Goal: Task Accomplishment & Management: Manage account settings

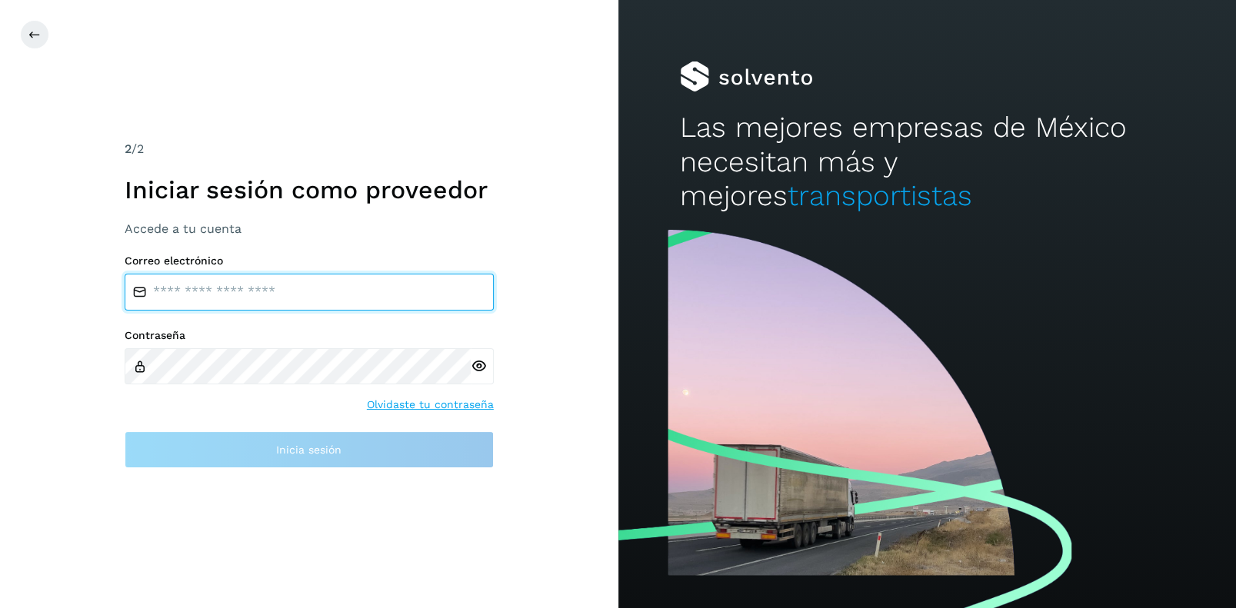
click at [171, 295] on input "email" at bounding box center [309, 292] width 369 height 37
type input "**********"
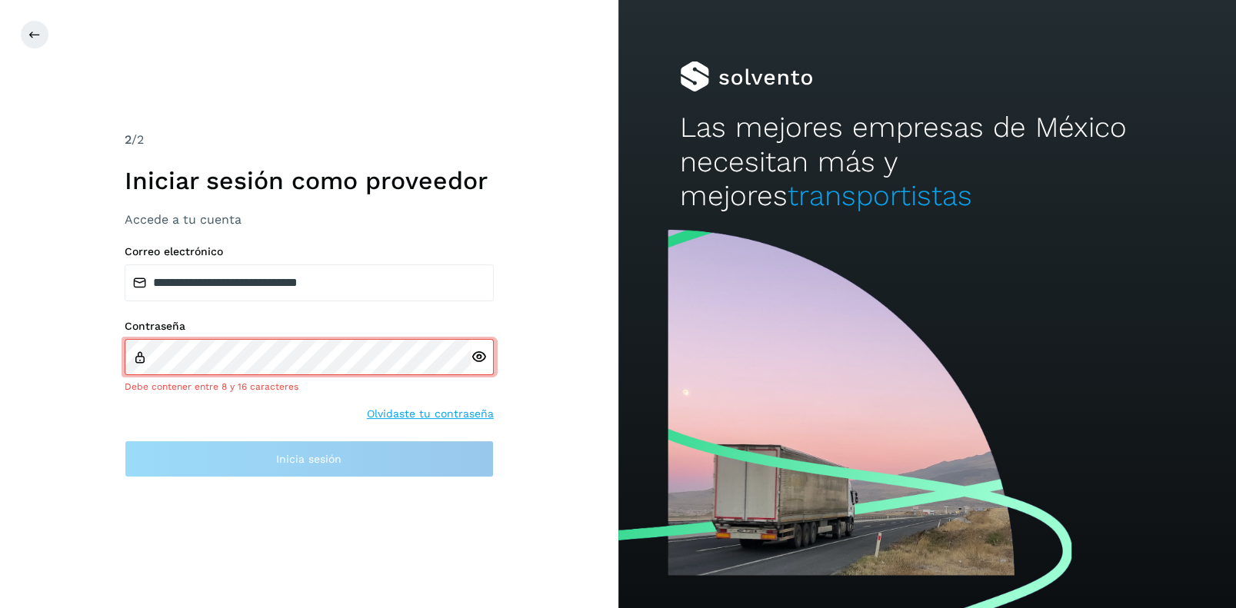
click at [477, 365] on div at bounding box center [482, 357] width 23 height 37
click at [477, 356] on icon at bounding box center [479, 357] width 16 height 16
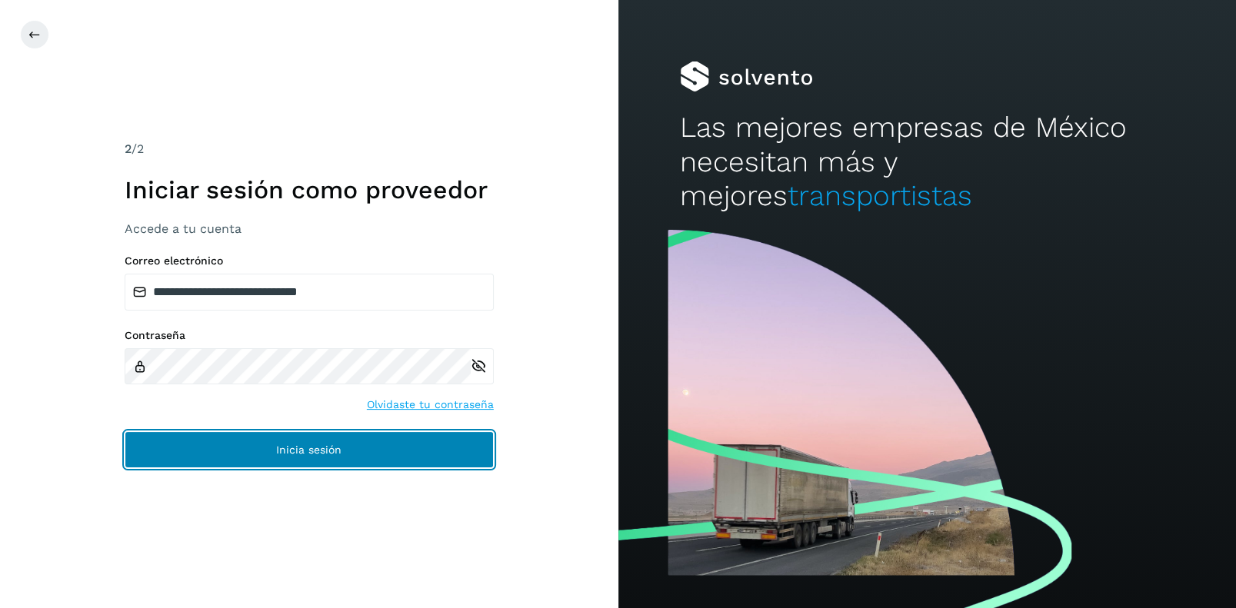
click at [323, 449] on span "Inicia sesión" at bounding box center [308, 449] width 65 height 11
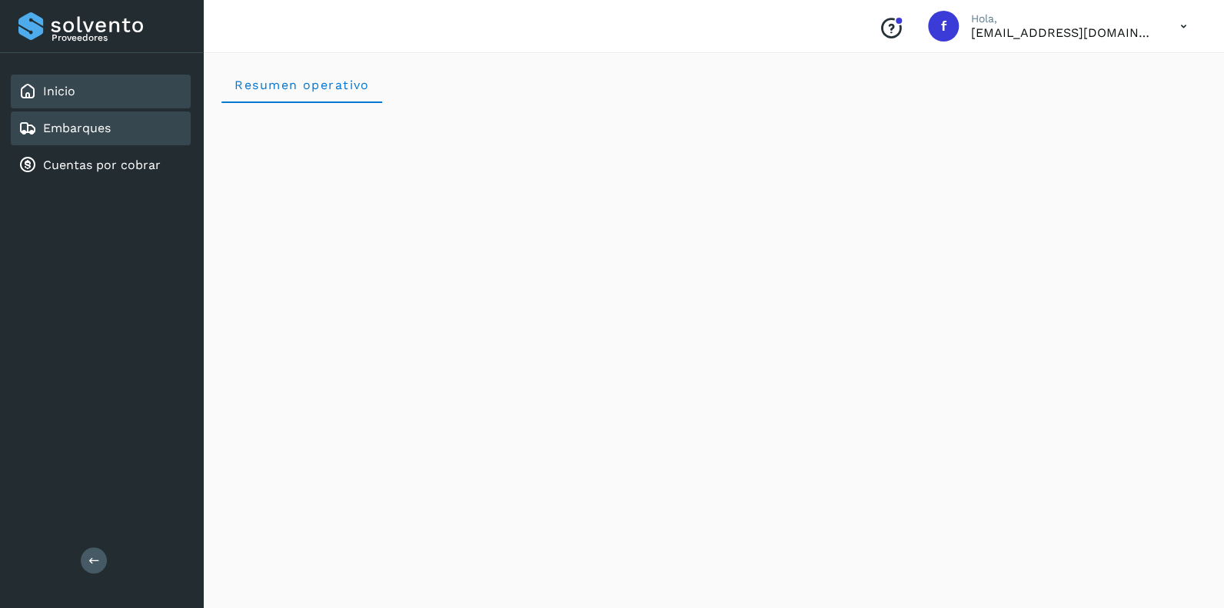
click at [62, 125] on link "Embarques" at bounding box center [77, 128] width 68 height 15
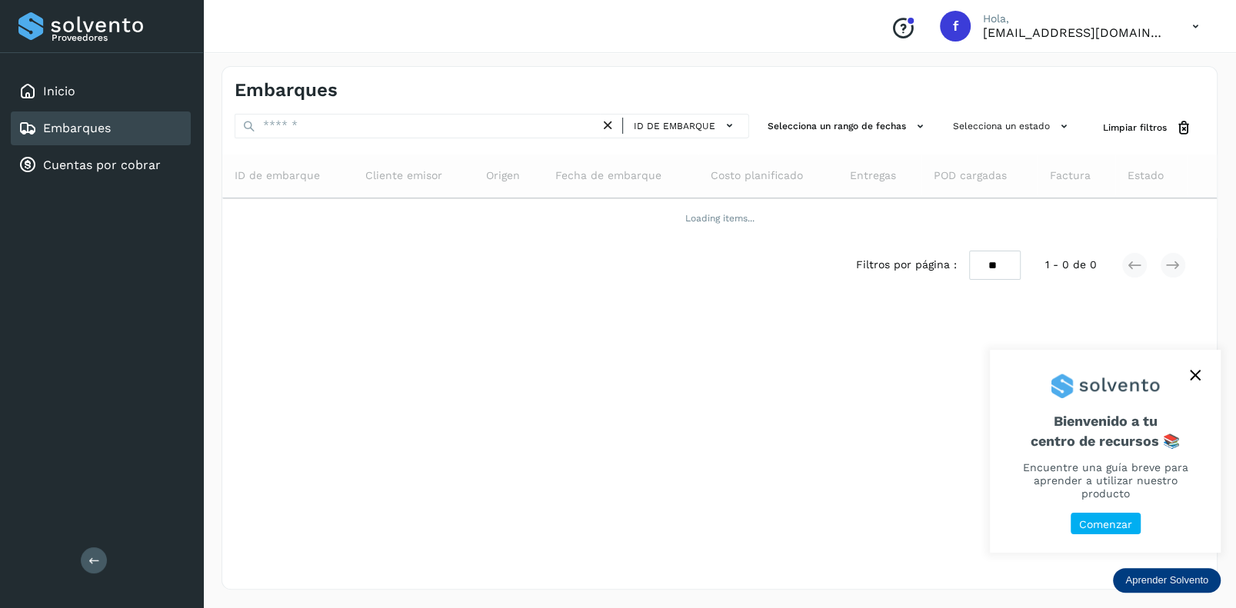
click at [1193, 381] on icon "close," at bounding box center [1194, 375] width 11 height 11
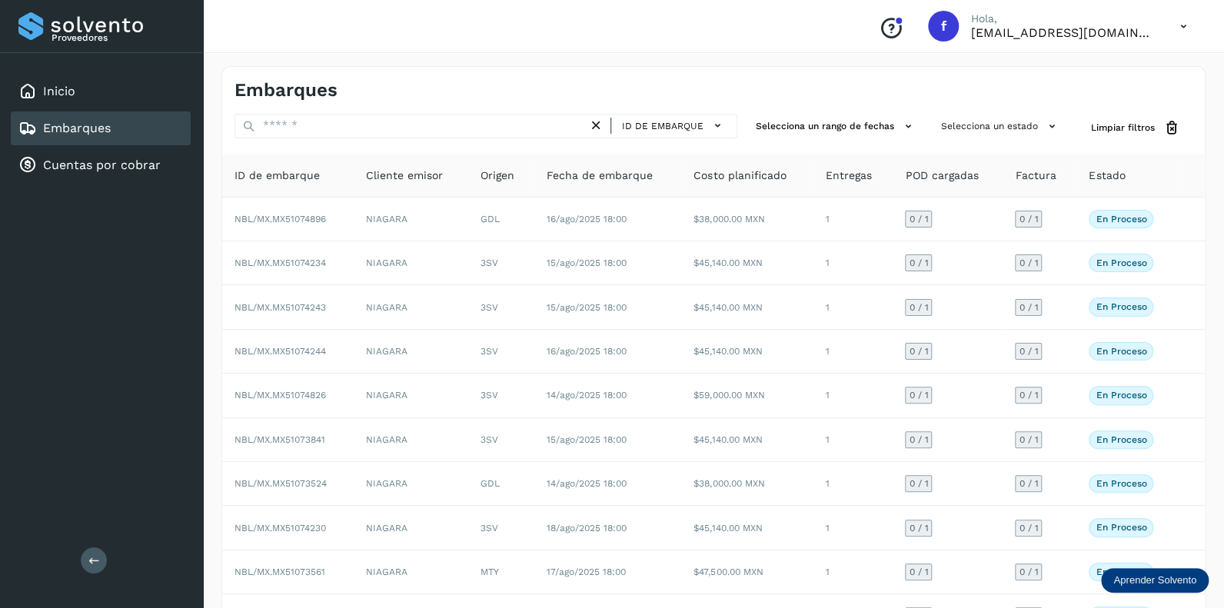
click at [634, 334] on td "16/ago/2025 18:00" at bounding box center [608, 352] width 148 height 44
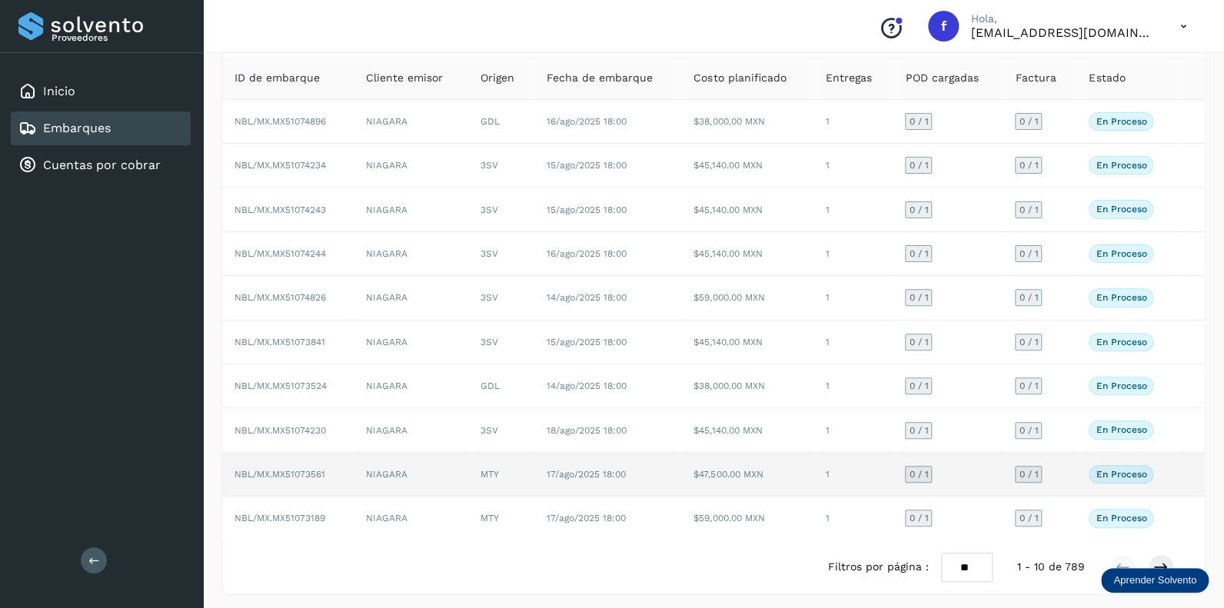
scroll to position [99, 0]
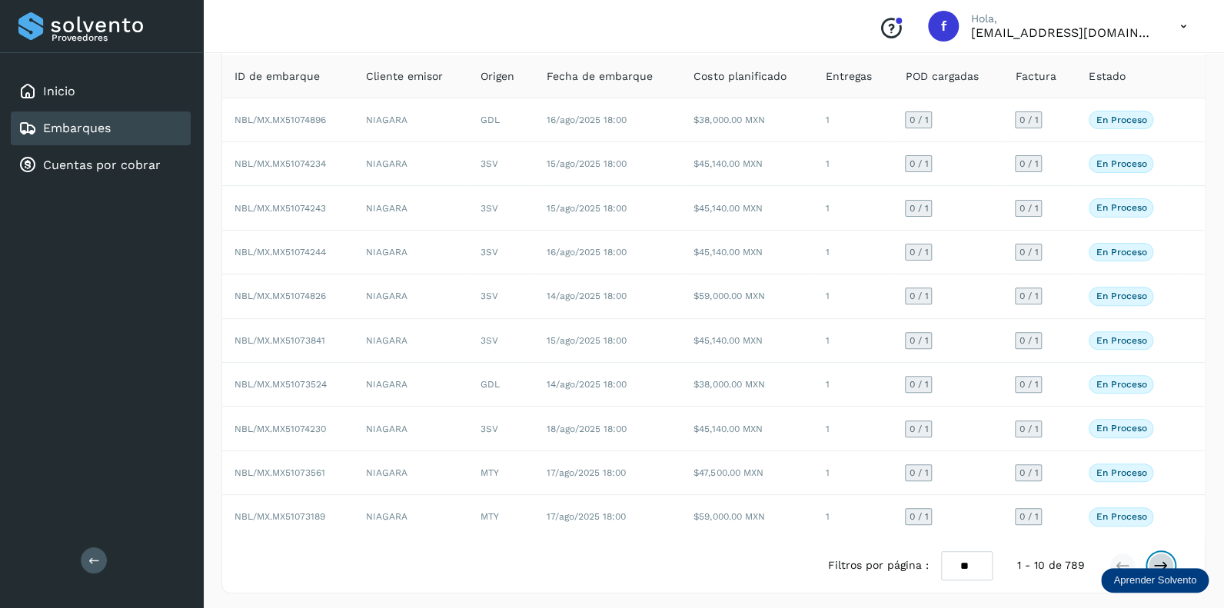
click at [1163, 558] on icon at bounding box center [1160, 565] width 15 height 15
click at [1158, 553] on button at bounding box center [1161, 566] width 26 height 26
click at [1162, 558] on icon at bounding box center [1160, 565] width 15 height 15
click at [1157, 558] on icon at bounding box center [1160, 565] width 15 height 15
click at [1155, 553] on button at bounding box center [1161, 566] width 26 height 26
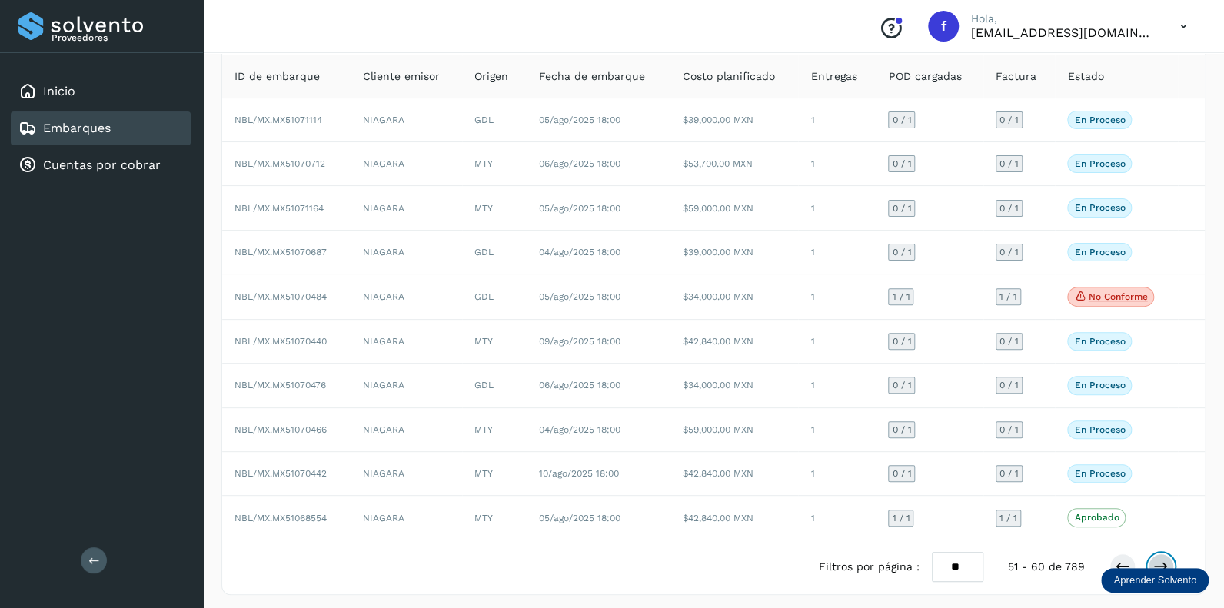
click at [1159, 559] on icon at bounding box center [1160, 566] width 15 height 15
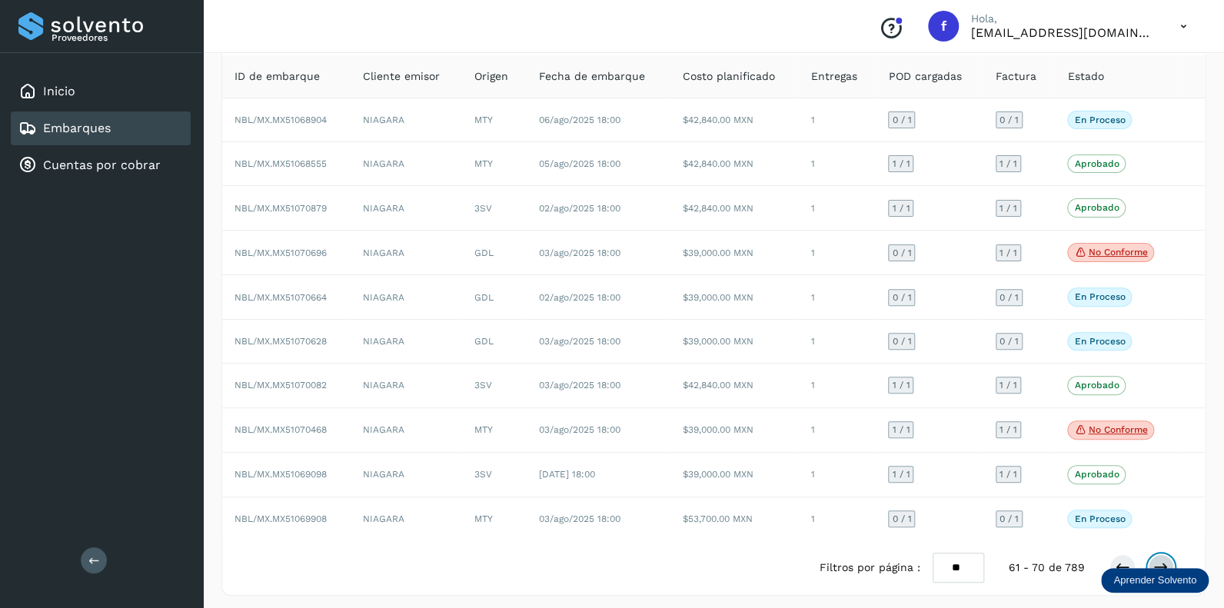
scroll to position [101, 0]
click at [1159, 559] on icon at bounding box center [1160, 564] width 15 height 15
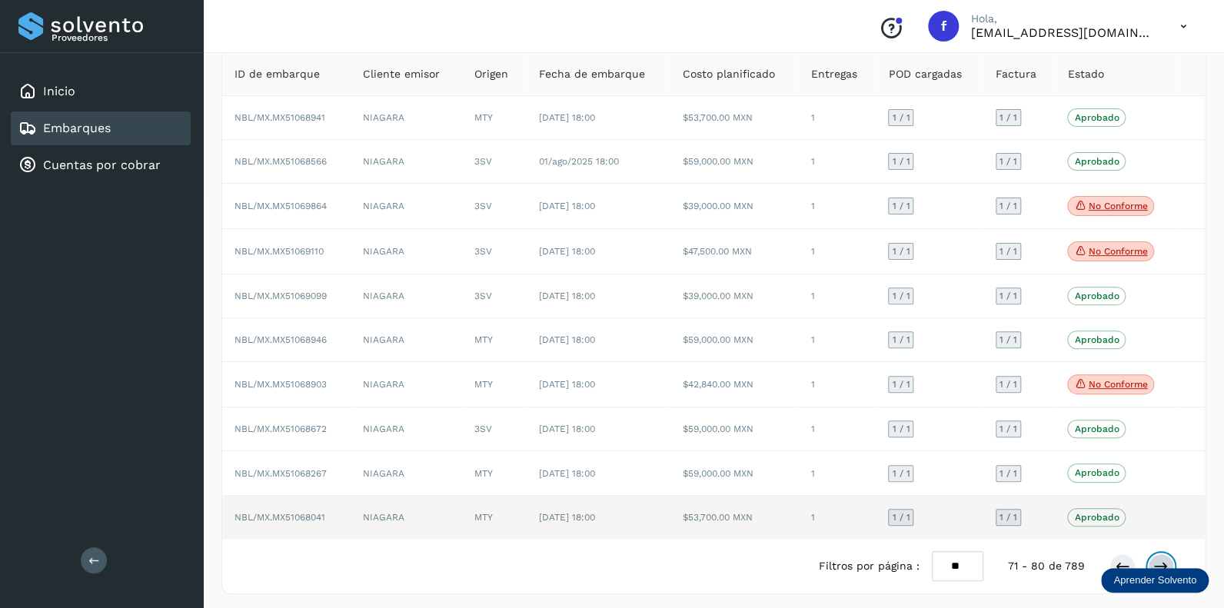
scroll to position [103, 0]
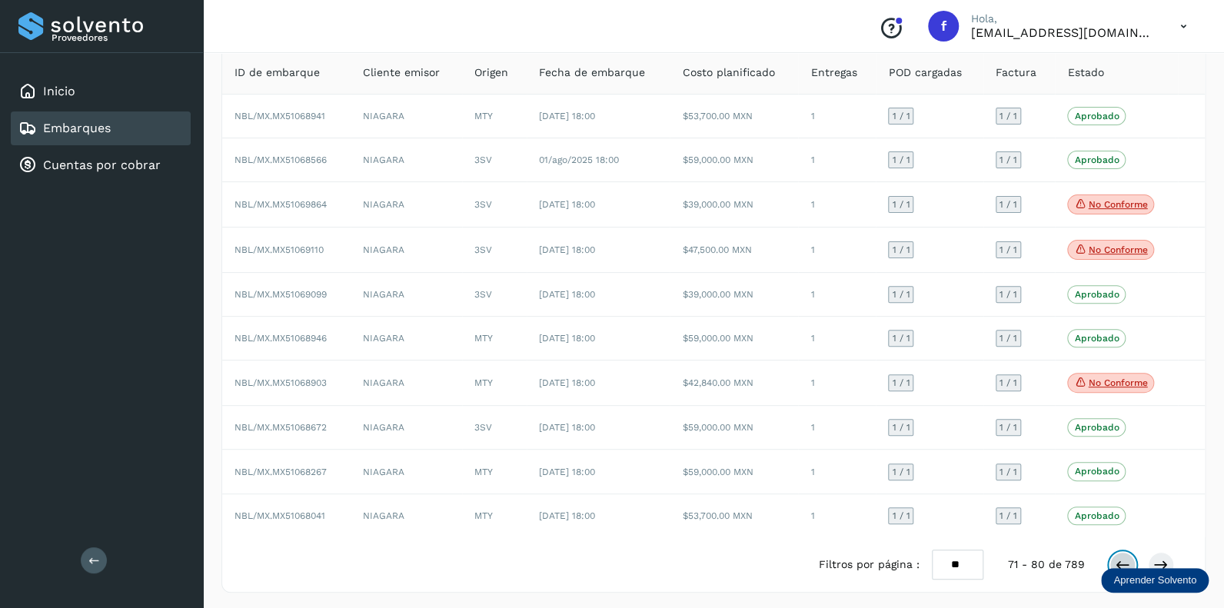
click at [1121, 562] on icon at bounding box center [1122, 564] width 15 height 15
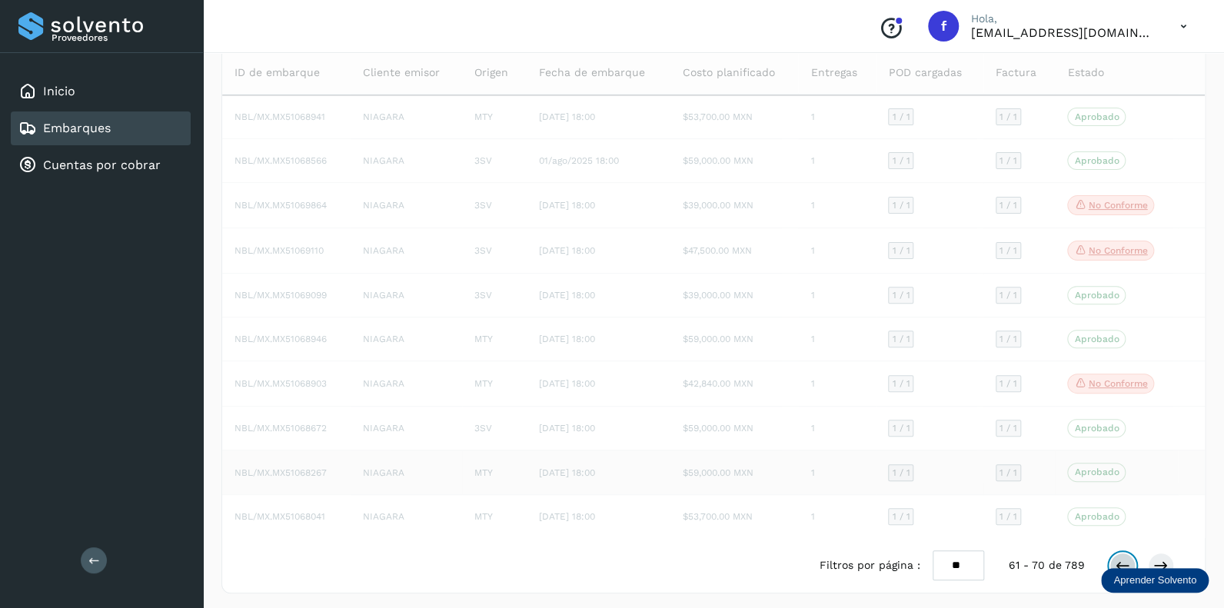
scroll to position [101, 0]
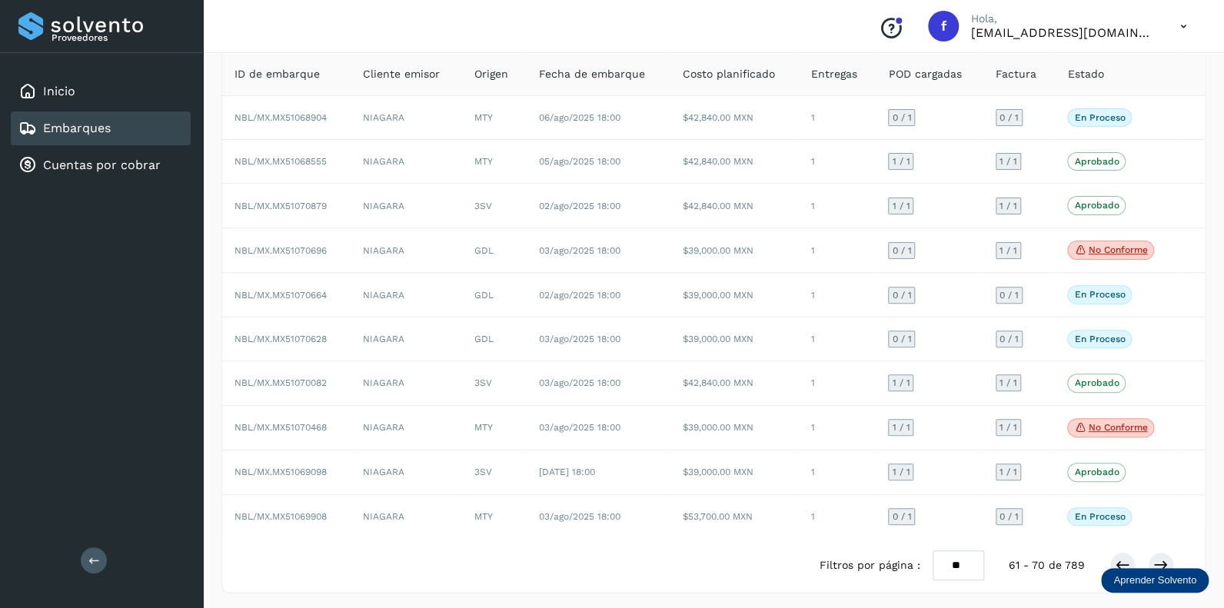
click at [333, 538] on div "Filtros por página : ** ** ** 61 - 70 de 789" at bounding box center [713, 565] width 983 height 55
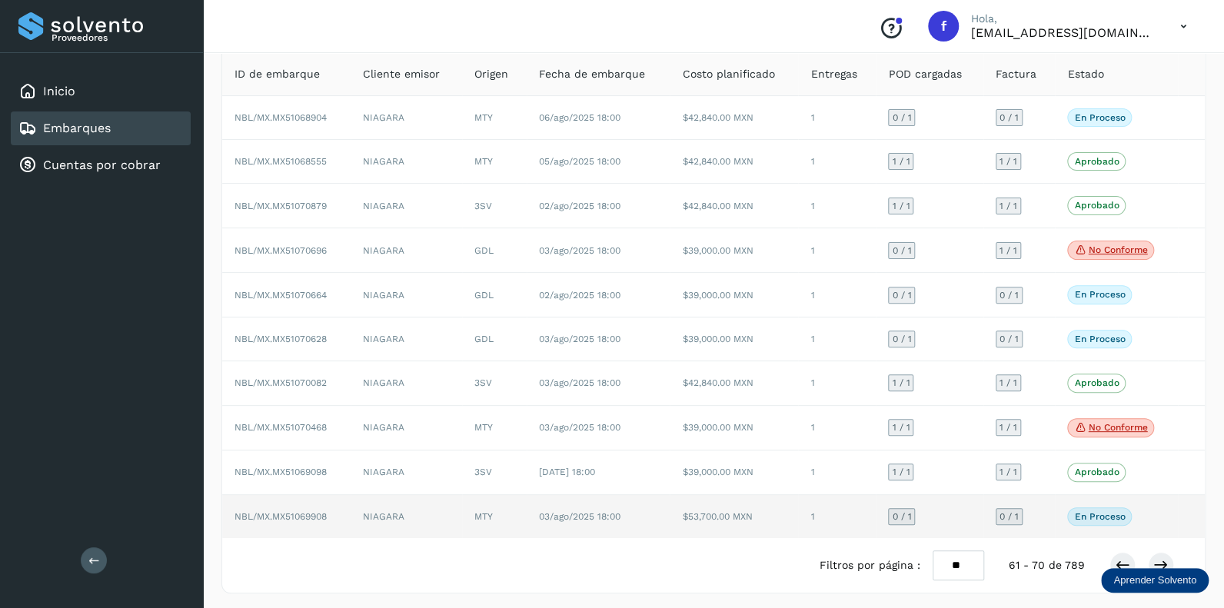
click at [903, 515] on span "0 / 1" at bounding box center [901, 516] width 19 height 9
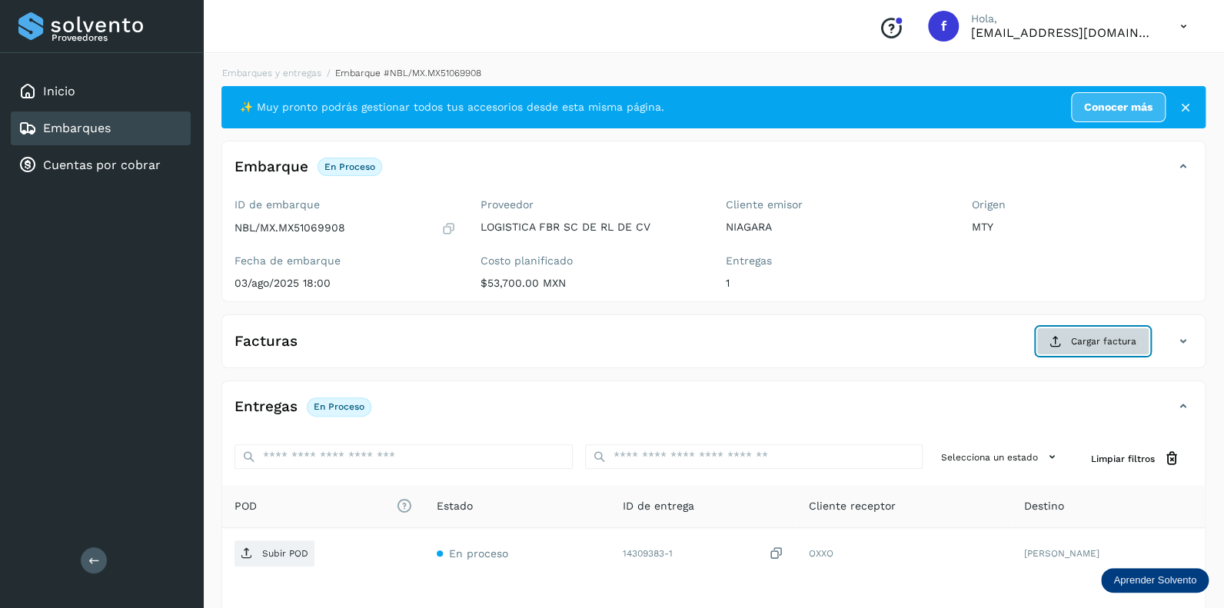
click at [1091, 337] on span "Cargar factura" at bounding box center [1103, 341] width 65 height 14
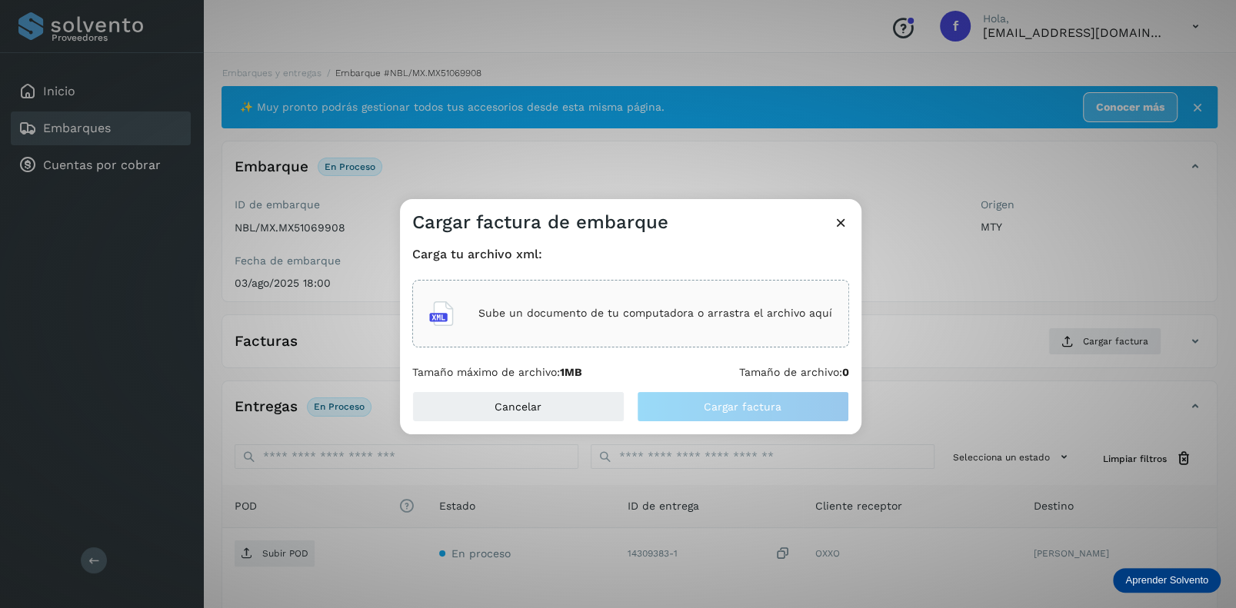
click at [551, 318] on p "Sube un documento de tu computadora o arrastra el archivo aquí" at bounding box center [655, 313] width 354 height 13
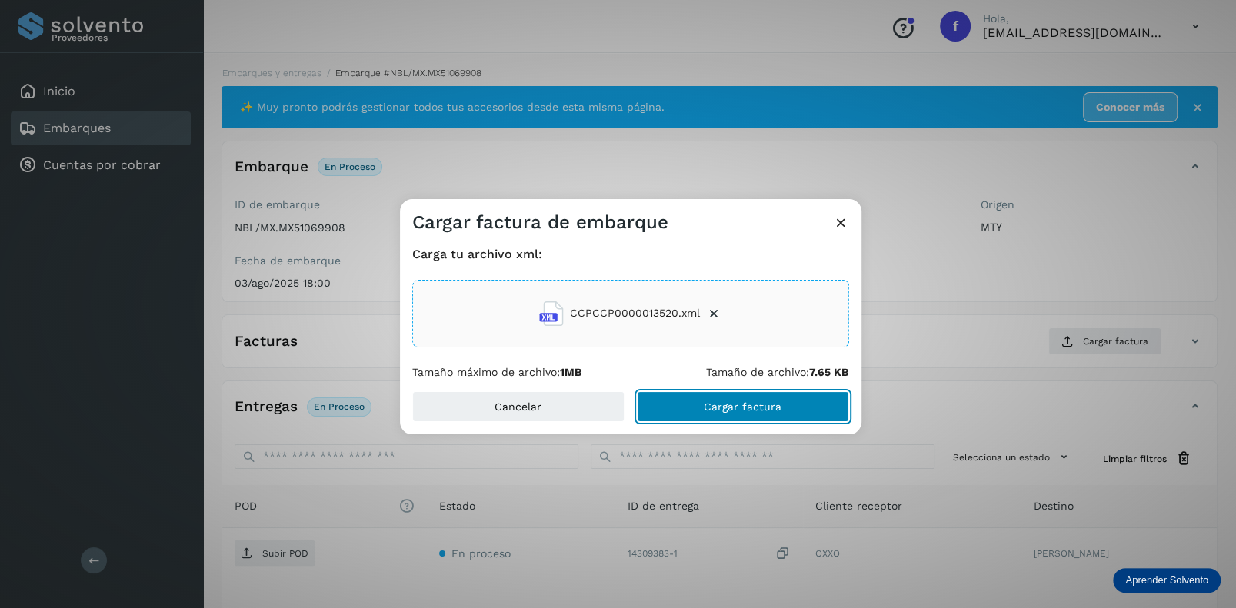
click at [704, 404] on button "Cargar factura" at bounding box center [743, 406] width 212 height 31
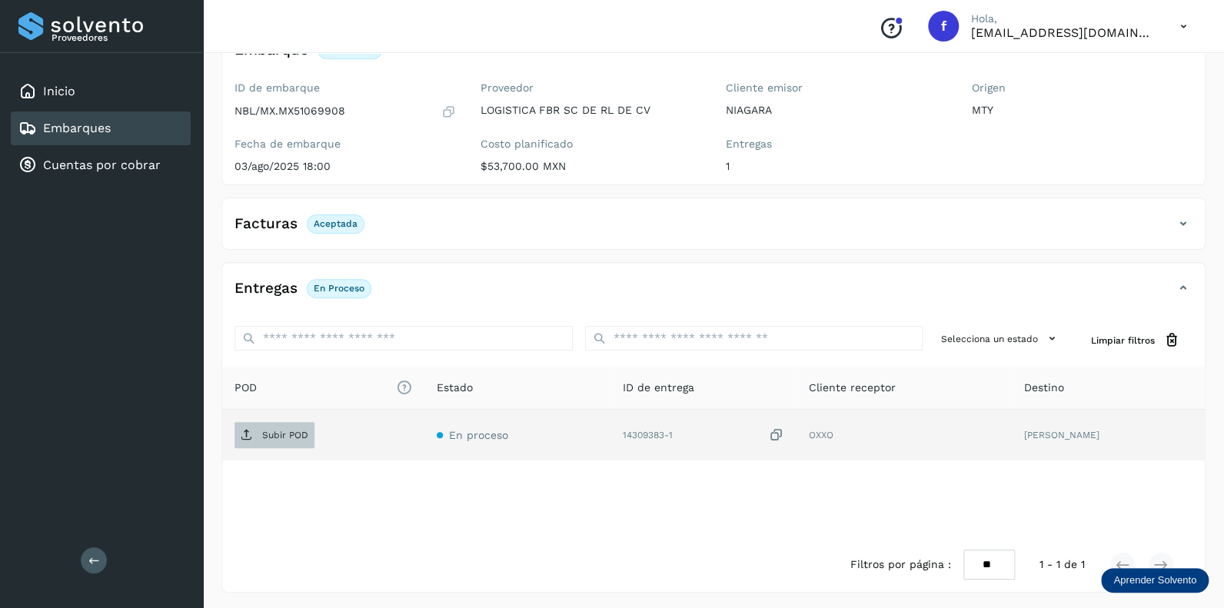
scroll to position [118, 0]
click at [278, 433] on p "Subir POD" at bounding box center [285, 433] width 46 height 11
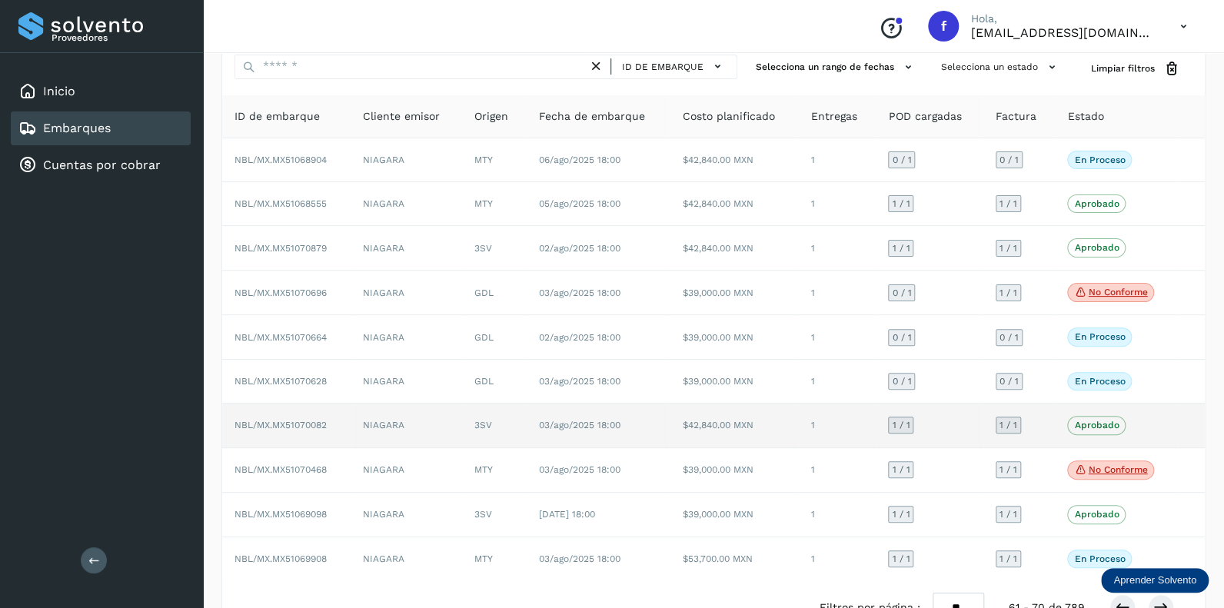
scroll to position [101, 0]
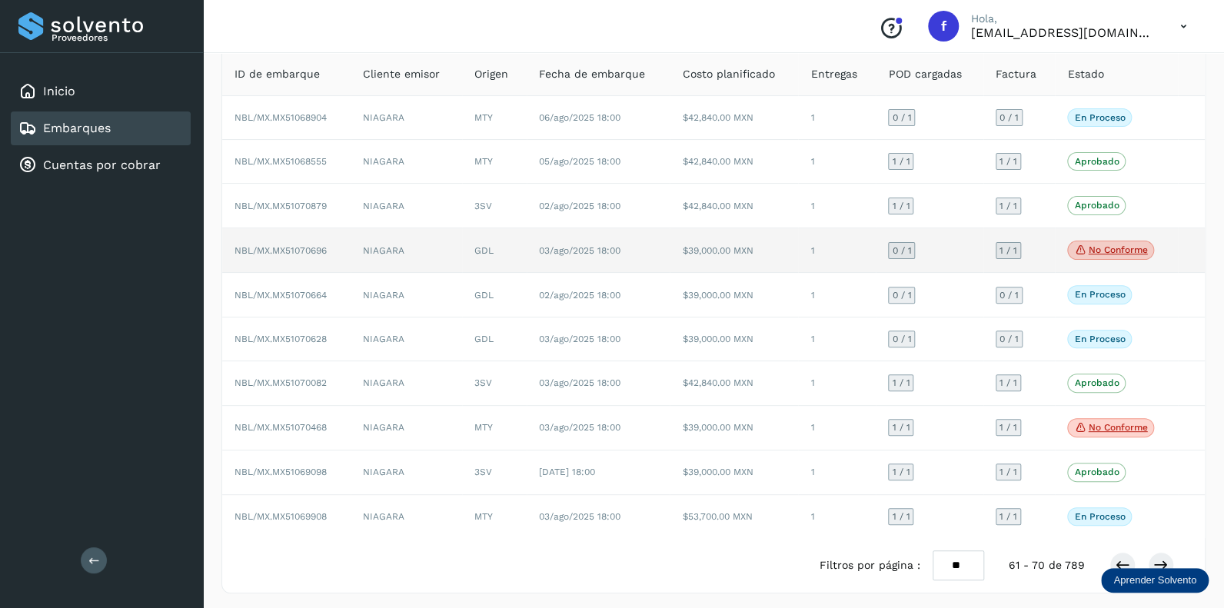
click at [908, 246] on span "0 / 1" at bounding box center [901, 250] width 19 height 9
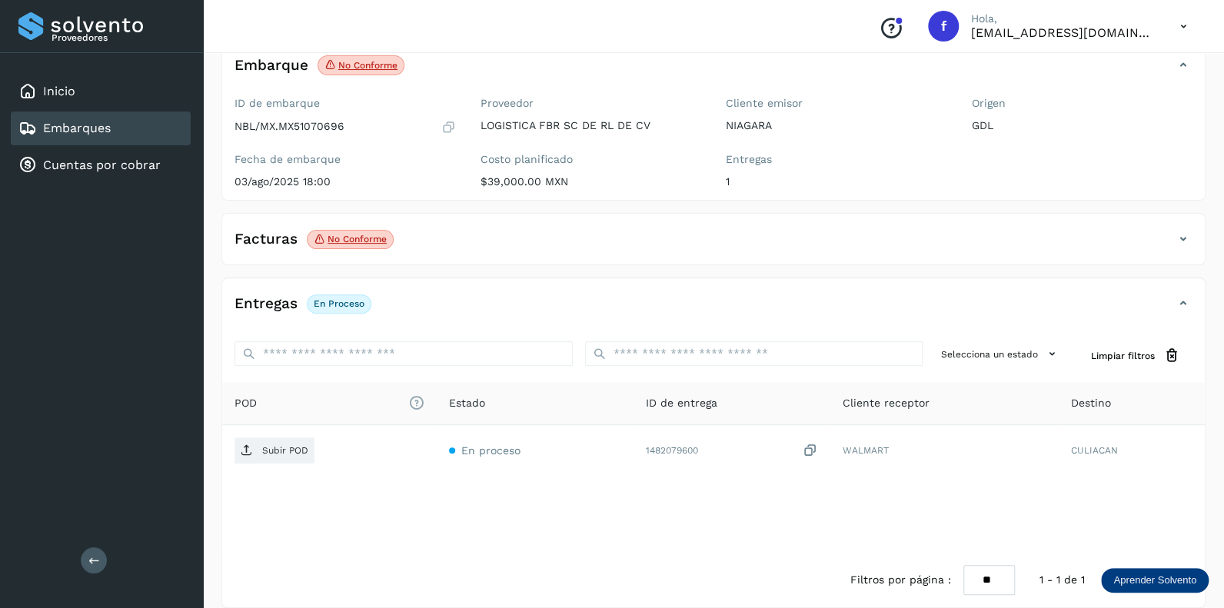
click at [358, 235] on p "No conforme" at bounding box center [357, 239] width 59 height 11
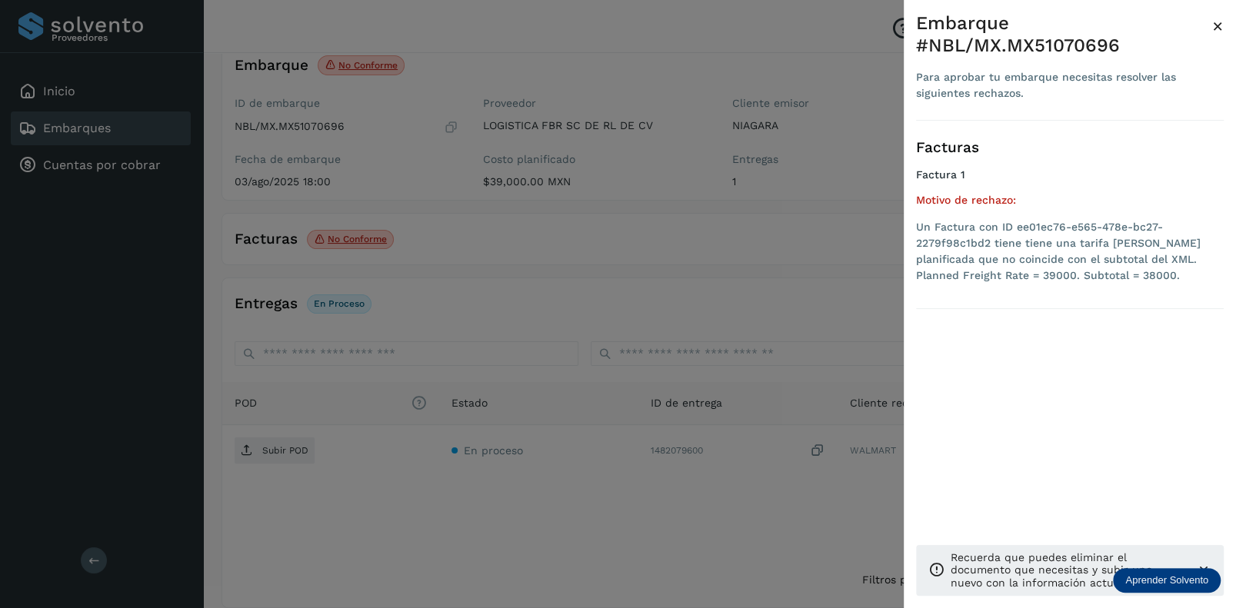
click at [1221, 25] on span "×" at bounding box center [1218, 26] width 12 height 22
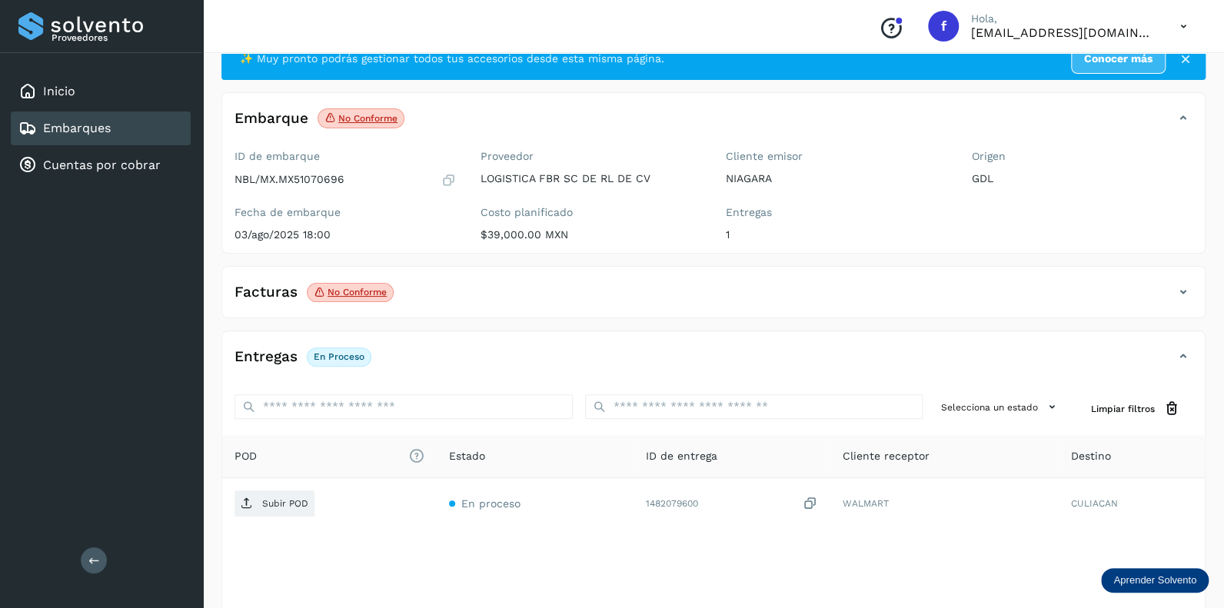
scroll to position [25, 0]
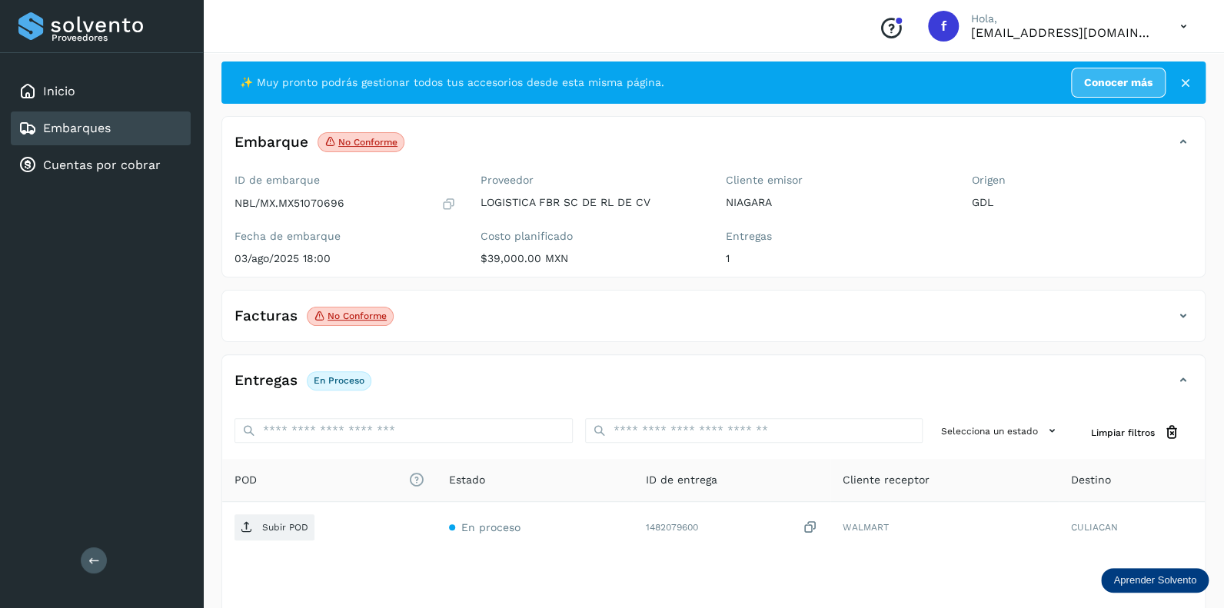
click at [1184, 312] on icon at bounding box center [1183, 316] width 18 height 18
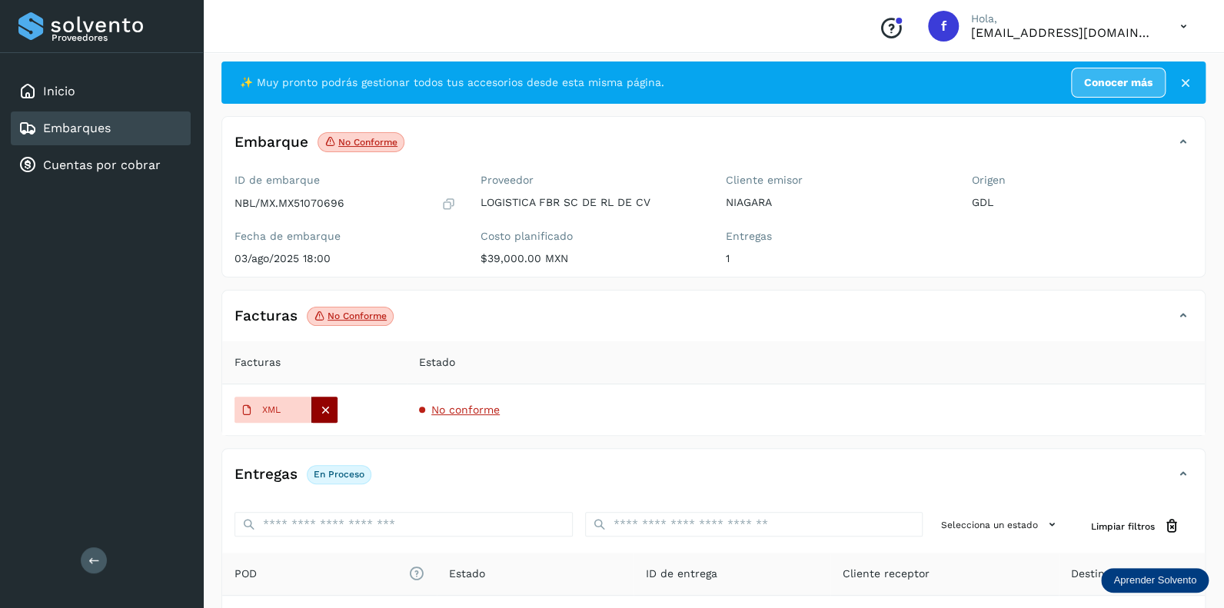
click at [324, 408] on icon at bounding box center [325, 410] width 14 height 14
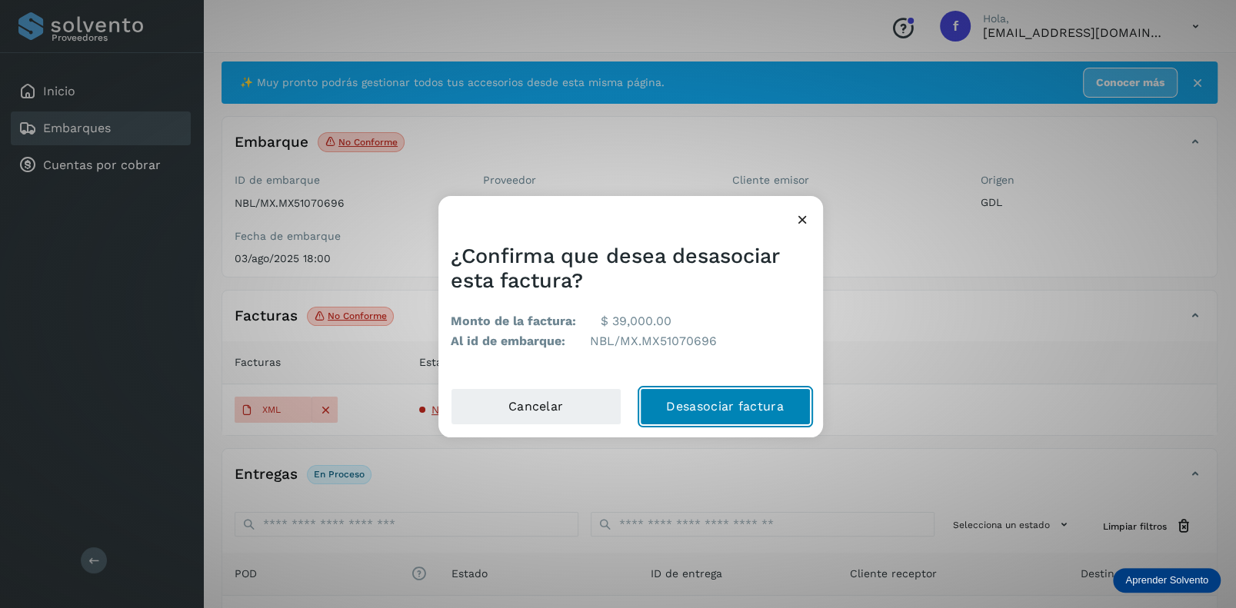
click at [704, 402] on button "Desasociar factura" at bounding box center [725, 406] width 171 height 37
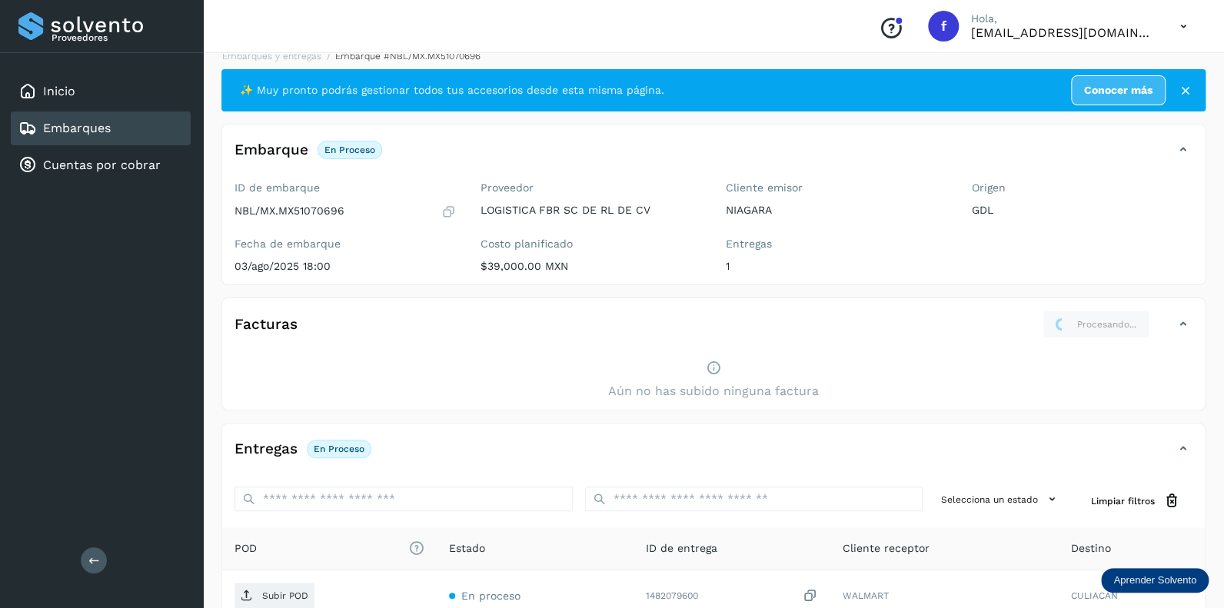
scroll to position [0, 0]
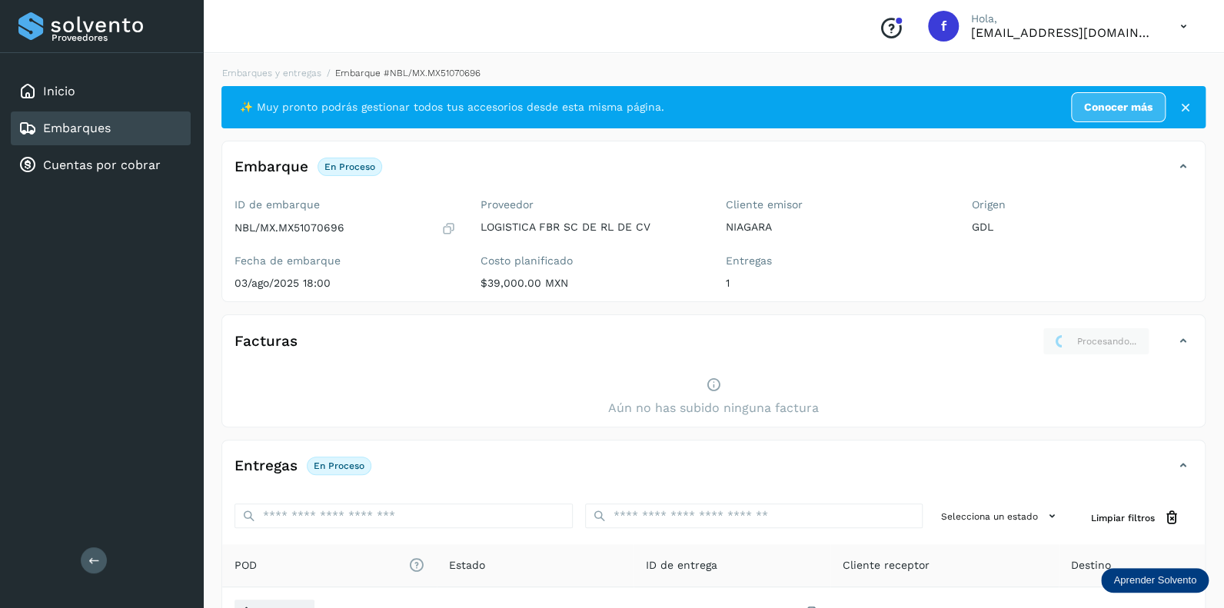
click at [822, 365] on div "Facturas Procesando..." at bounding box center [713, 348] width 983 height 40
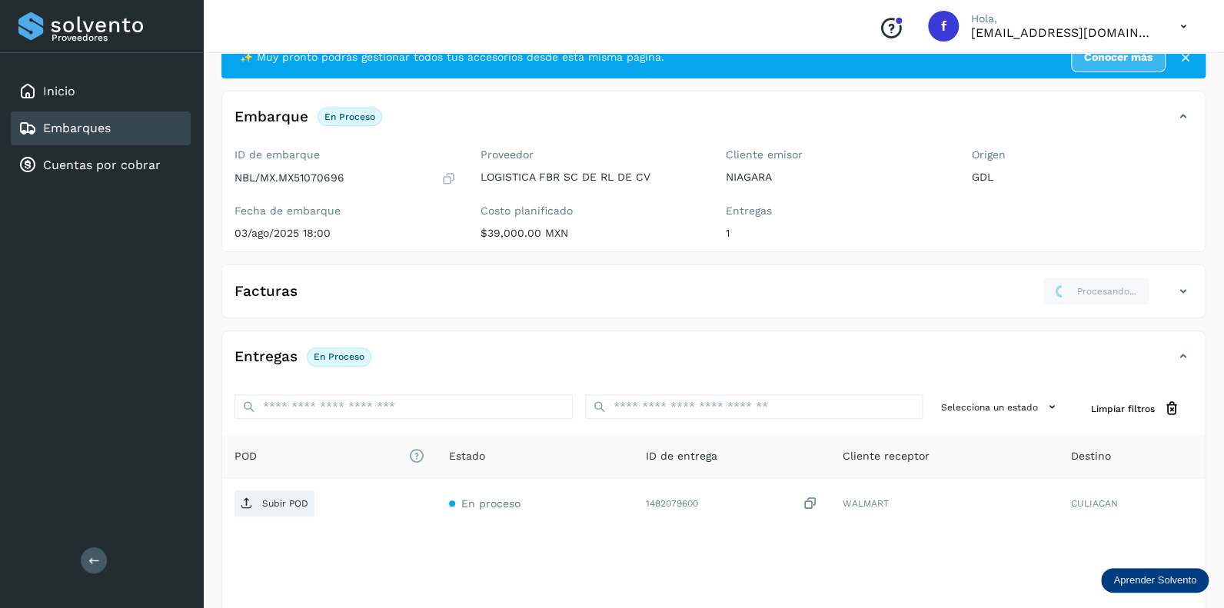
scroll to position [120, 0]
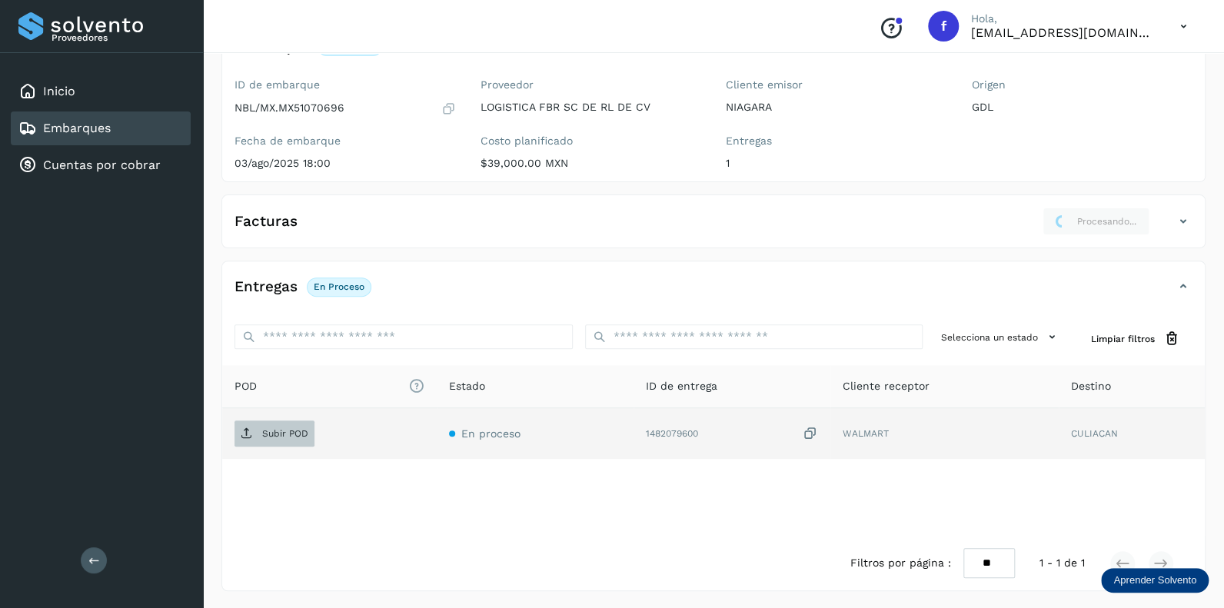
click at [274, 435] on p "Subir POD" at bounding box center [285, 433] width 46 height 11
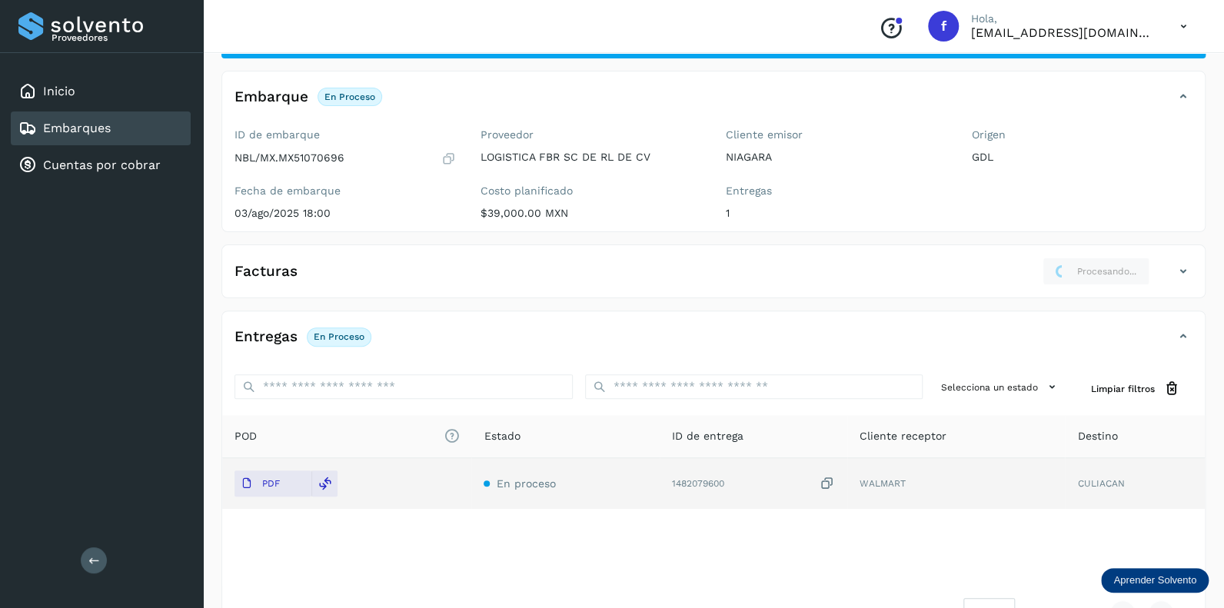
scroll to position [0, 0]
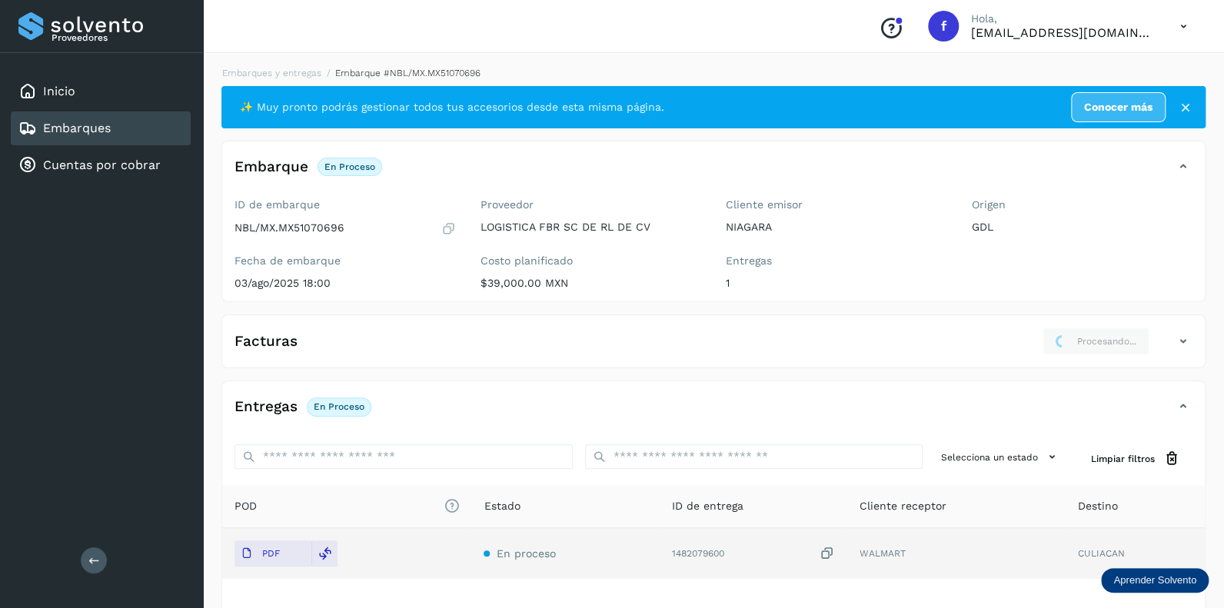
click at [1180, 340] on icon at bounding box center [1183, 341] width 18 height 18
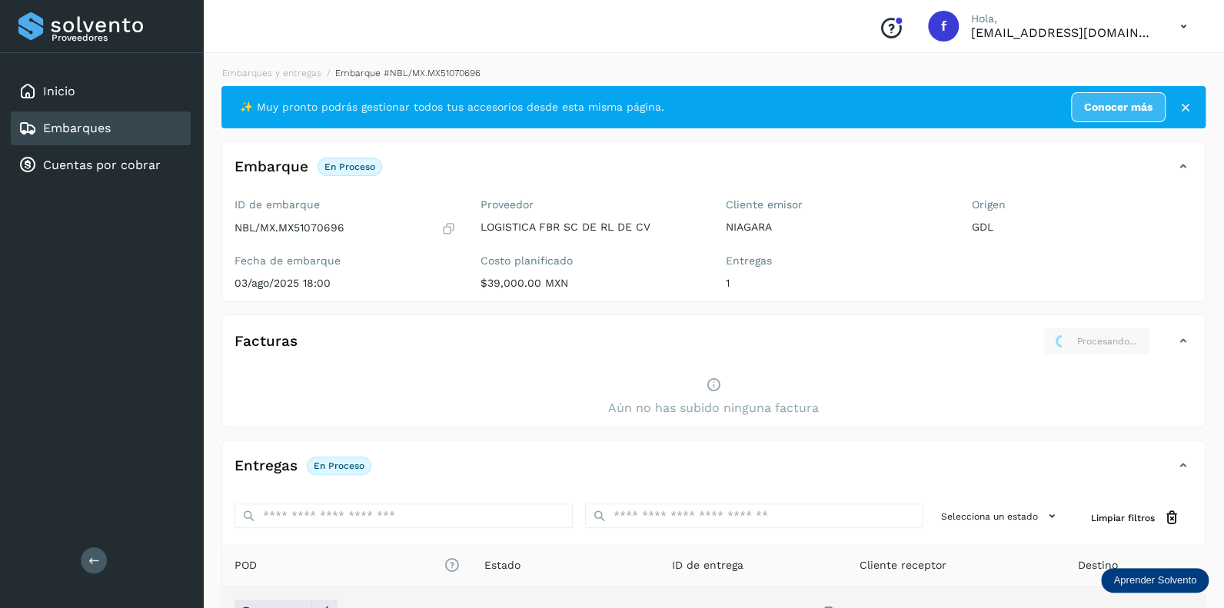
click at [726, 391] on div "Aún no has subido ninguna factura" at bounding box center [713, 397] width 983 height 59
click at [714, 384] on icon at bounding box center [713, 385] width 15 height 16
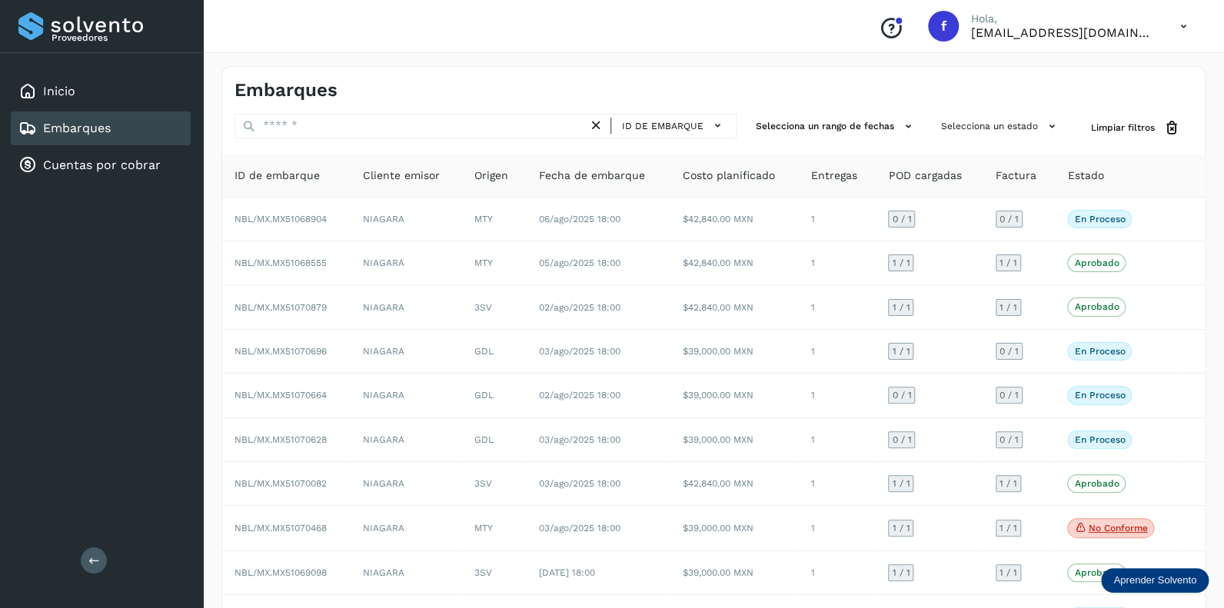
scroll to position [101, 0]
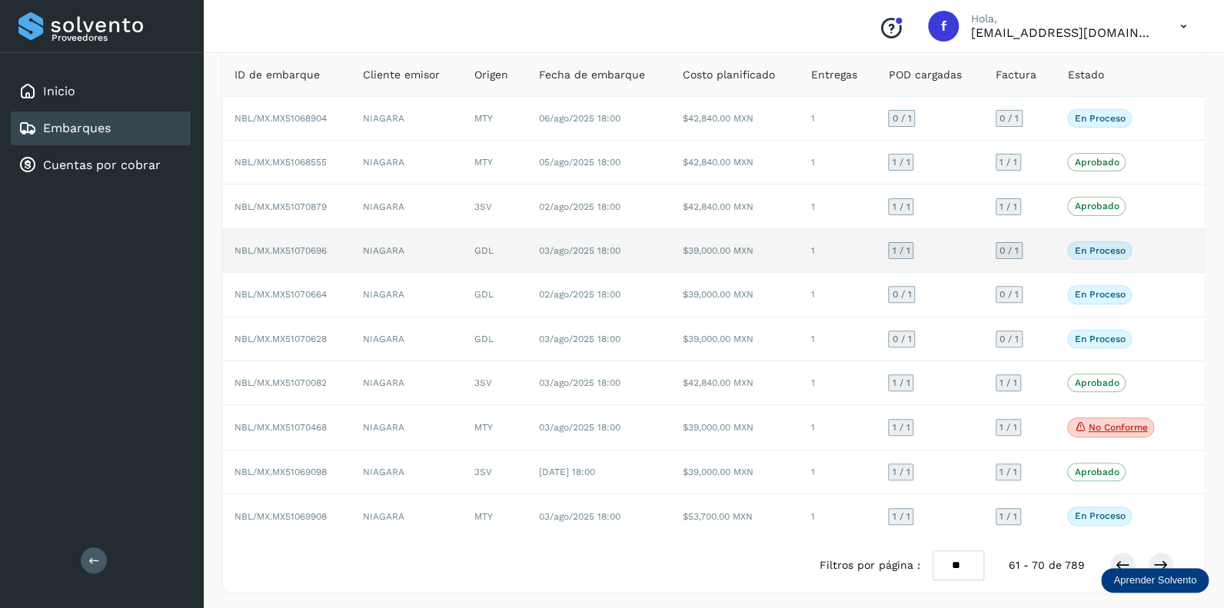
click at [905, 248] on span "1 / 1" at bounding box center [901, 250] width 18 height 9
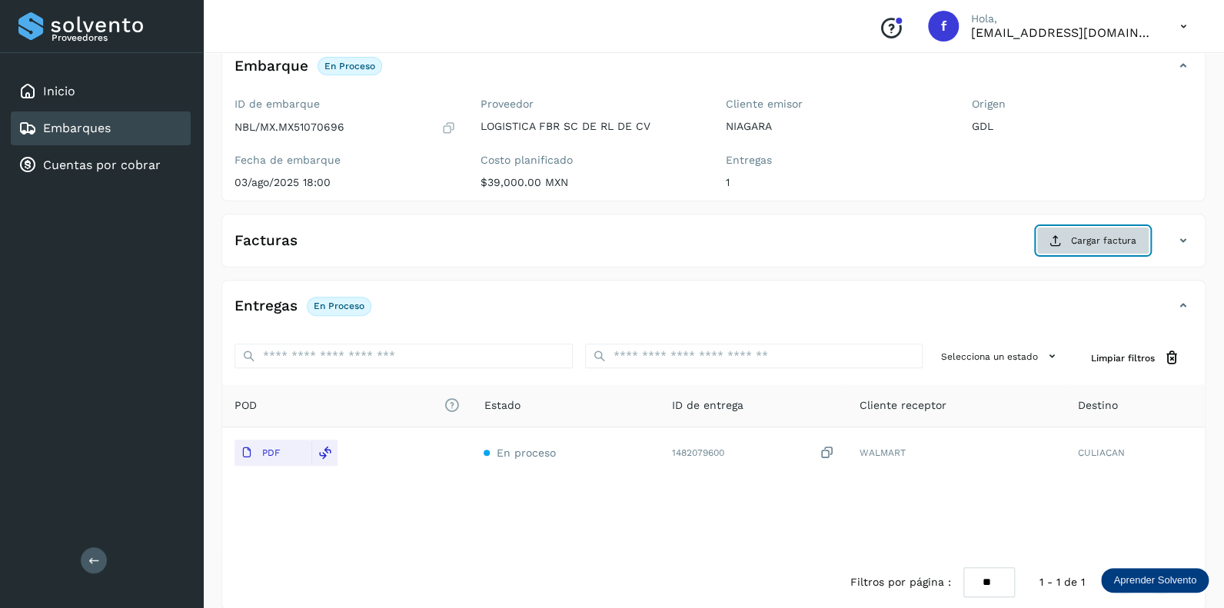
click at [1095, 239] on span "Cargar factura" at bounding box center [1103, 241] width 65 height 14
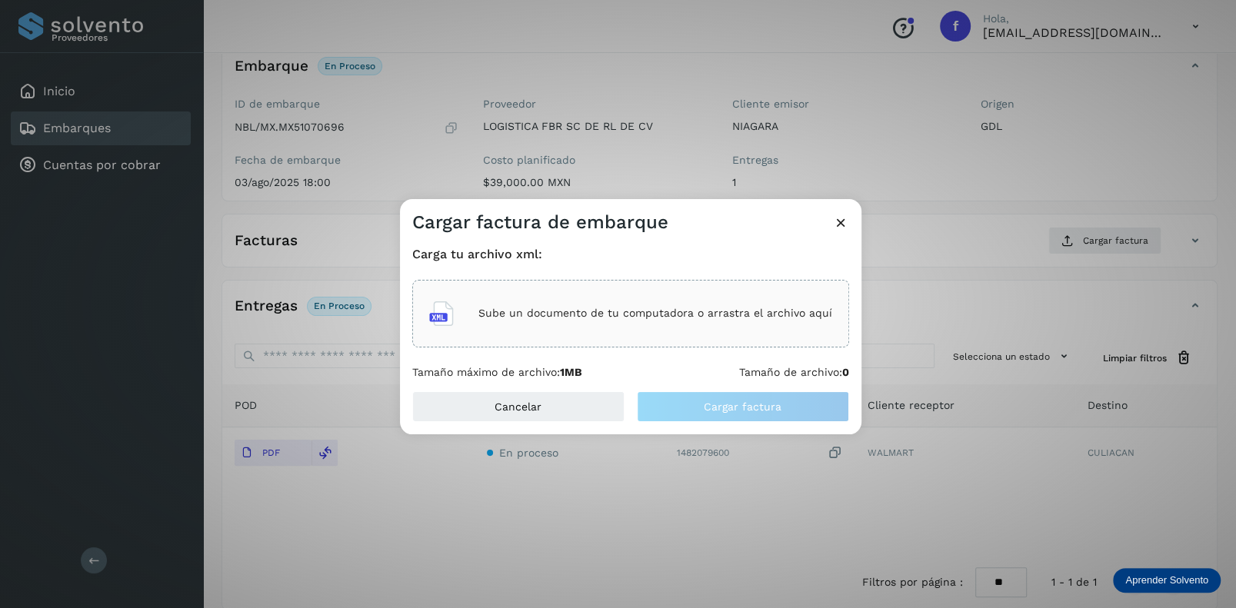
click at [587, 305] on div "Sube un documento de tu computadora o arrastra el archivo aquí" at bounding box center [630, 314] width 403 height 42
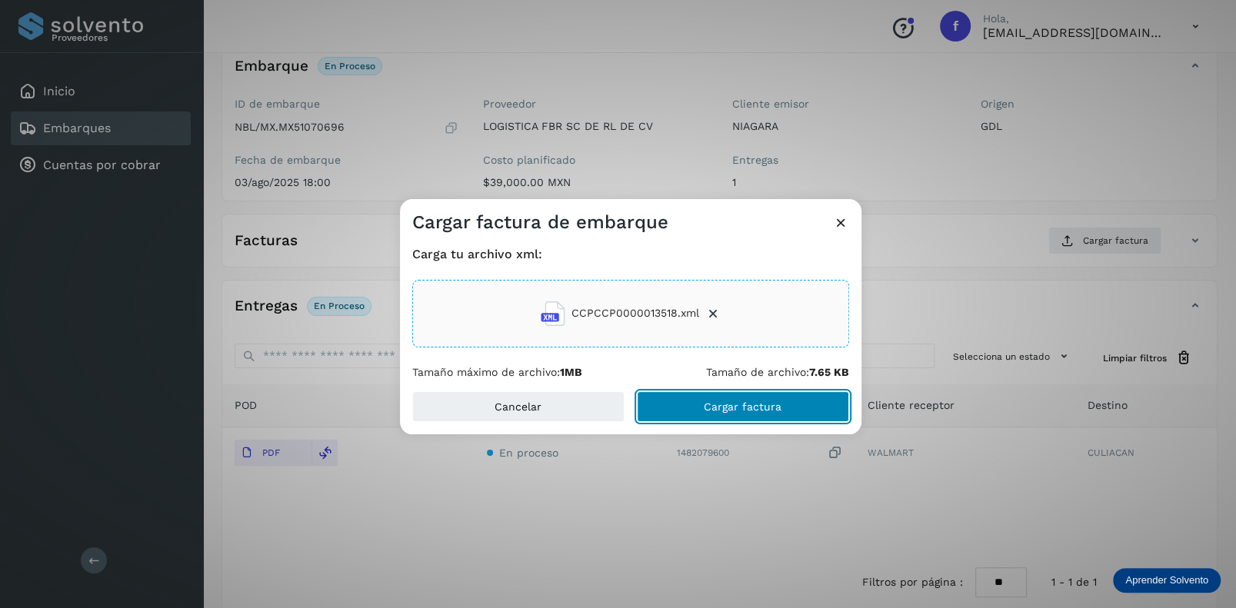
click at [724, 403] on span "Cargar factura" at bounding box center [743, 406] width 78 height 11
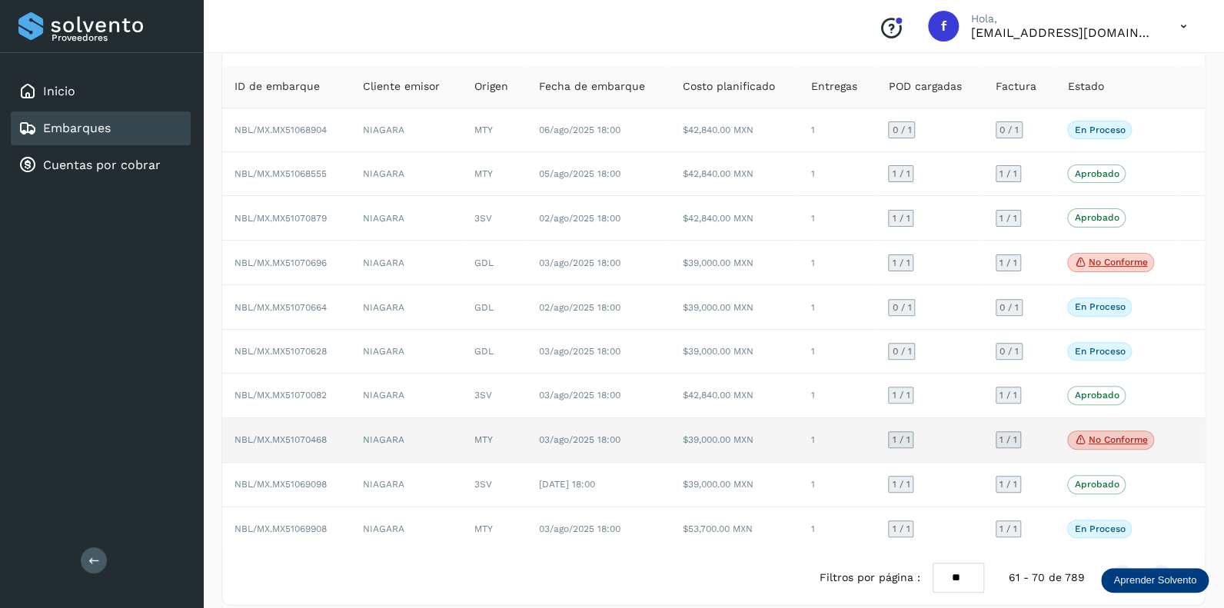
scroll to position [101, 0]
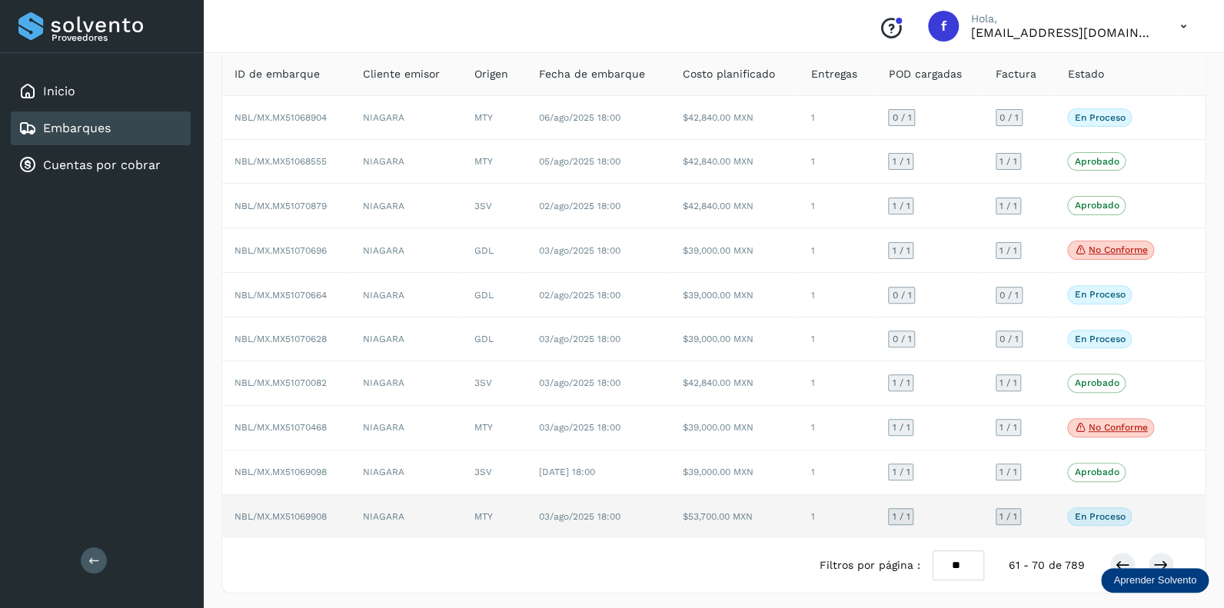
click at [902, 514] on span "1 / 1" at bounding box center [901, 516] width 18 height 9
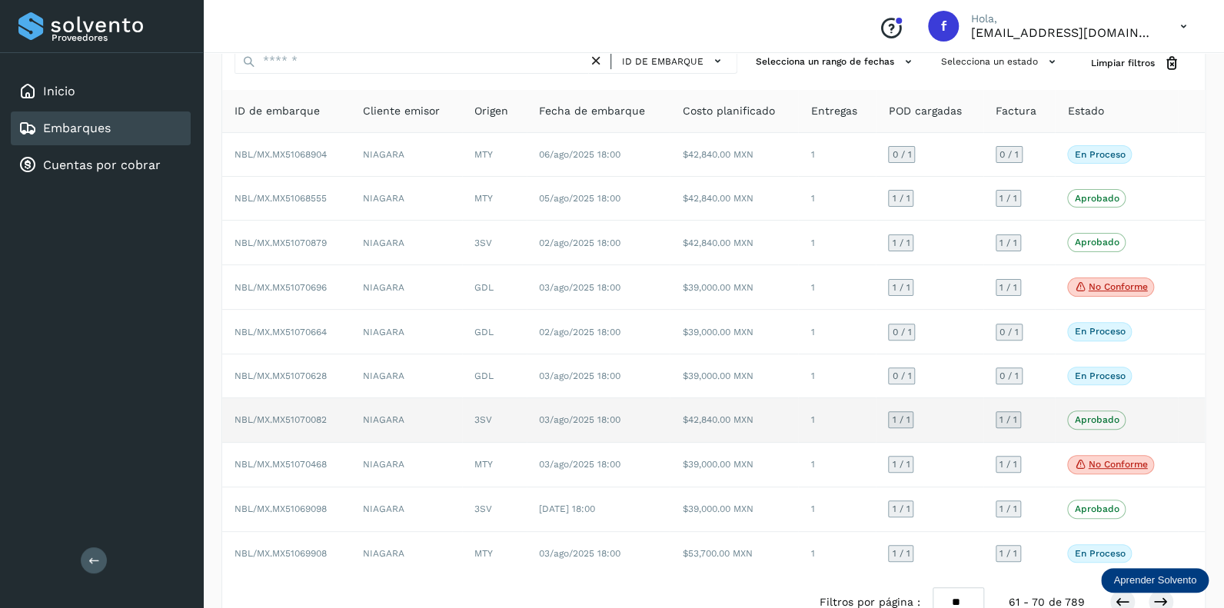
scroll to position [101, 0]
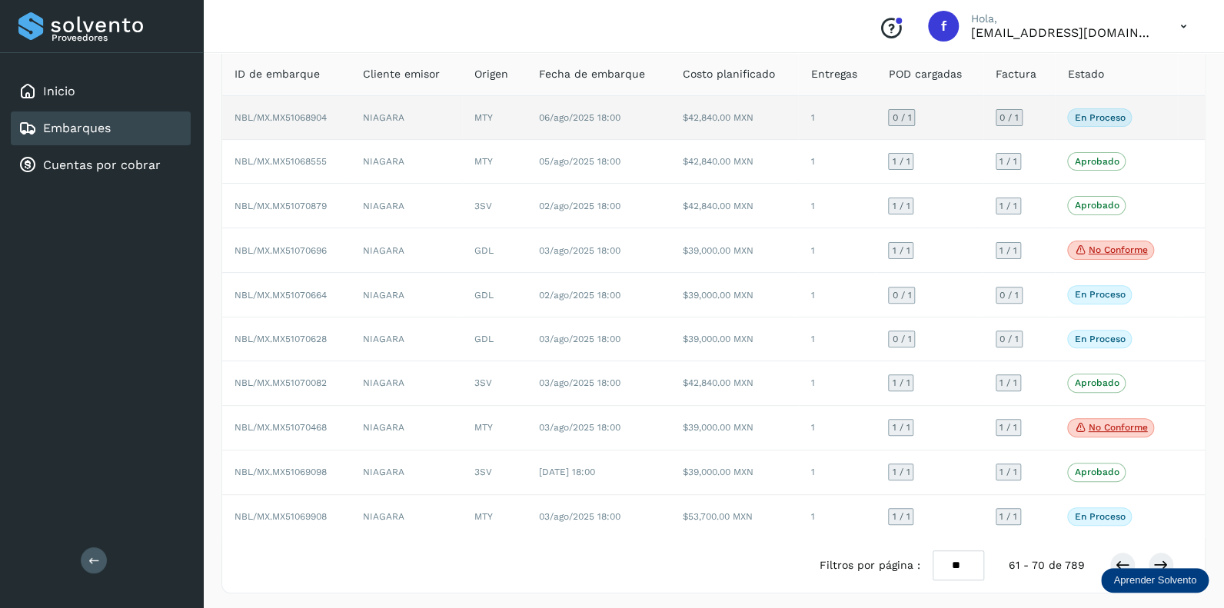
click at [903, 118] on span "0 / 1" at bounding box center [901, 117] width 19 height 9
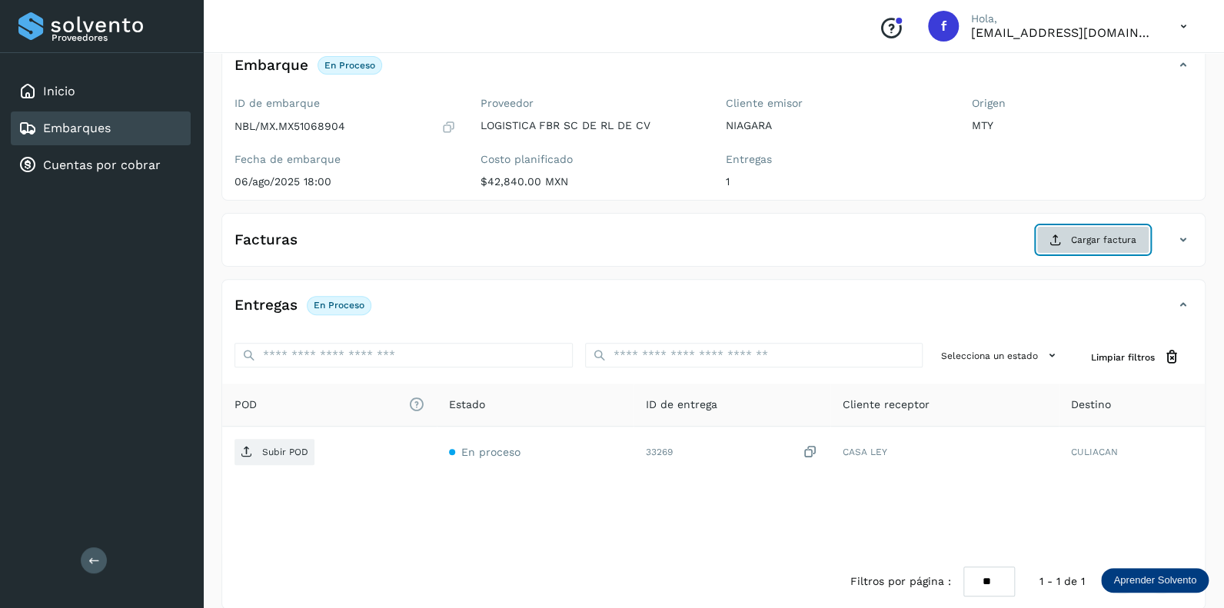
click at [1085, 235] on span "Cargar factura" at bounding box center [1103, 240] width 65 height 14
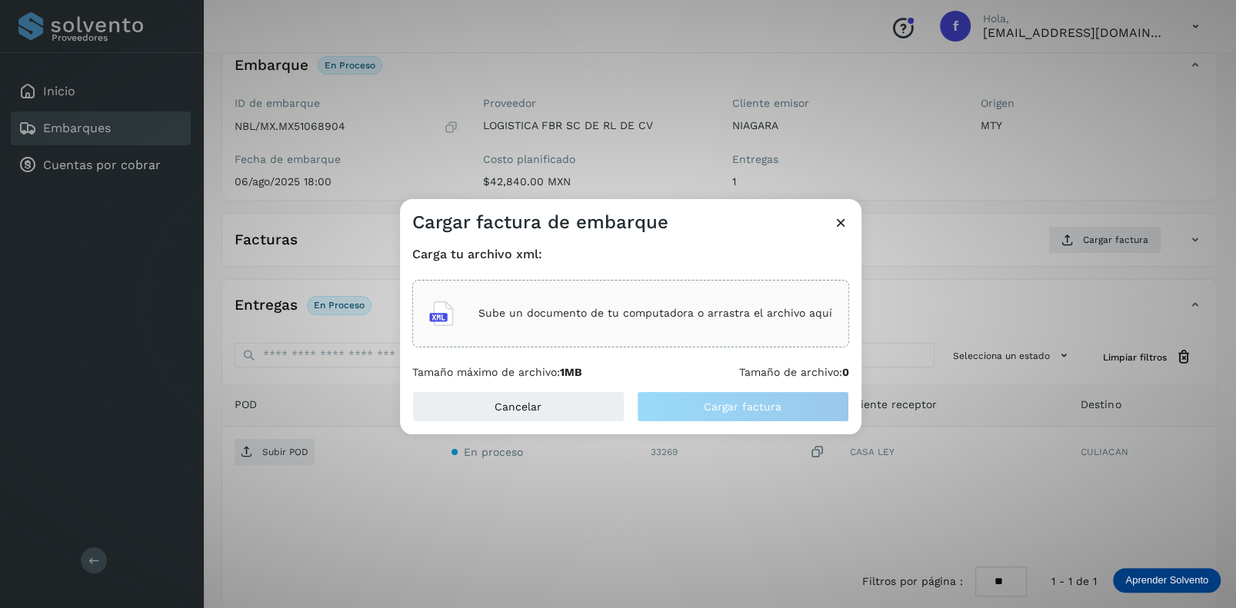
click at [574, 317] on p "Sube un documento de tu computadora o arrastra el archivo aquí" at bounding box center [655, 313] width 354 height 13
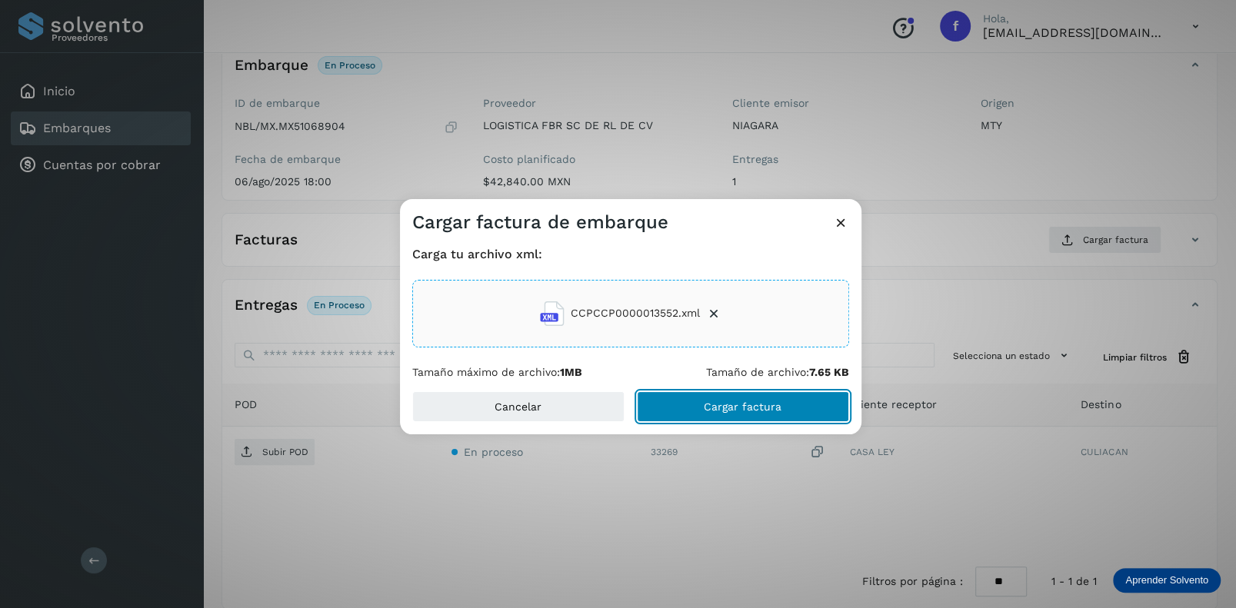
click at [737, 403] on span "Cargar factura" at bounding box center [743, 406] width 78 height 11
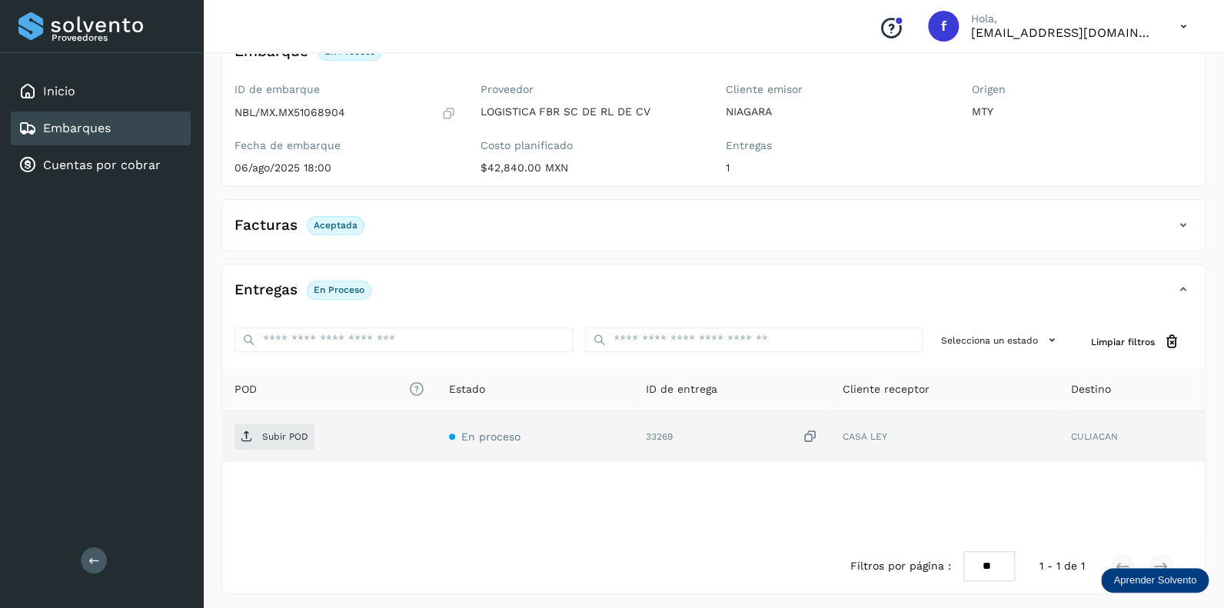
scroll to position [118, 0]
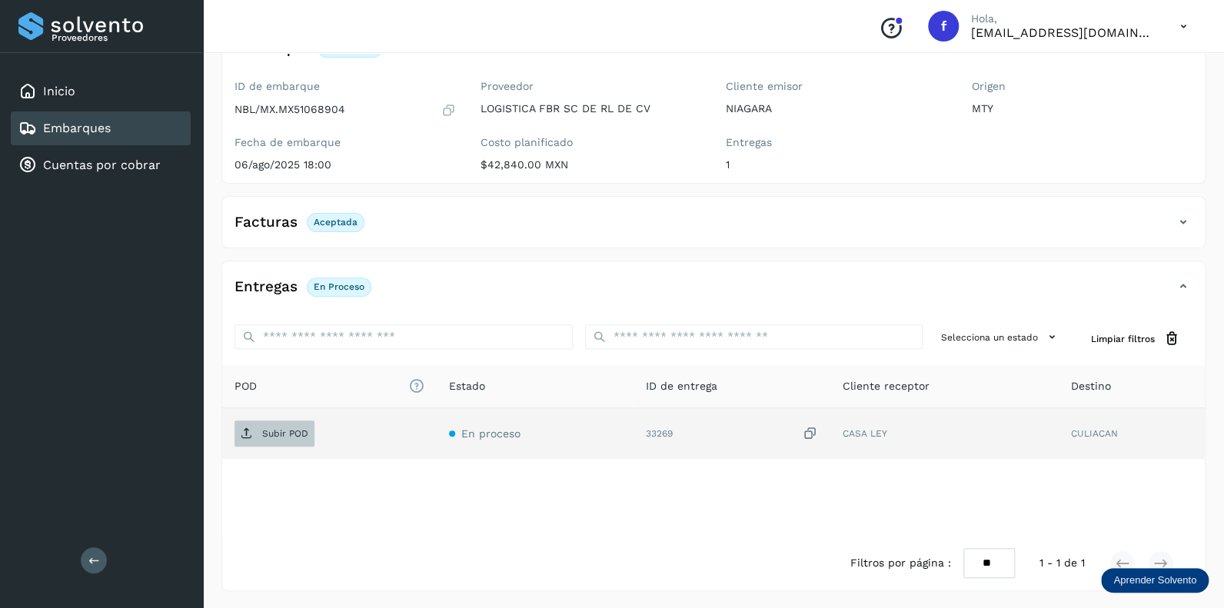
click at [289, 424] on span "Subir POD" at bounding box center [275, 433] width 80 height 25
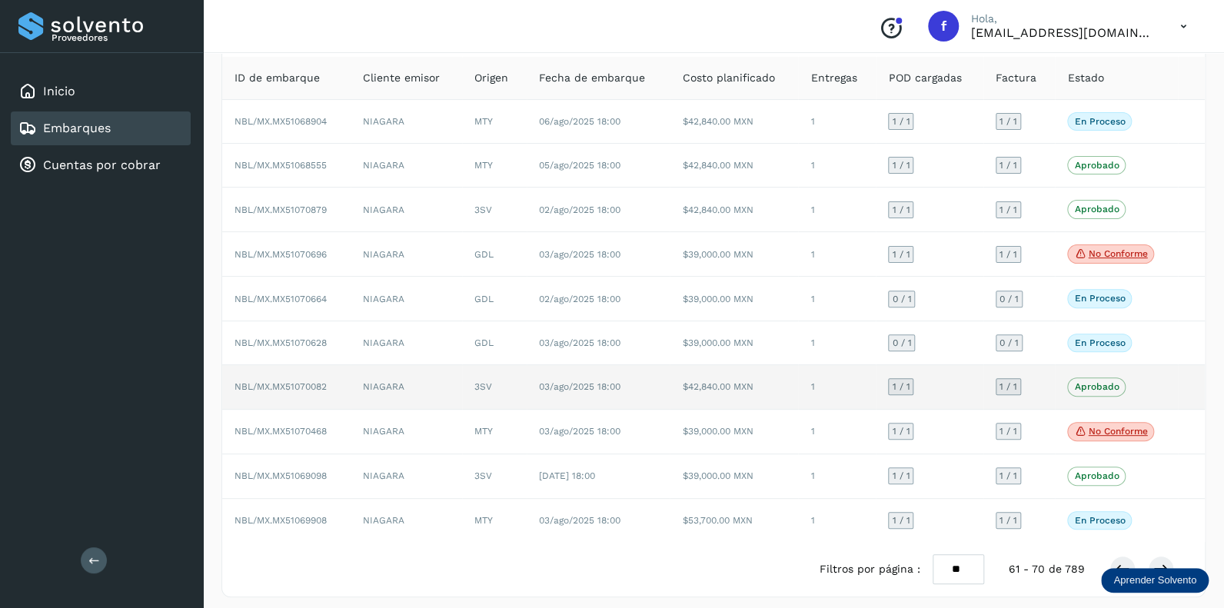
scroll to position [101, 0]
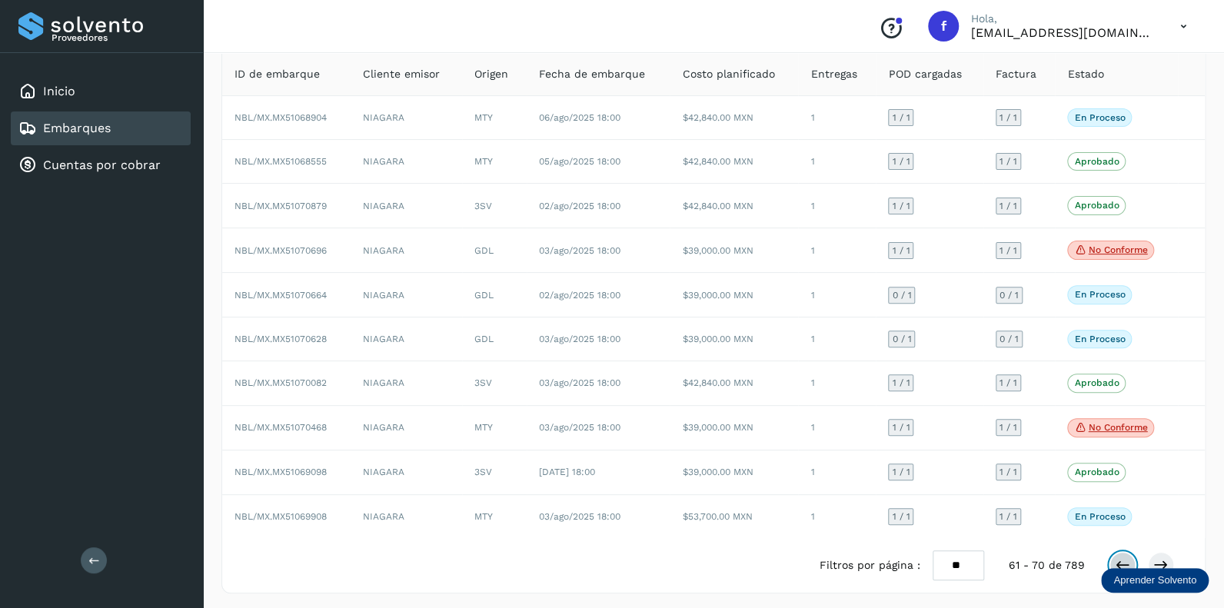
click at [1120, 557] on icon at bounding box center [1122, 564] width 15 height 15
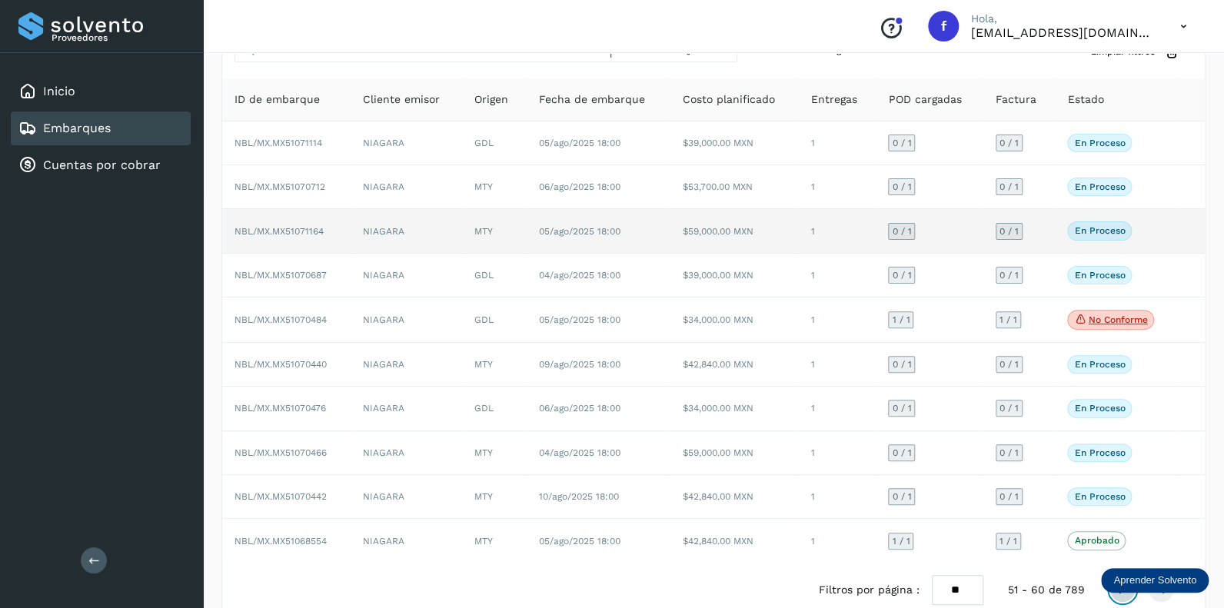
scroll to position [101, 0]
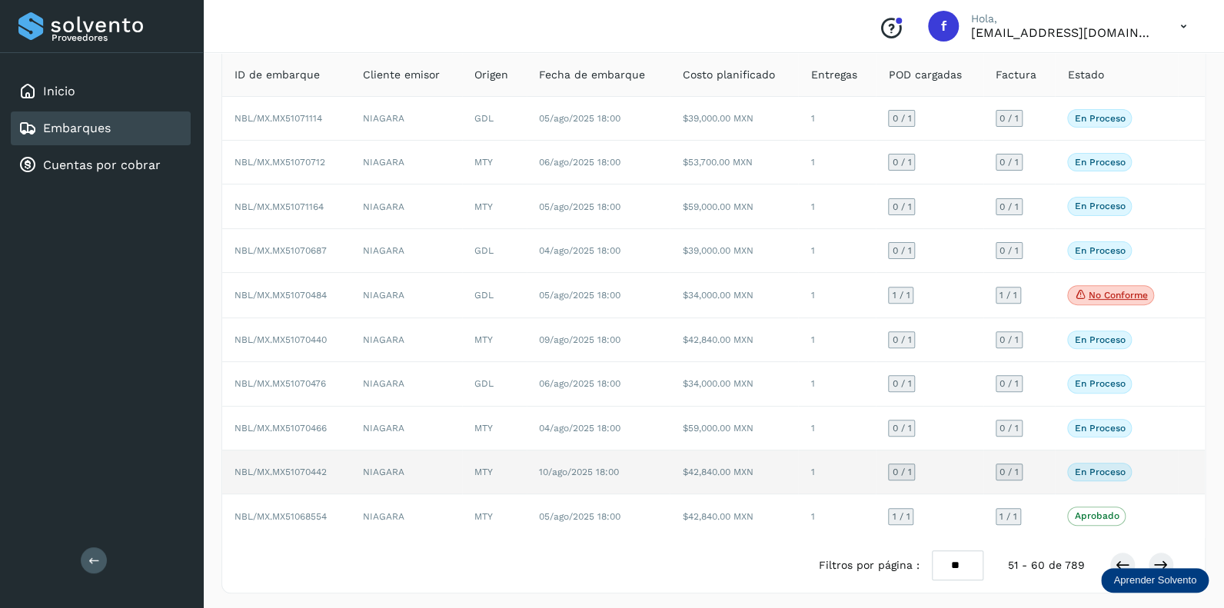
click at [910, 469] on span "0 / 1" at bounding box center [901, 471] width 19 height 9
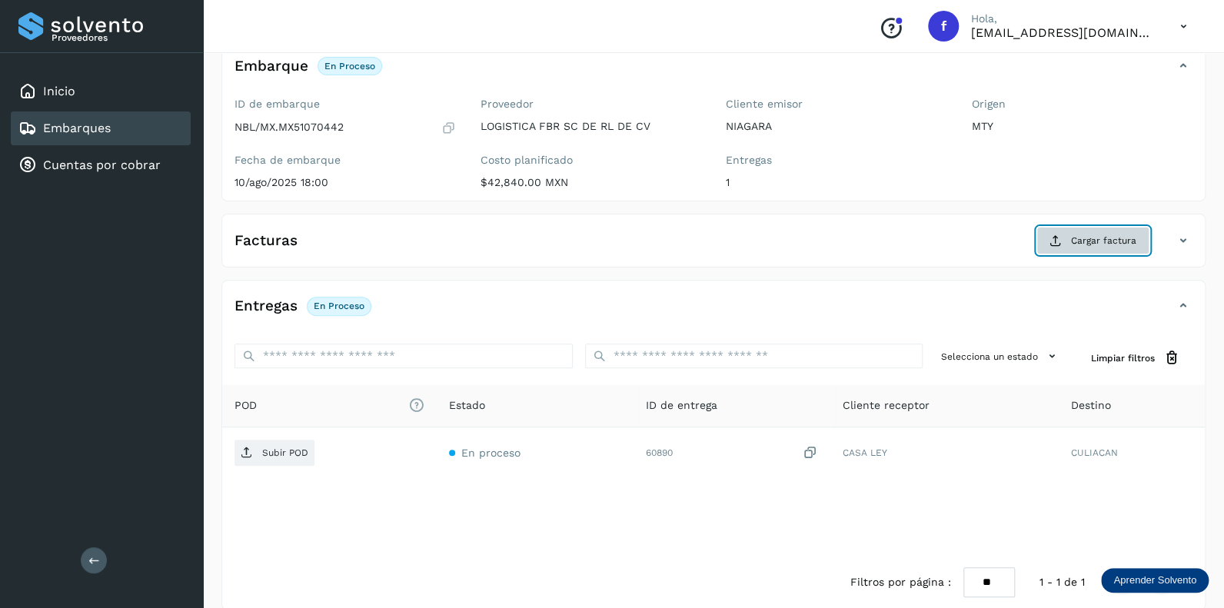
click at [1083, 240] on span "Cargar factura" at bounding box center [1103, 241] width 65 height 14
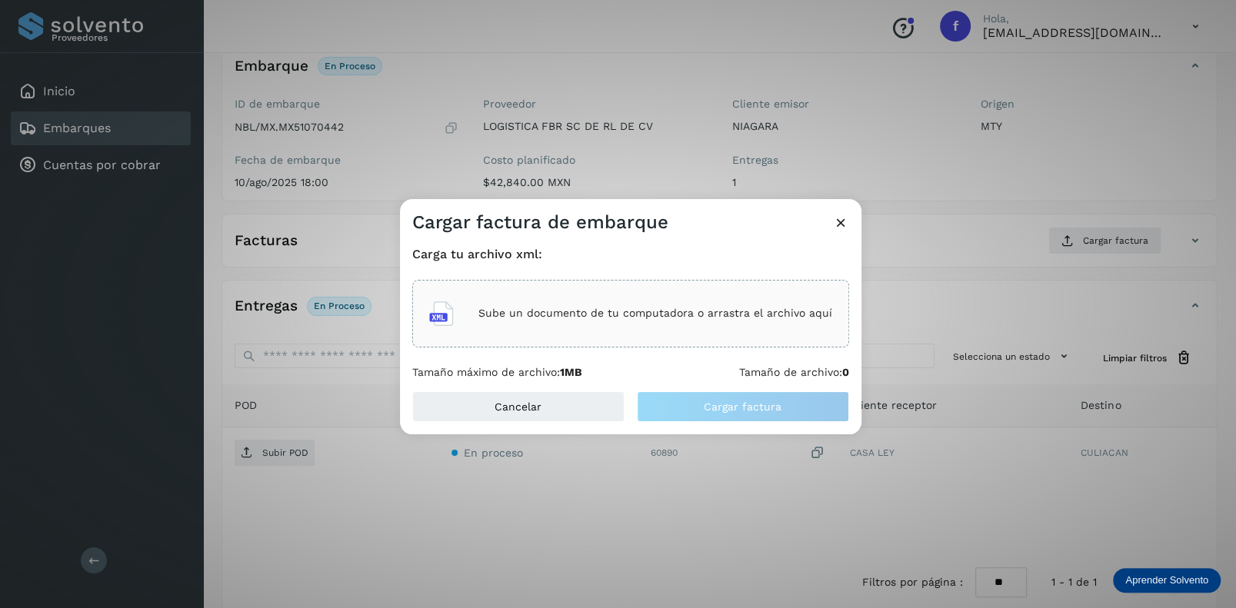
click at [542, 314] on p "Sube un documento de tu computadora o arrastra el archivo aquí" at bounding box center [655, 313] width 354 height 13
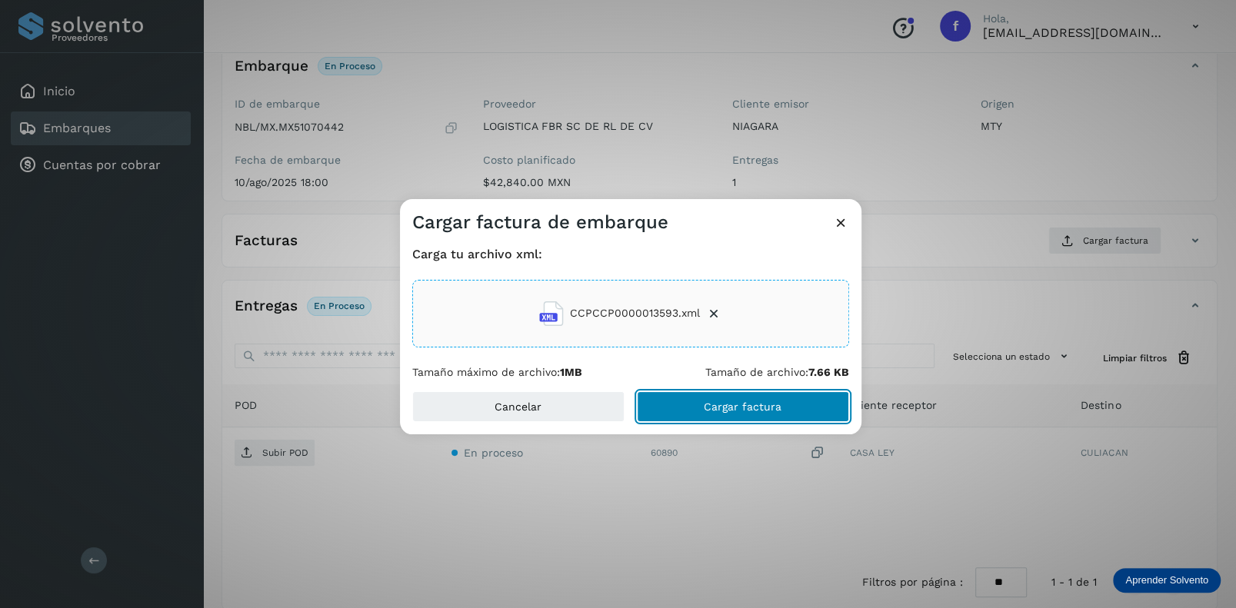
click at [723, 398] on button "Cargar factura" at bounding box center [743, 406] width 212 height 31
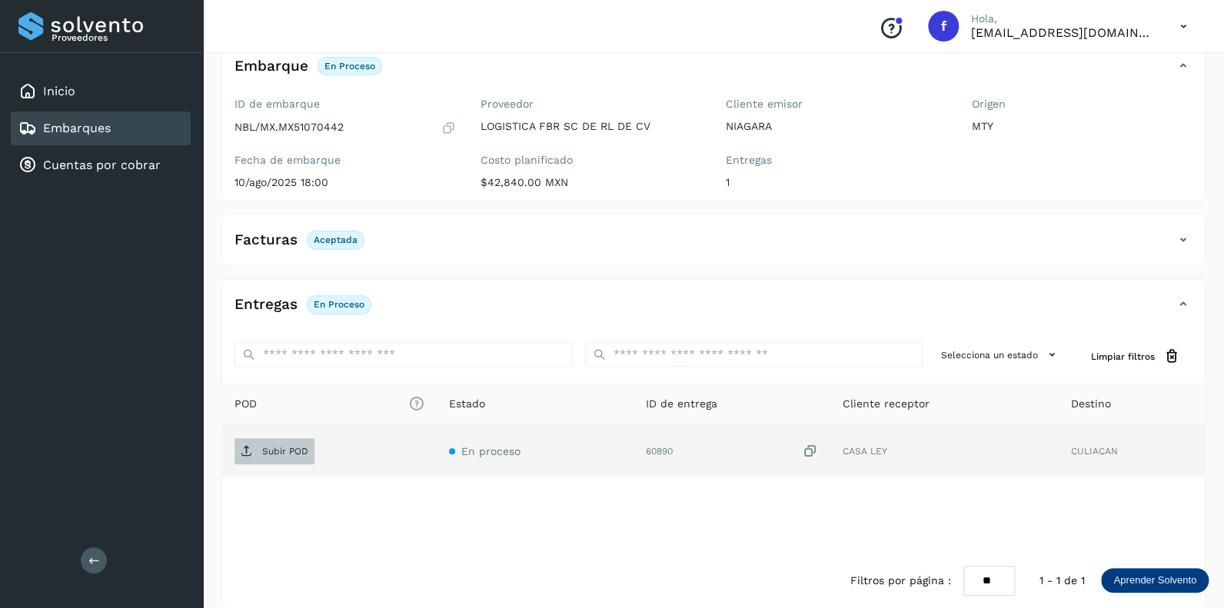
click at [277, 449] on p "Subir POD" at bounding box center [285, 451] width 46 height 11
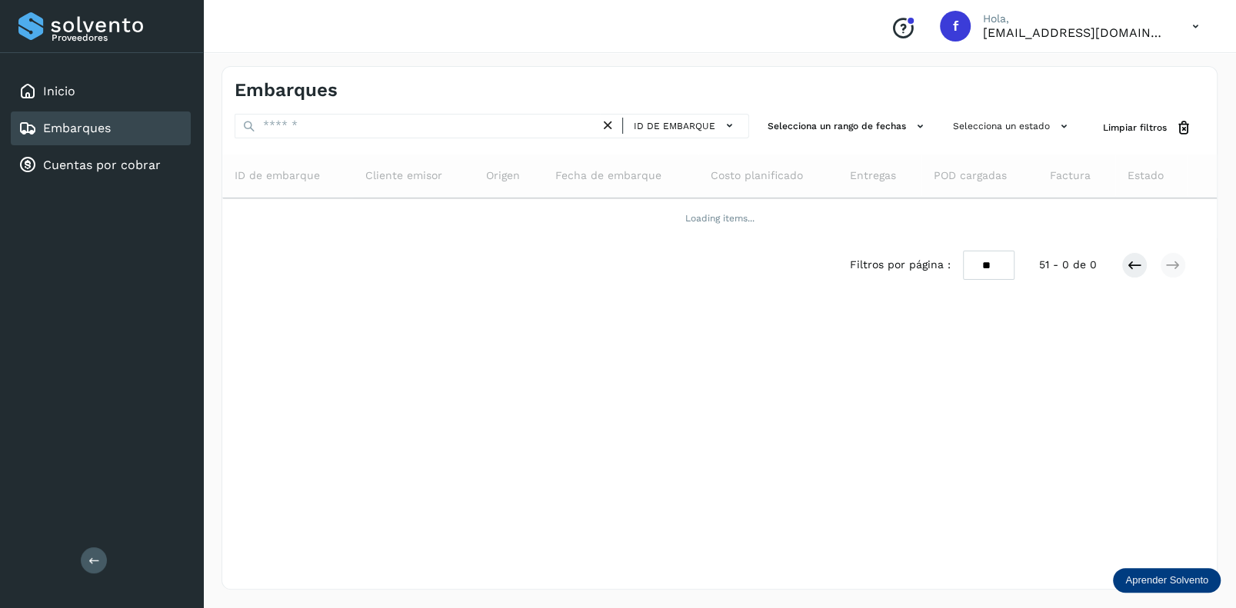
click at [75, 125] on link "Embarques" at bounding box center [77, 128] width 68 height 15
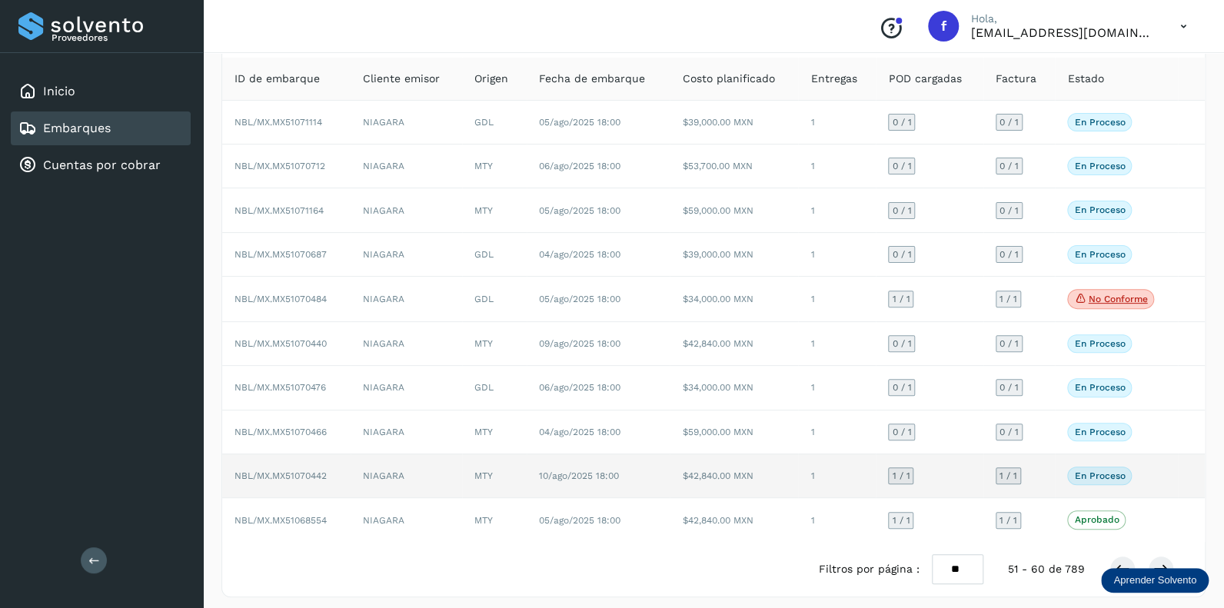
scroll to position [101, 0]
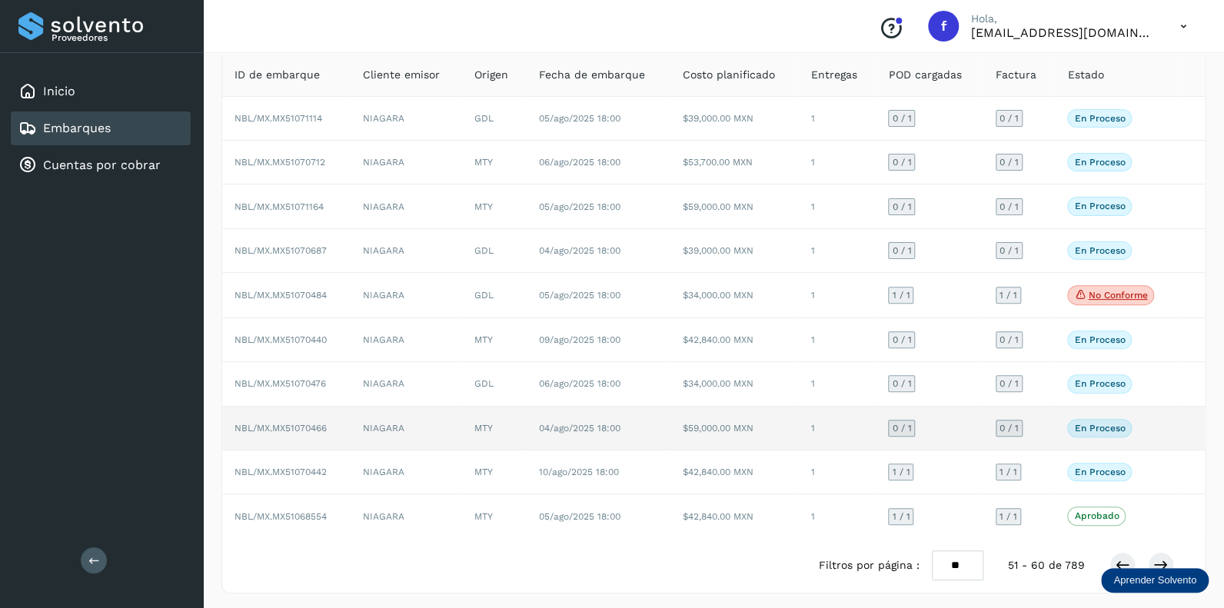
click at [907, 424] on span "0 / 1" at bounding box center [901, 428] width 19 height 9
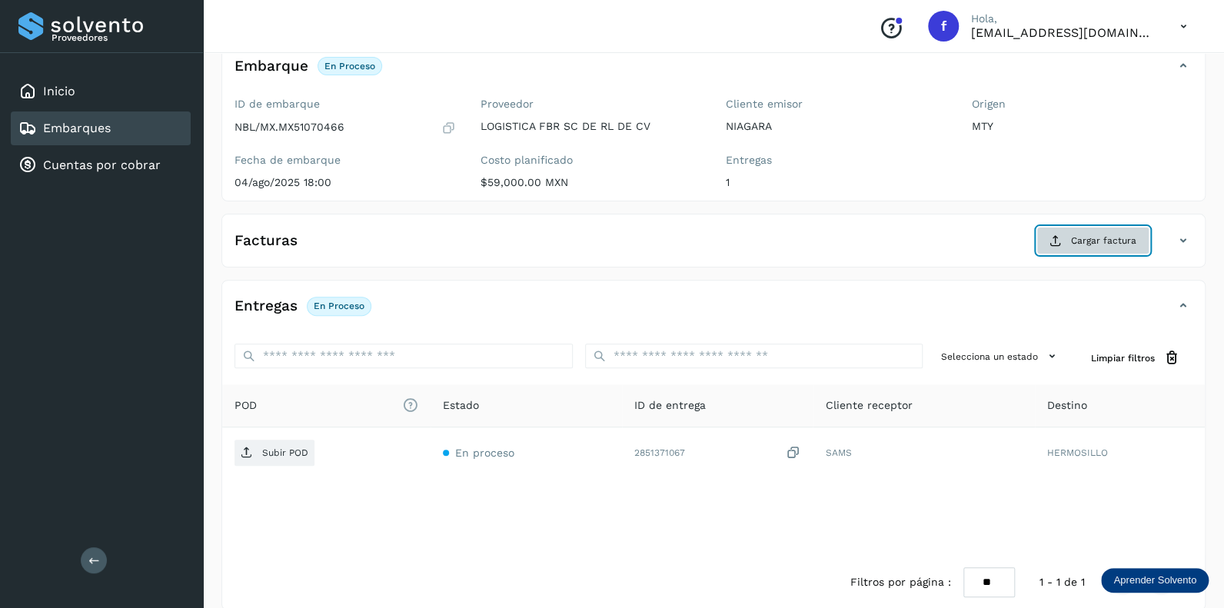
click at [1081, 234] on span "Cargar factura" at bounding box center [1103, 241] width 65 height 14
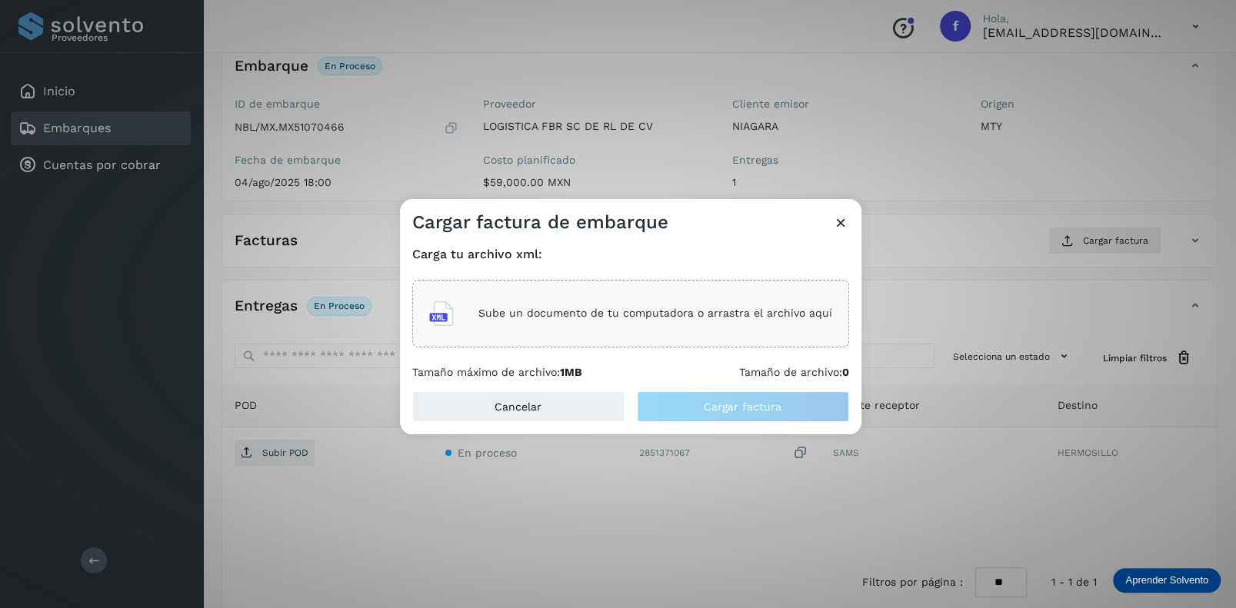
click at [550, 312] on p "Sube un documento de tu computadora o arrastra el archivo aquí" at bounding box center [655, 313] width 354 height 13
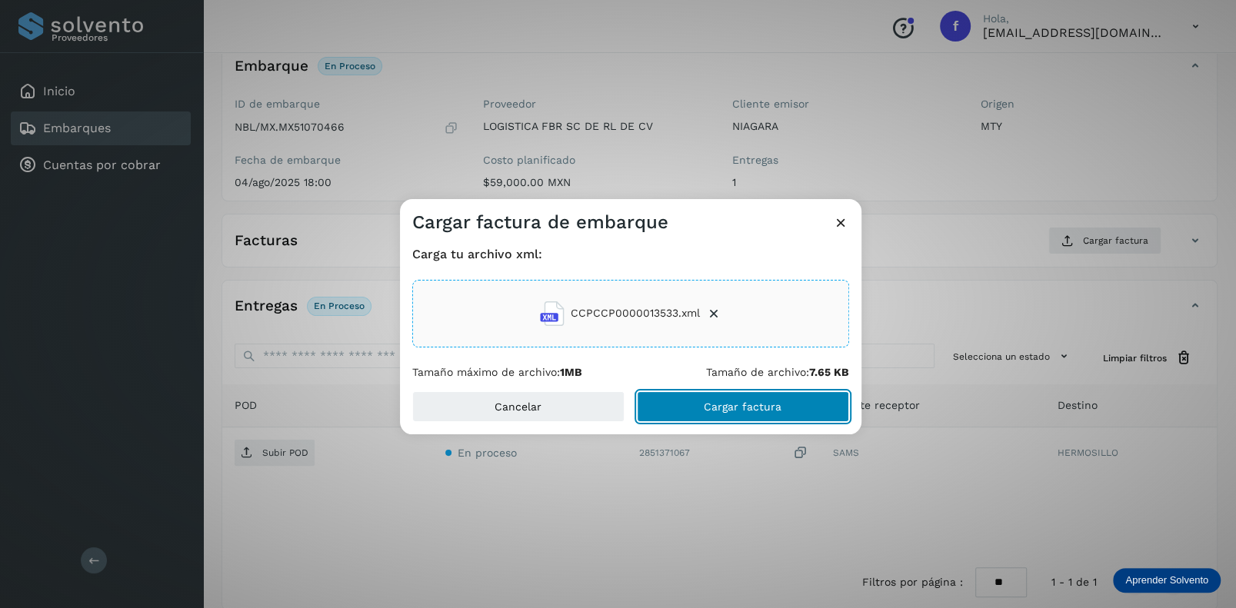
click at [743, 408] on span "Cargar factura" at bounding box center [743, 406] width 78 height 11
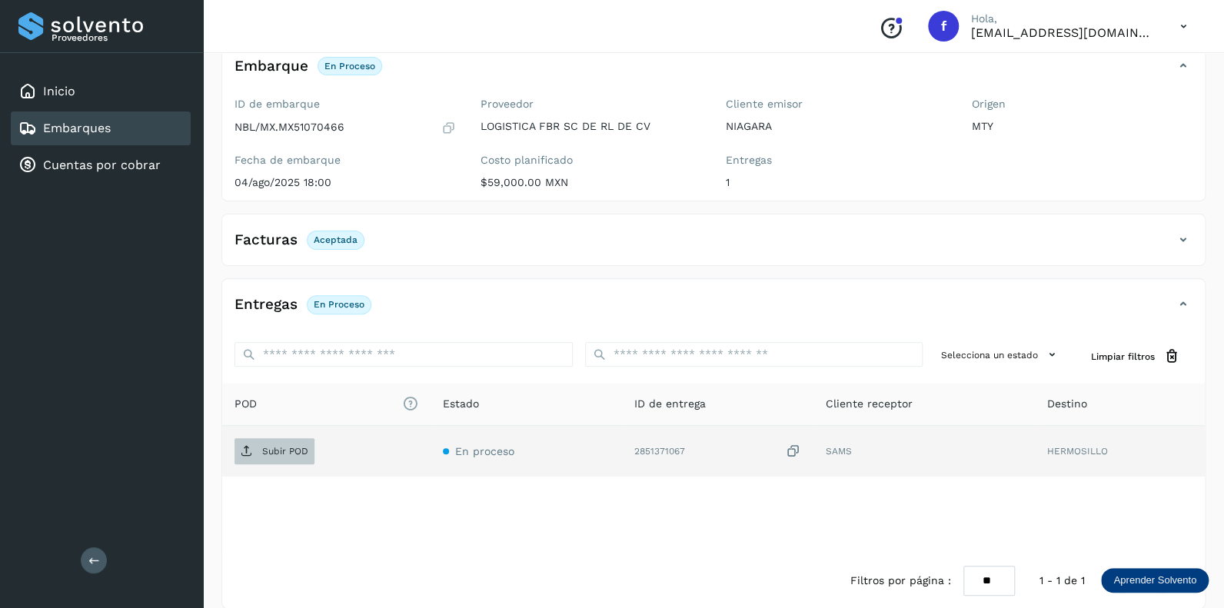
click at [264, 447] on p "Subir POD" at bounding box center [285, 451] width 46 height 11
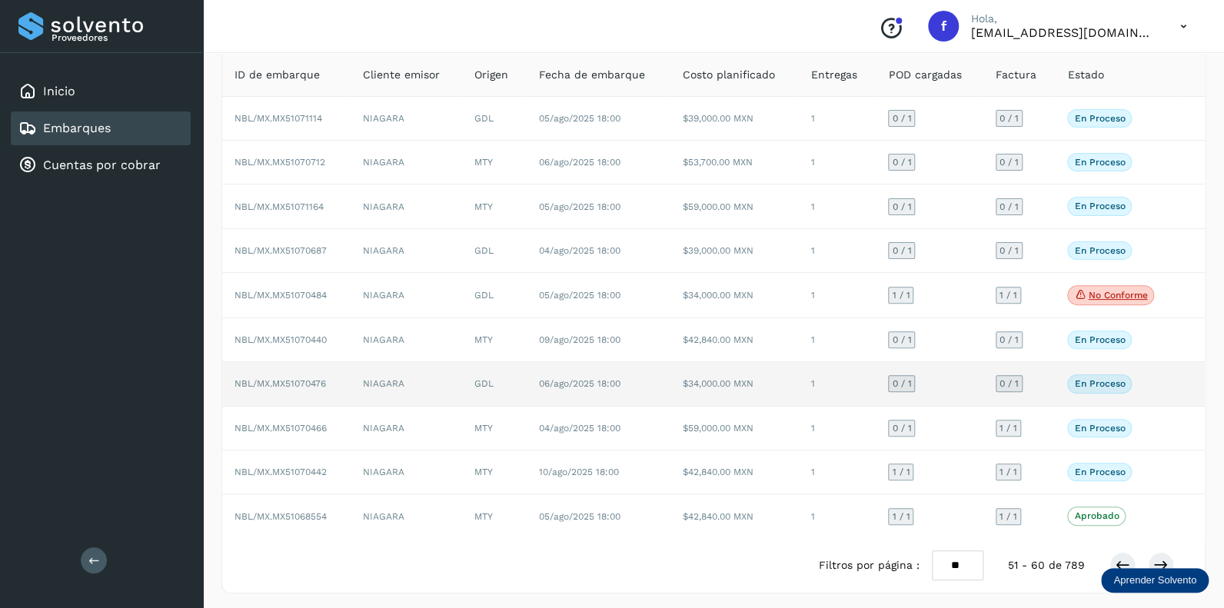
click at [899, 381] on span "0 / 1" at bounding box center [901, 383] width 19 height 9
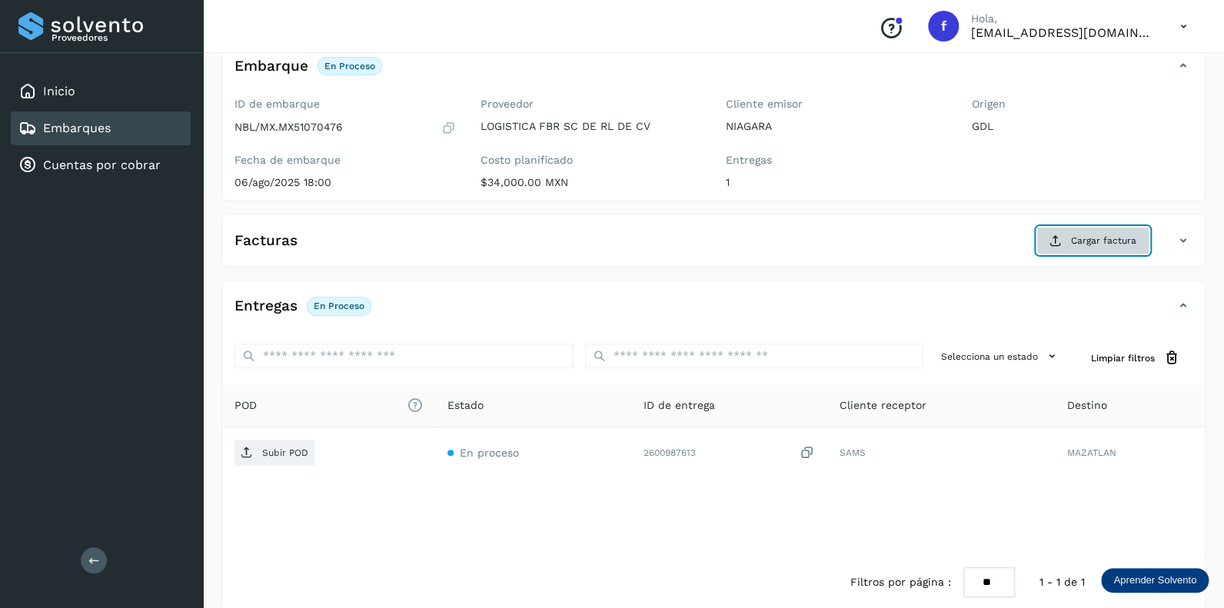
click at [1081, 235] on span "Cargar factura" at bounding box center [1103, 241] width 65 height 14
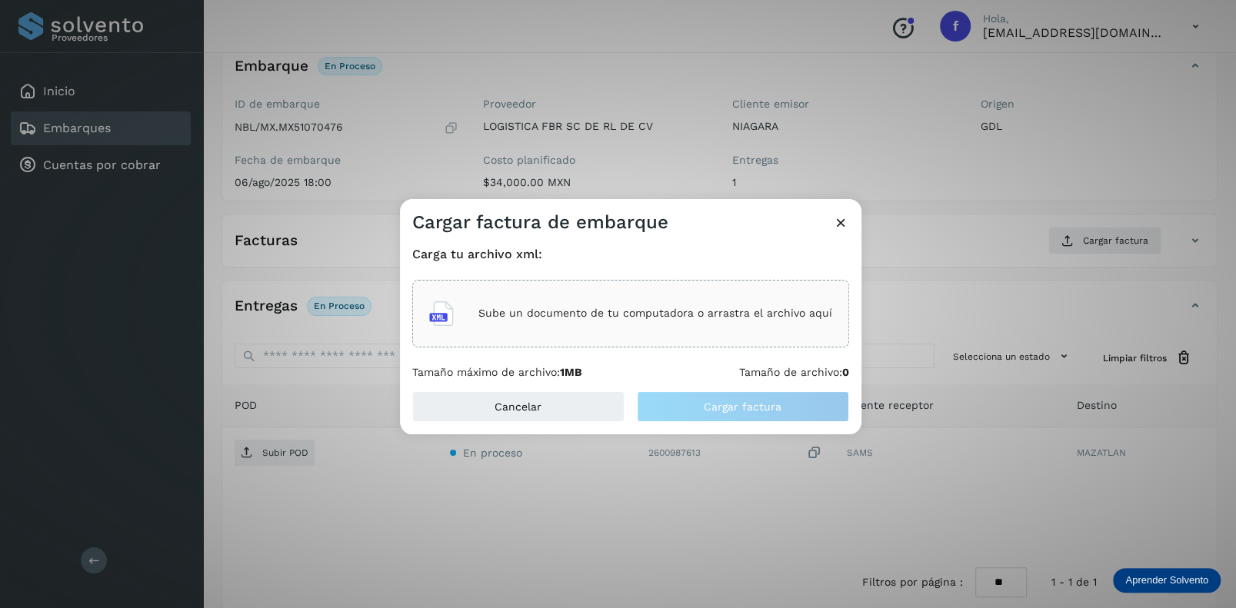
click at [553, 312] on p "Sube un documento de tu computadora o arrastra el archivo aquí" at bounding box center [655, 313] width 354 height 13
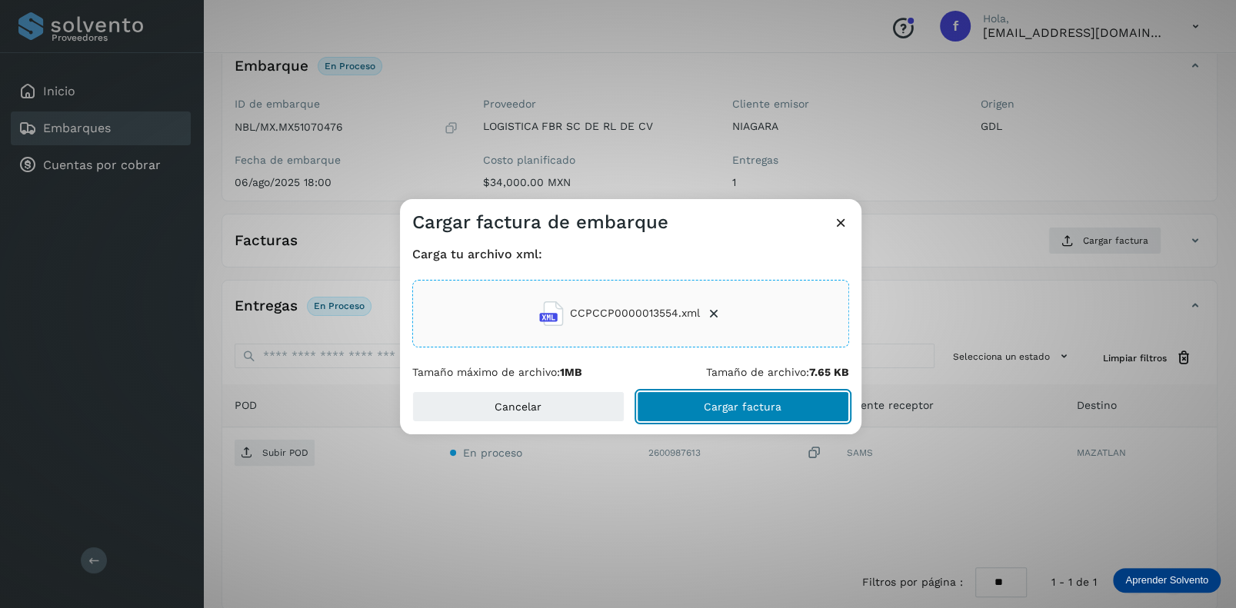
click at [687, 404] on button "Cargar factura" at bounding box center [743, 406] width 212 height 31
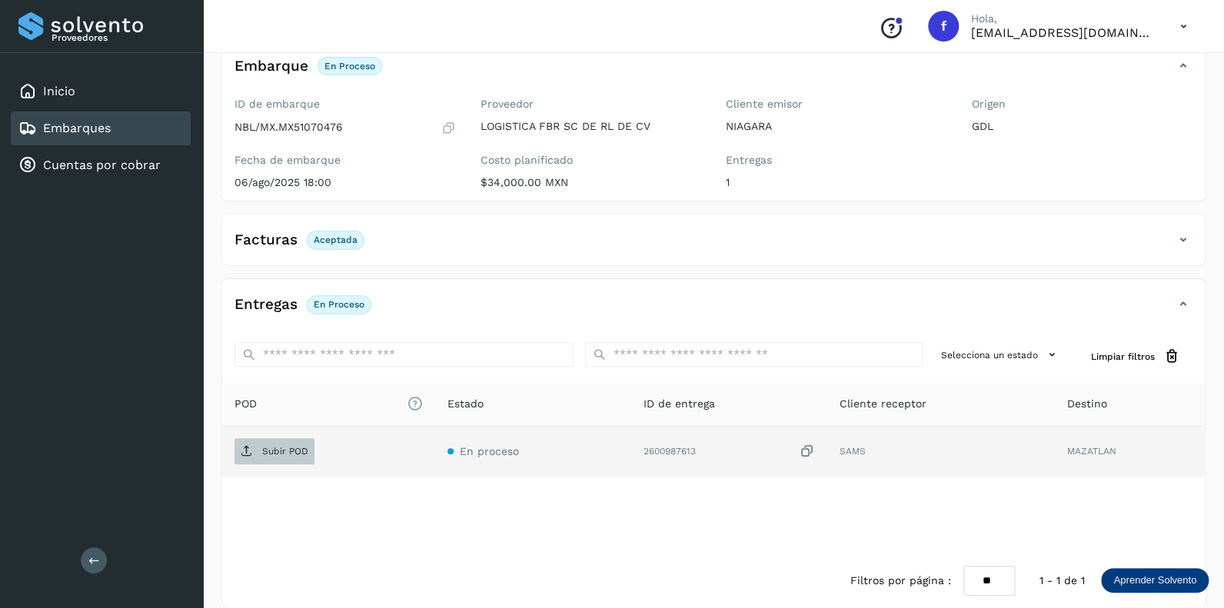
click at [283, 452] on p "Subir POD" at bounding box center [285, 451] width 46 height 11
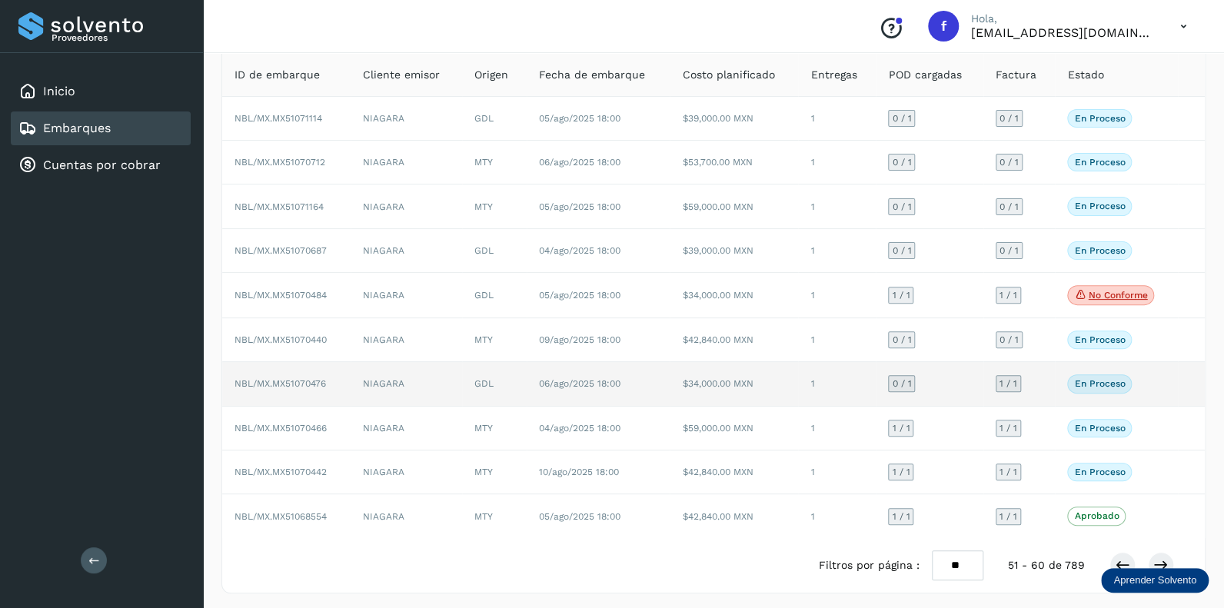
click at [900, 384] on span "0 / 1" at bounding box center [901, 383] width 19 height 9
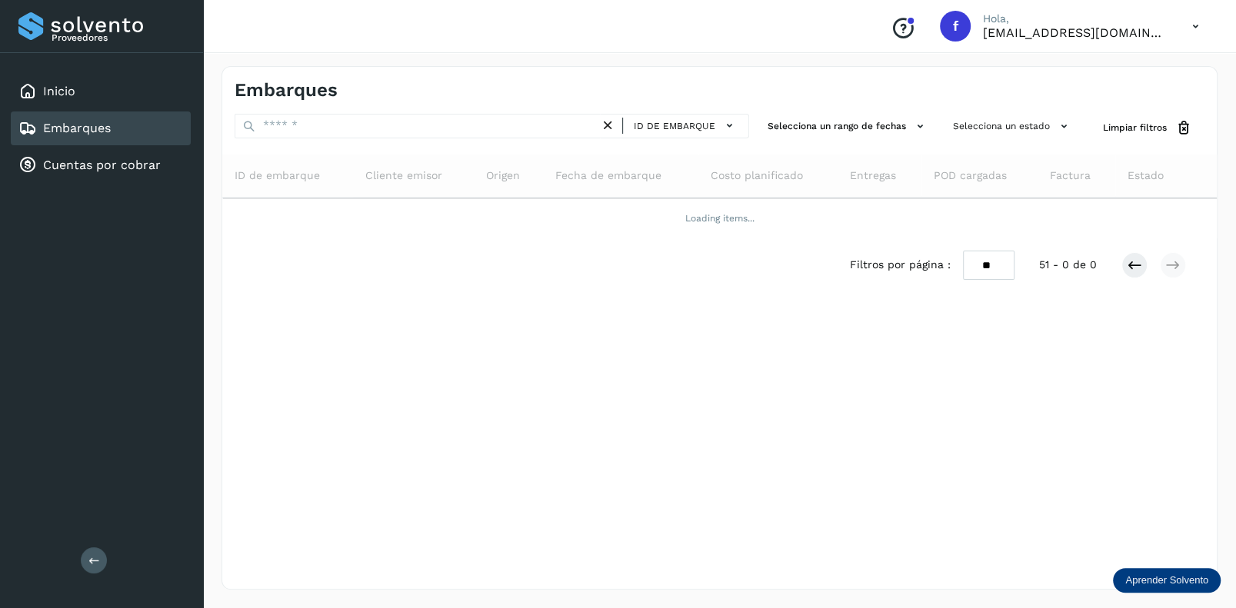
click at [69, 128] on link "Embarques" at bounding box center [77, 128] width 68 height 15
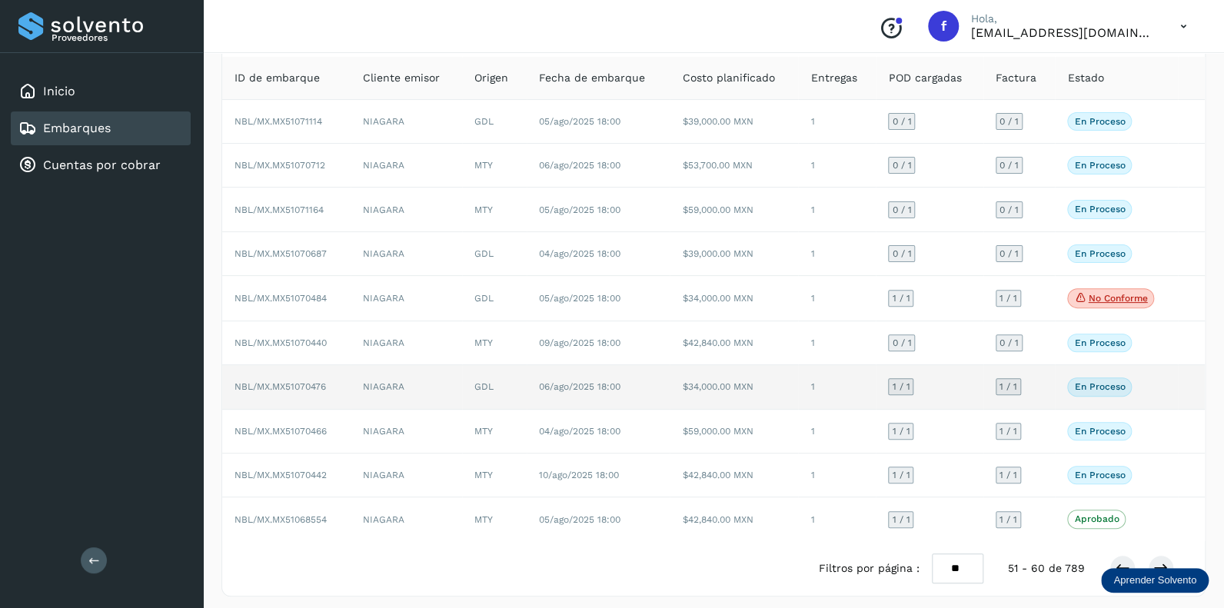
scroll to position [101, 0]
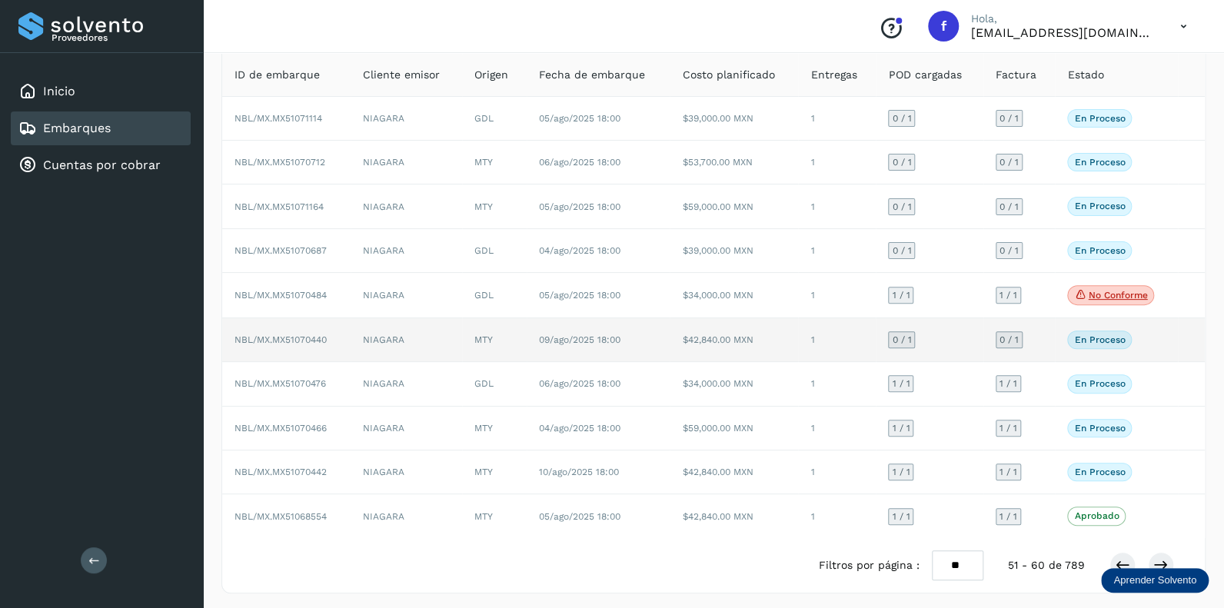
click at [896, 339] on span "0 / 1" at bounding box center [901, 339] width 19 height 9
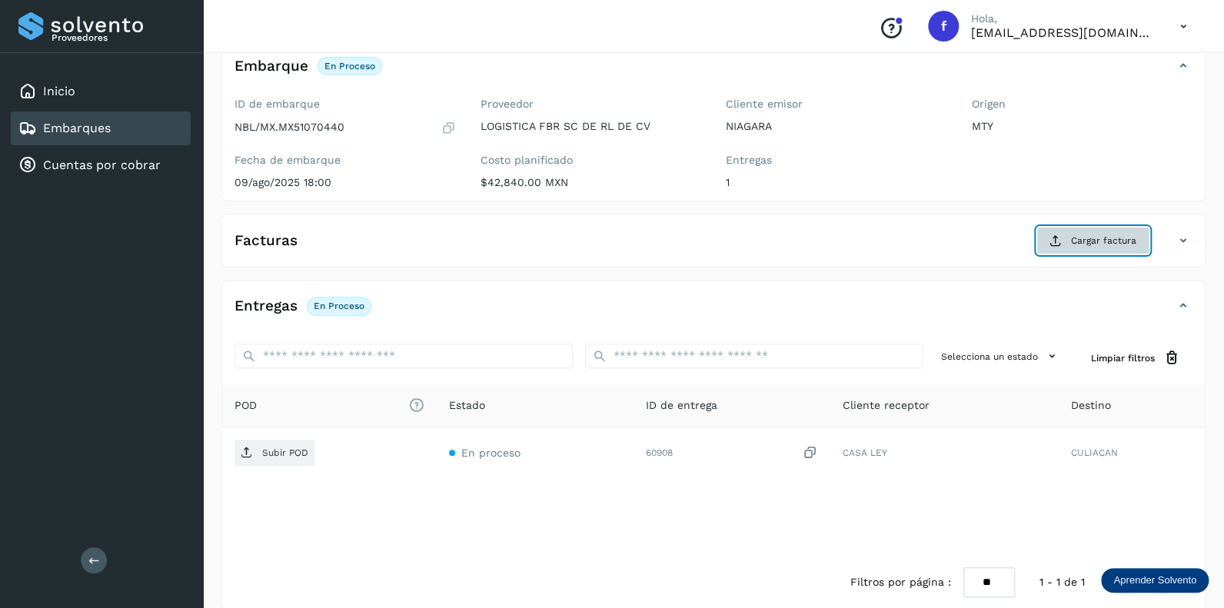
click at [1098, 239] on span "Cargar factura" at bounding box center [1103, 241] width 65 height 14
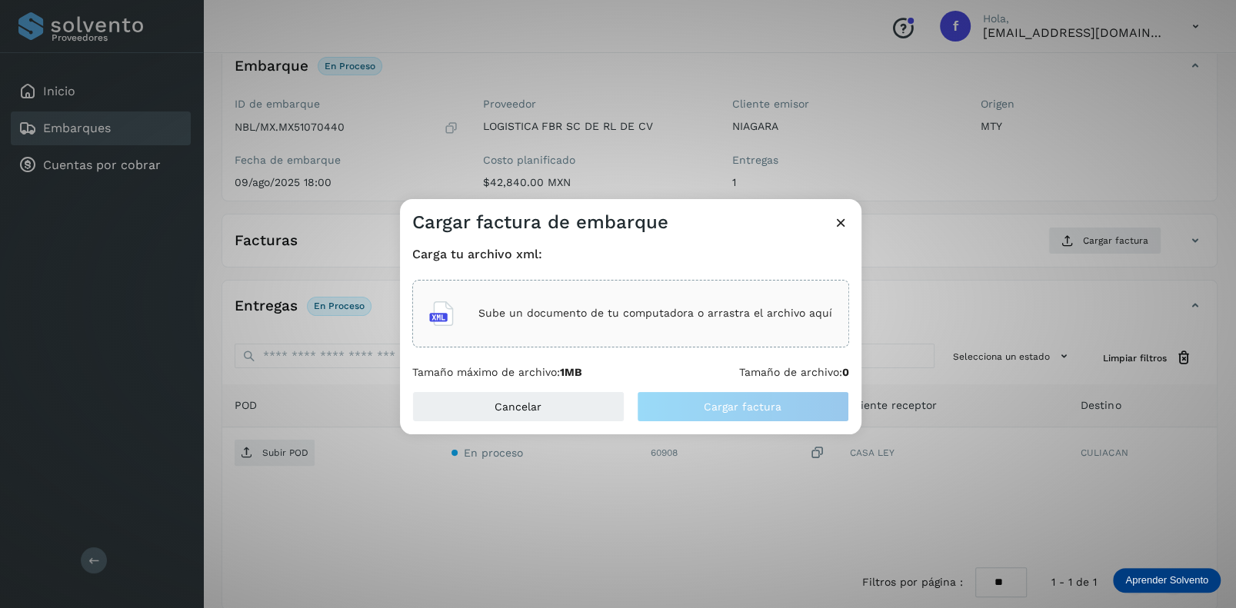
click at [532, 314] on p "Sube un documento de tu computadora o arrastra el archivo aquí" at bounding box center [655, 313] width 354 height 13
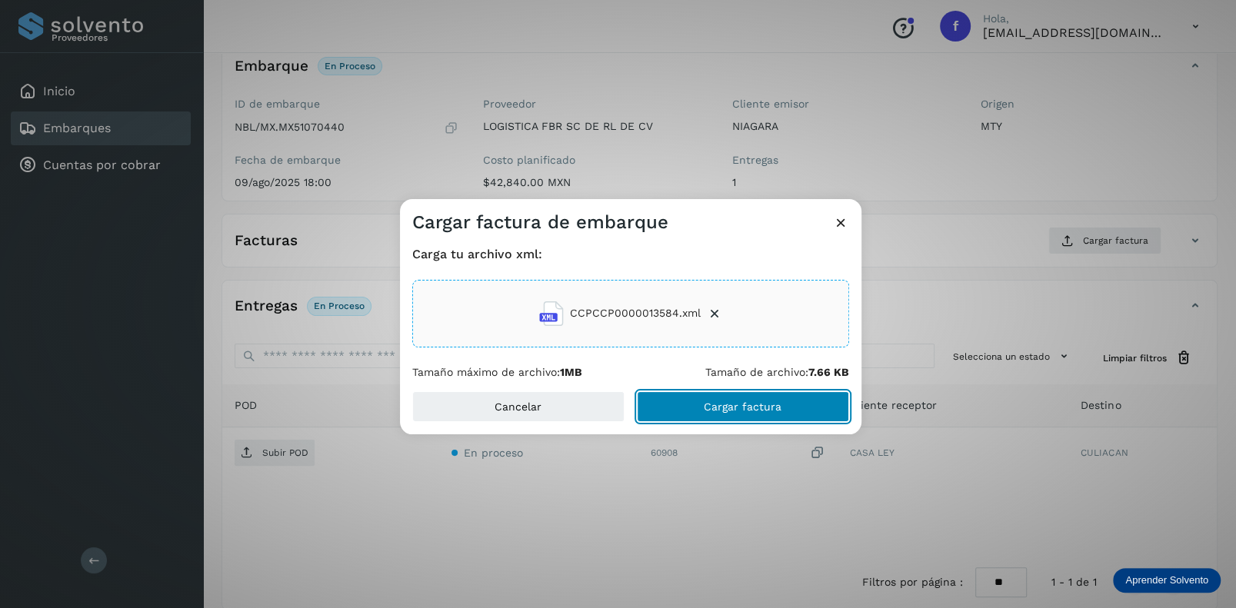
click at [744, 404] on span "Cargar factura" at bounding box center [743, 406] width 78 height 11
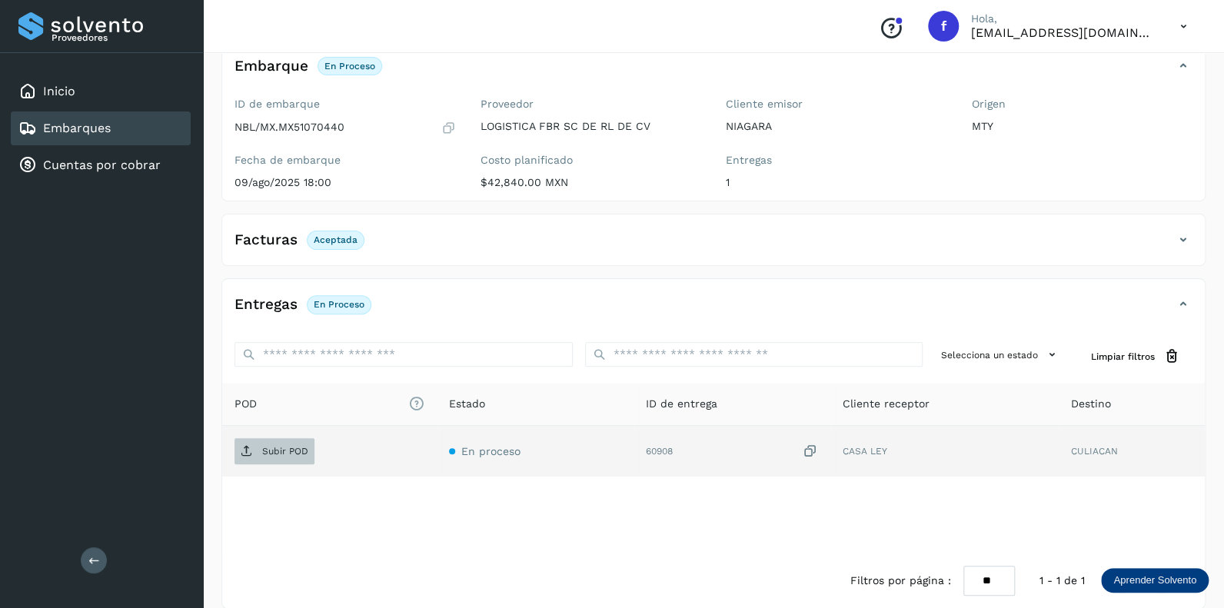
click at [276, 446] on p "Subir POD" at bounding box center [285, 451] width 46 height 11
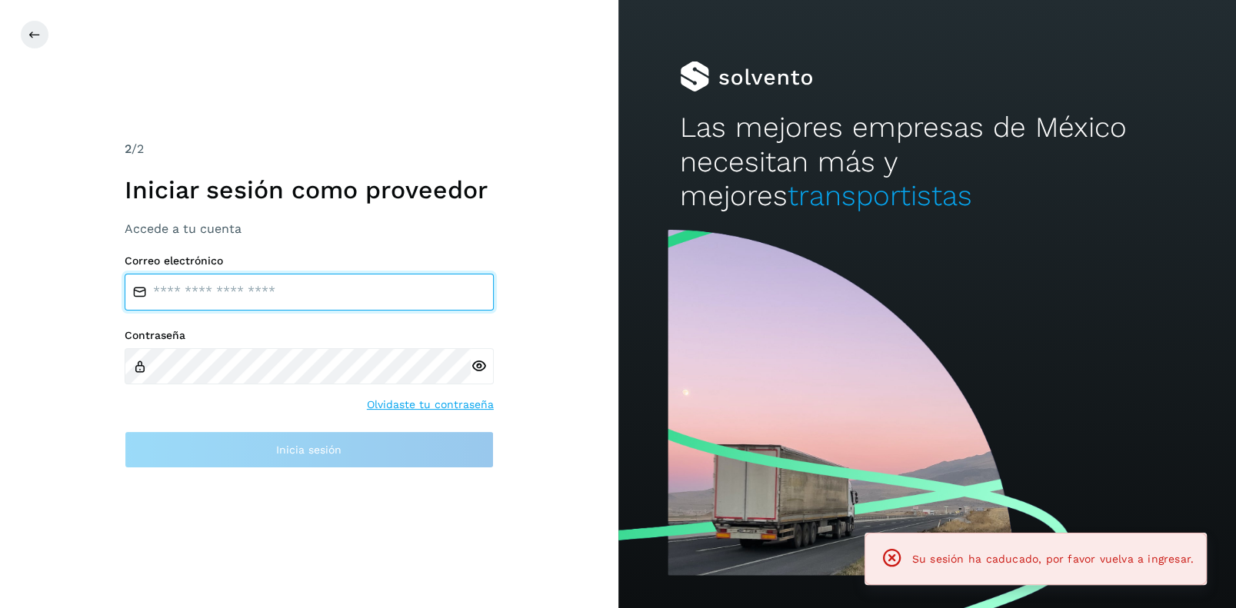
click at [171, 288] on input "email" at bounding box center [309, 292] width 369 height 37
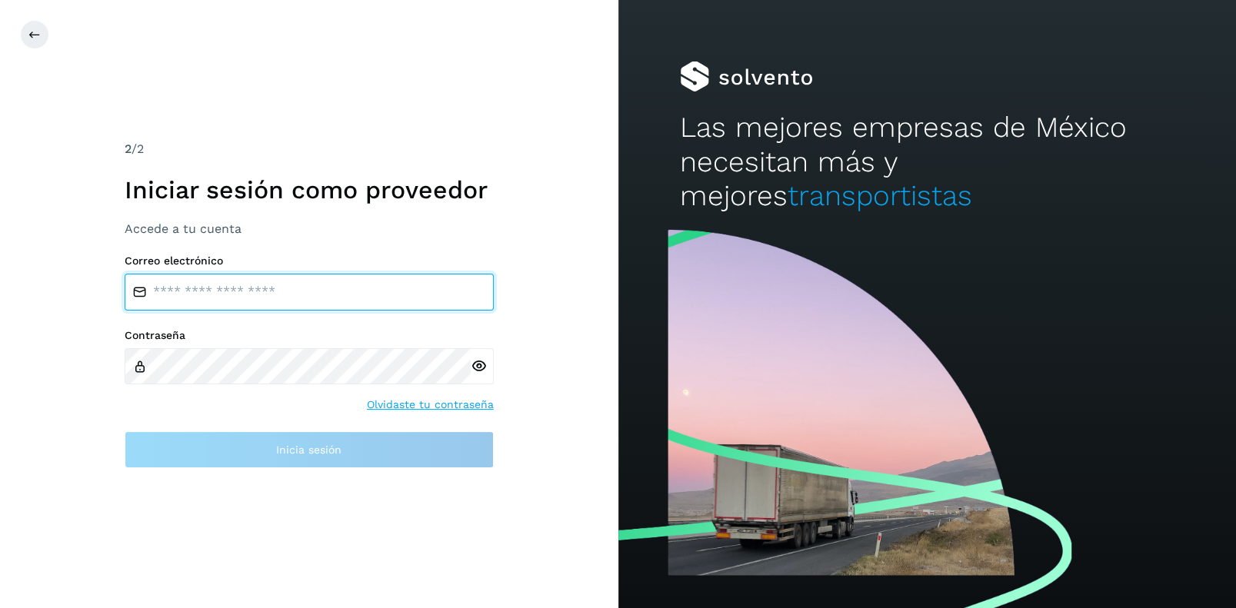
type input "**********"
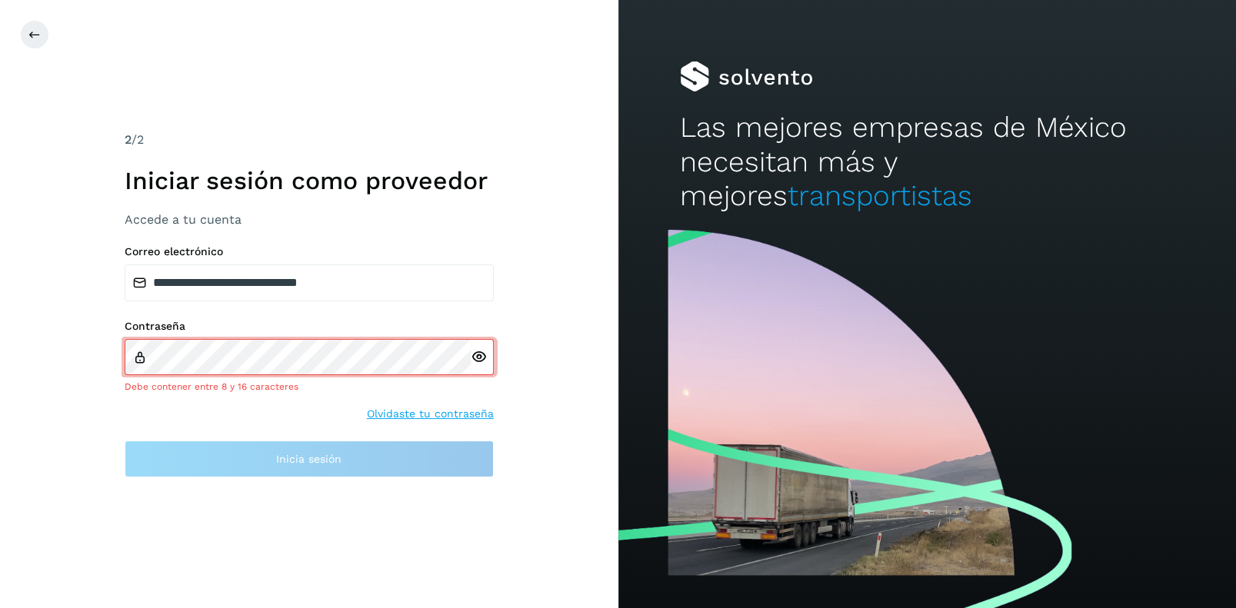
click at [474, 364] on icon at bounding box center [479, 357] width 16 height 16
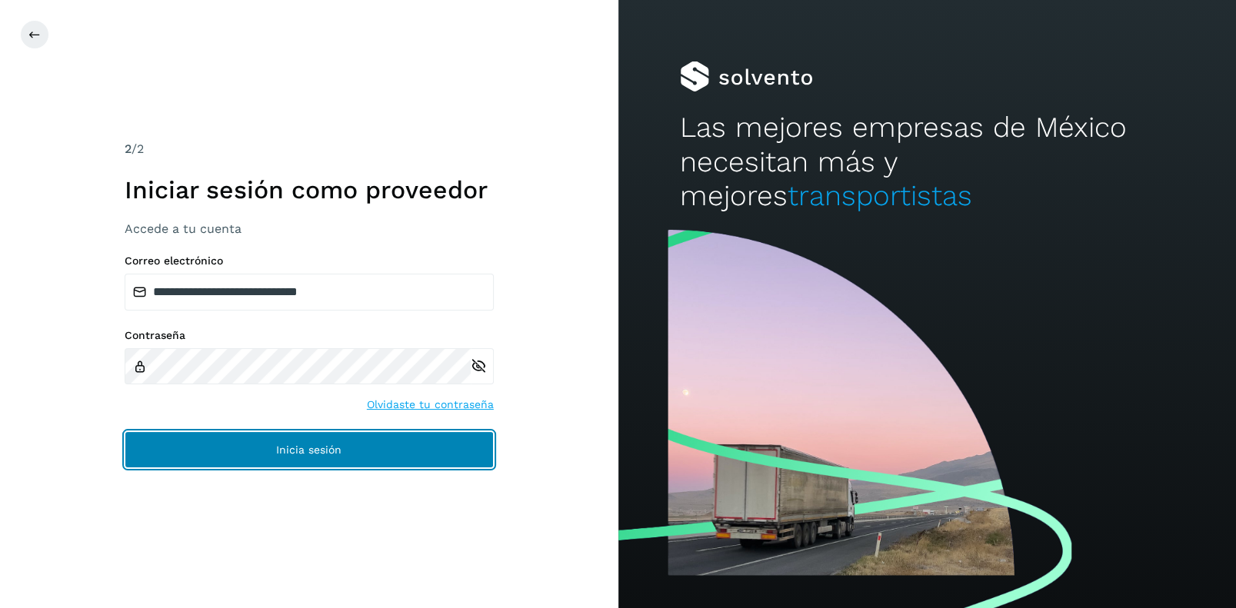
click at [307, 442] on button "Inicia sesión" at bounding box center [309, 449] width 369 height 37
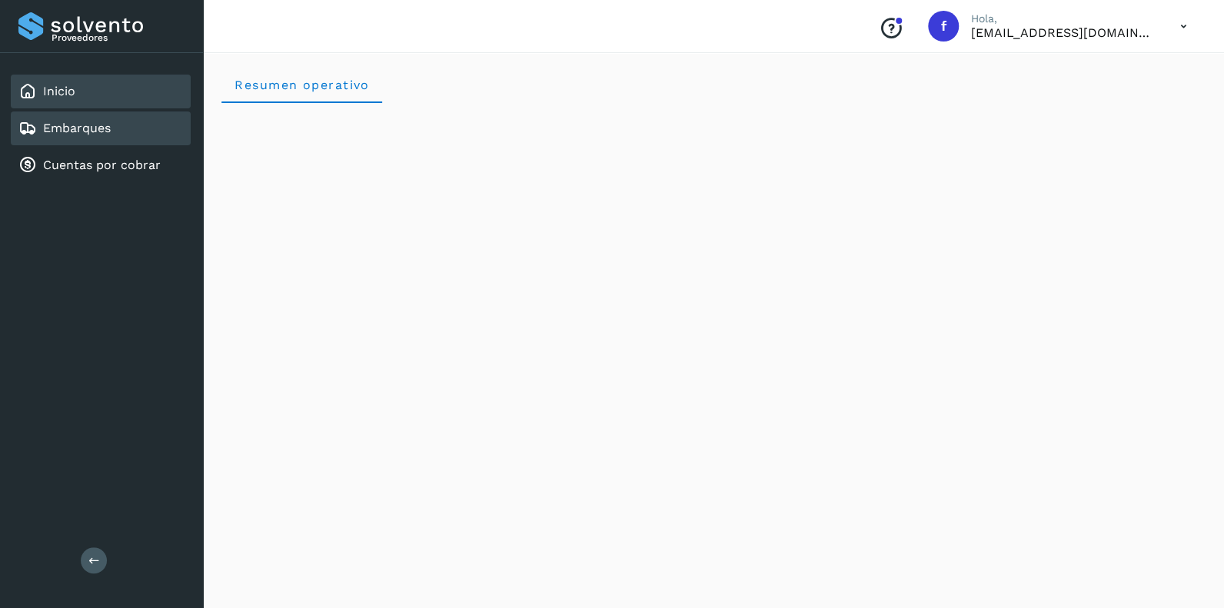
click at [82, 128] on link "Embarques" at bounding box center [77, 128] width 68 height 15
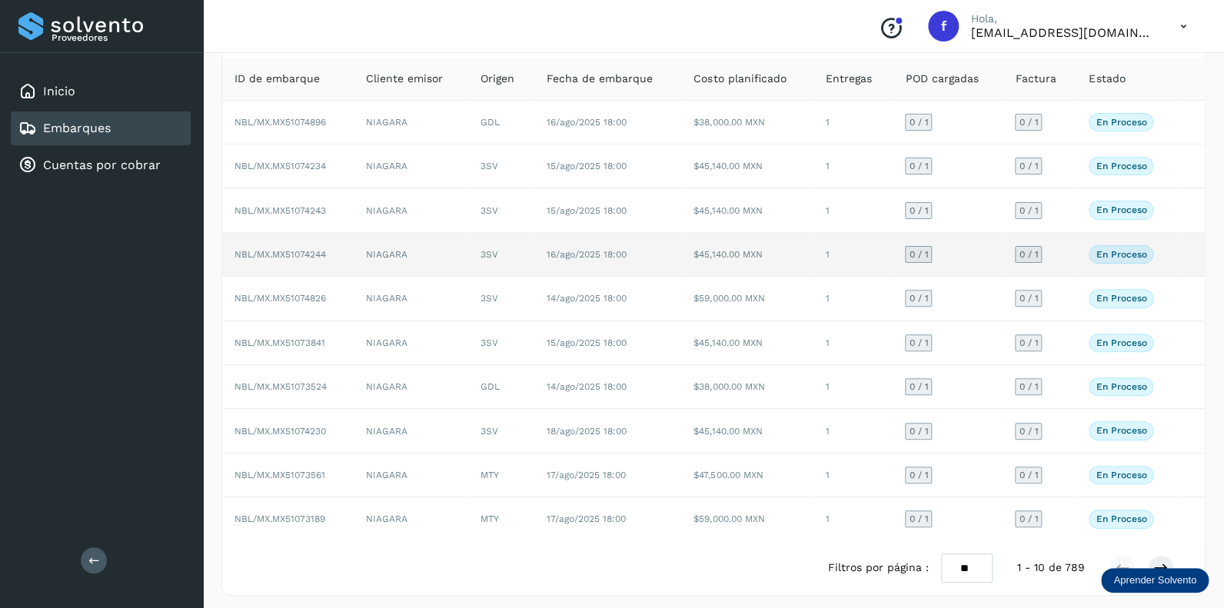
scroll to position [99, 0]
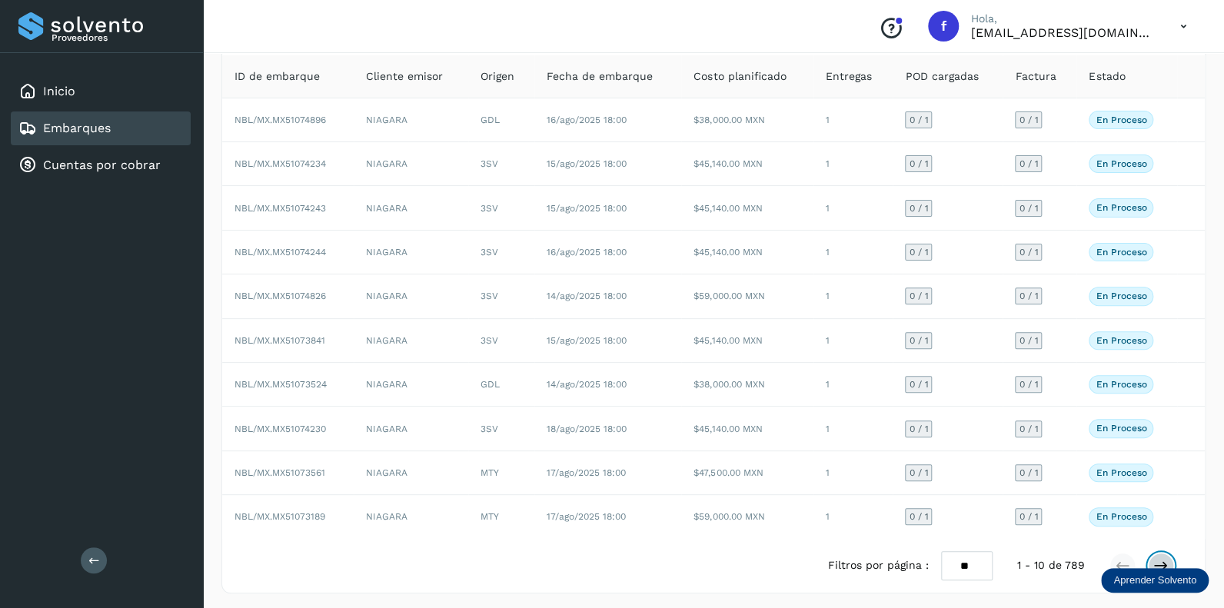
click at [1159, 558] on icon at bounding box center [1160, 565] width 15 height 15
click at [1167, 558] on icon at bounding box center [1160, 565] width 15 height 15
click at [1158, 561] on icon at bounding box center [1160, 565] width 15 height 15
click at [1162, 558] on icon at bounding box center [1160, 565] width 15 height 15
click at [1160, 558] on icon at bounding box center [1160, 565] width 15 height 15
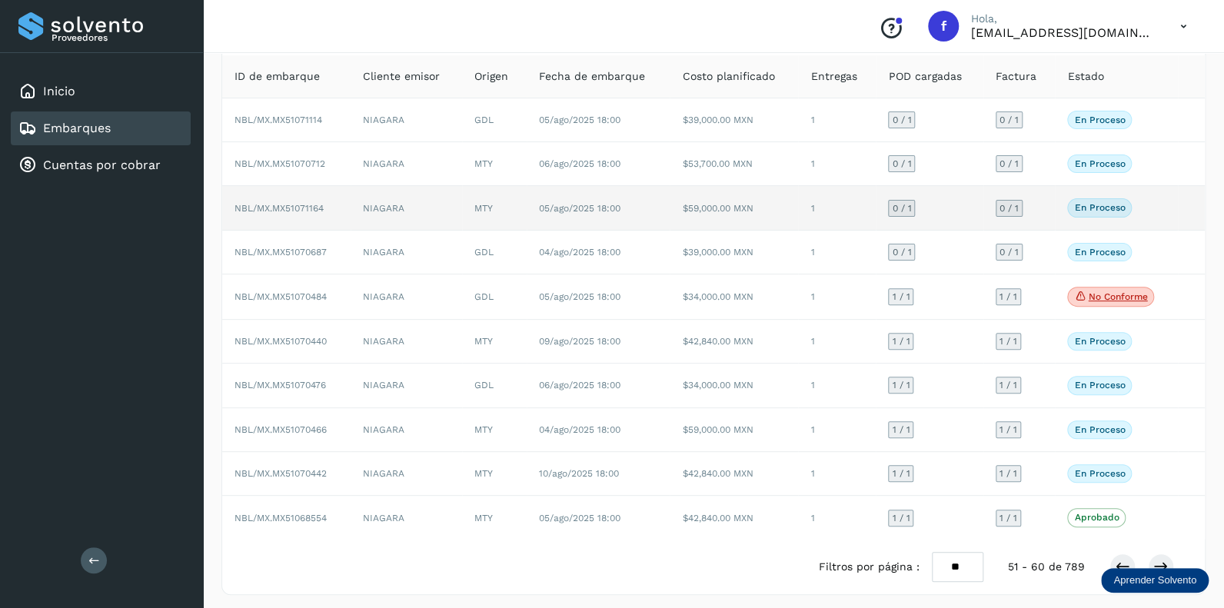
click at [907, 205] on span "0 / 1" at bounding box center [901, 208] width 19 height 9
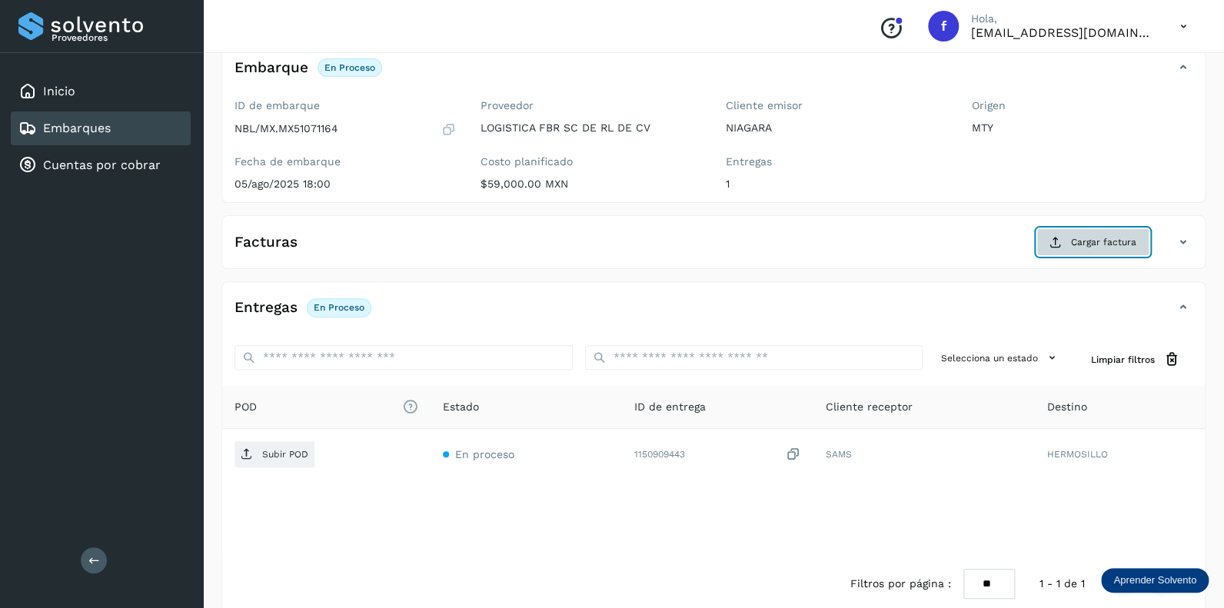
click at [1069, 236] on button "Cargar factura" at bounding box center [1092, 242] width 113 height 28
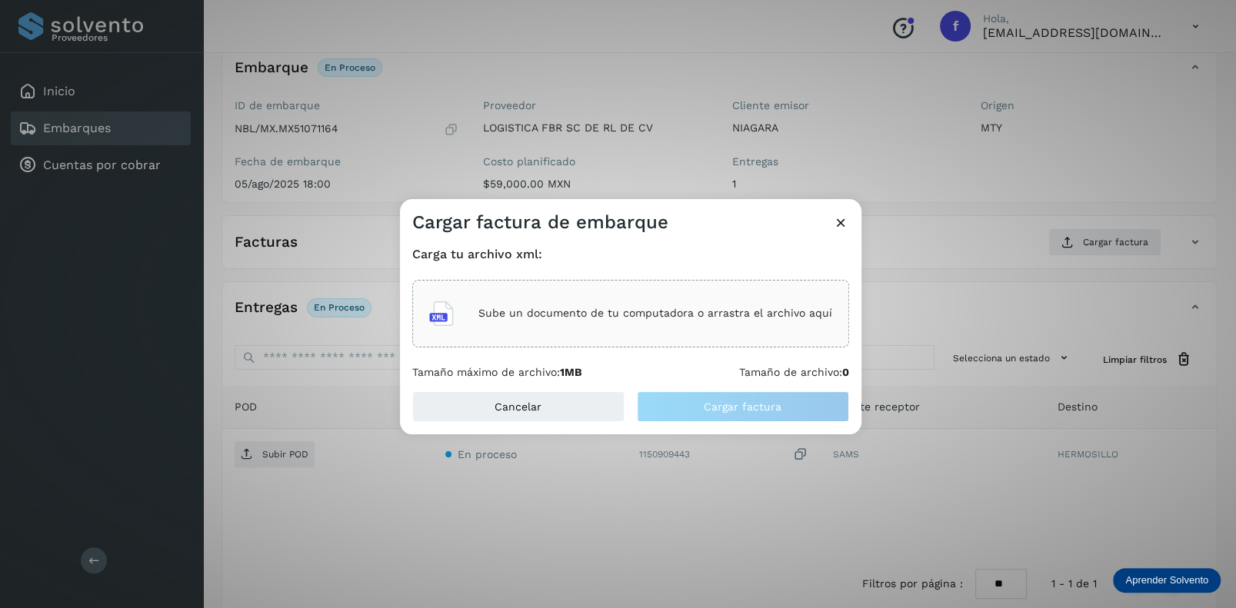
click at [580, 311] on p "Sube un documento de tu computadora o arrastra el archivo aquí" at bounding box center [655, 313] width 354 height 13
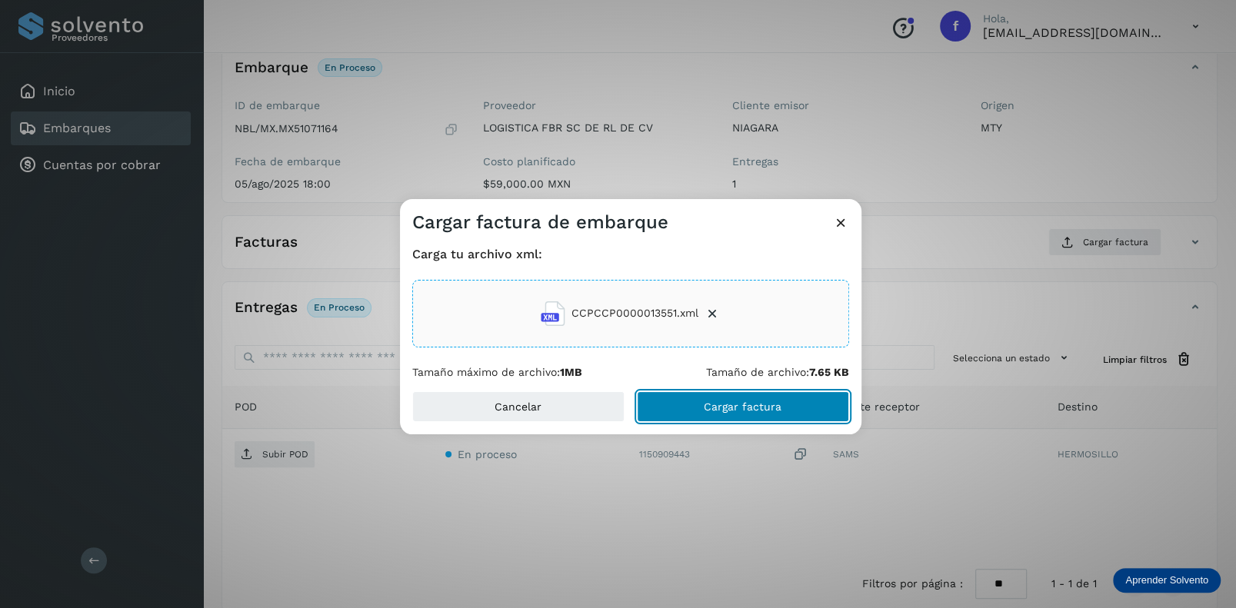
click at [720, 395] on button "Cargar factura" at bounding box center [743, 406] width 212 height 31
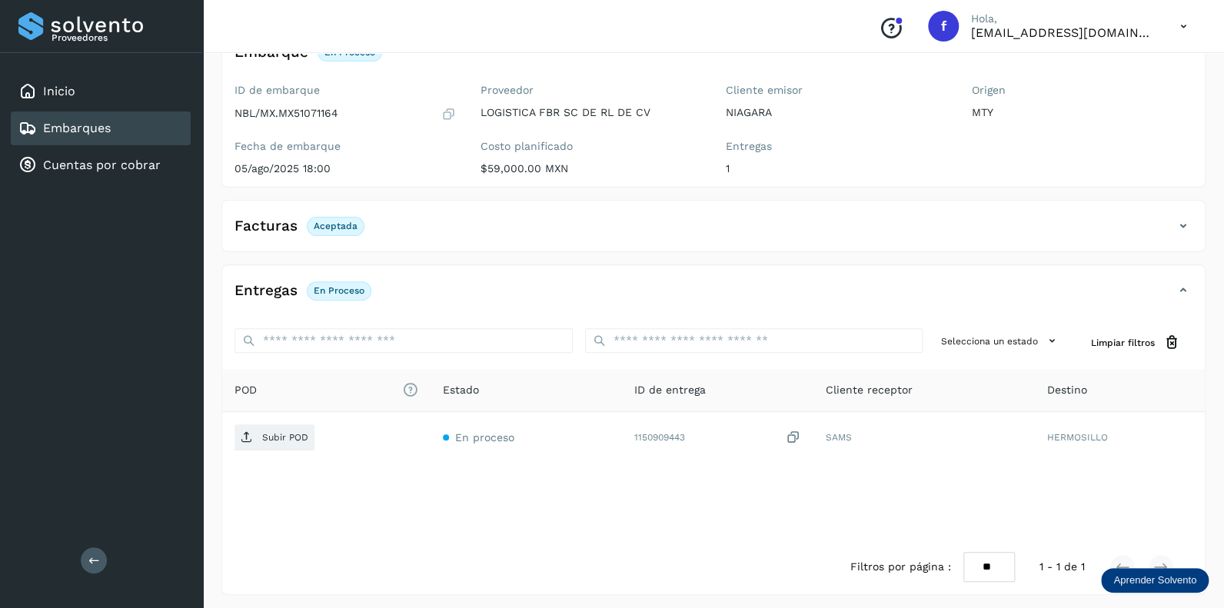
scroll to position [118, 0]
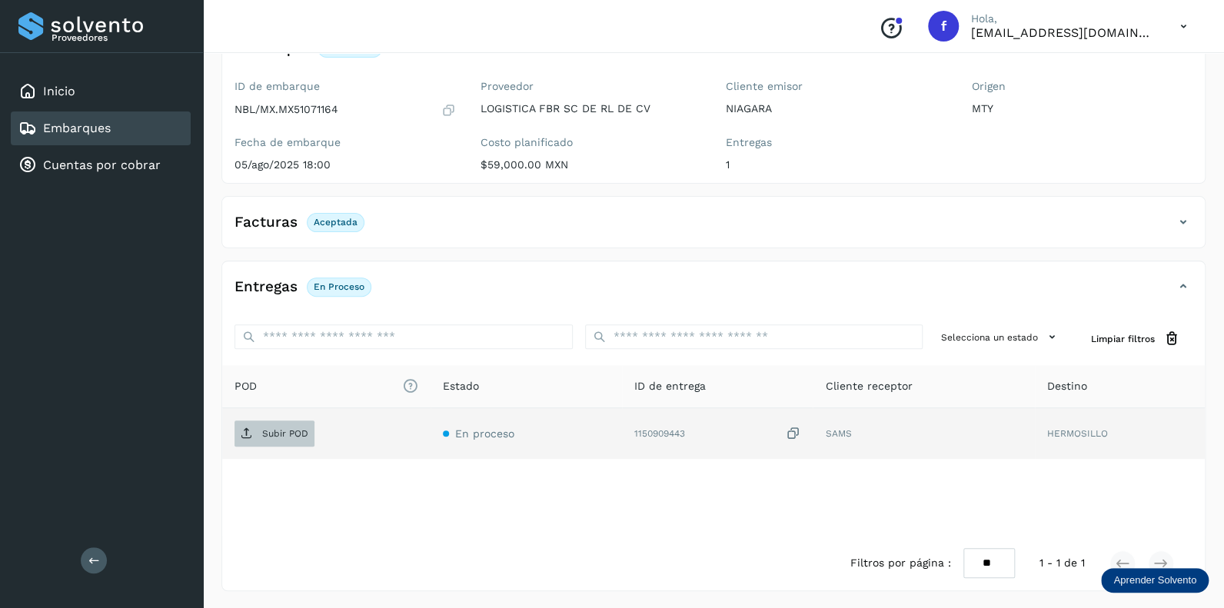
click at [274, 422] on span "Subir POD" at bounding box center [275, 433] width 80 height 25
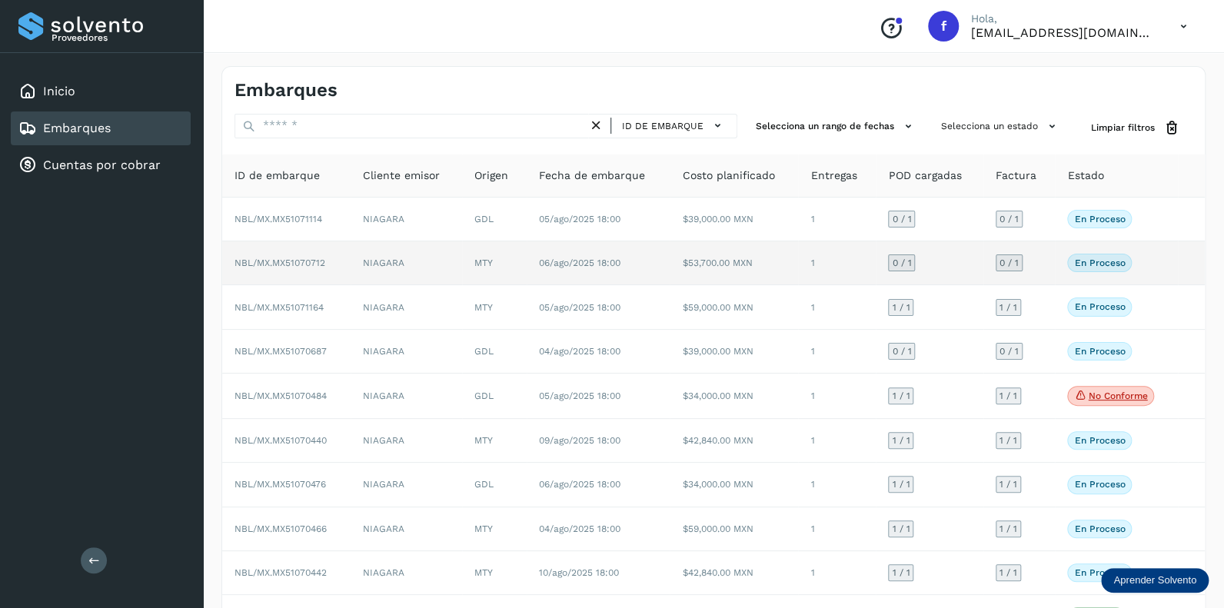
click at [895, 264] on span "0 / 1" at bounding box center [901, 262] width 19 height 9
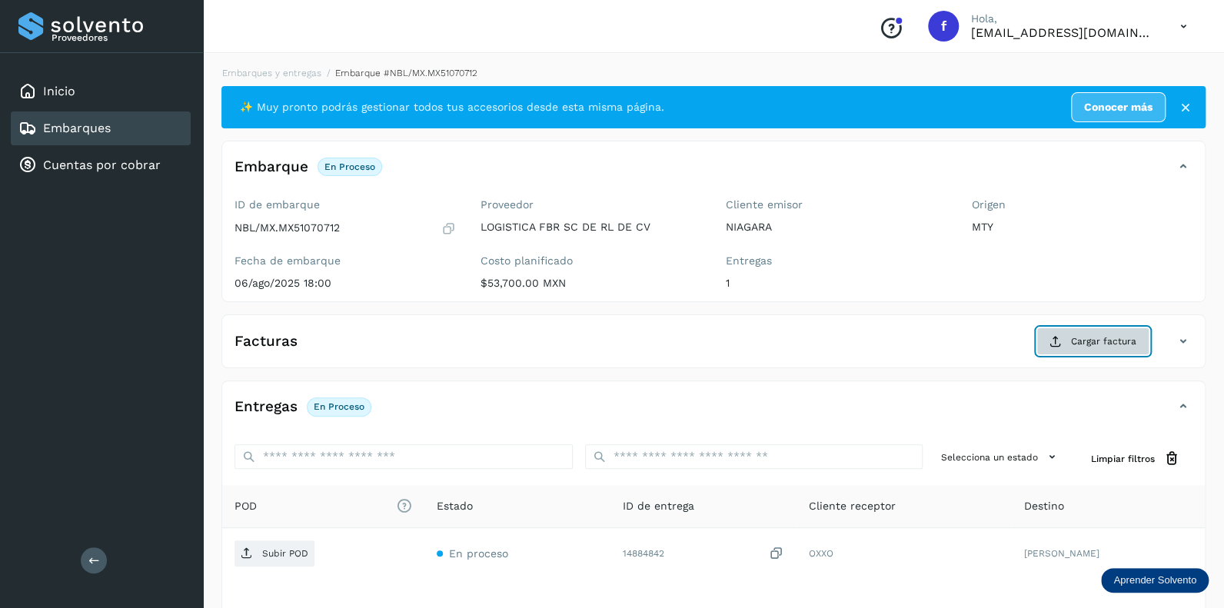
click at [1086, 338] on span "Cargar factura" at bounding box center [1103, 341] width 65 height 14
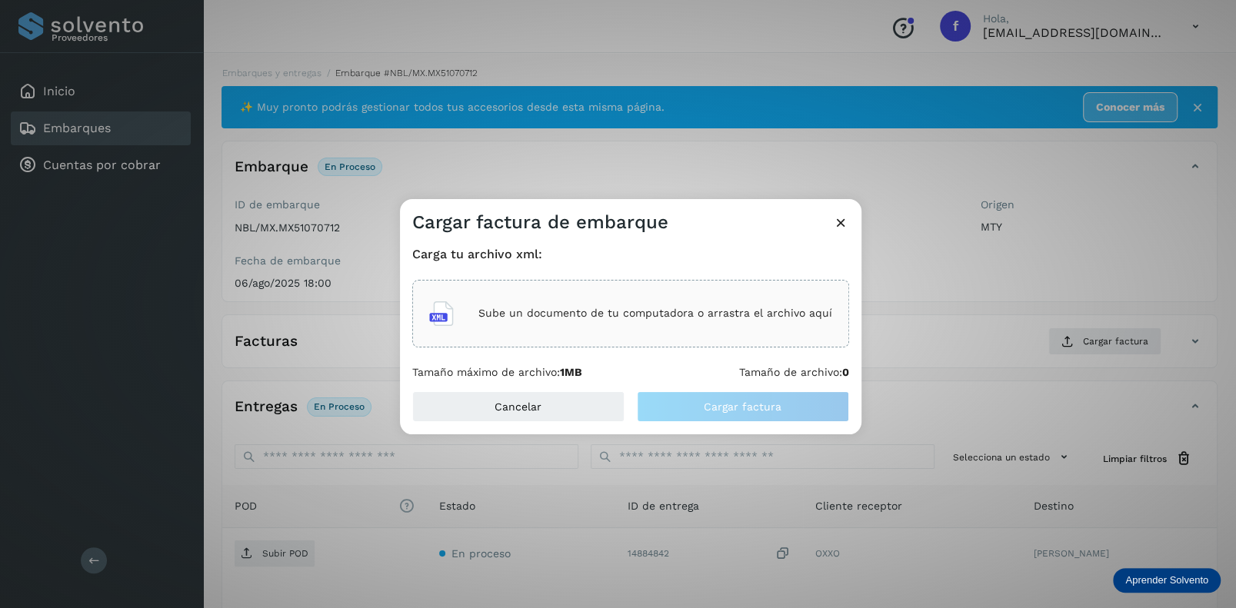
click at [543, 304] on div "Sube un documento de tu computadora o arrastra el archivo aquí" at bounding box center [630, 314] width 403 height 42
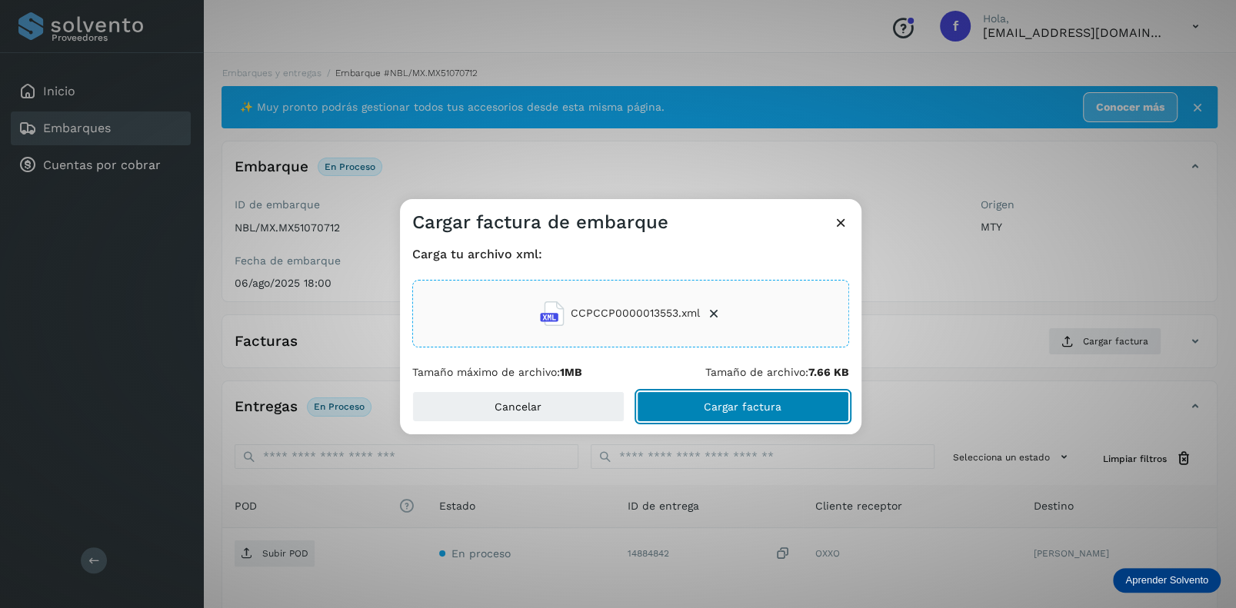
click at [729, 398] on button "Cargar factura" at bounding box center [743, 406] width 212 height 31
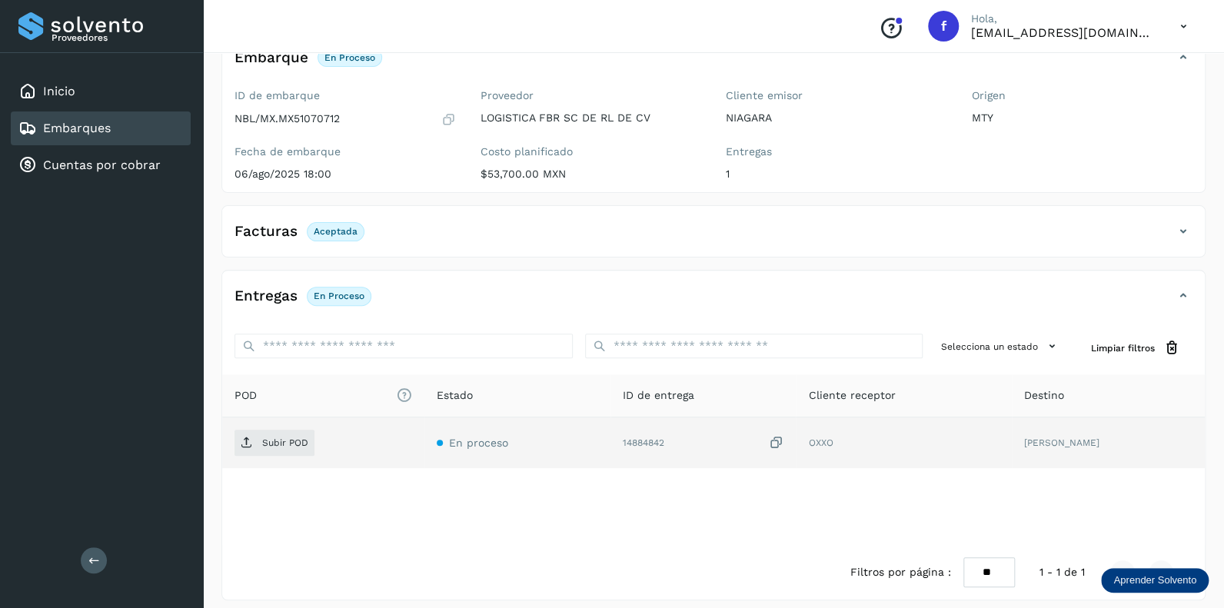
scroll to position [118, 0]
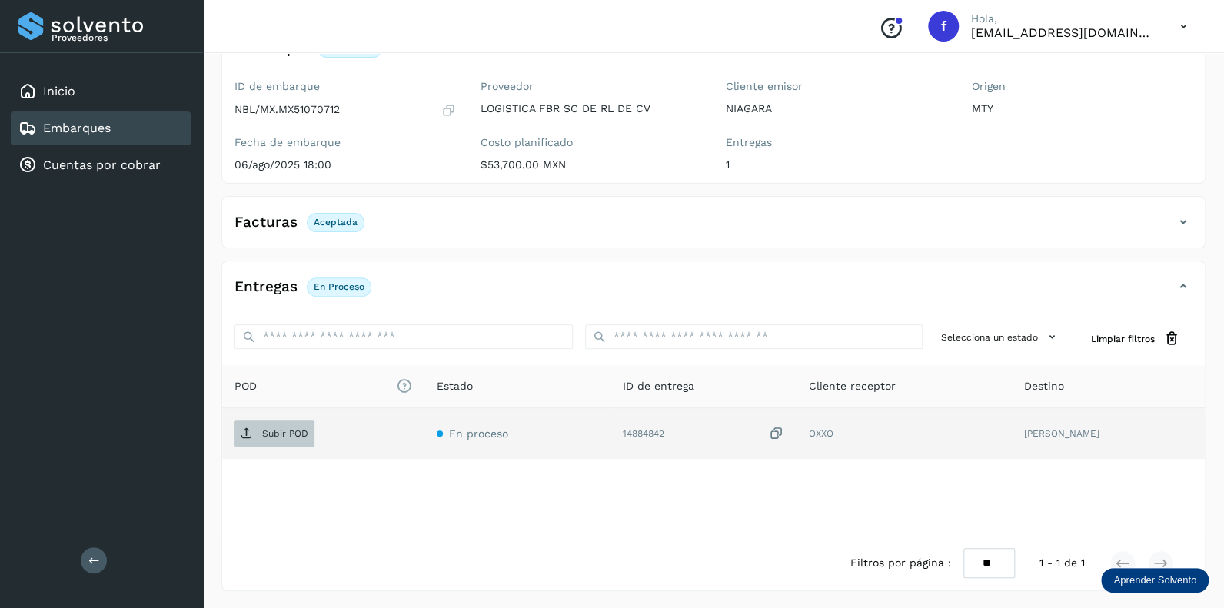
click at [283, 431] on p "Subir POD" at bounding box center [285, 433] width 46 height 11
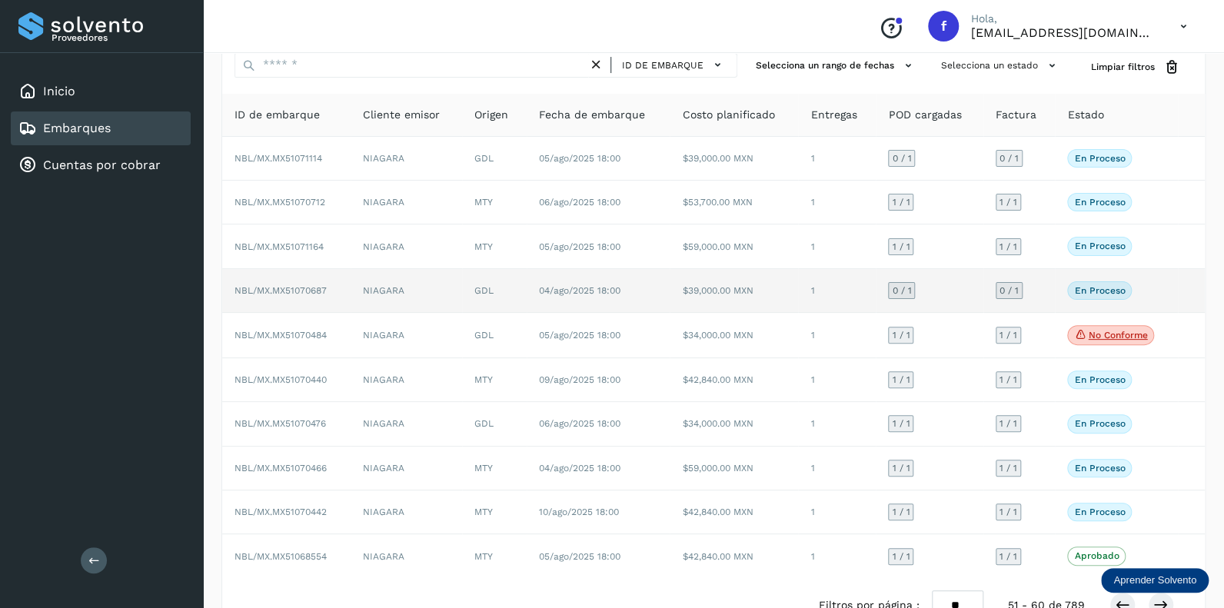
scroll to position [24, 0]
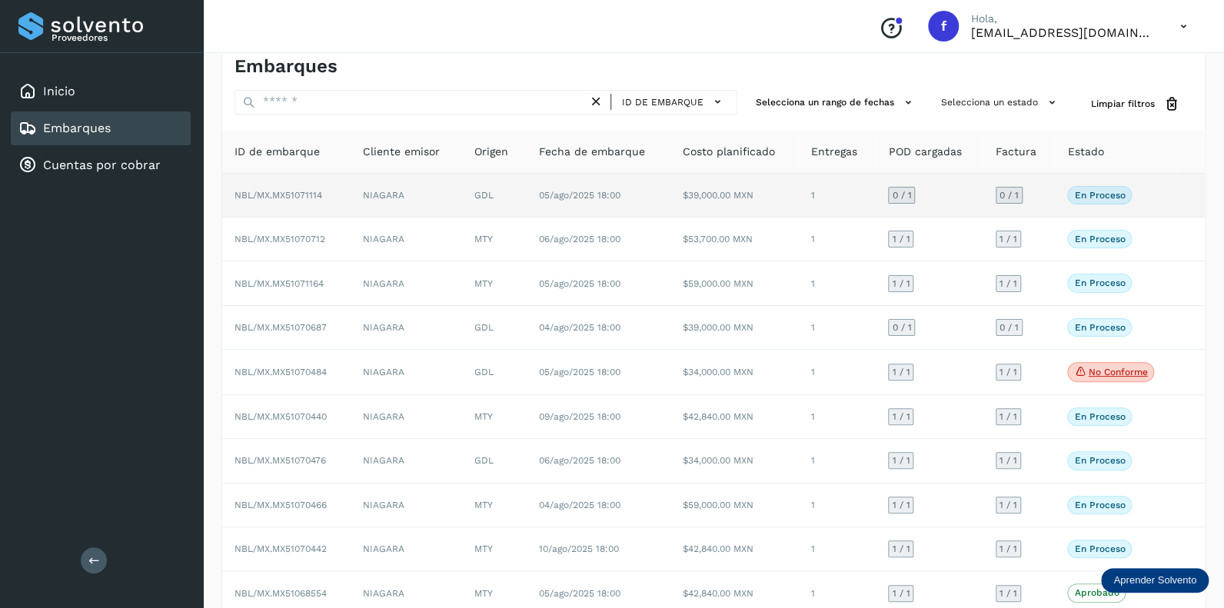
click at [906, 197] on span "0 / 1" at bounding box center [901, 195] width 19 height 9
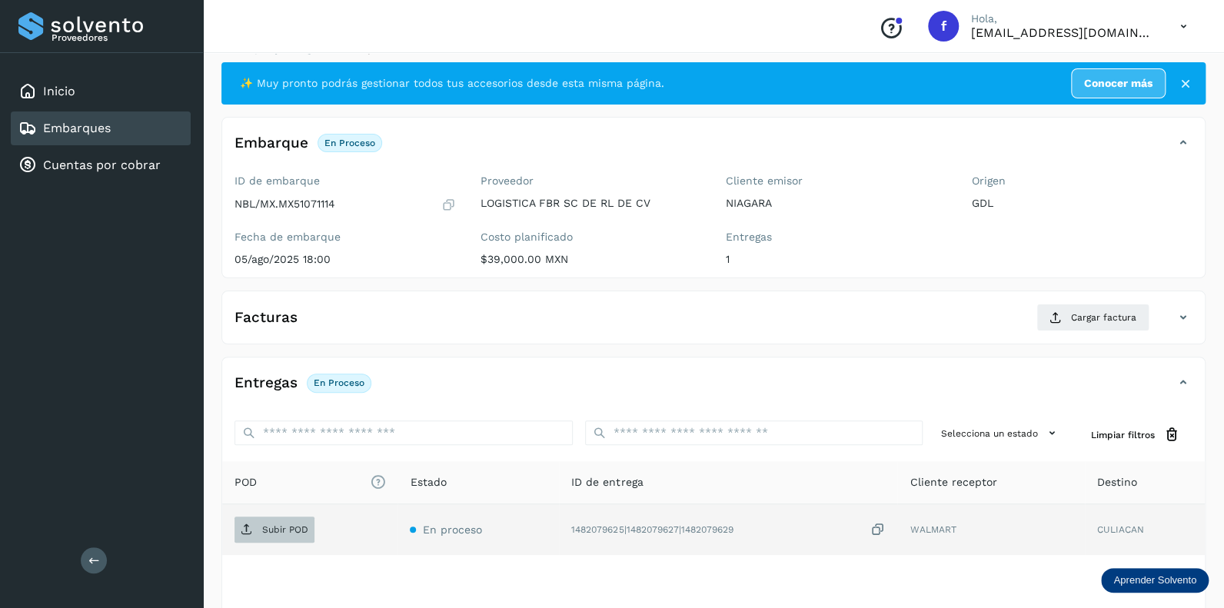
click at [276, 531] on p "Subir POD" at bounding box center [285, 529] width 46 height 11
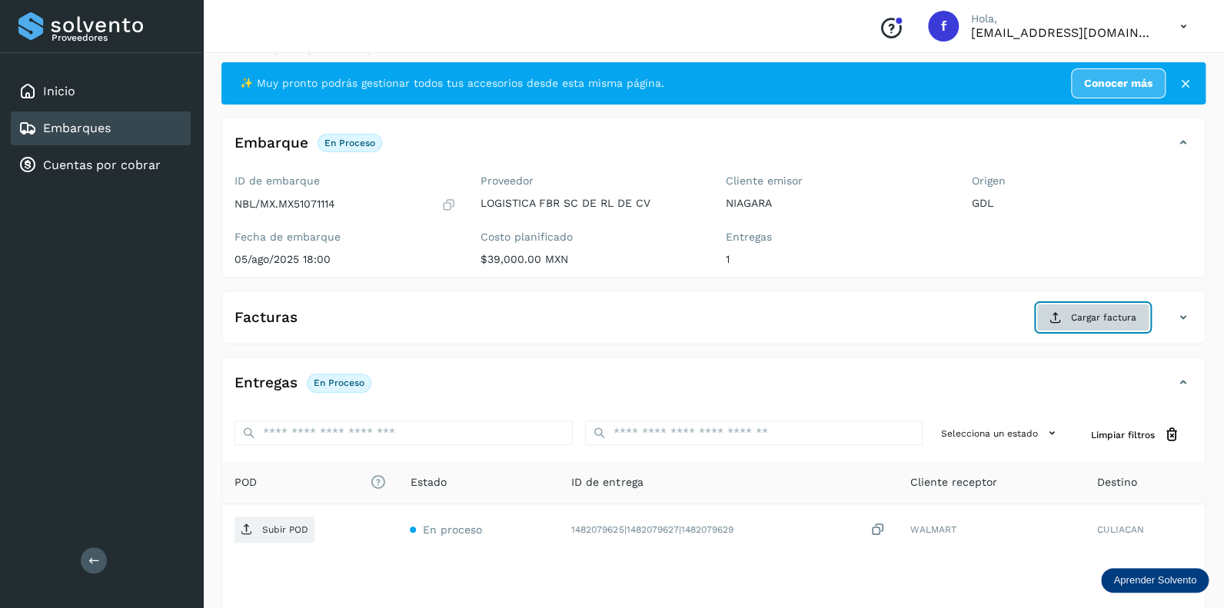
click at [1077, 314] on span "Cargar factura" at bounding box center [1103, 318] width 65 height 14
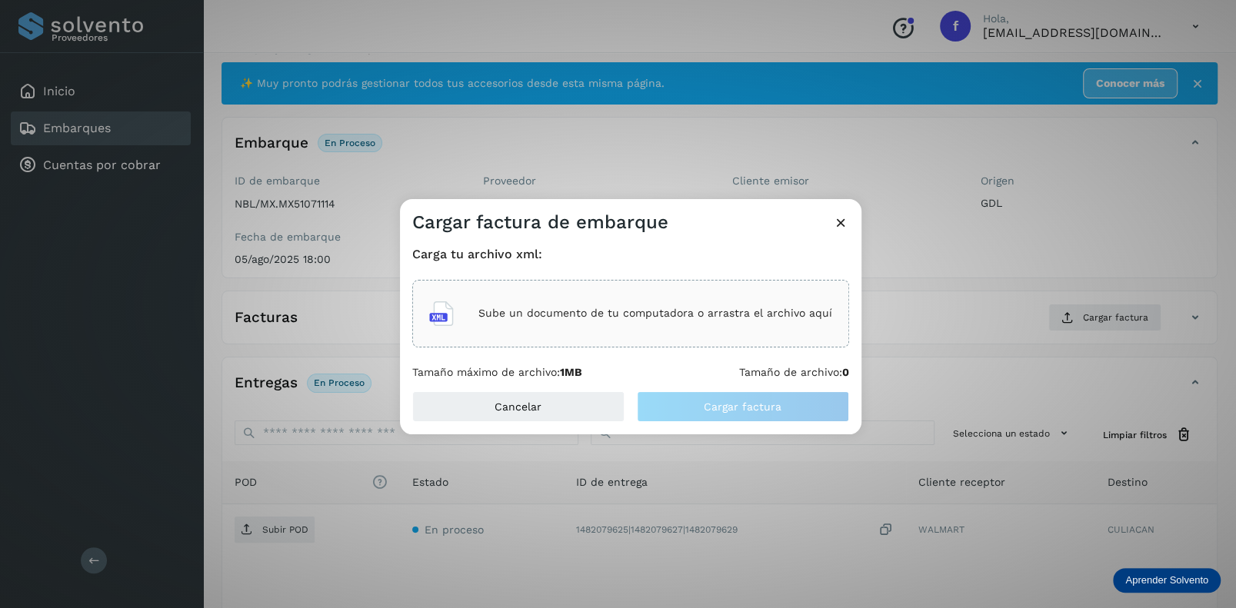
click at [511, 311] on p "Sube un documento de tu computadora o arrastra el archivo aquí" at bounding box center [655, 313] width 354 height 13
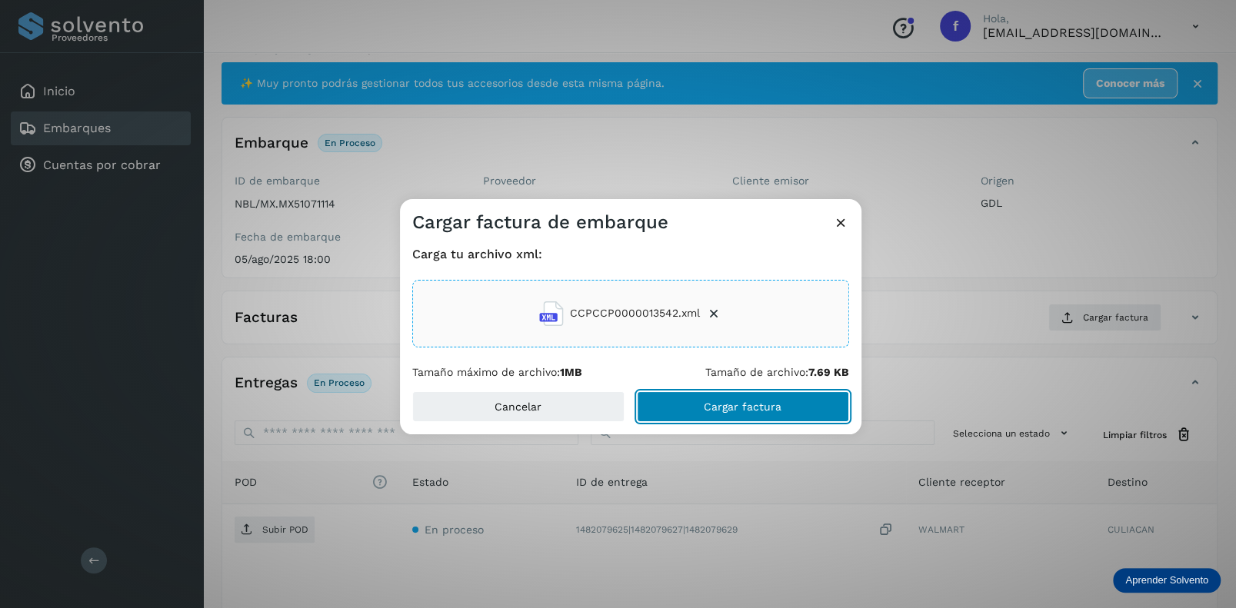
click at [727, 409] on span "Cargar factura" at bounding box center [743, 406] width 78 height 11
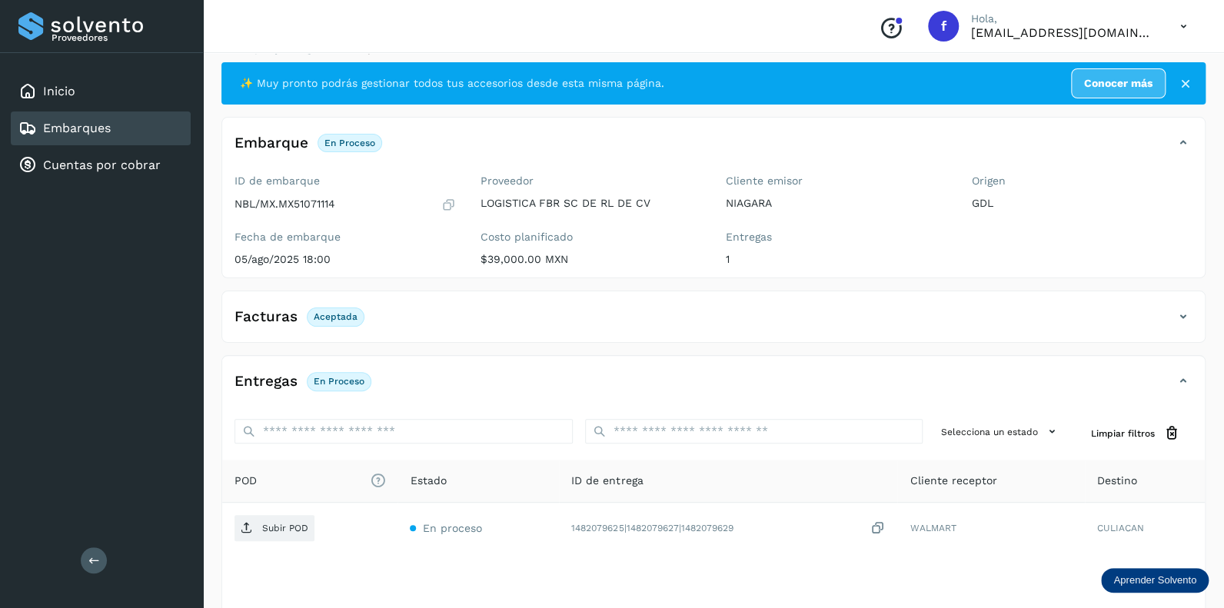
click at [336, 383] on p "En proceso" at bounding box center [339, 381] width 51 height 11
click at [330, 311] on p "Aceptada" at bounding box center [336, 316] width 44 height 11
click at [1183, 318] on icon at bounding box center [1183, 317] width 18 height 18
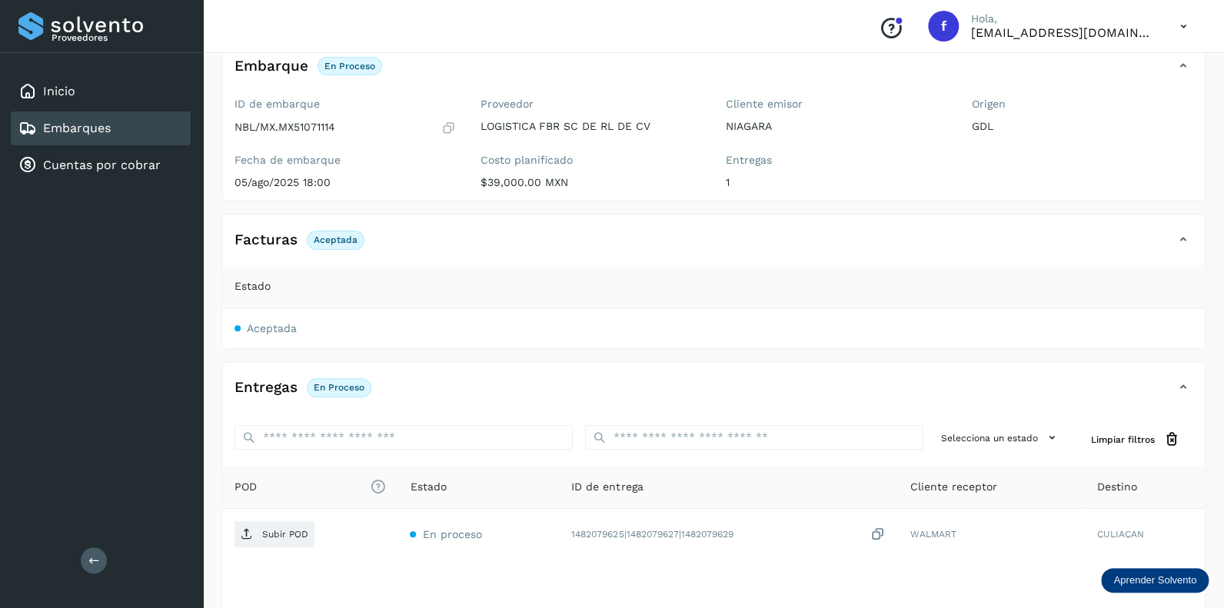
scroll to position [24, 0]
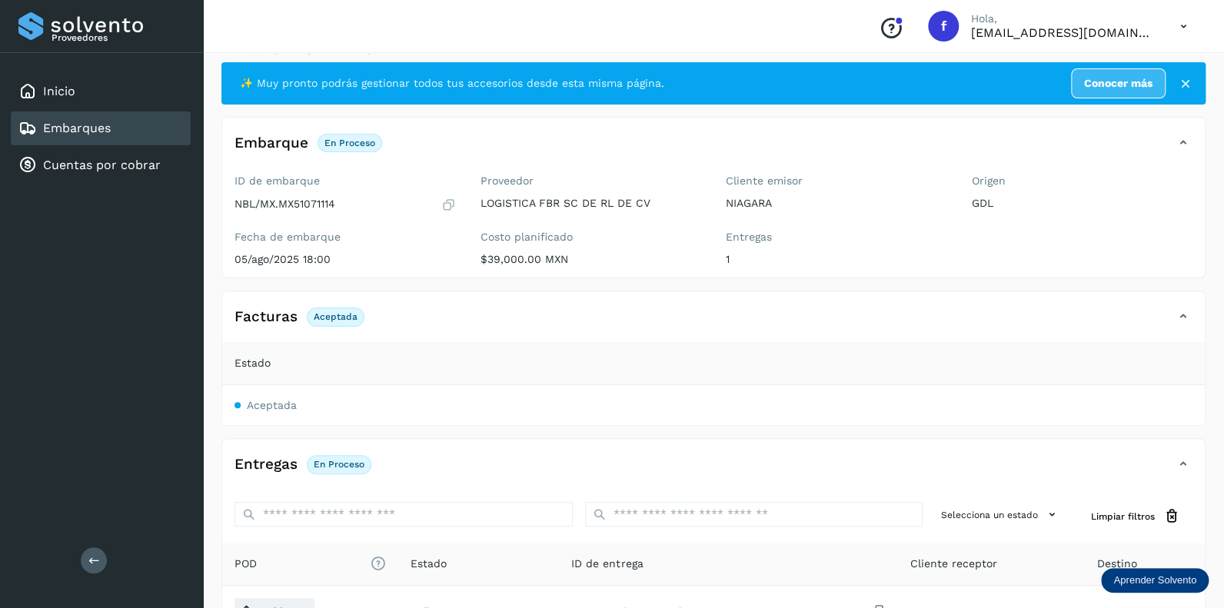
click at [337, 315] on p "Aceptada" at bounding box center [336, 316] width 44 height 11
drag, startPoint x: 337, startPoint y: 315, endPoint x: 394, endPoint y: 270, distance: 73.4
click at [394, 270] on div "ID de embarque NBL/MX.MX51071114 Fecha de embarque 05/ago/2025 18:00" at bounding box center [345, 222] width 246 height 109
click at [254, 364] on span "Estado" at bounding box center [253, 363] width 36 height 16
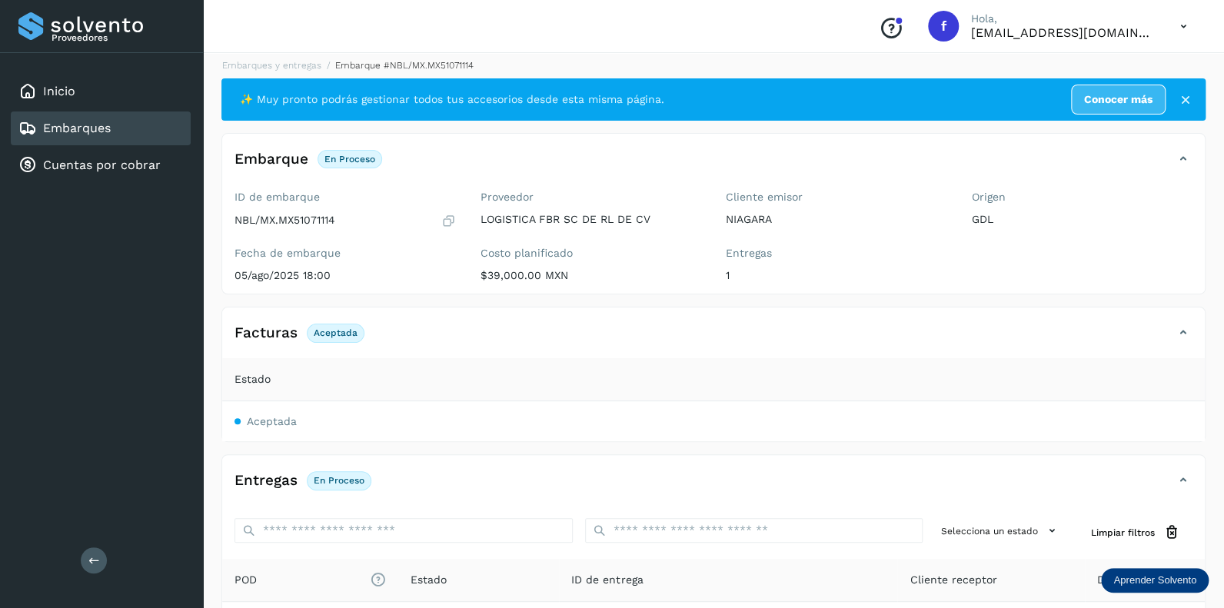
scroll to position [0, 0]
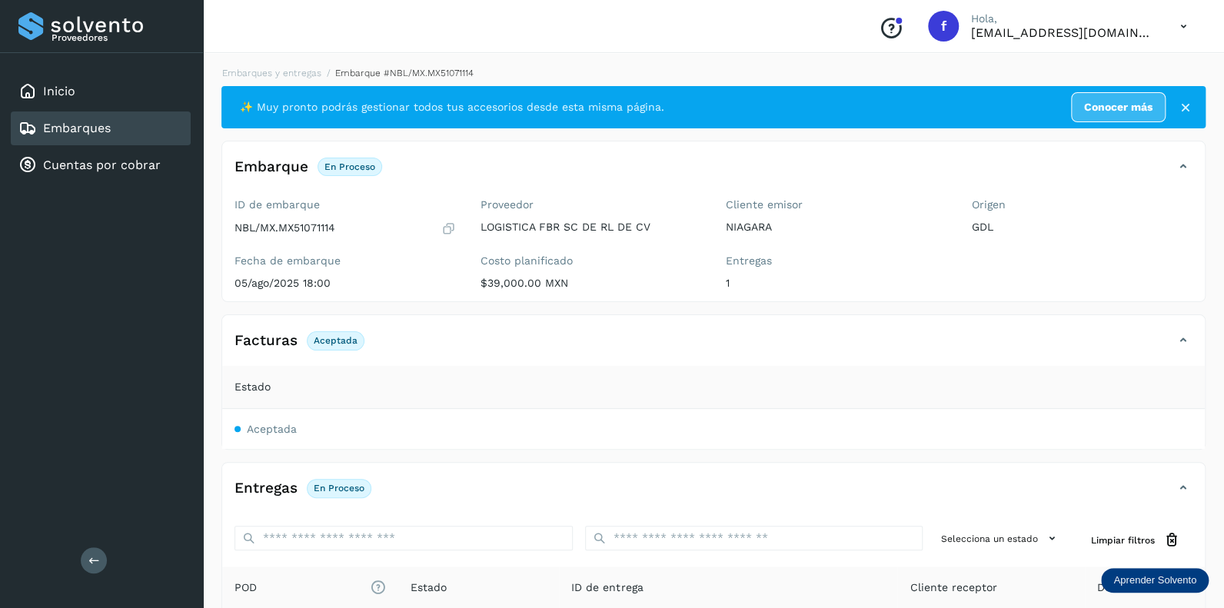
click at [1179, 338] on icon at bounding box center [1183, 340] width 18 height 18
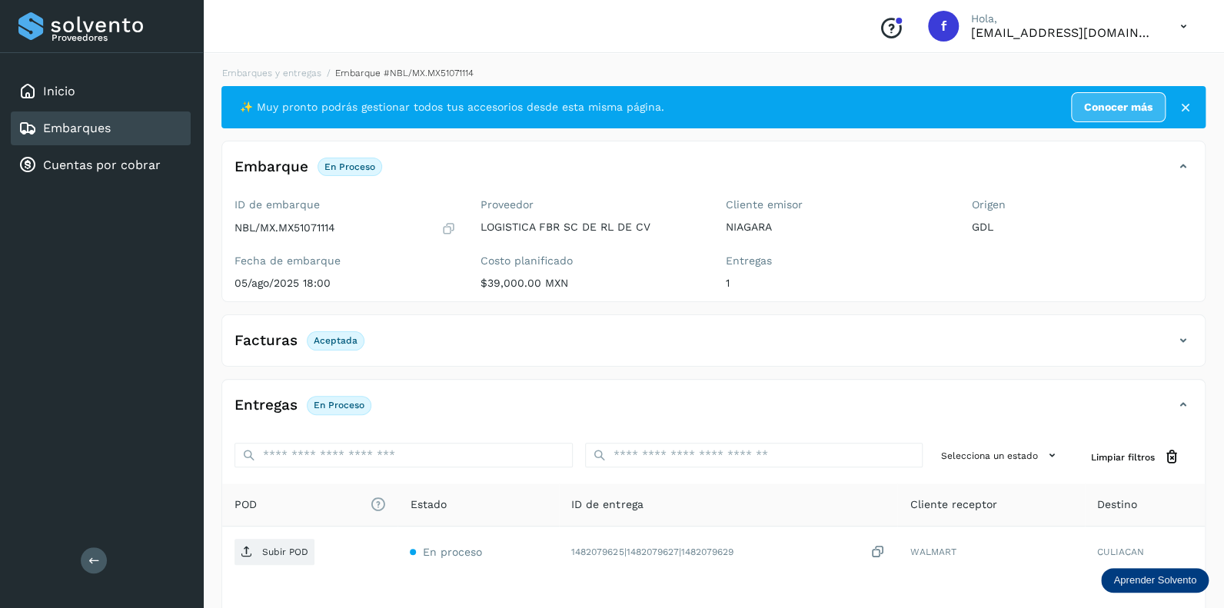
click at [328, 338] on p "Aceptada" at bounding box center [336, 340] width 44 height 11
click at [1179, 403] on icon at bounding box center [1183, 405] width 18 height 18
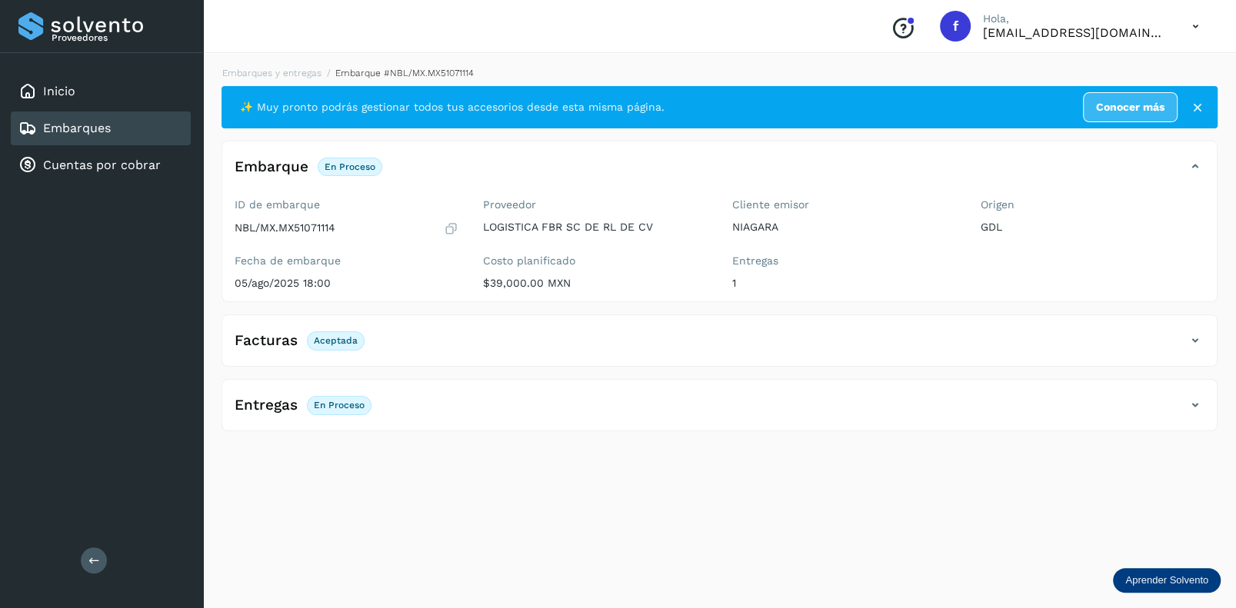
click at [1194, 405] on icon at bounding box center [1195, 405] width 18 height 18
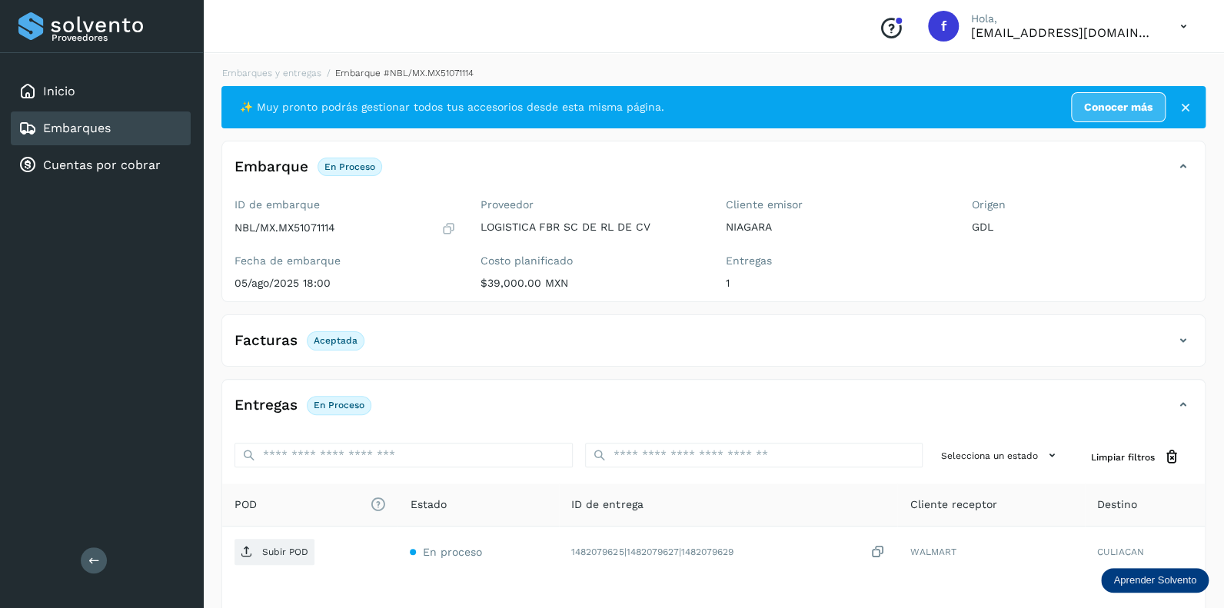
click at [1184, 338] on icon at bounding box center [1183, 340] width 18 height 18
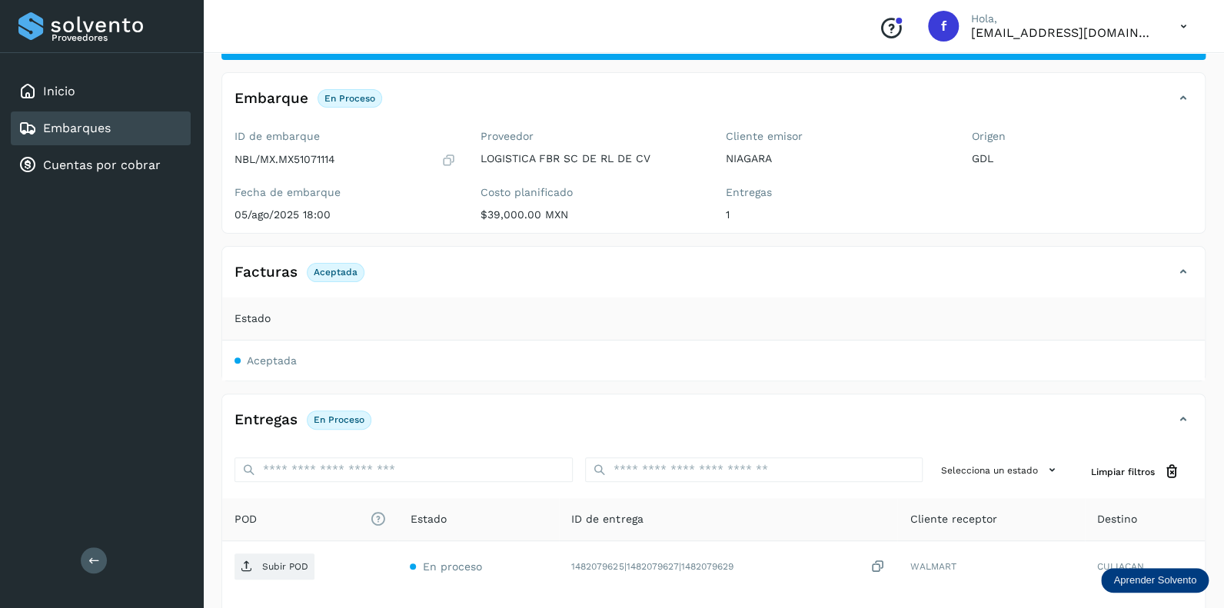
scroll to position [201, 0]
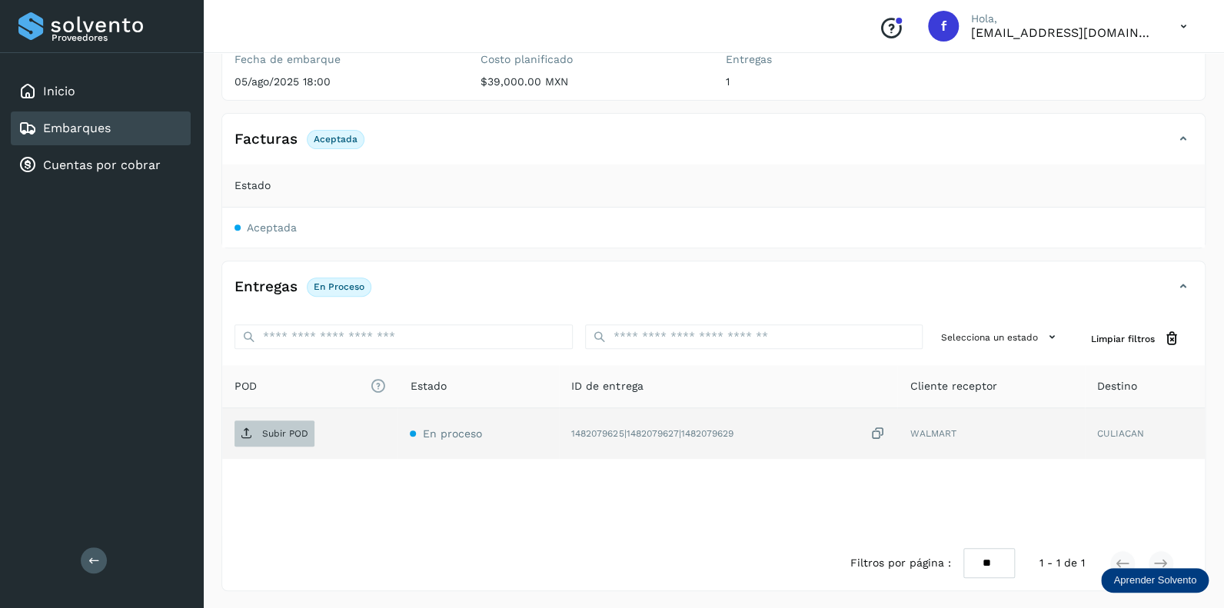
click at [276, 429] on p "Subir POD" at bounding box center [285, 433] width 46 height 11
click at [324, 140] on p "Aceptada" at bounding box center [336, 139] width 44 height 11
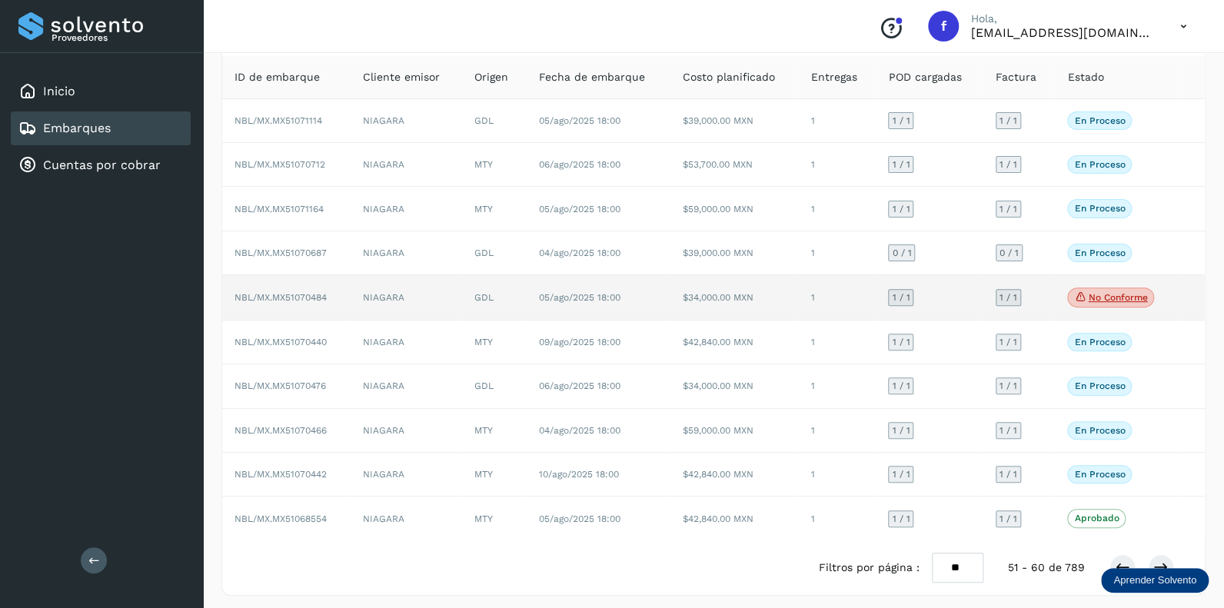
scroll to position [101, 0]
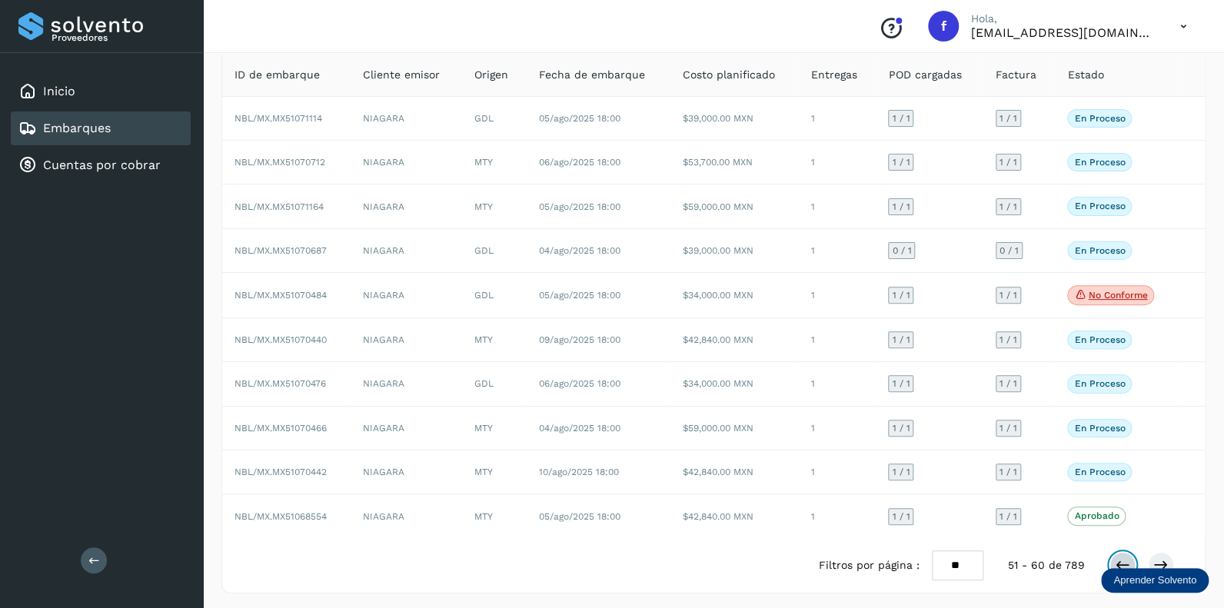
click at [1117, 557] on icon at bounding box center [1122, 564] width 15 height 15
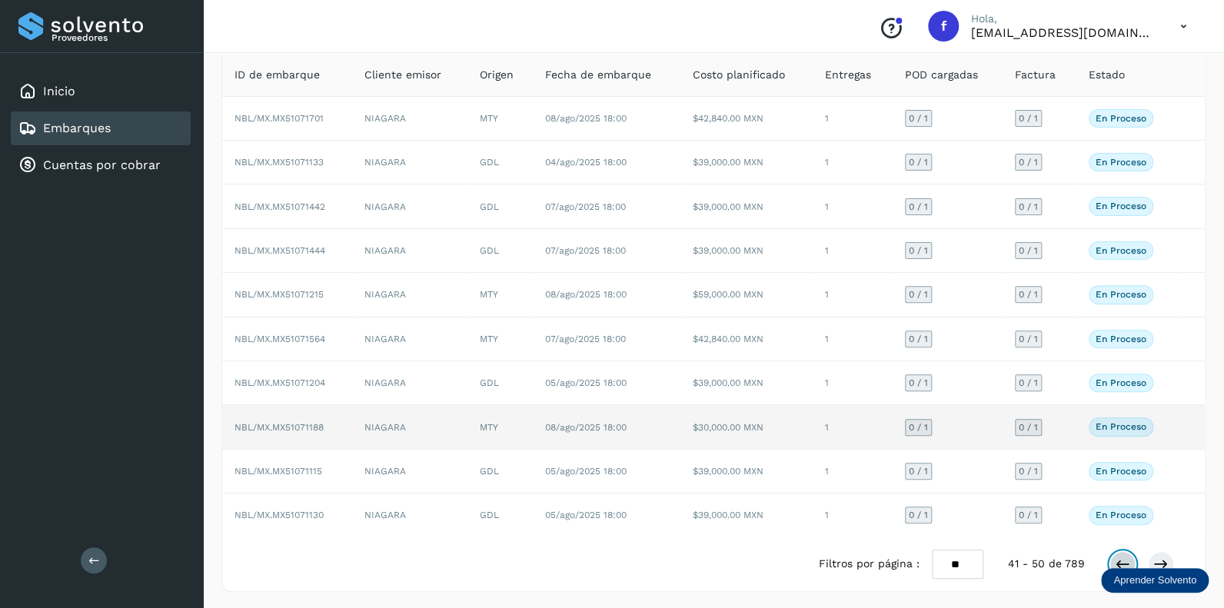
scroll to position [99, 0]
click at [918, 424] on span "0 / 1" at bounding box center [918, 428] width 19 height 9
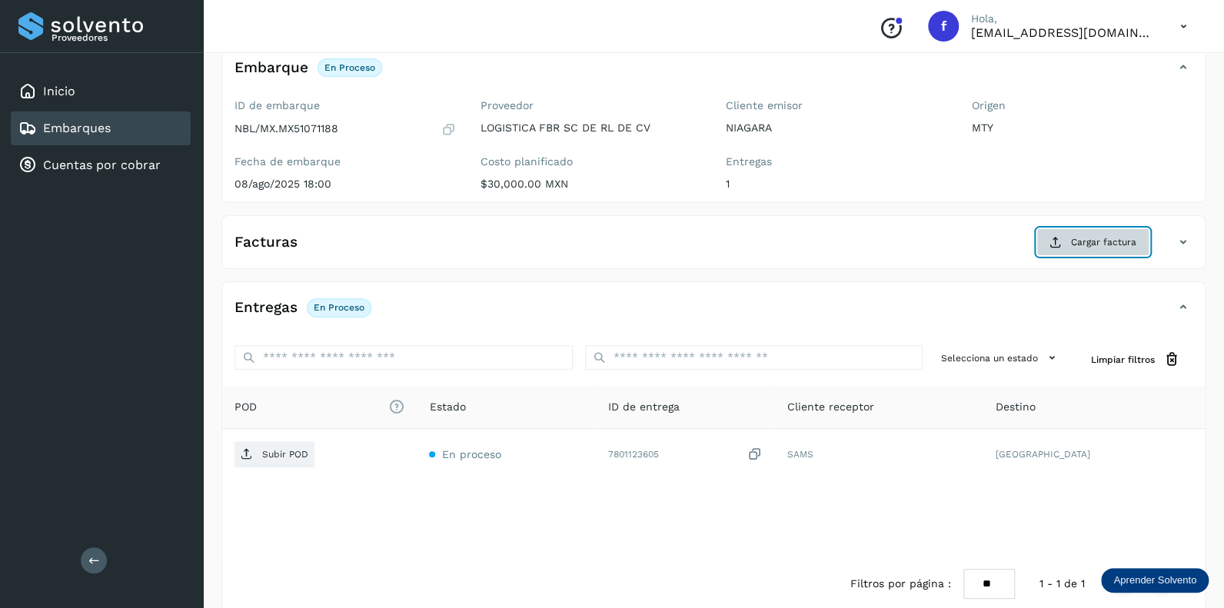
click at [1081, 235] on span "Cargar factura" at bounding box center [1103, 242] width 65 height 14
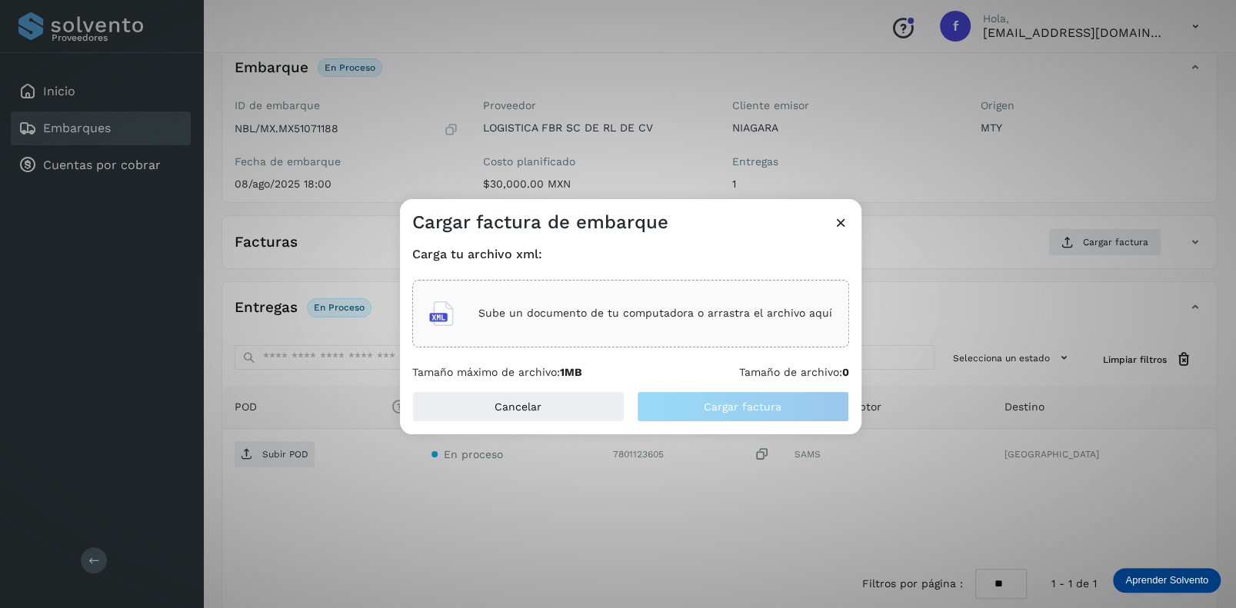
click at [554, 311] on p "Sube un documento de tu computadora o arrastra el archivo aquí" at bounding box center [655, 313] width 354 height 13
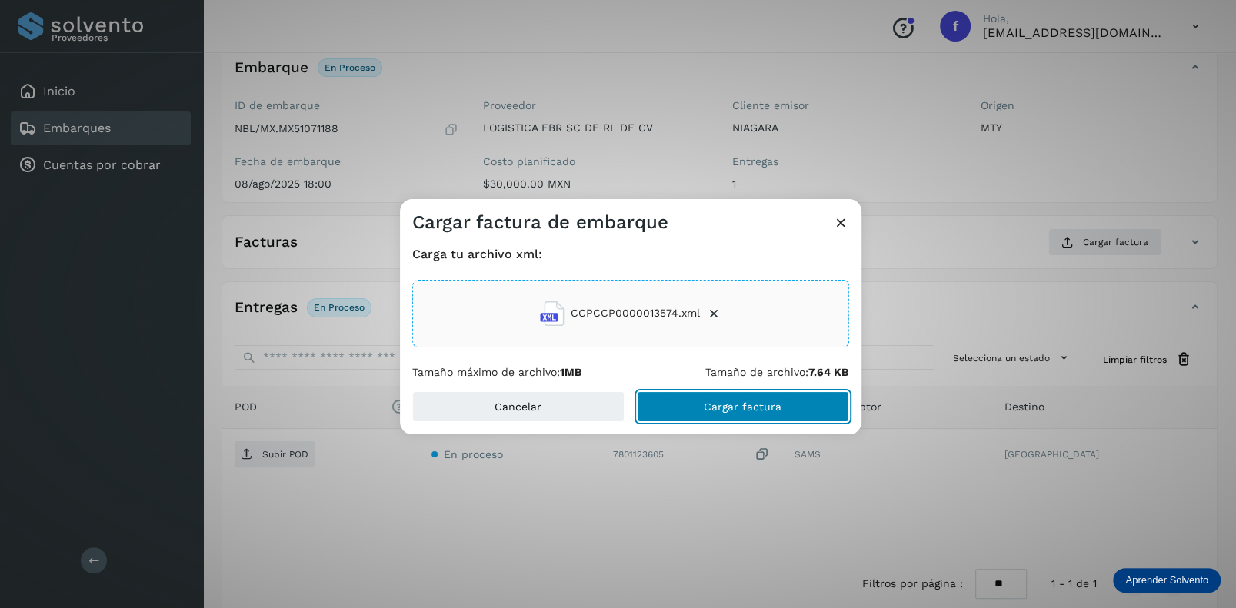
click at [742, 401] on span "Cargar factura" at bounding box center [743, 406] width 78 height 11
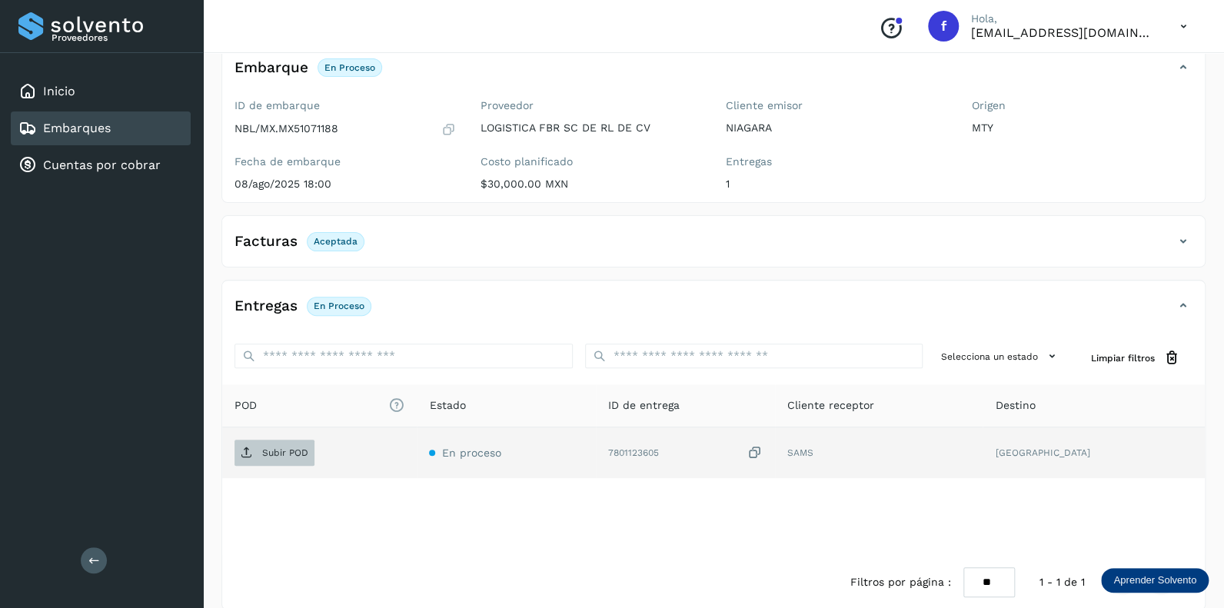
click at [264, 453] on p "Subir POD" at bounding box center [285, 452] width 46 height 11
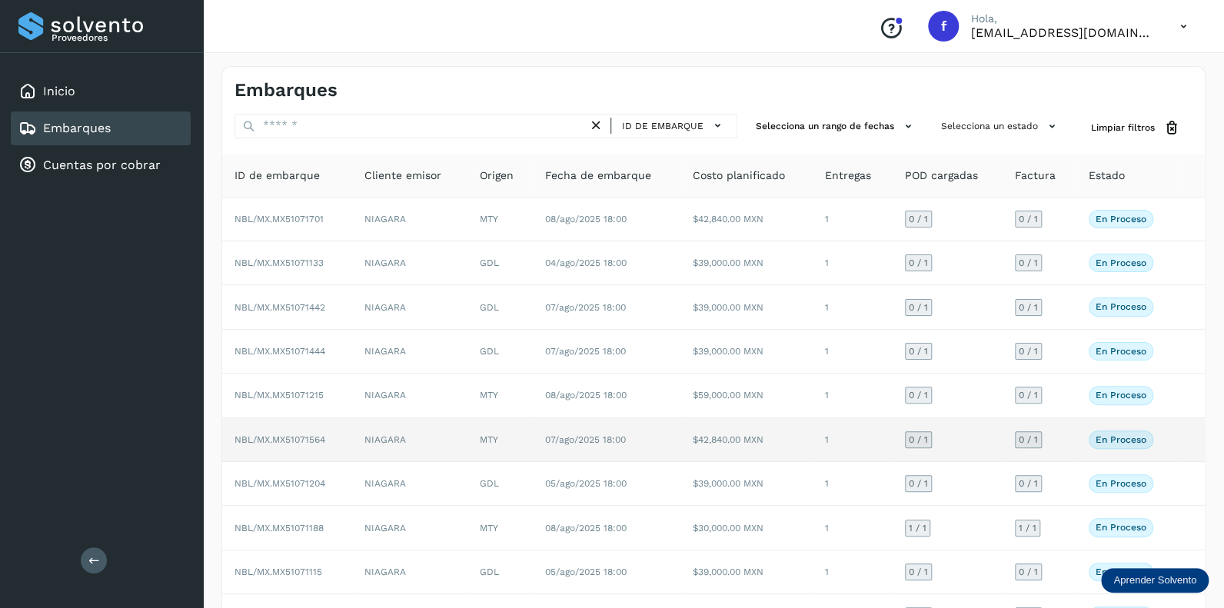
click at [919, 439] on span "0 / 1" at bounding box center [918, 439] width 19 height 9
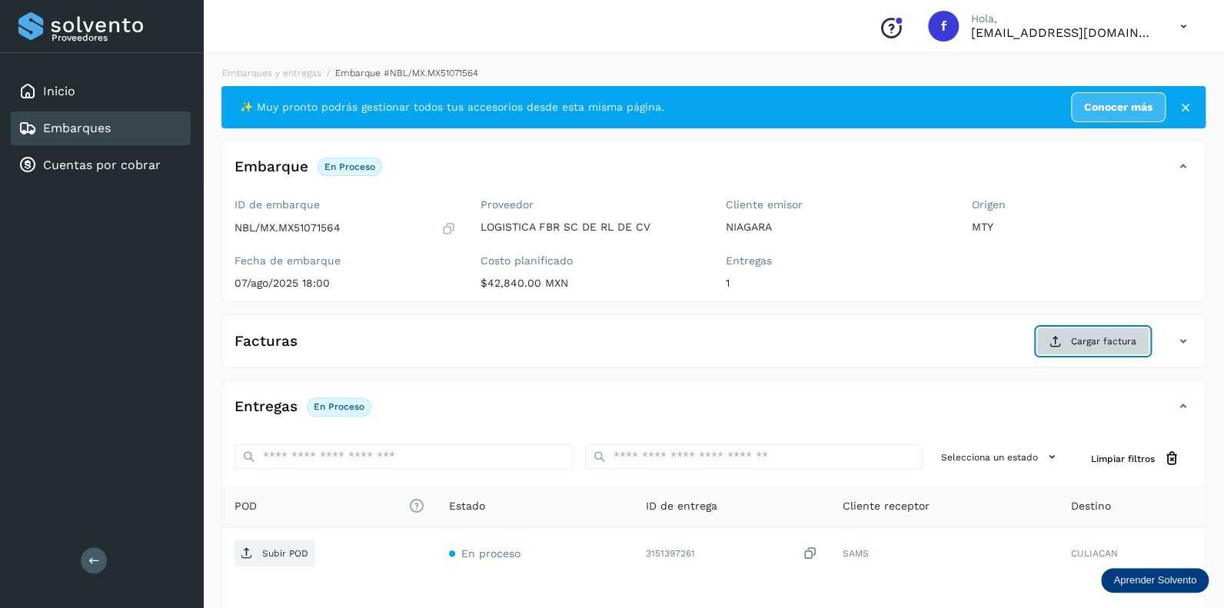
click at [1093, 340] on span "Cargar factura" at bounding box center [1103, 341] width 65 height 14
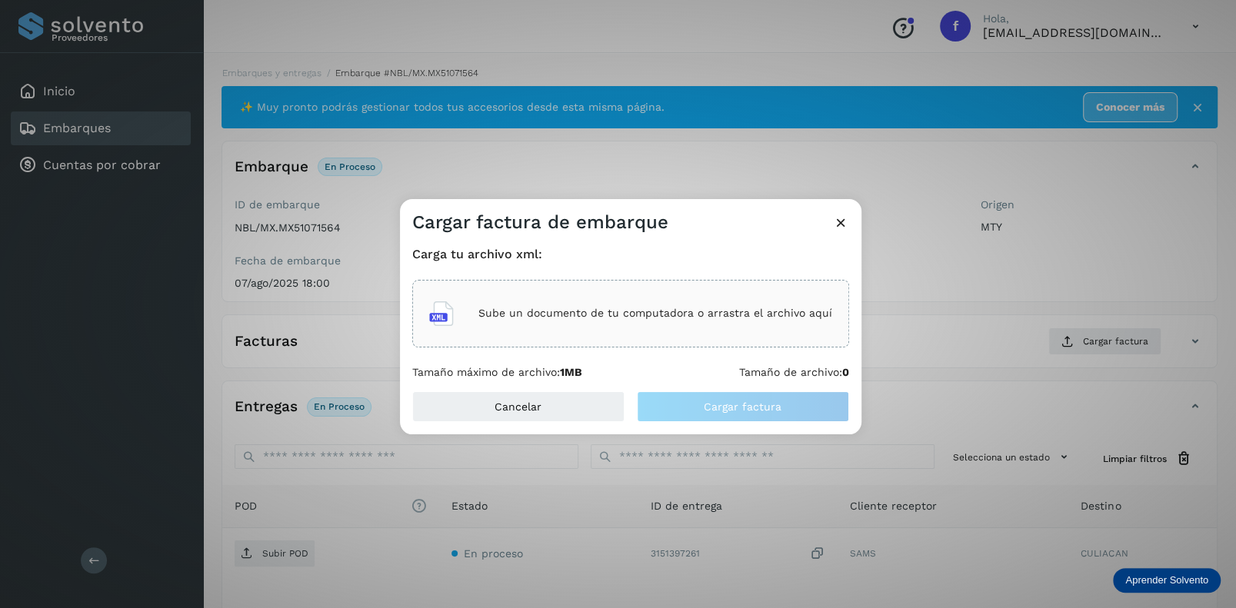
click at [542, 314] on p "Sube un documento de tu computadora o arrastra el archivo aquí" at bounding box center [655, 313] width 354 height 13
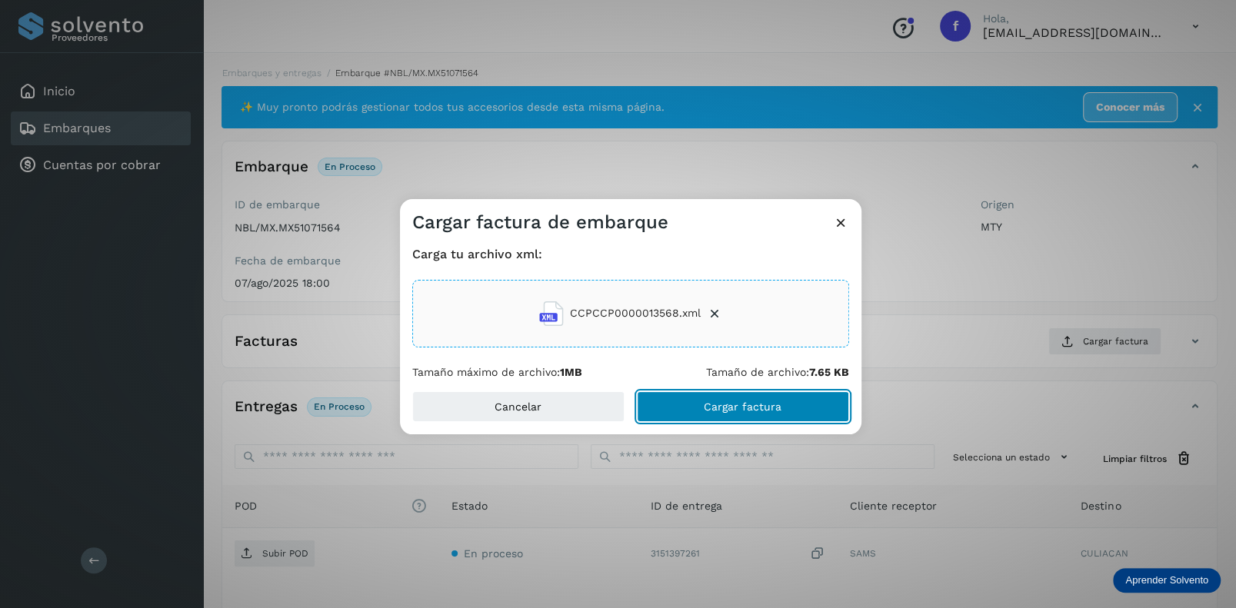
click at [732, 407] on span "Cargar factura" at bounding box center [743, 406] width 78 height 11
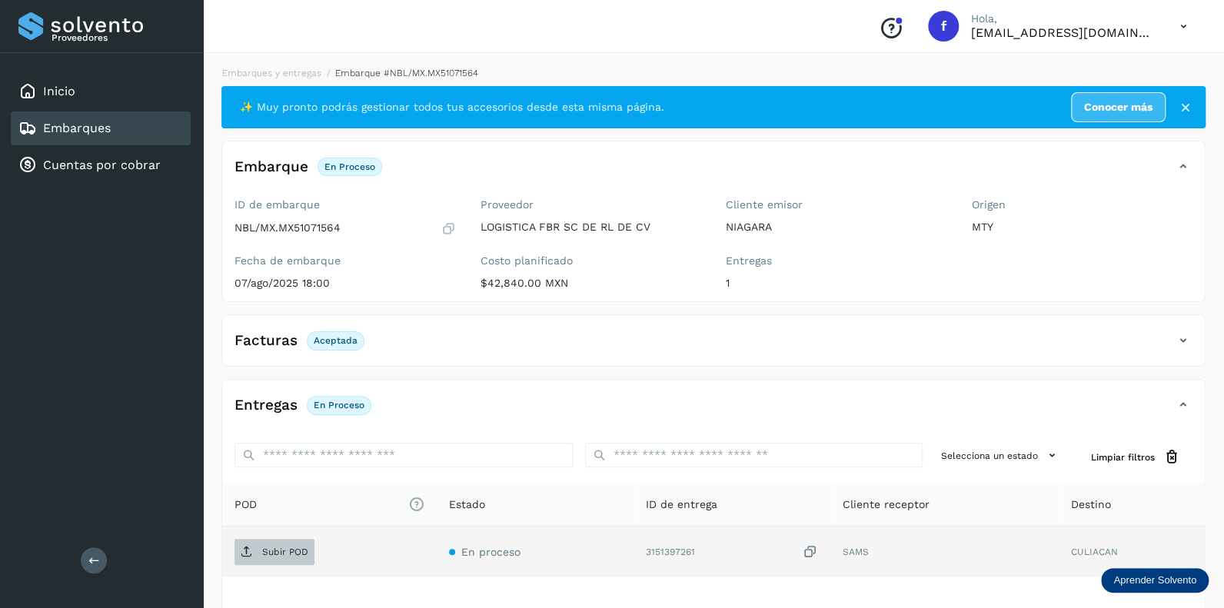
click at [277, 548] on p "Subir POD" at bounding box center [285, 552] width 46 height 11
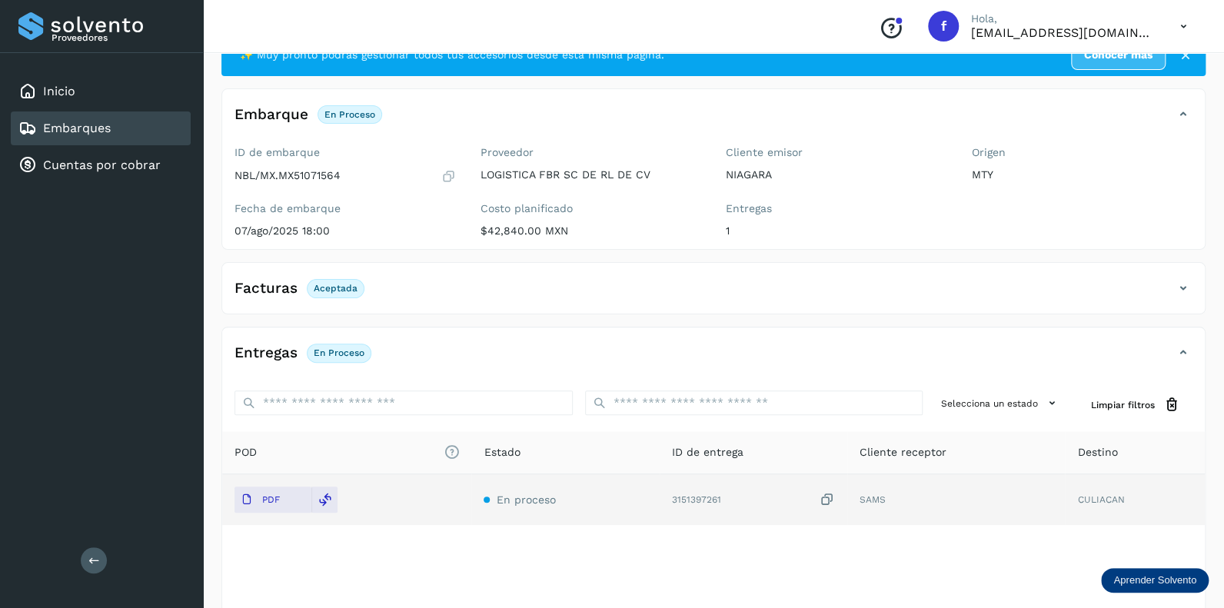
scroll to position [76, 0]
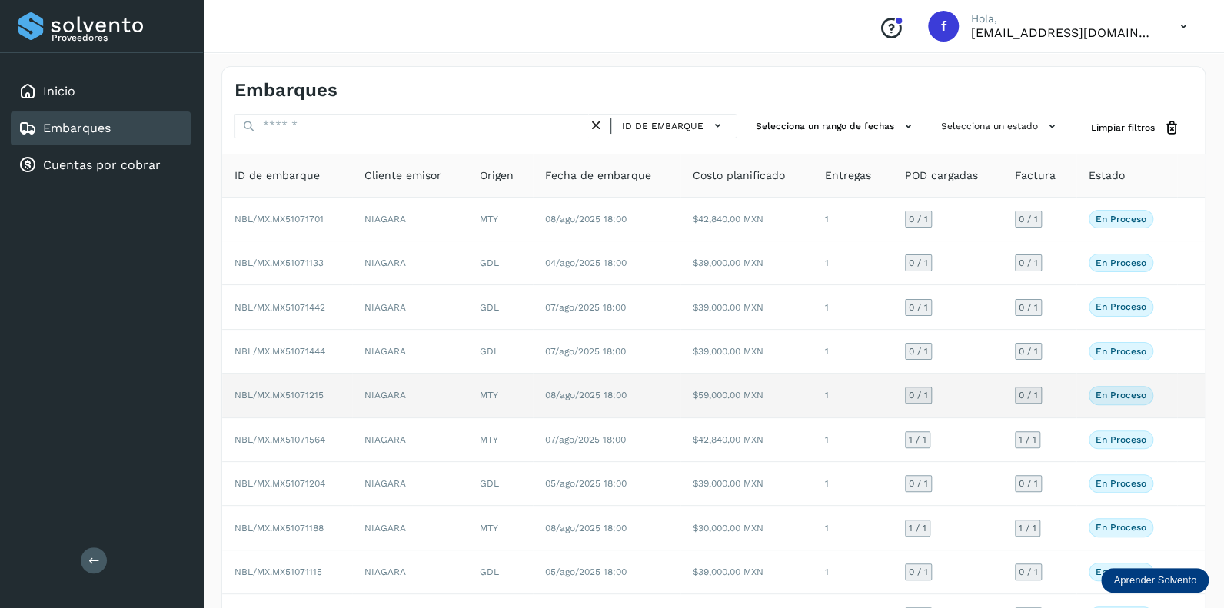
click at [924, 391] on span "0 / 1" at bounding box center [918, 395] width 19 height 9
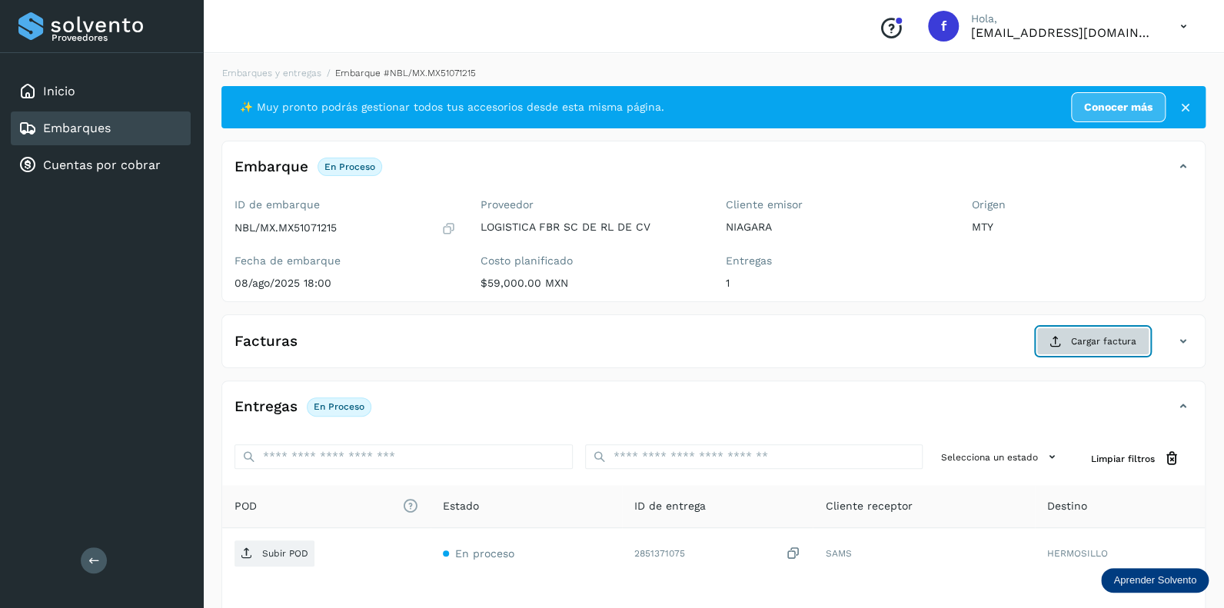
click at [1074, 343] on span "Cargar factura" at bounding box center [1103, 341] width 65 height 14
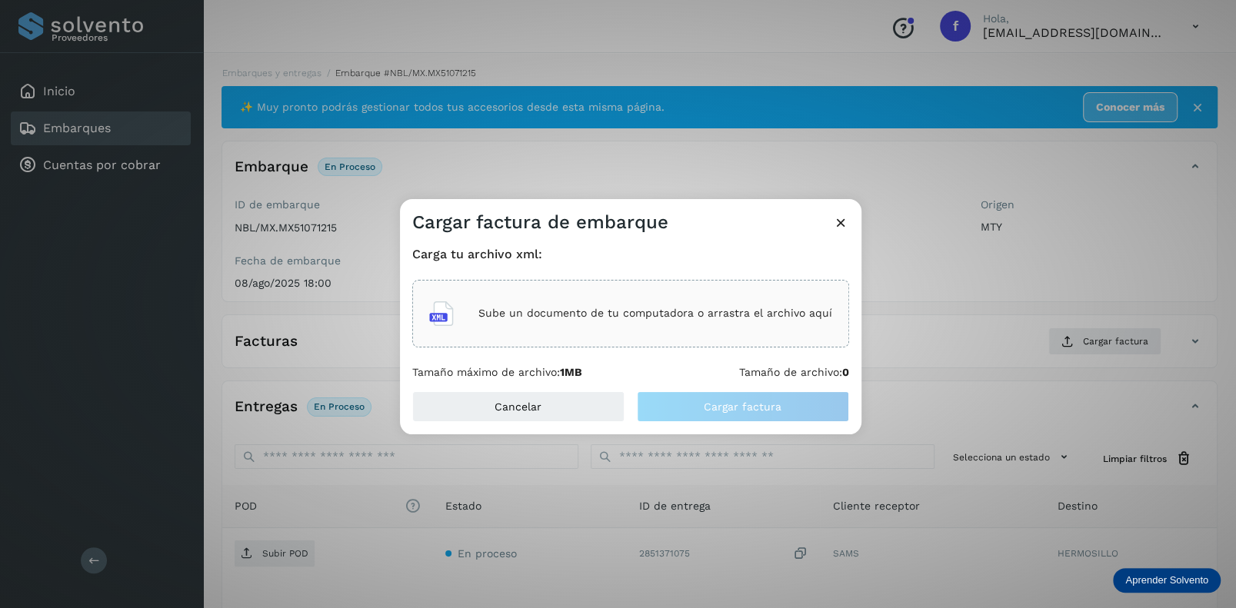
click at [535, 323] on div "Sube un documento de tu computadora o arrastra el archivo aquí" at bounding box center [630, 314] width 403 height 42
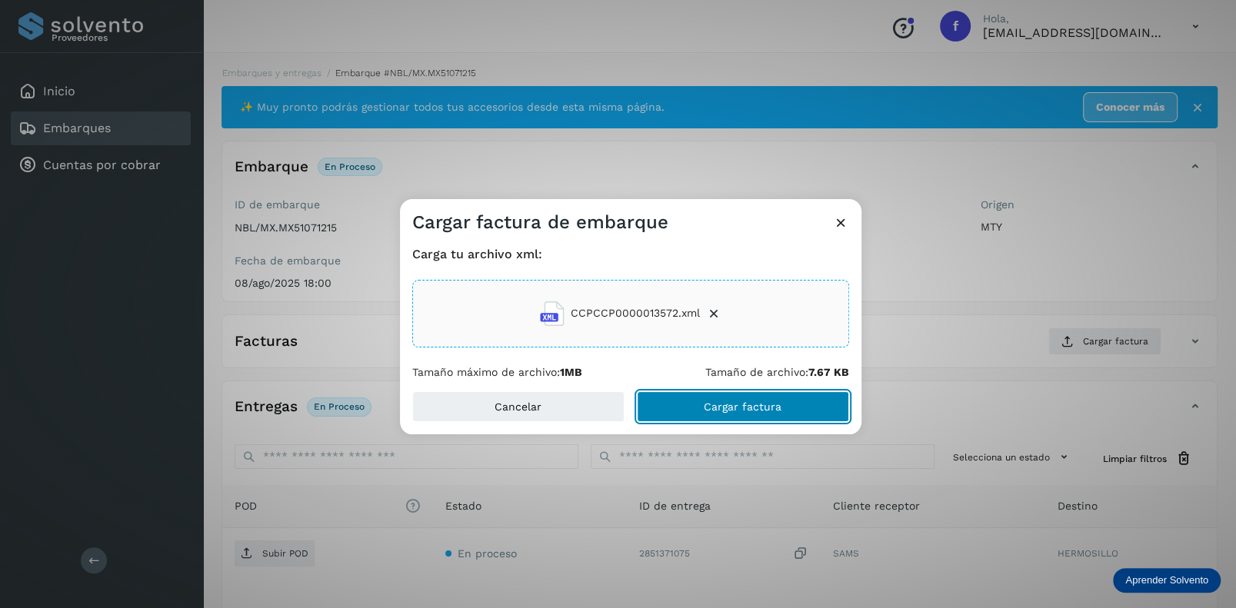
click at [733, 408] on span "Cargar factura" at bounding box center [743, 406] width 78 height 11
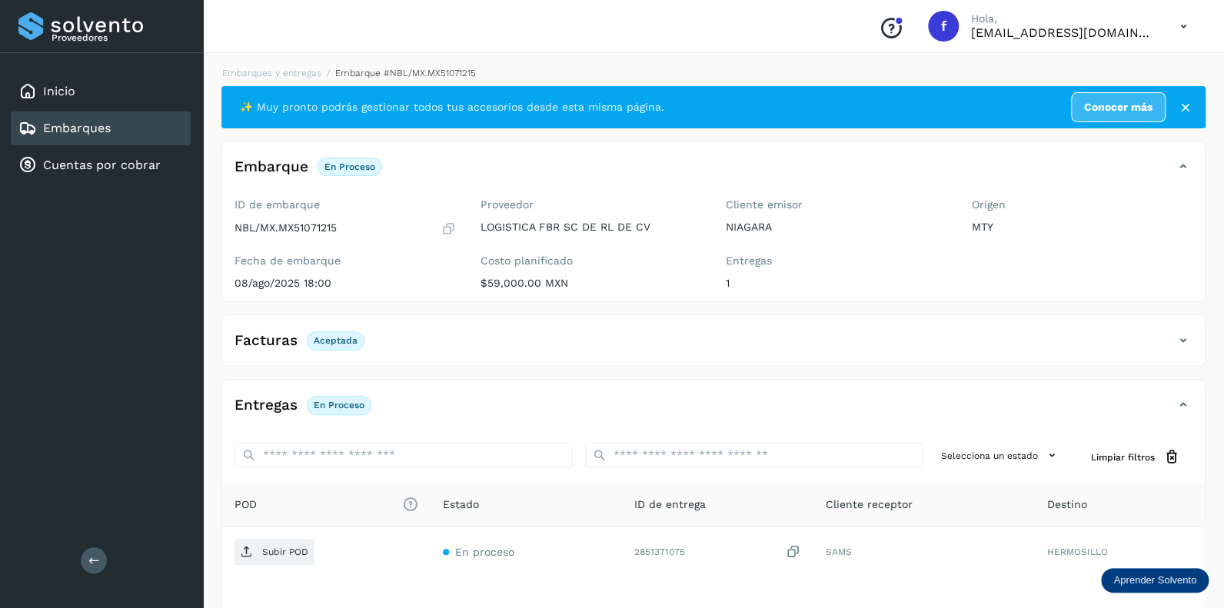
scroll to position [76, 0]
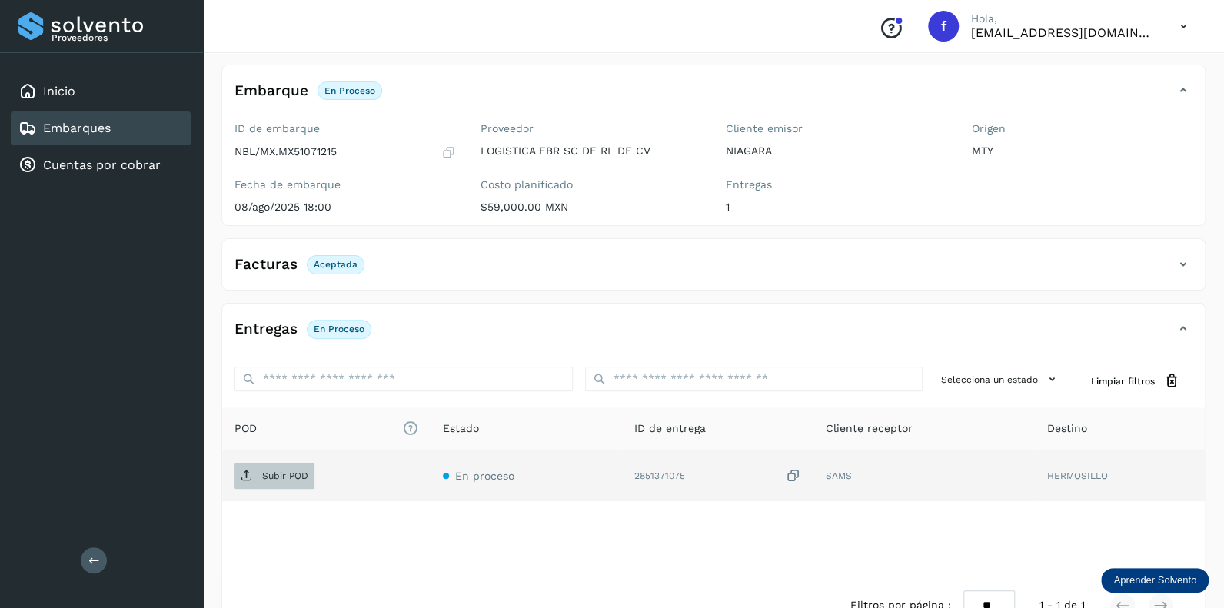
click at [279, 473] on p "Subir POD" at bounding box center [285, 476] width 46 height 11
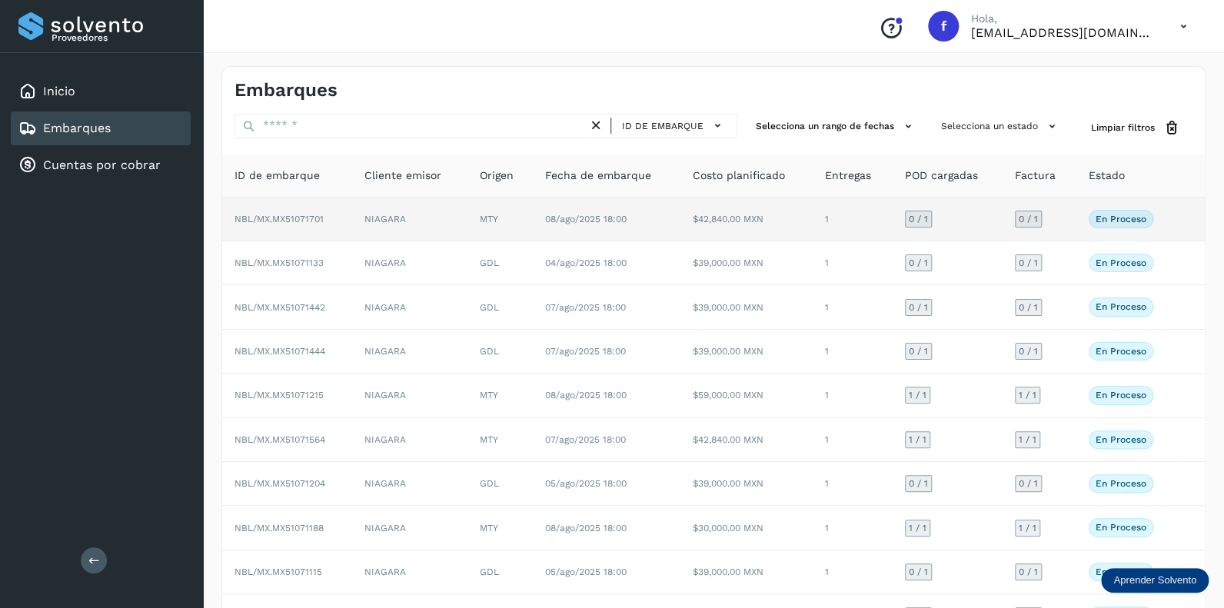
click at [918, 215] on span "0 / 1" at bounding box center [918, 219] width 19 height 9
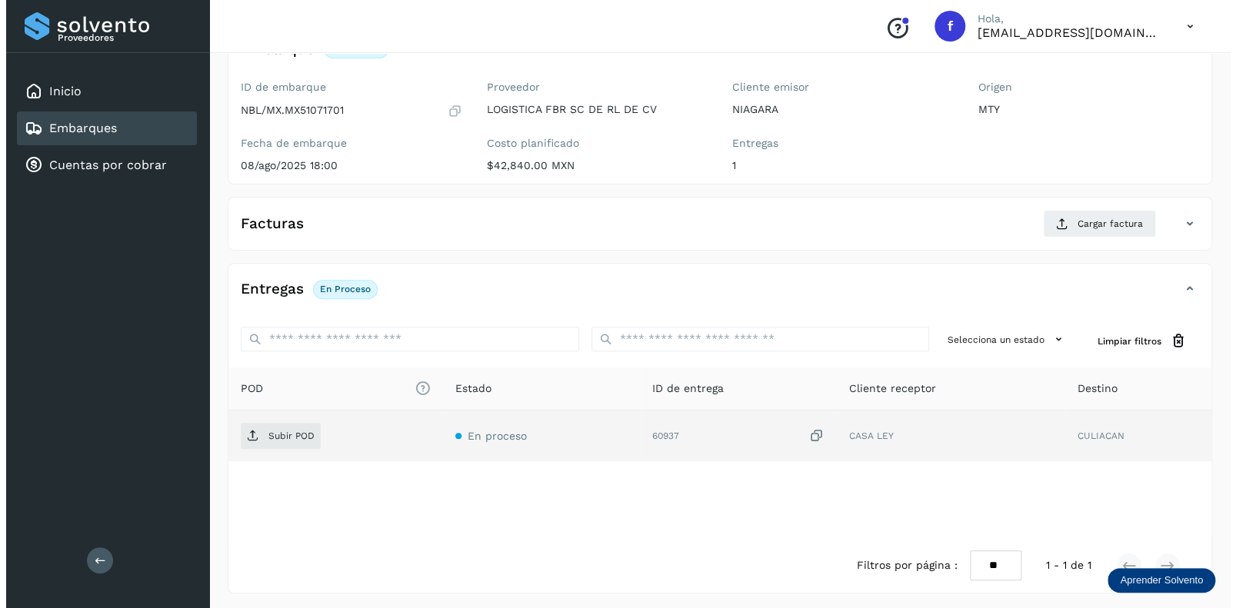
scroll to position [120, 0]
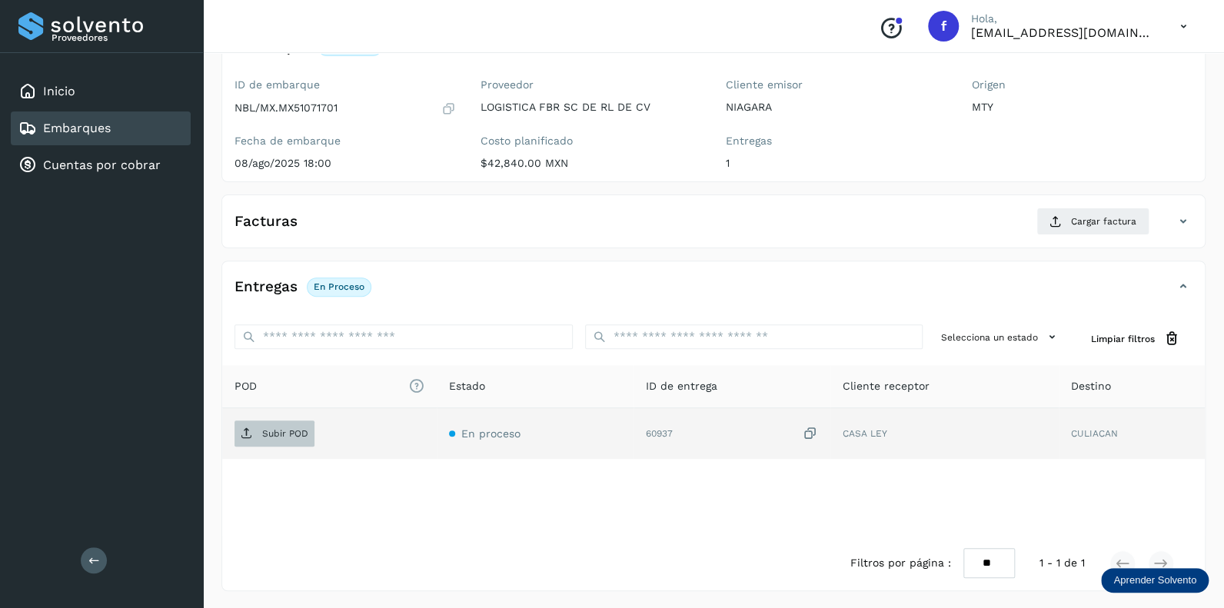
click at [280, 431] on p "Subir POD" at bounding box center [285, 433] width 46 height 11
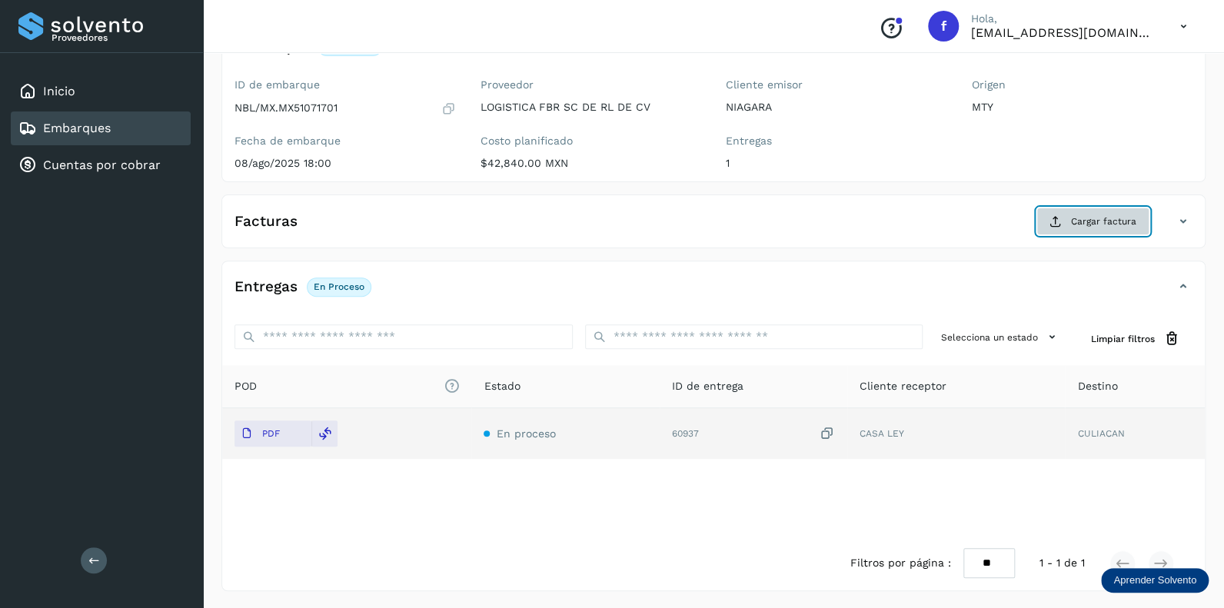
click at [1104, 217] on span "Cargar factura" at bounding box center [1103, 222] width 65 height 14
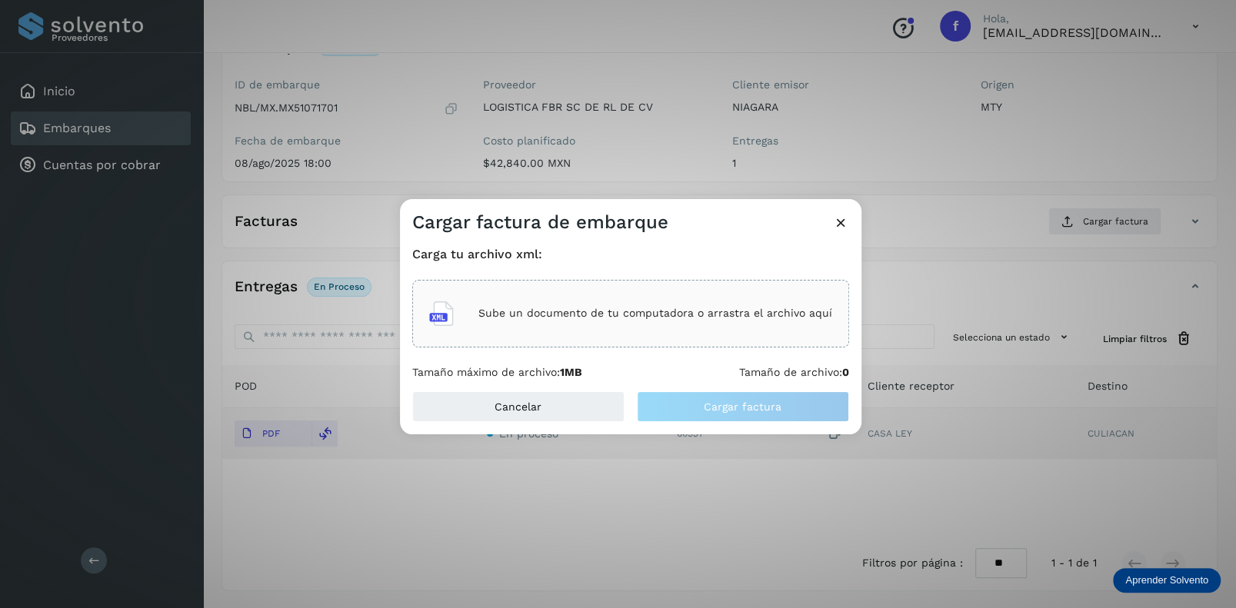
click at [544, 313] on p "Sube un documento de tu computadora o arrastra el archivo aquí" at bounding box center [655, 313] width 354 height 13
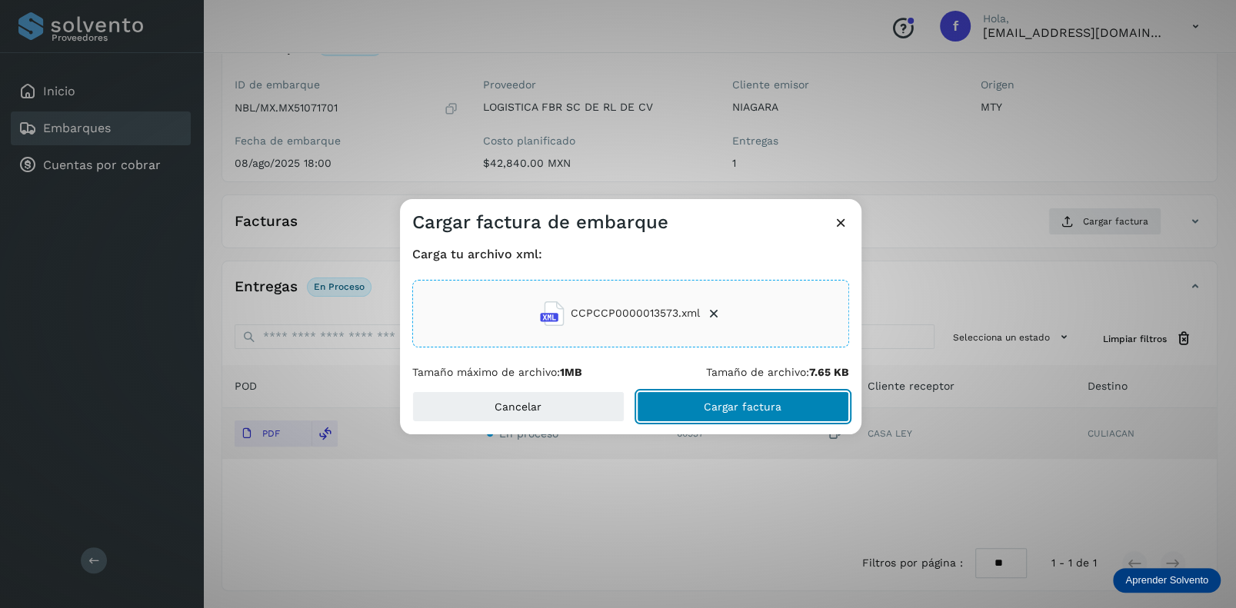
click at [733, 402] on span "Cargar factura" at bounding box center [743, 406] width 78 height 11
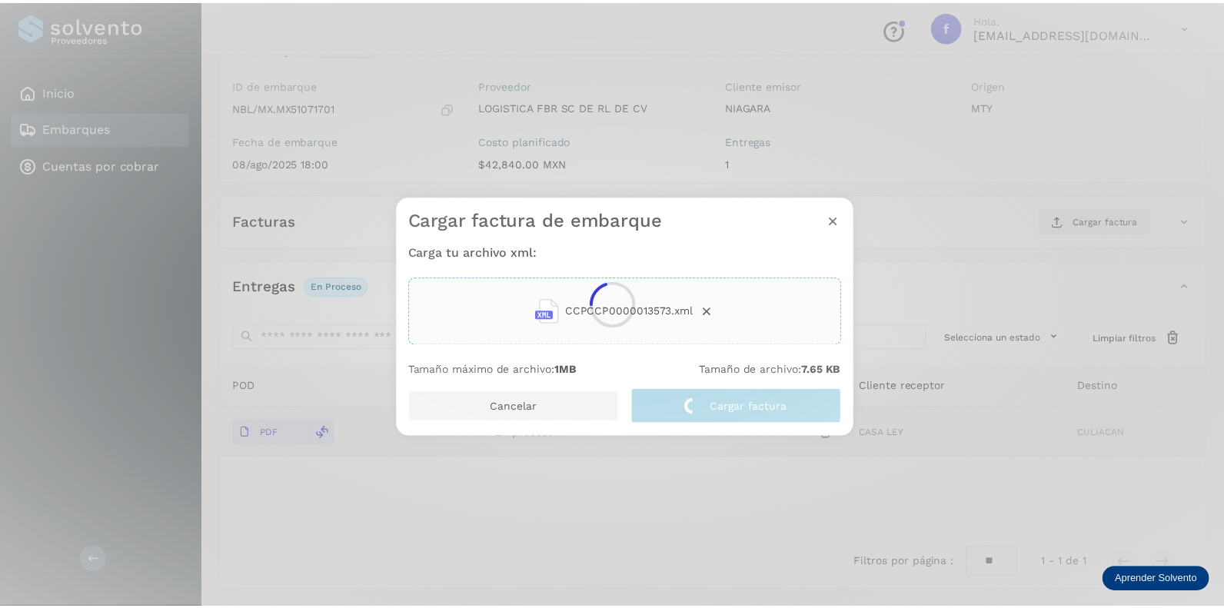
scroll to position [118, 0]
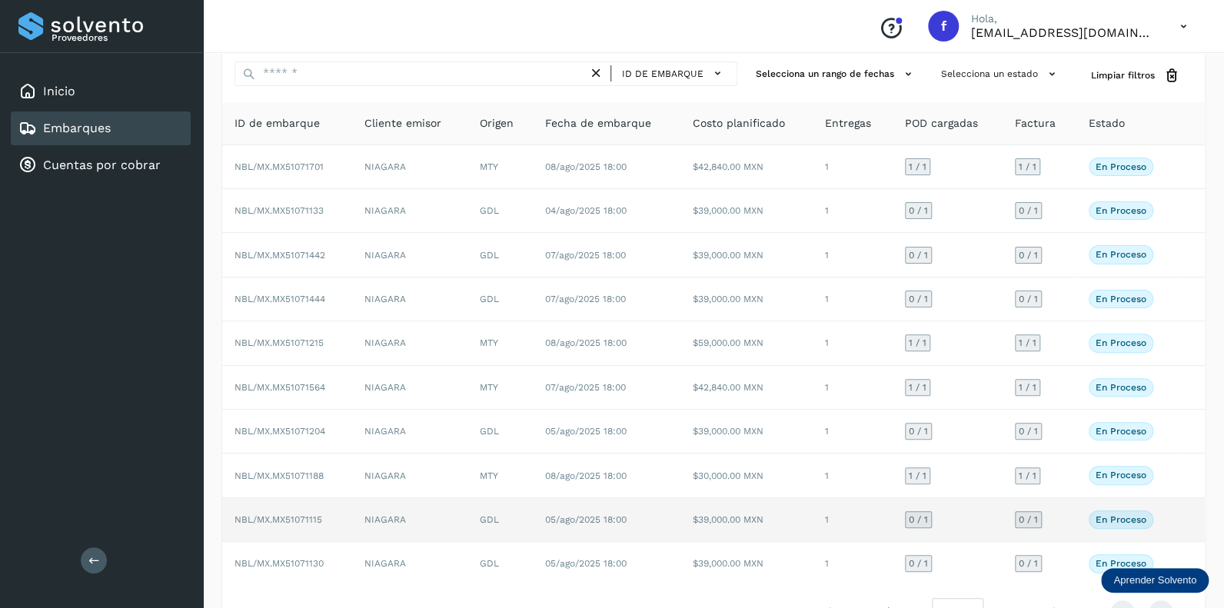
scroll to position [99, 0]
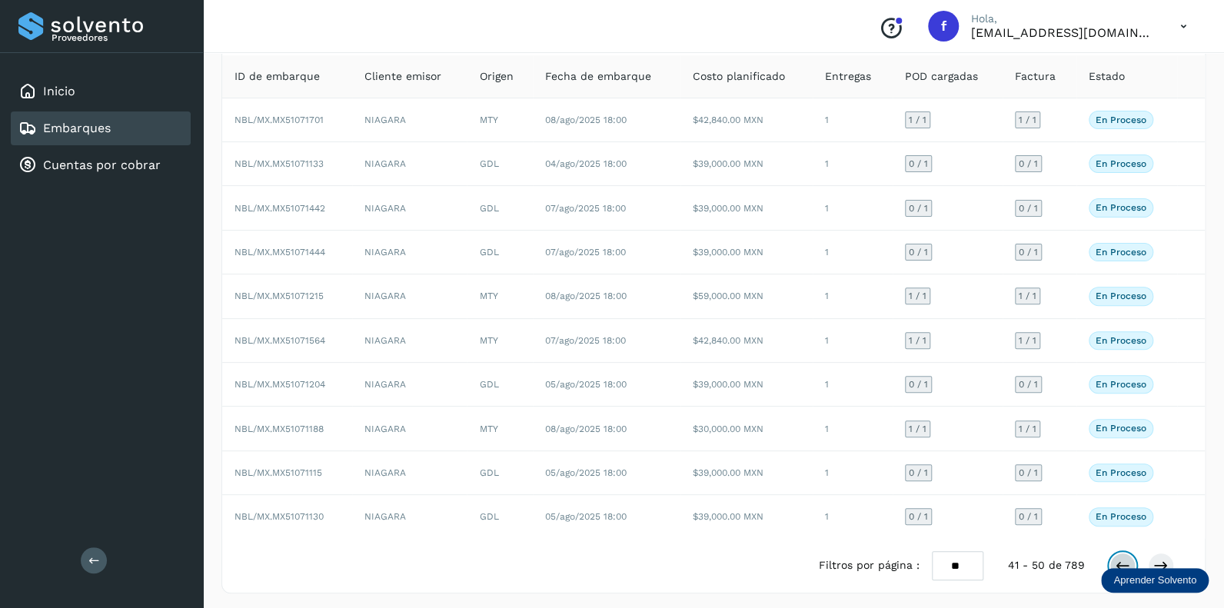
click at [1119, 558] on icon at bounding box center [1122, 565] width 15 height 15
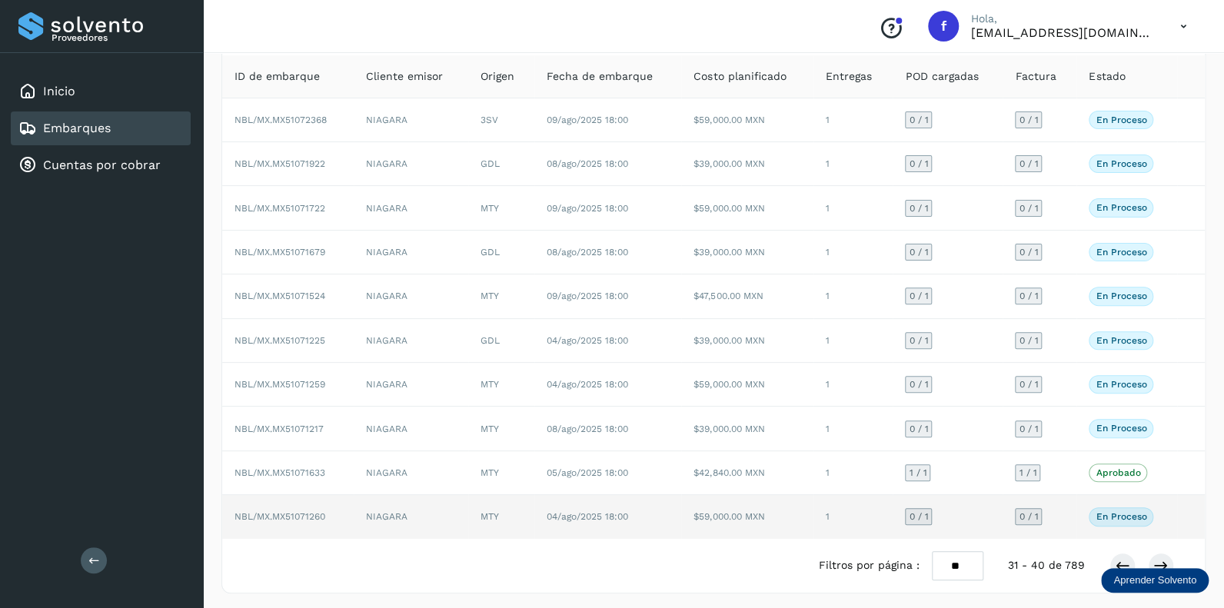
click at [924, 508] on div "0 / 1" at bounding box center [918, 516] width 27 height 17
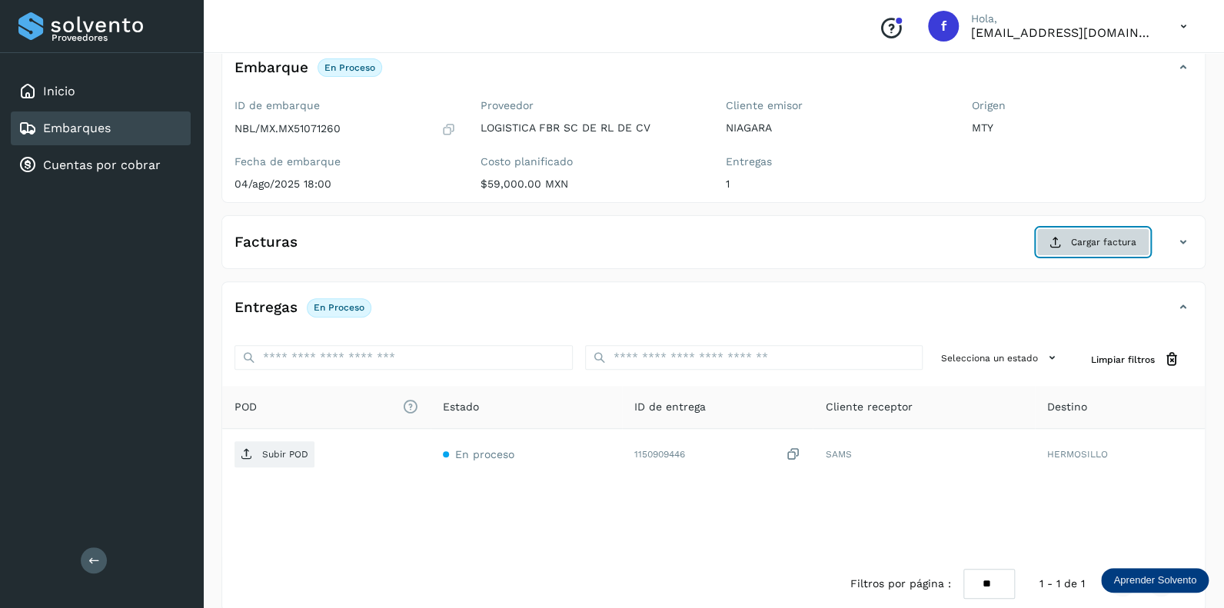
click at [1079, 241] on span "Cargar factura" at bounding box center [1103, 242] width 65 height 14
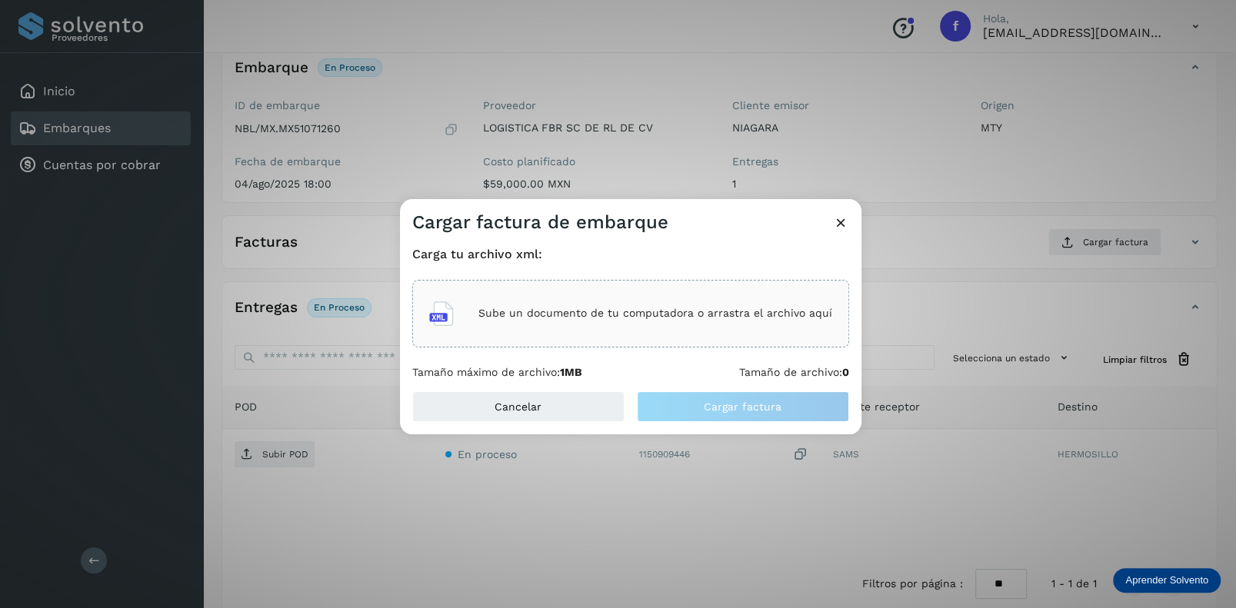
click at [524, 314] on p "Sube un documento de tu computadora o arrastra el archivo aquí" at bounding box center [655, 313] width 354 height 13
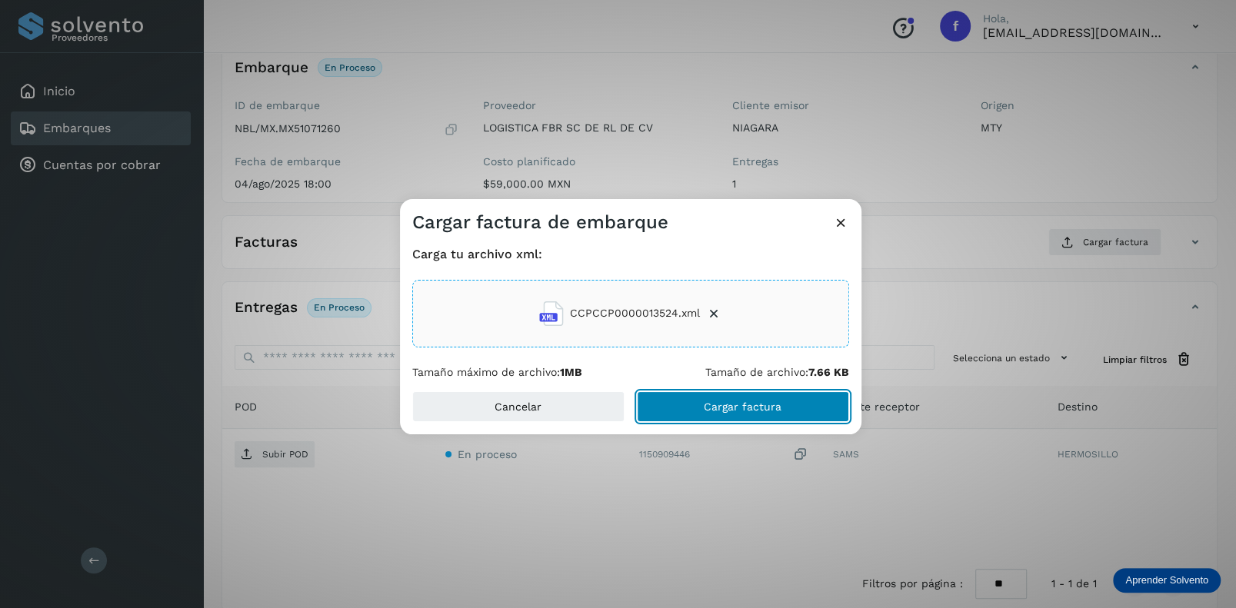
click at [749, 401] on span "Cargar factura" at bounding box center [743, 406] width 78 height 11
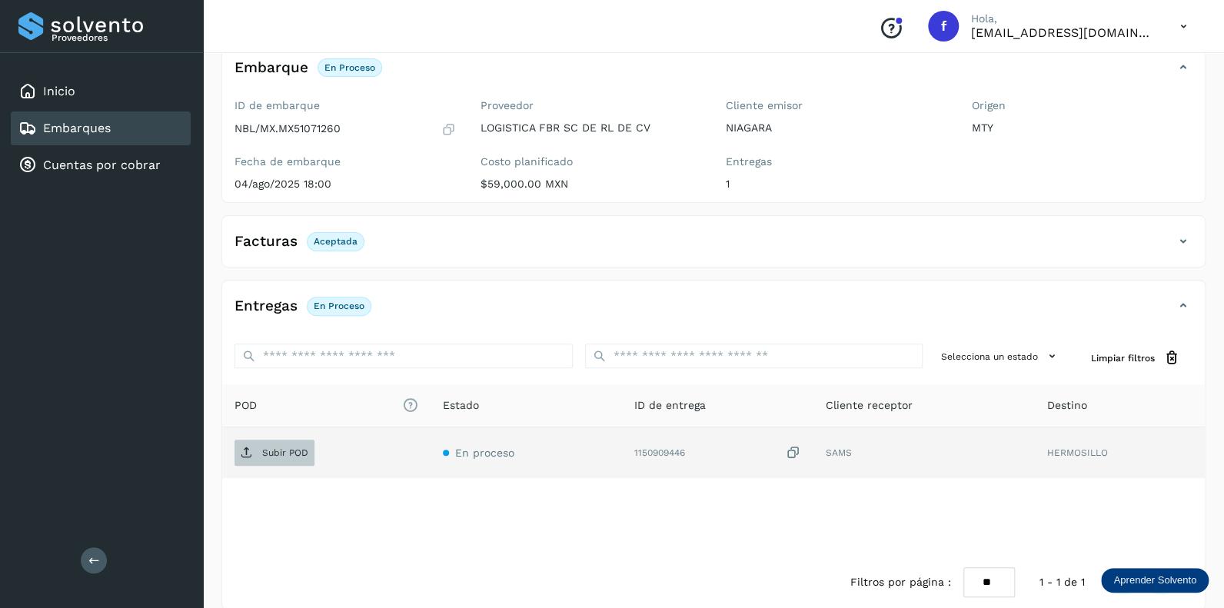
click at [258, 445] on span "Subir POD" at bounding box center [275, 453] width 80 height 25
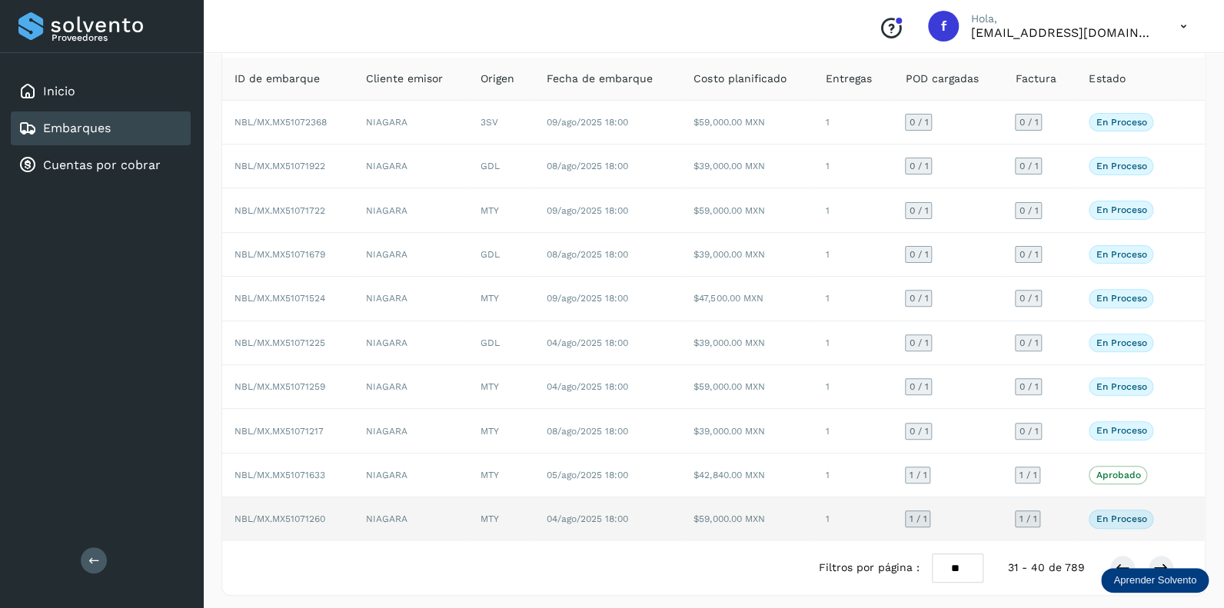
scroll to position [99, 0]
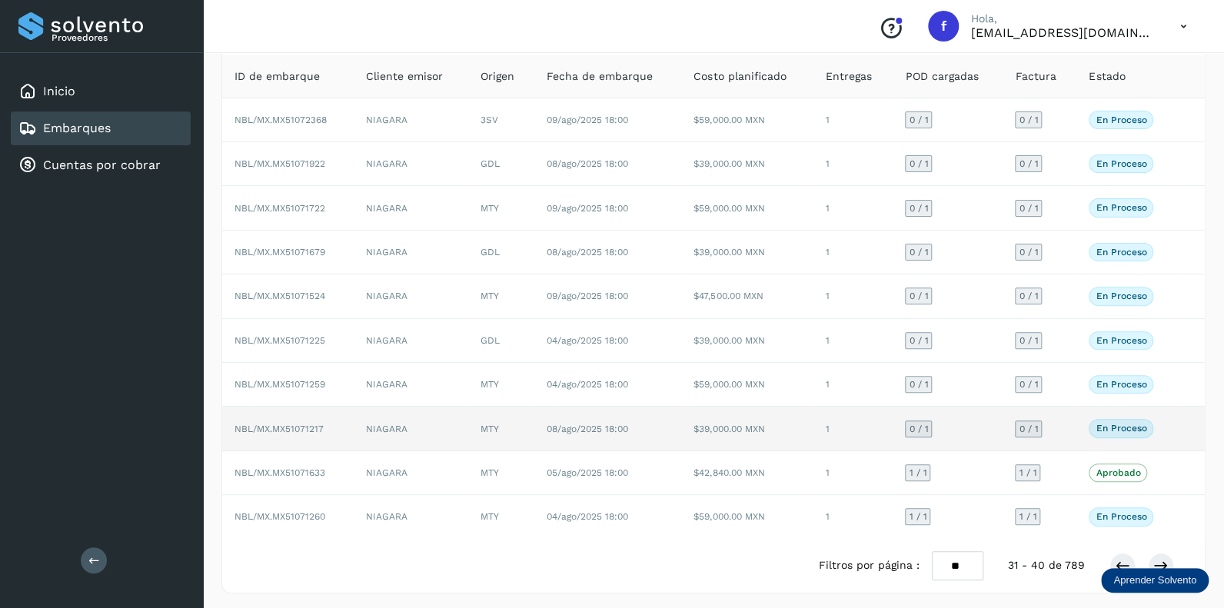
click at [921, 426] on span "0 / 1" at bounding box center [918, 428] width 19 height 9
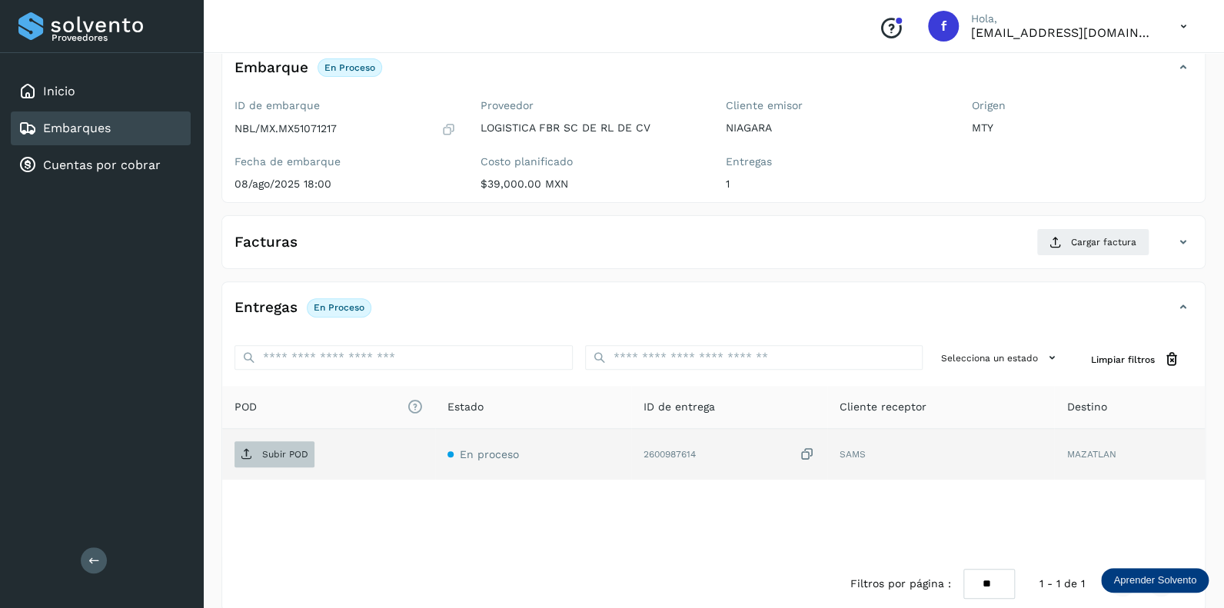
click at [280, 459] on span "Subir POD" at bounding box center [275, 454] width 80 height 25
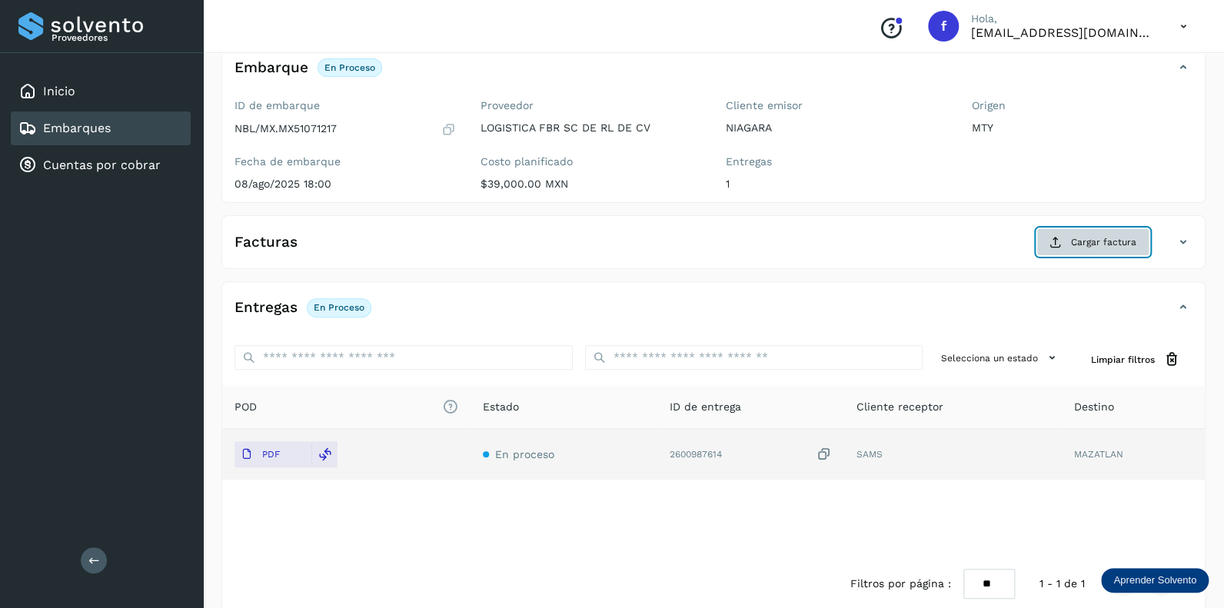
click at [1073, 238] on span "Cargar factura" at bounding box center [1103, 242] width 65 height 14
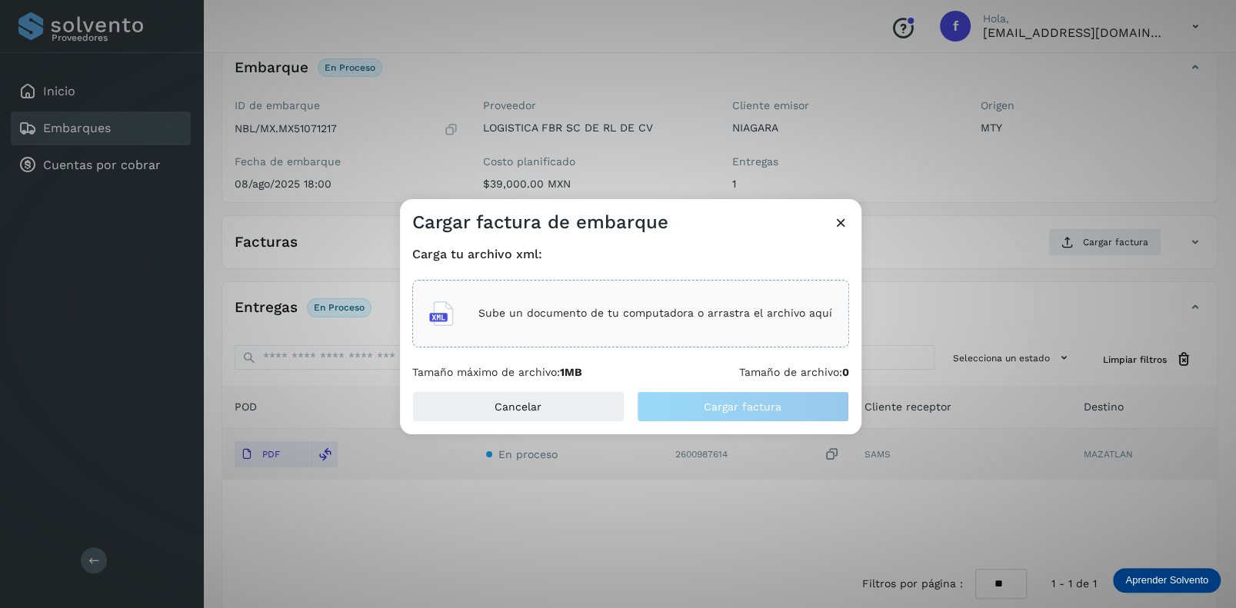
click at [524, 312] on p "Sube un documento de tu computadora o arrastra el archivo aquí" at bounding box center [655, 313] width 354 height 13
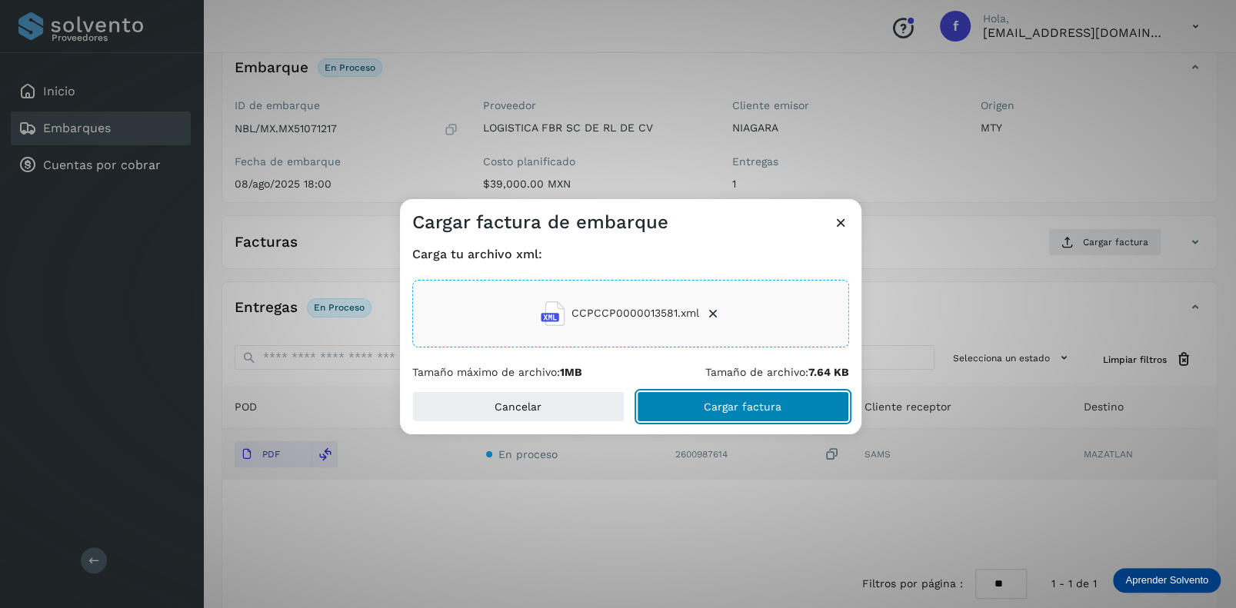
click at [734, 407] on span "Cargar factura" at bounding box center [743, 406] width 78 height 11
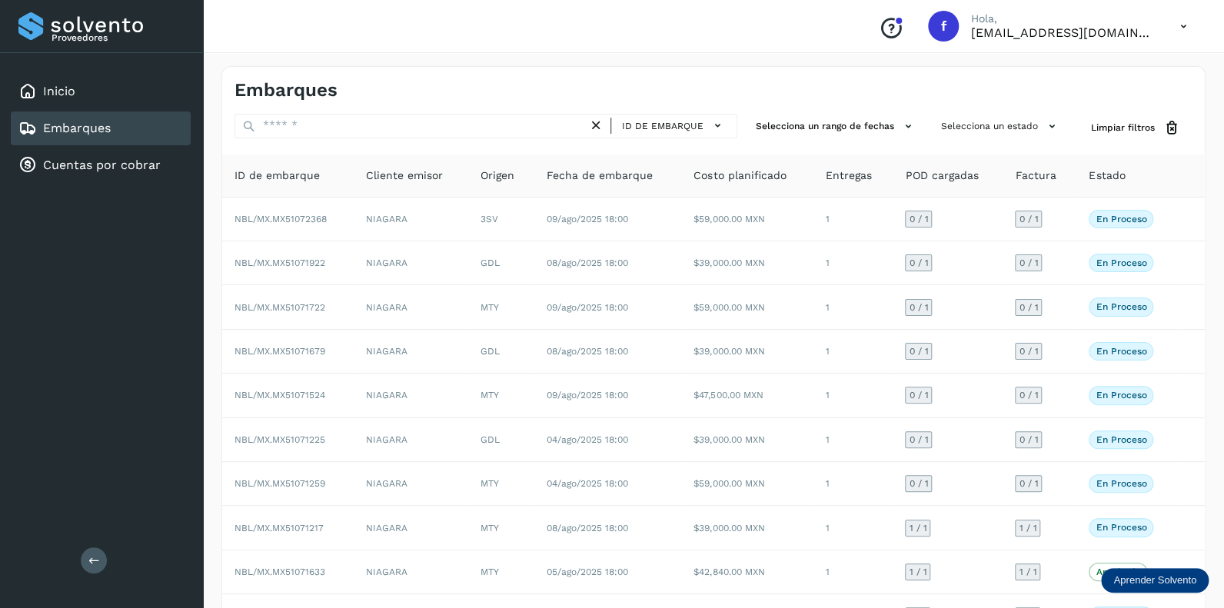
click at [1179, 26] on icon at bounding box center [1184, 27] width 32 height 32
click at [1073, 73] on div "Cerrar sesión" at bounding box center [1107, 69] width 183 height 29
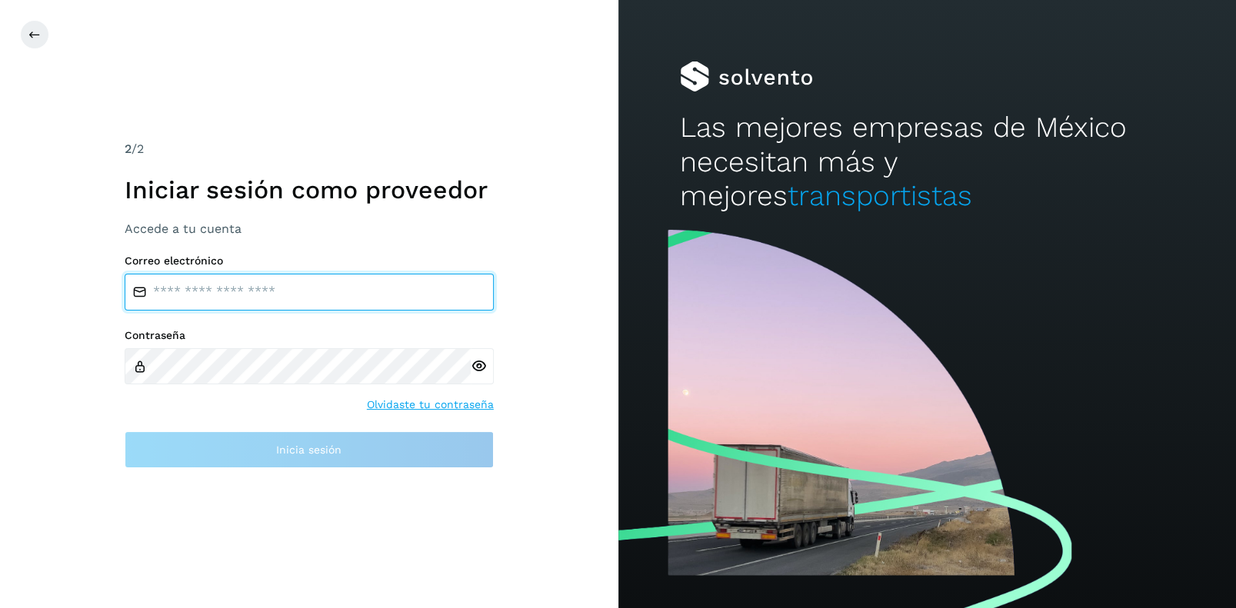
click at [181, 294] on input "email" at bounding box center [309, 292] width 369 height 37
type input "**********"
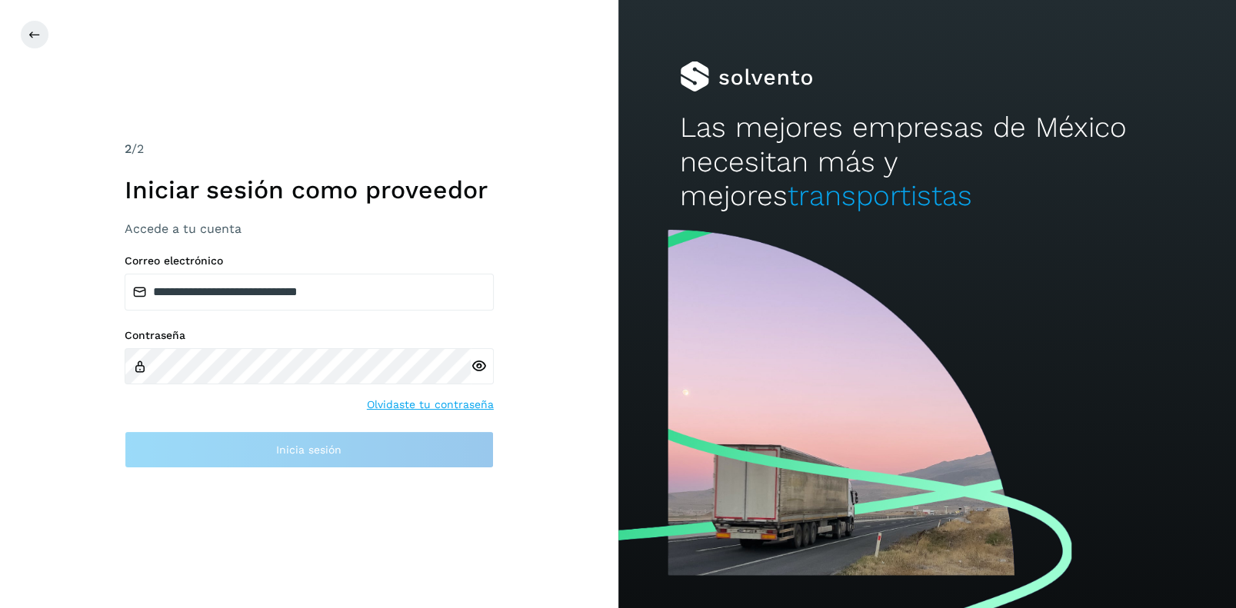
click at [477, 364] on icon at bounding box center [479, 366] width 16 height 16
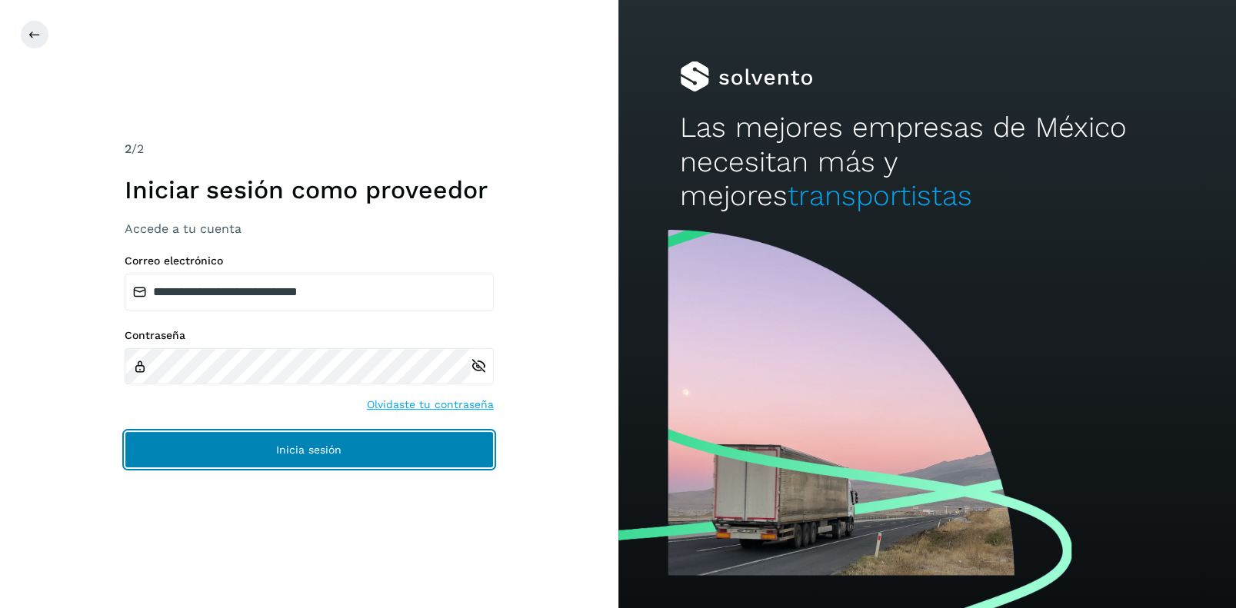
click at [286, 441] on button "Inicia sesión" at bounding box center [309, 449] width 369 height 37
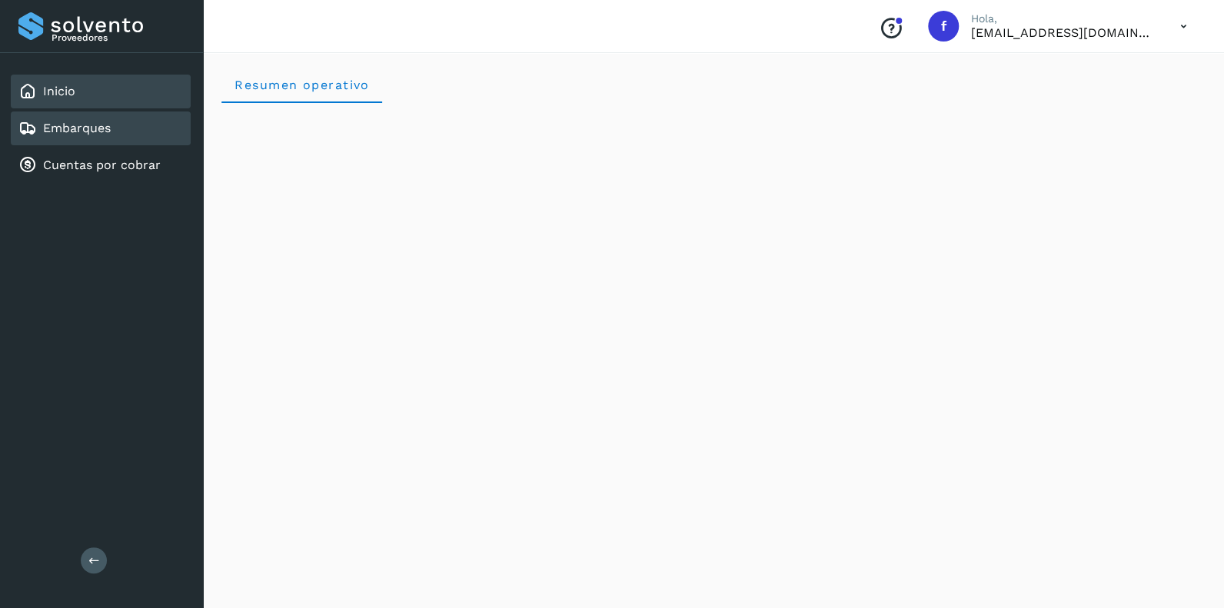
click at [75, 123] on link "Embarques" at bounding box center [77, 128] width 68 height 15
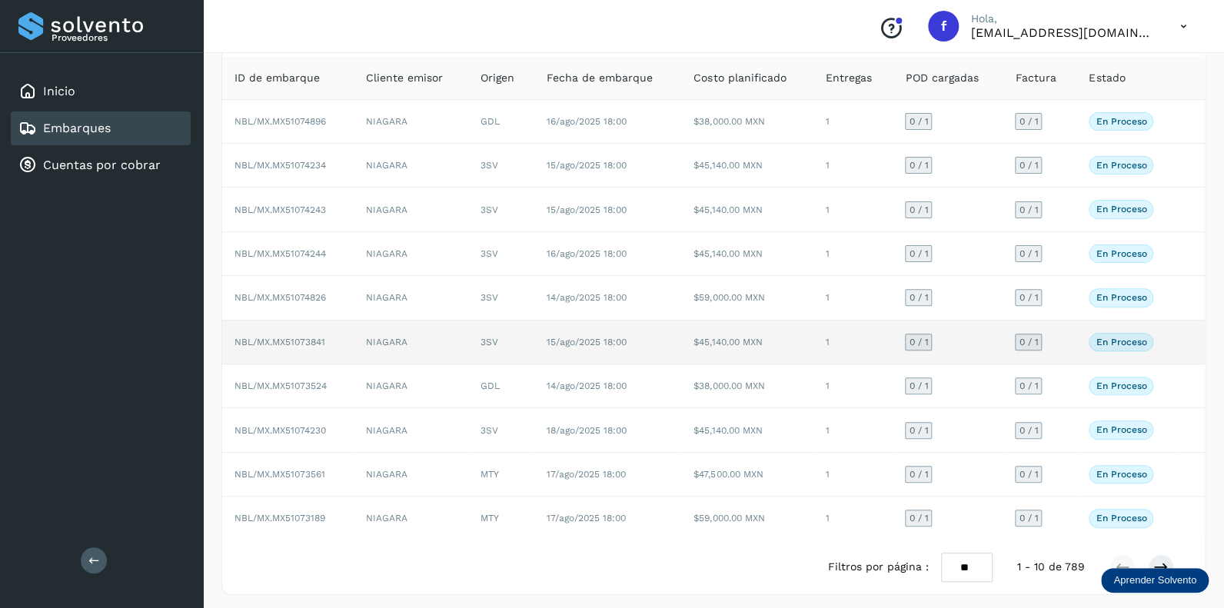
scroll to position [99, 0]
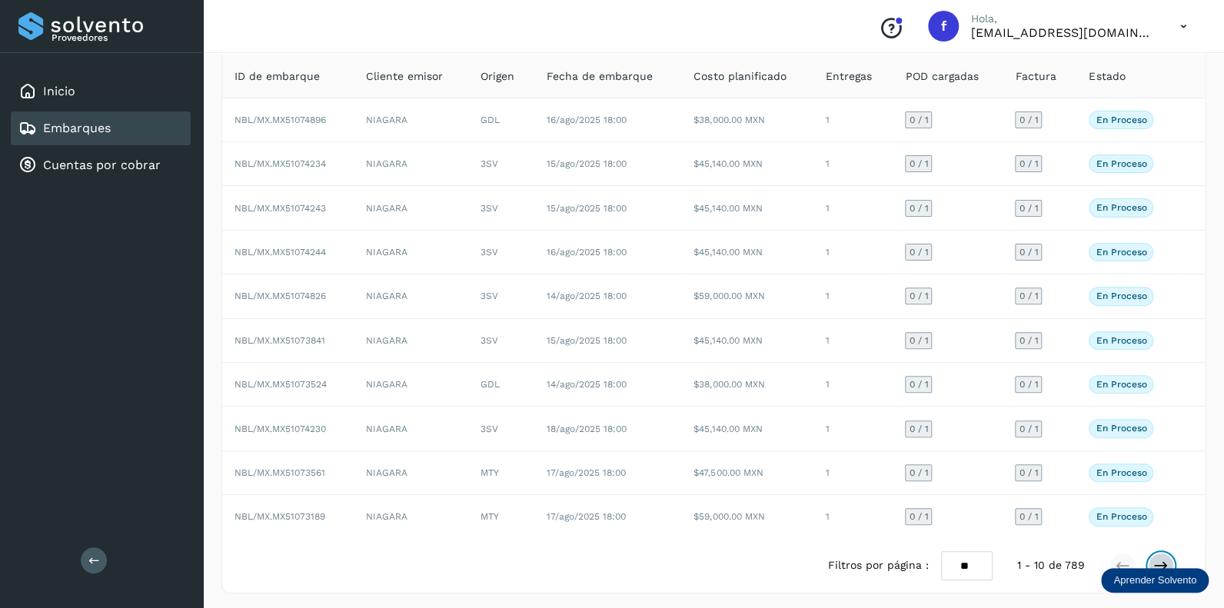
click at [1158, 558] on icon at bounding box center [1160, 565] width 15 height 15
click at [1160, 558] on icon at bounding box center [1160, 565] width 15 height 15
click at [1162, 558] on icon at bounding box center [1160, 565] width 15 height 15
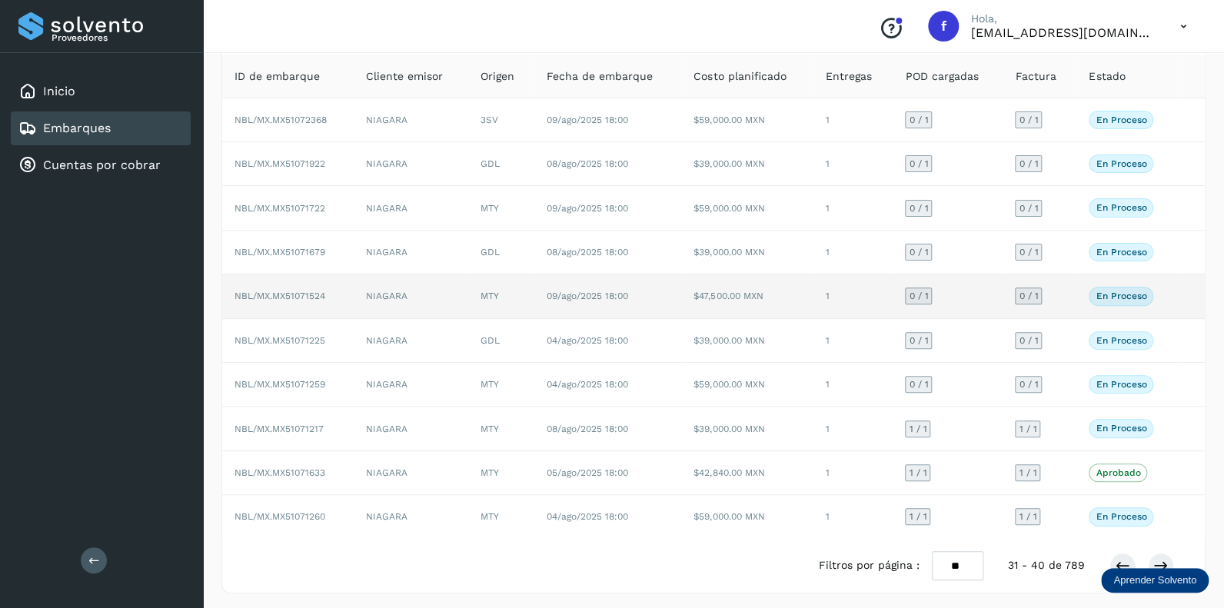
click at [920, 293] on span "0 / 1" at bounding box center [918, 295] width 19 height 9
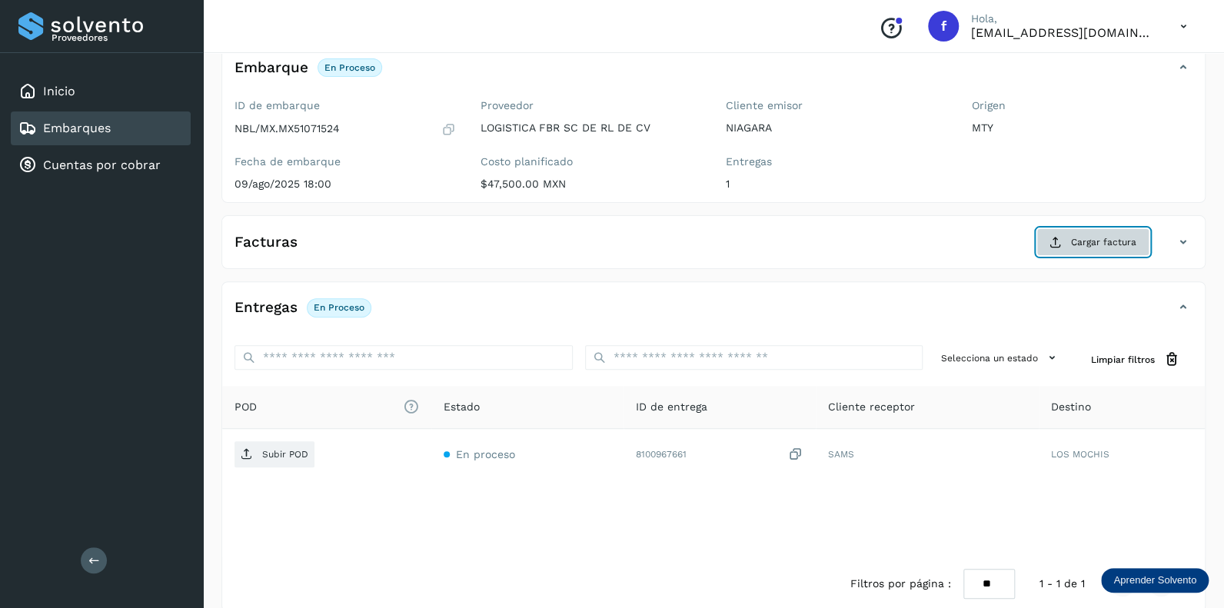
click at [1073, 242] on span "Cargar factura" at bounding box center [1103, 242] width 65 height 14
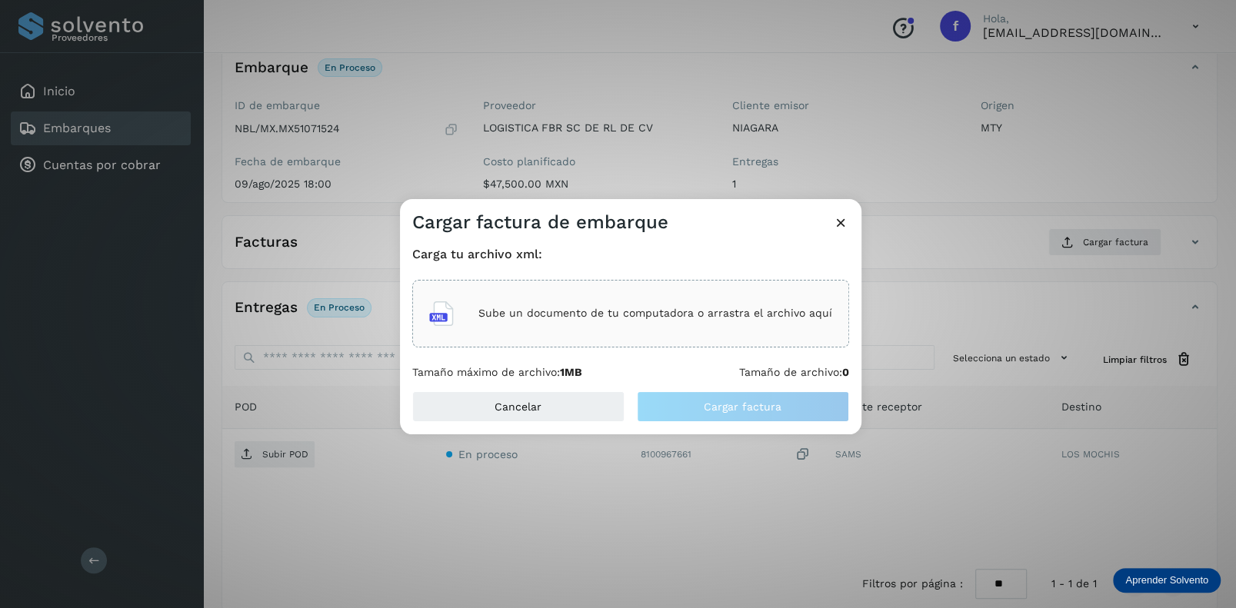
click at [521, 314] on p "Sube un documento de tu computadora o arrastra el archivo aquí" at bounding box center [655, 313] width 354 height 13
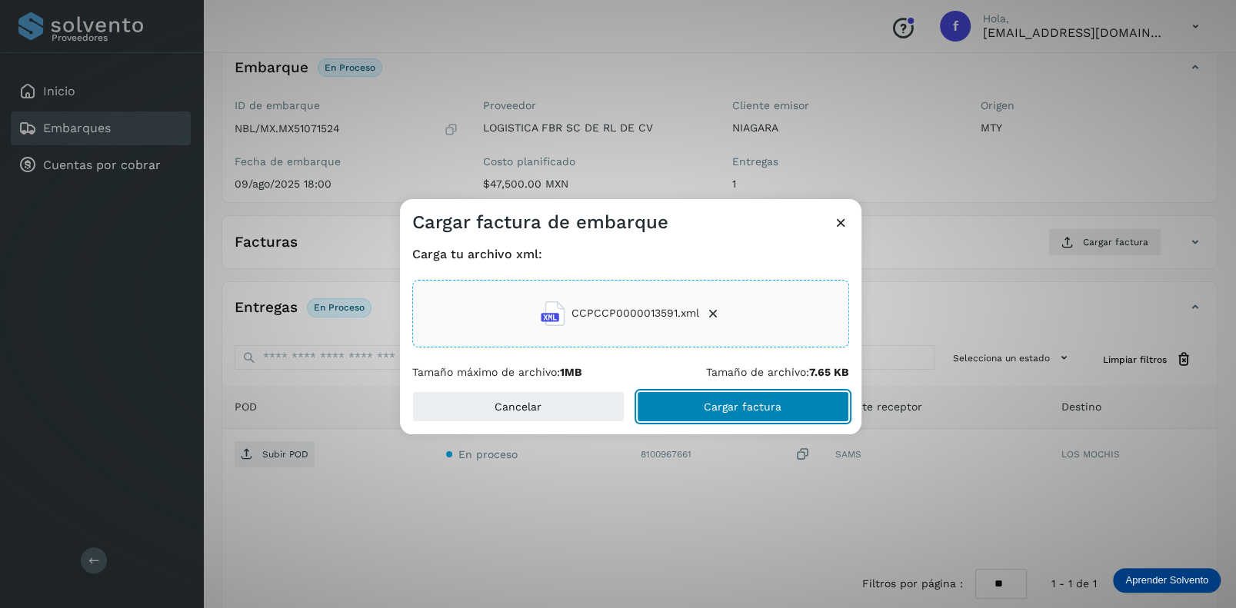
click at [734, 410] on span "Cargar factura" at bounding box center [743, 406] width 78 height 11
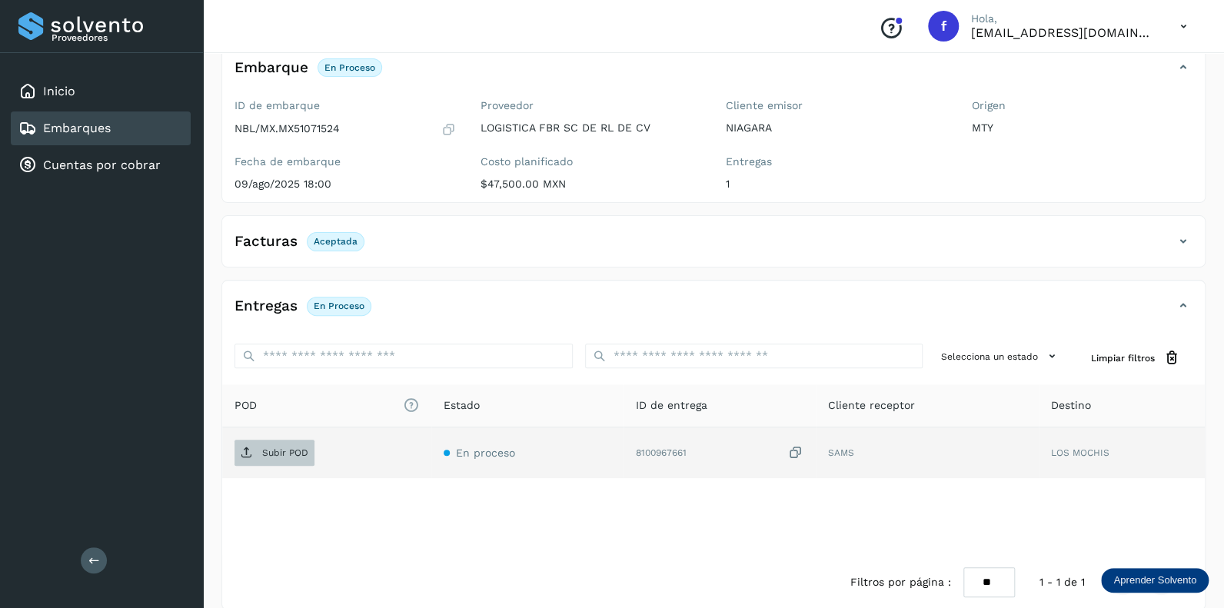
click at [277, 448] on p "Subir POD" at bounding box center [285, 452] width 46 height 11
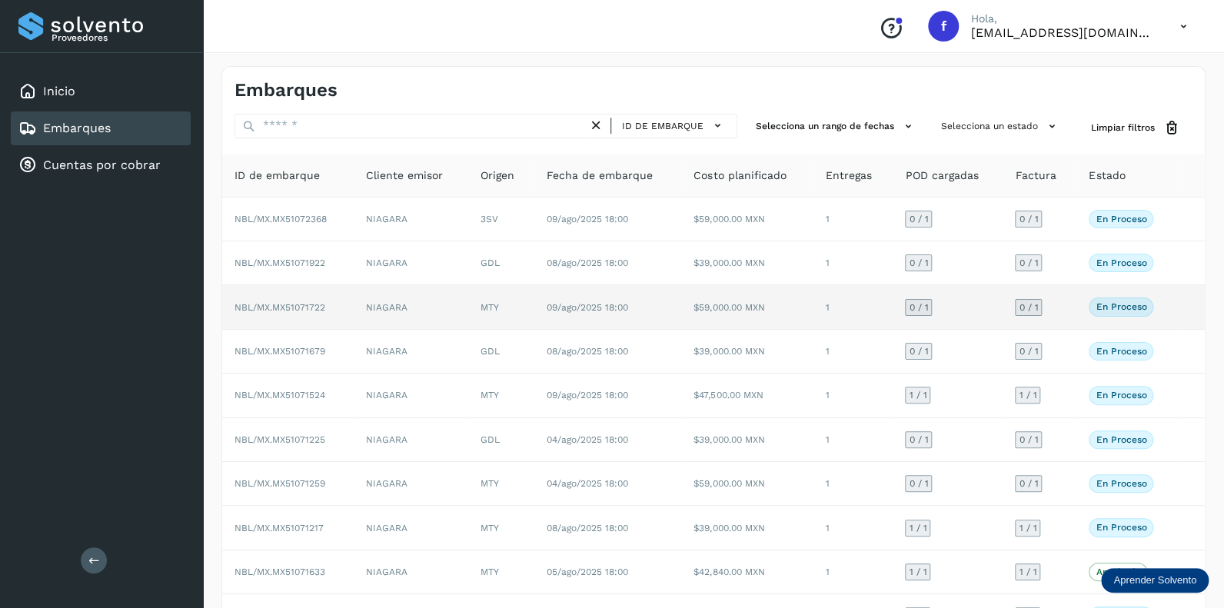
click at [923, 307] on span "0 / 1" at bounding box center [918, 307] width 19 height 9
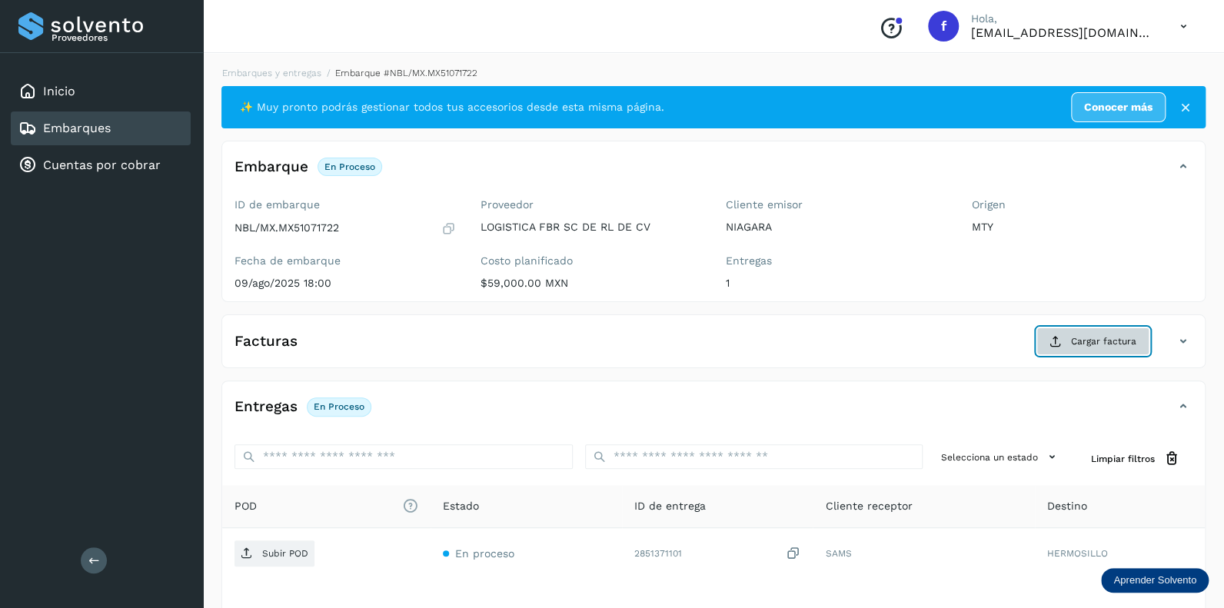
click at [1087, 341] on span "Cargar factura" at bounding box center [1103, 341] width 65 height 14
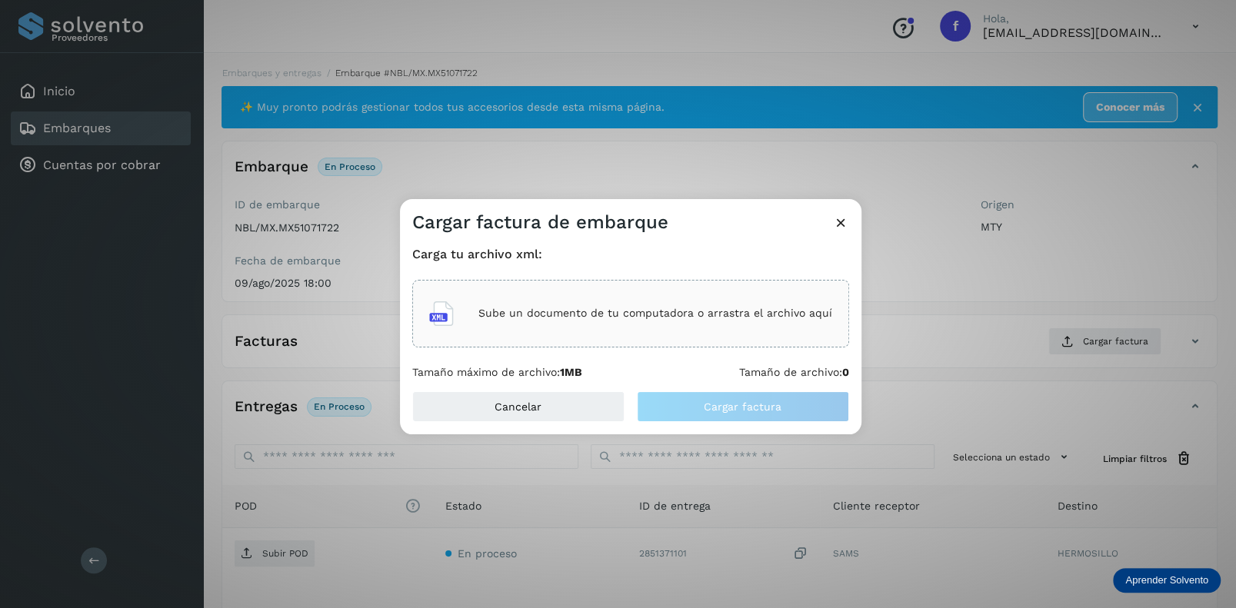
click at [534, 318] on p "Sube un documento de tu computadora o arrastra el archivo aquí" at bounding box center [655, 313] width 354 height 13
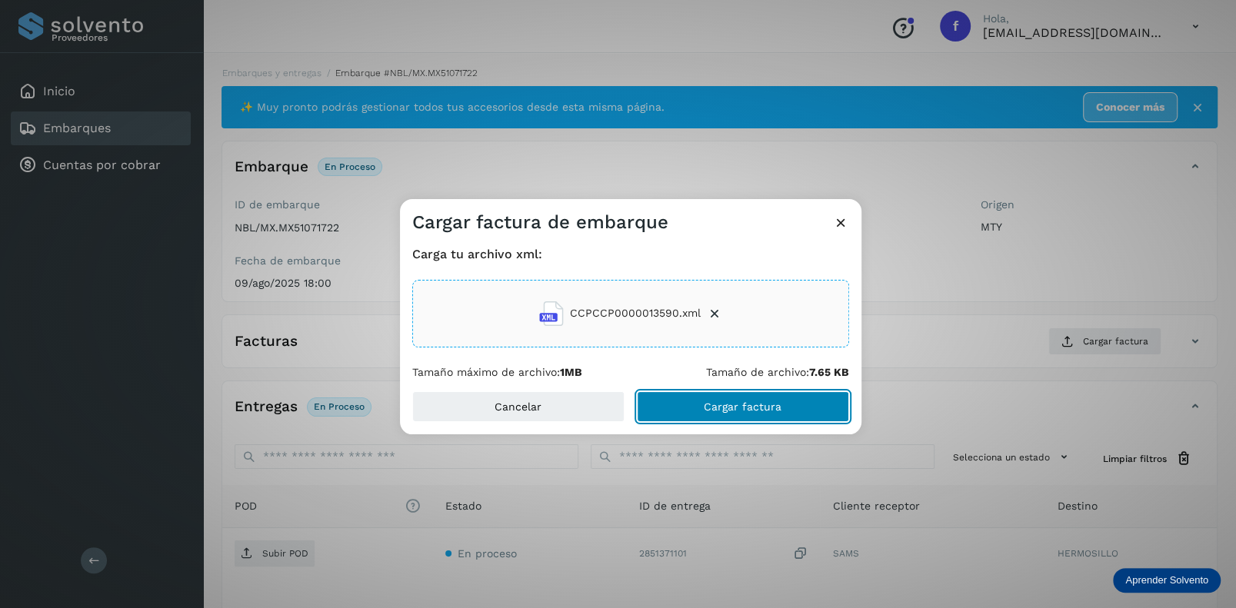
click at [716, 411] on span "Cargar factura" at bounding box center [743, 406] width 78 height 11
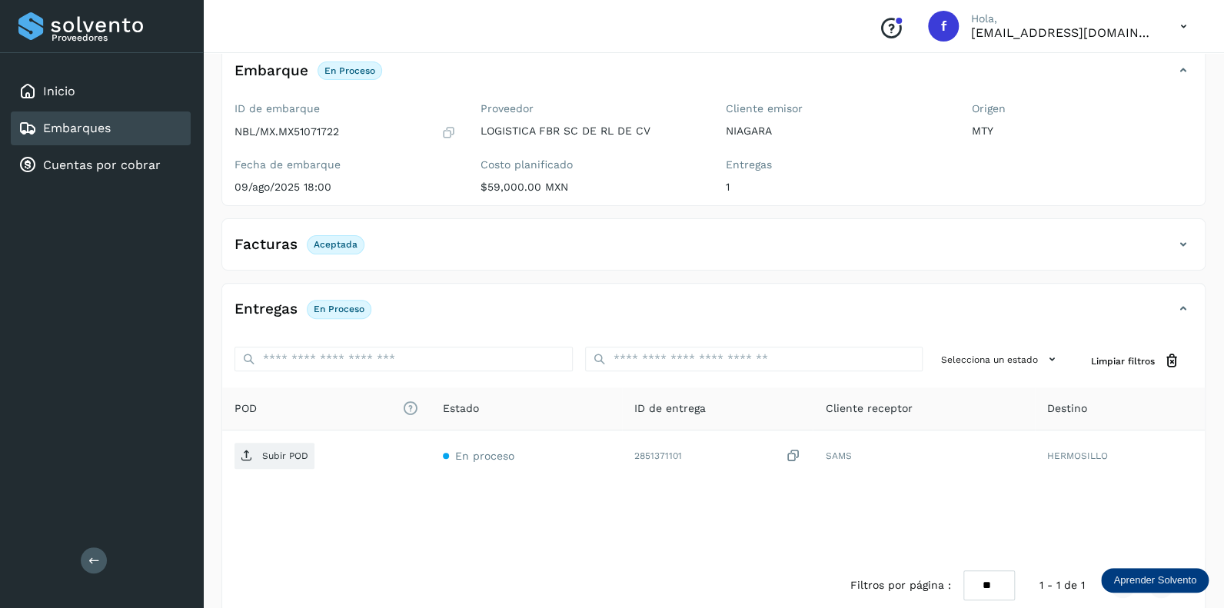
scroll to position [118, 0]
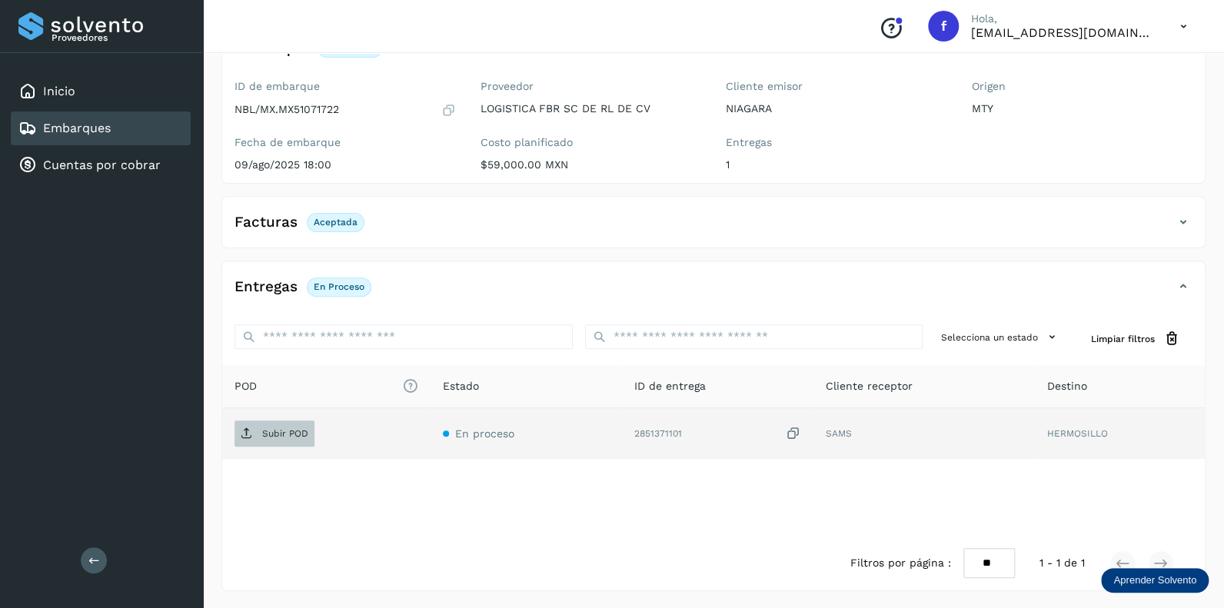
click at [292, 431] on p "Subir POD" at bounding box center [285, 433] width 46 height 11
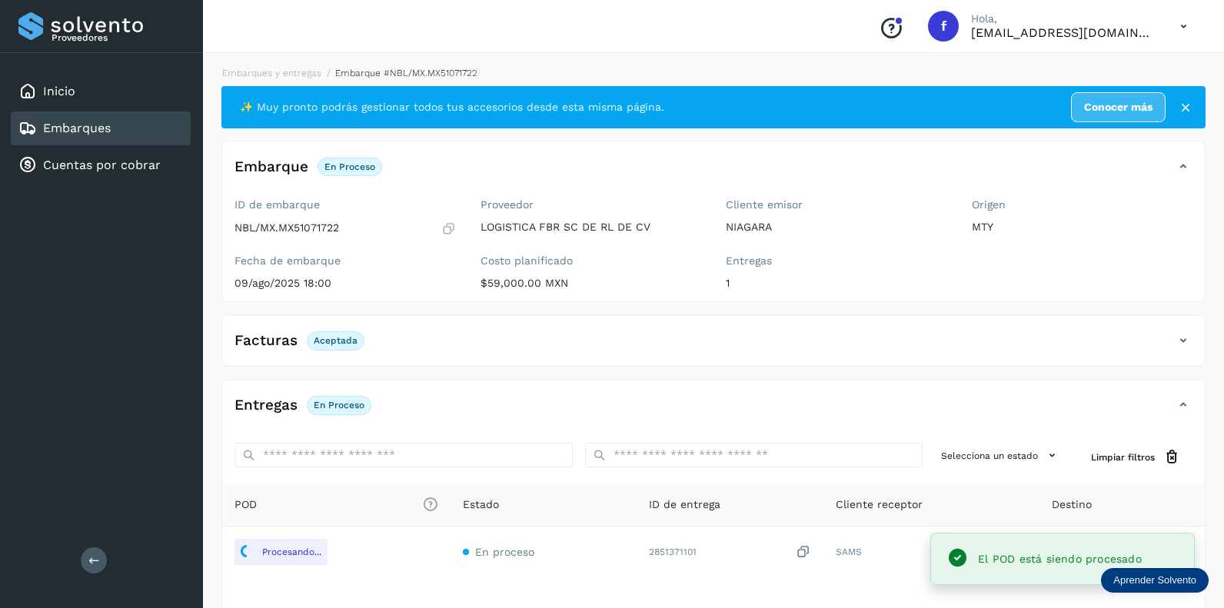
scroll to position [118, 0]
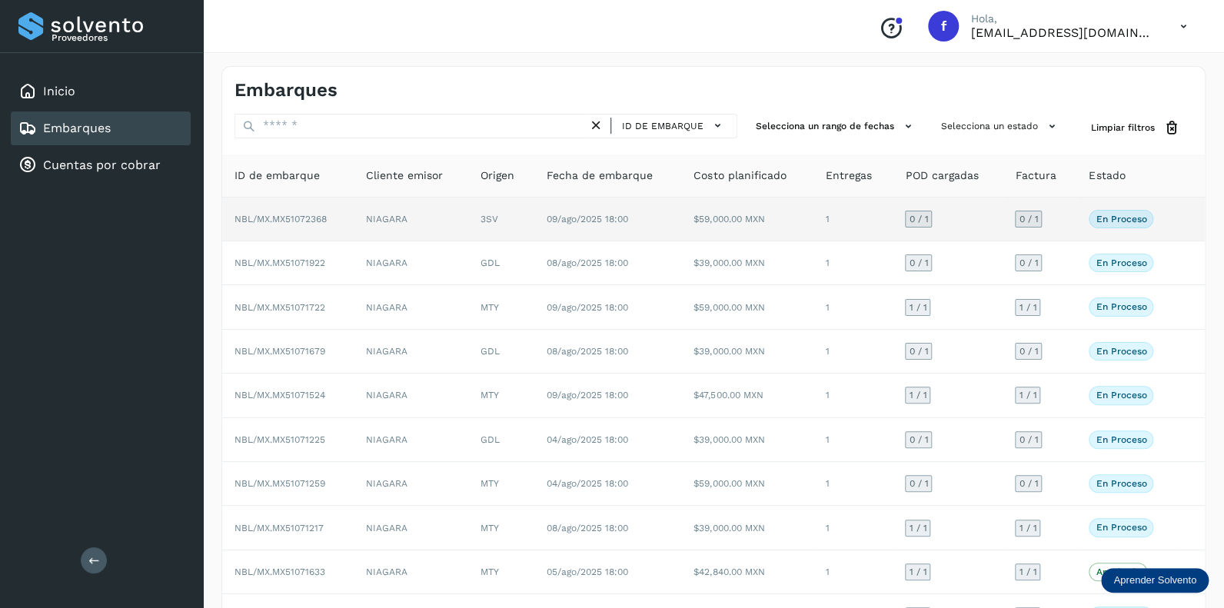
click at [911, 222] on span "0 / 1" at bounding box center [918, 219] width 19 height 9
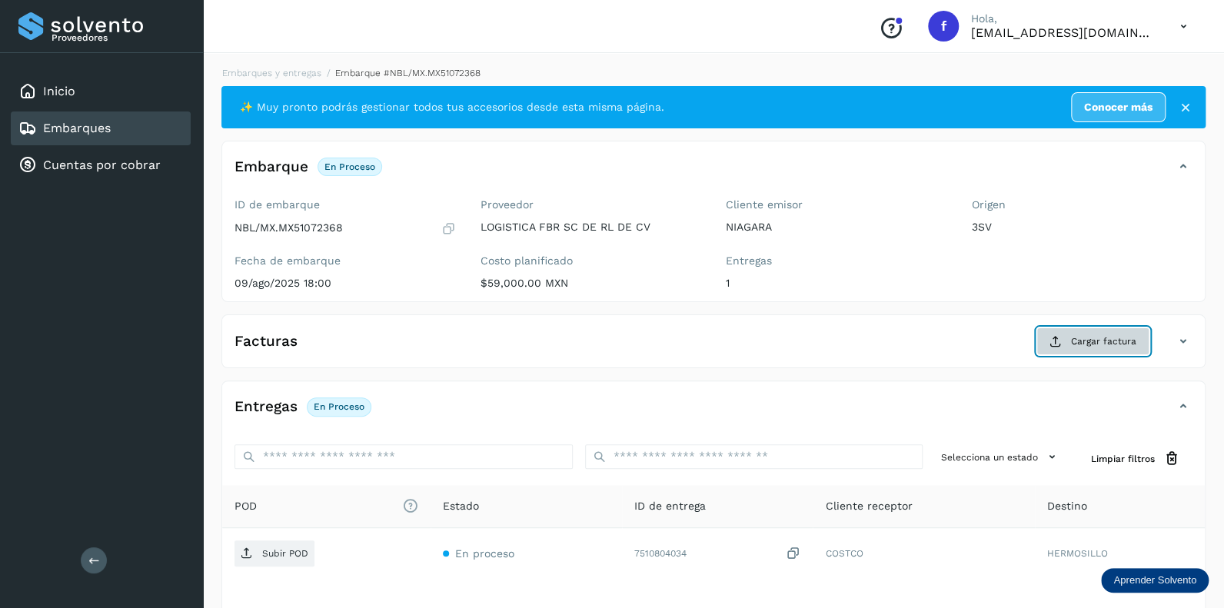
click at [1085, 341] on span "Cargar factura" at bounding box center [1103, 341] width 65 height 14
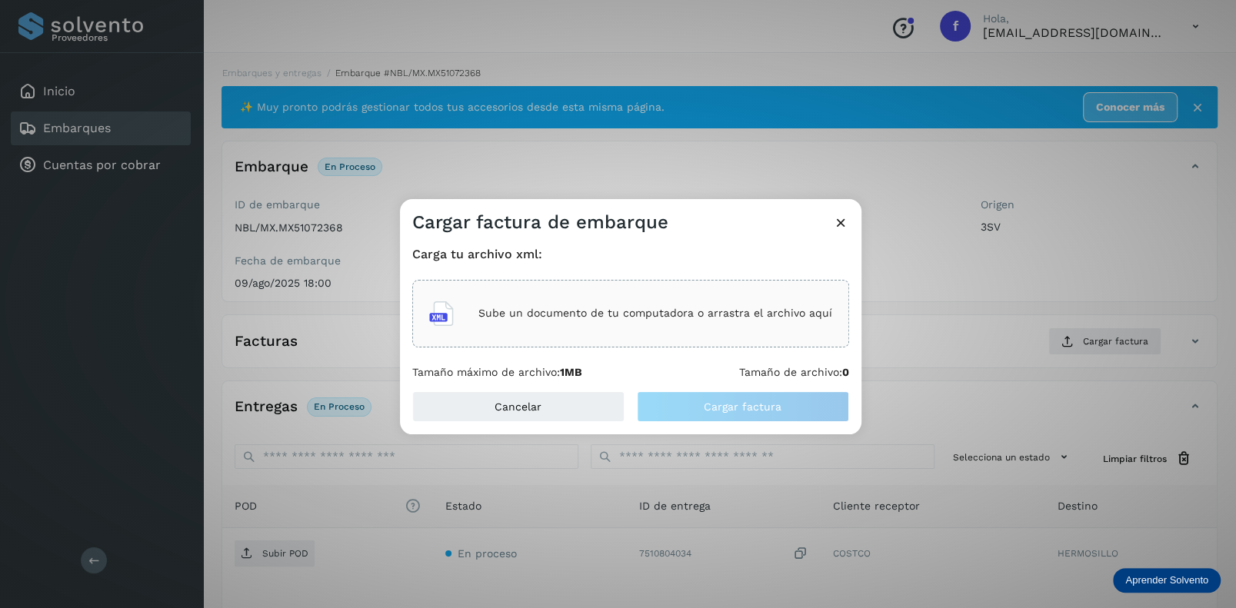
click at [541, 313] on p "Sube un documento de tu computadora o arrastra el archivo aquí" at bounding box center [655, 313] width 354 height 13
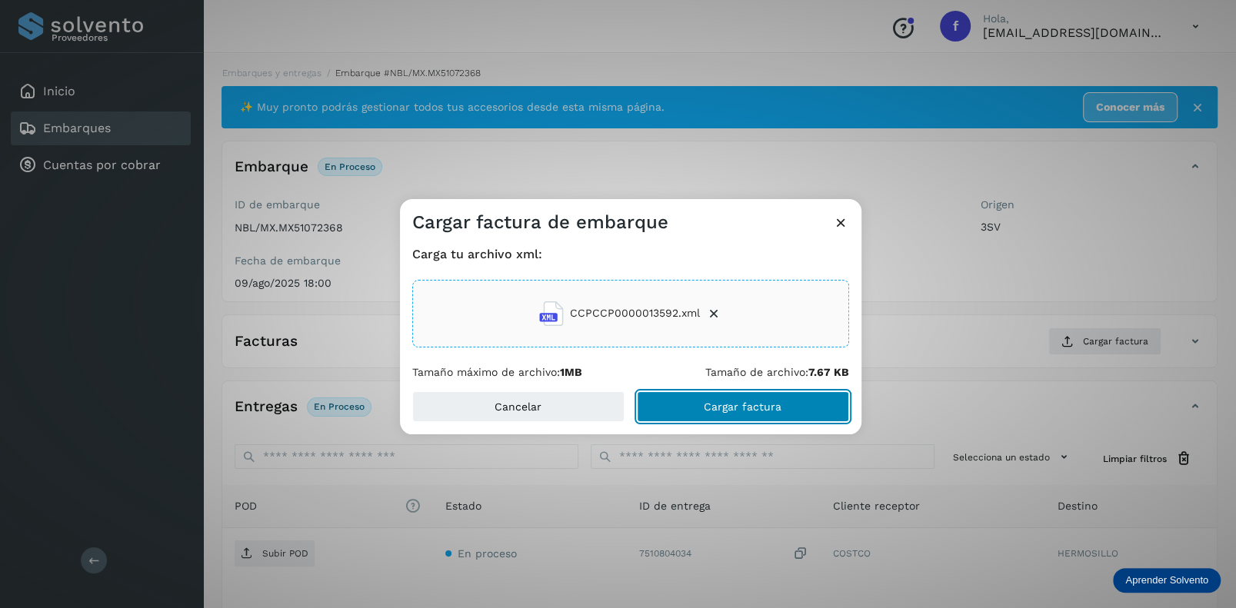
click at [734, 404] on span "Cargar factura" at bounding box center [743, 406] width 78 height 11
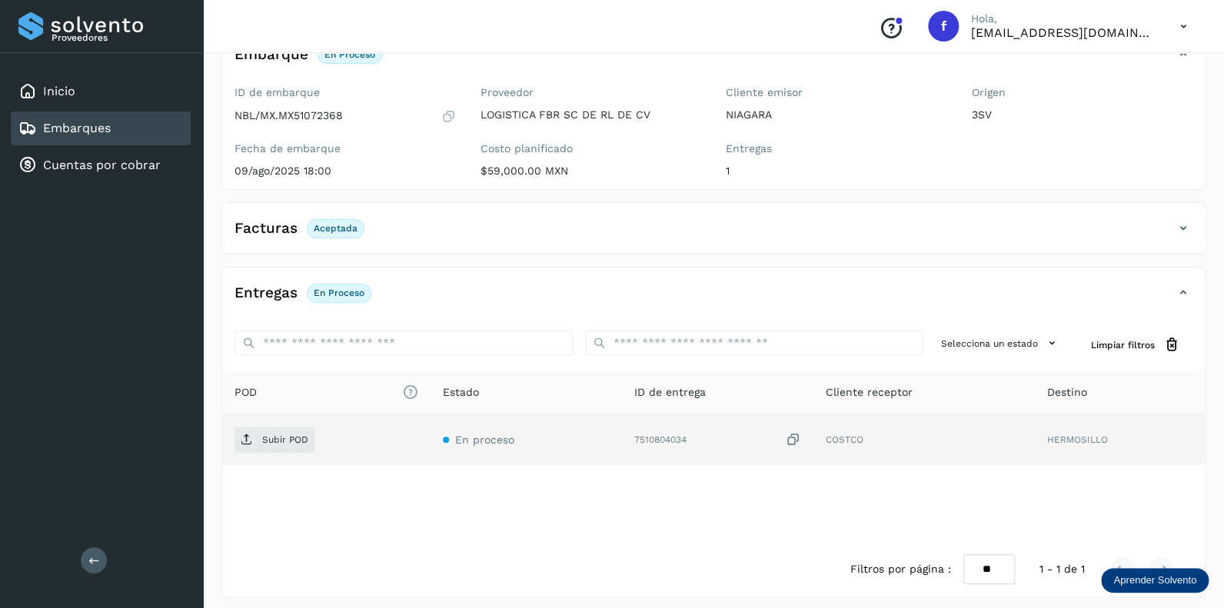
scroll to position [118, 0]
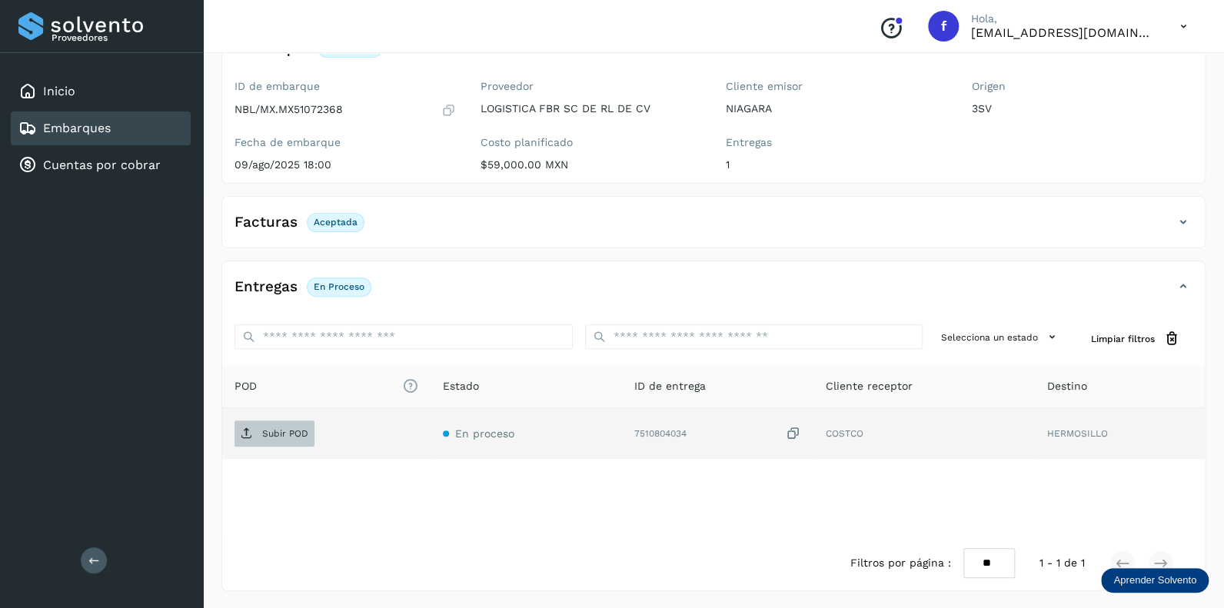
click at [280, 428] on p "Subir POD" at bounding box center [285, 433] width 46 height 11
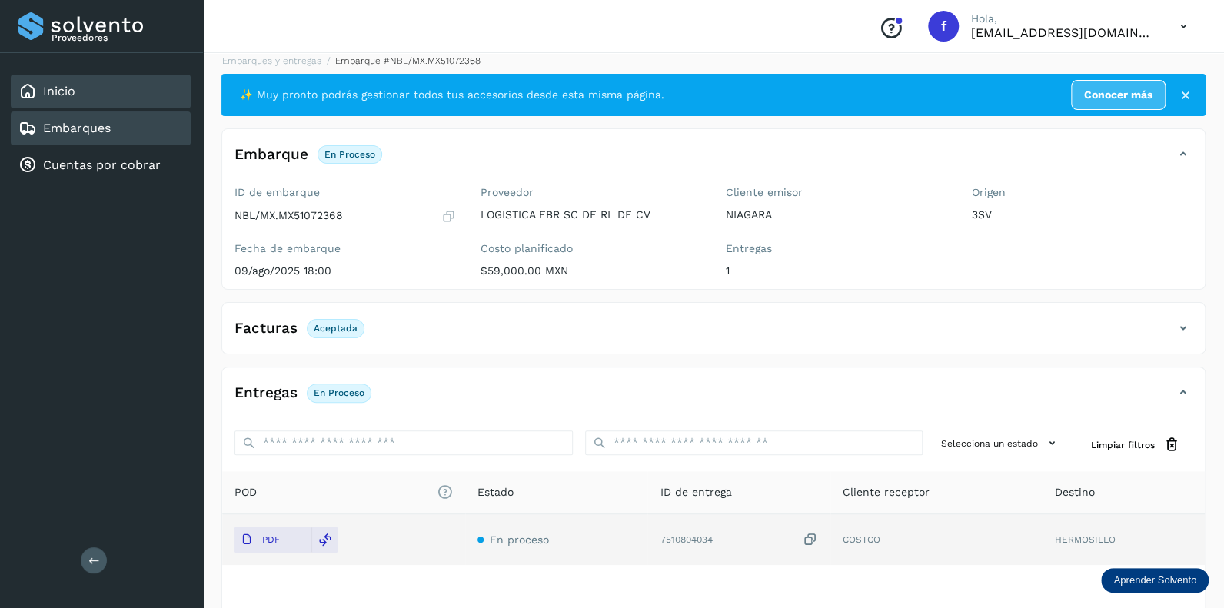
scroll to position [0, 0]
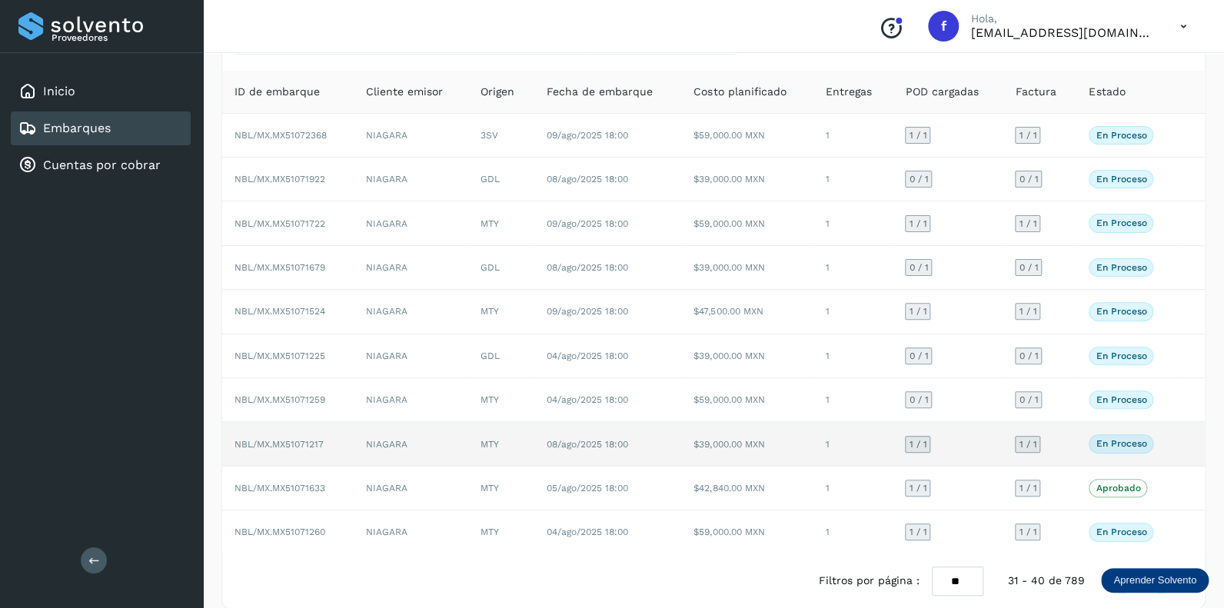
scroll to position [99, 0]
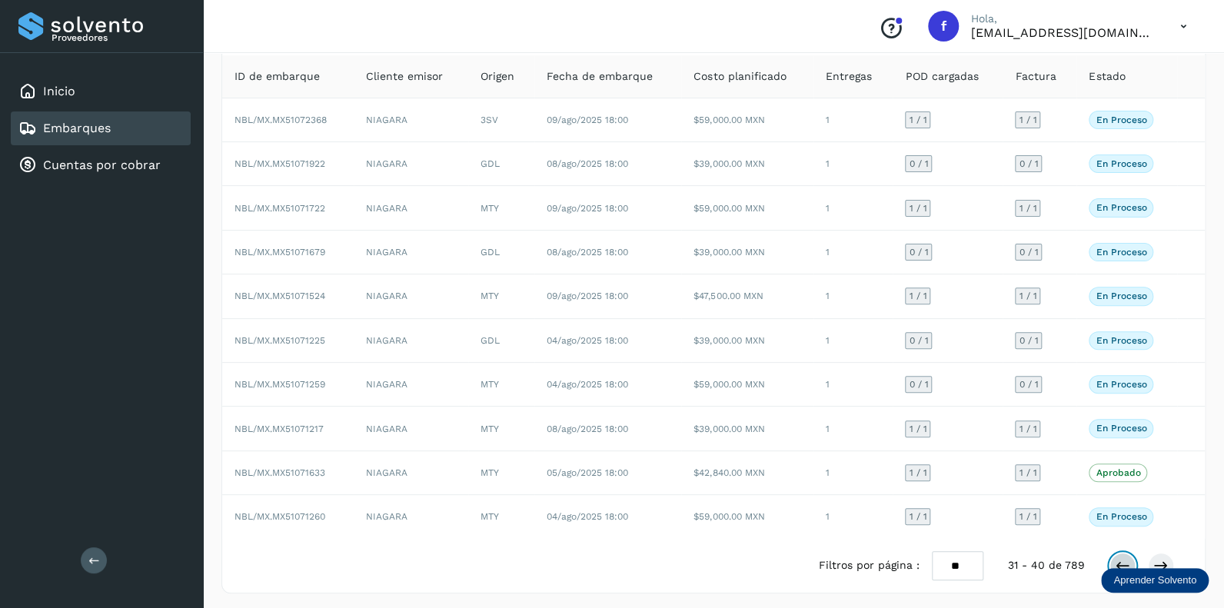
click at [1122, 558] on icon at bounding box center [1122, 565] width 15 height 15
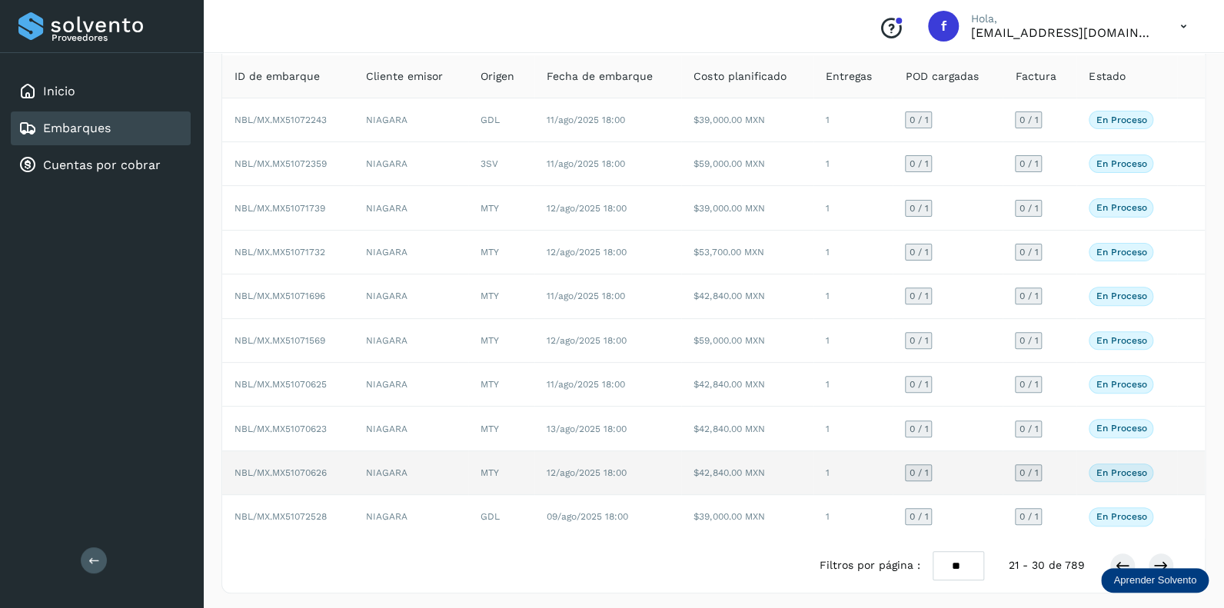
click at [916, 468] on span "0 / 1" at bounding box center [918, 472] width 19 height 9
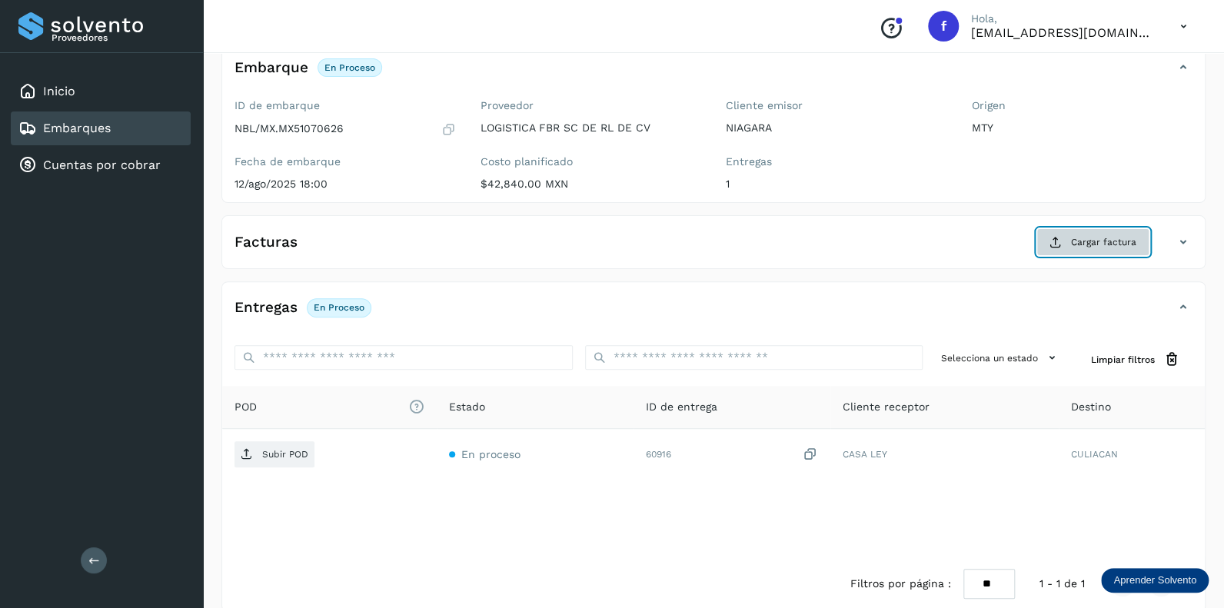
click at [1093, 246] on span "Cargar factura" at bounding box center [1103, 242] width 65 height 14
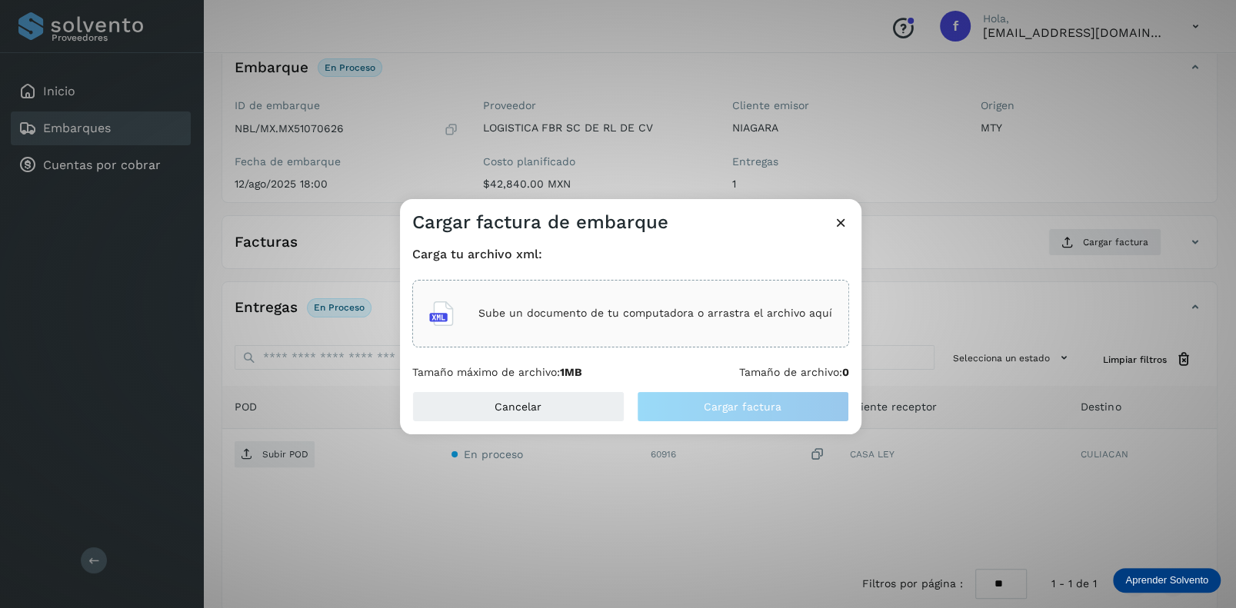
click at [539, 316] on p "Sube un documento de tu computadora o arrastra el archivo aquí" at bounding box center [655, 313] width 354 height 13
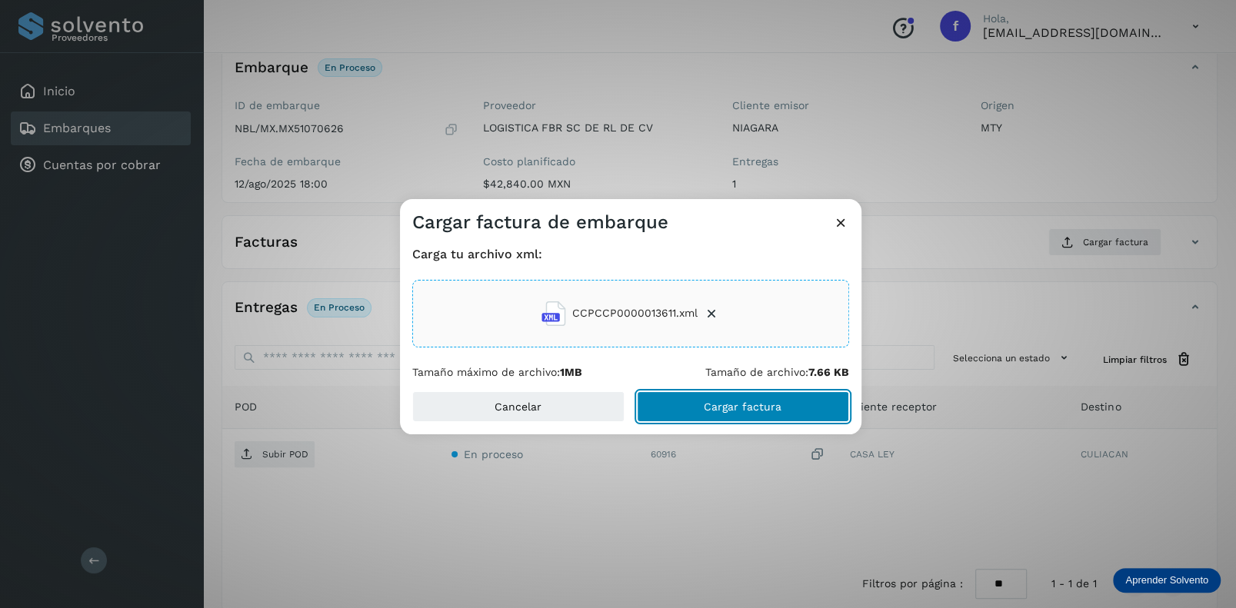
click at [746, 412] on button "Cargar factura" at bounding box center [743, 406] width 212 height 31
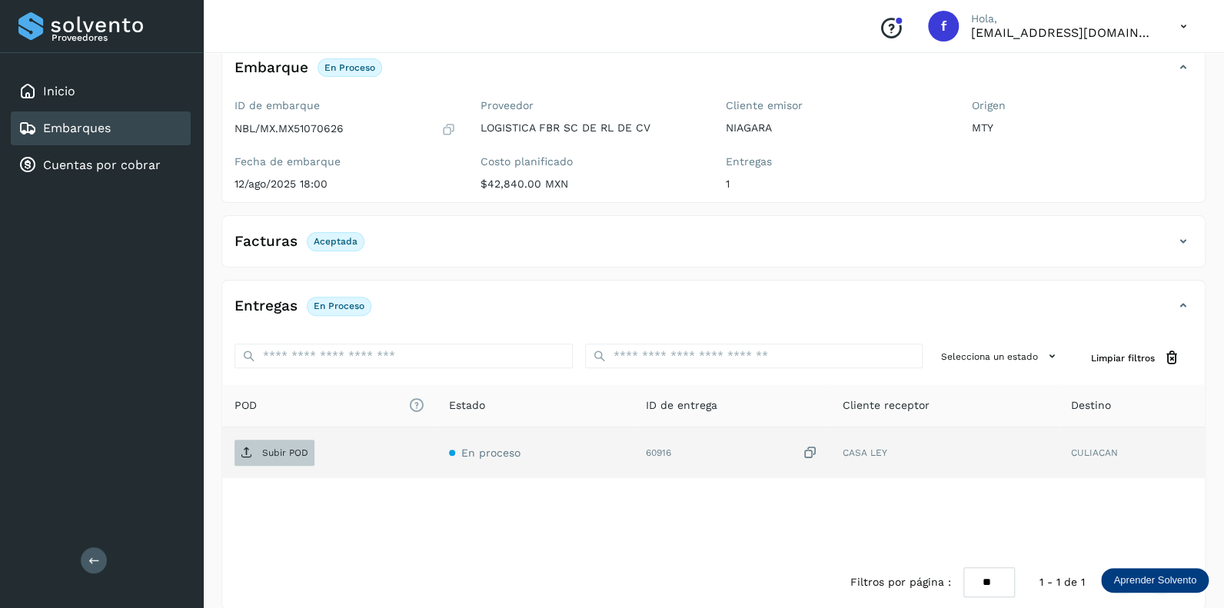
click at [283, 454] on p "Subir POD" at bounding box center [285, 452] width 46 height 11
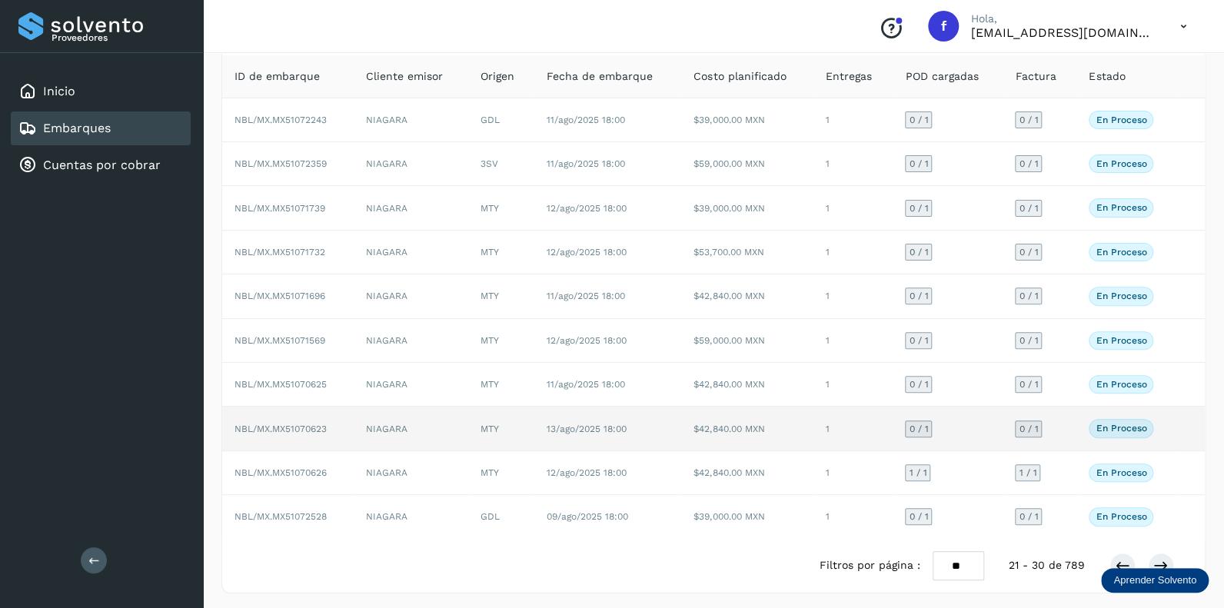
click at [915, 424] on span "0 / 1" at bounding box center [918, 428] width 19 height 9
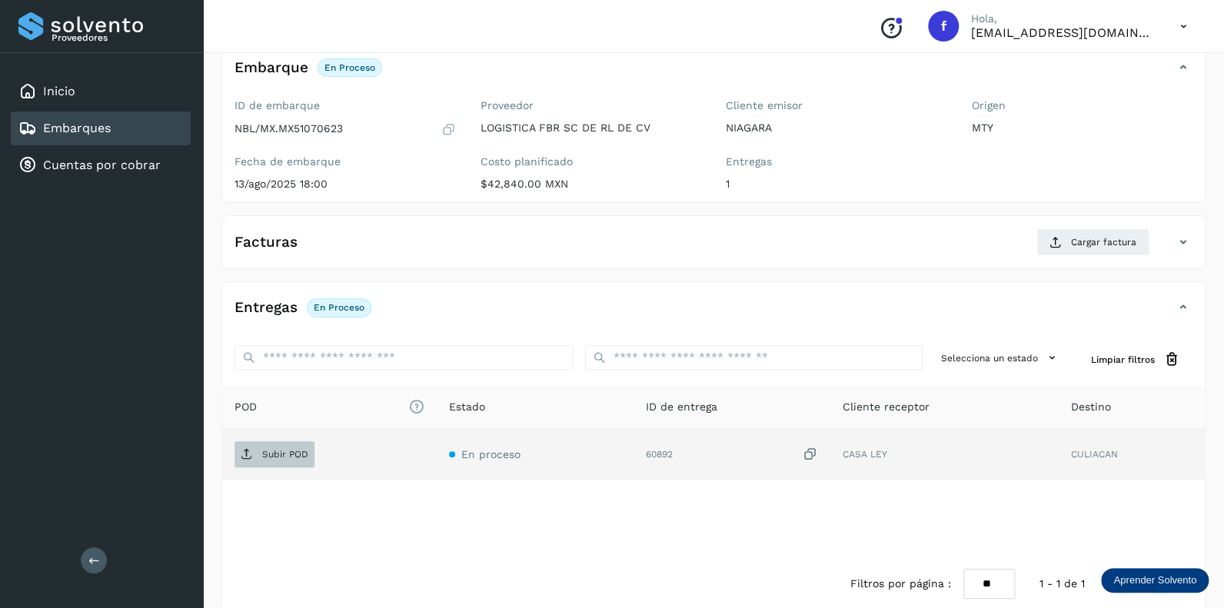
click at [266, 458] on span "Subir POD" at bounding box center [275, 454] width 80 height 25
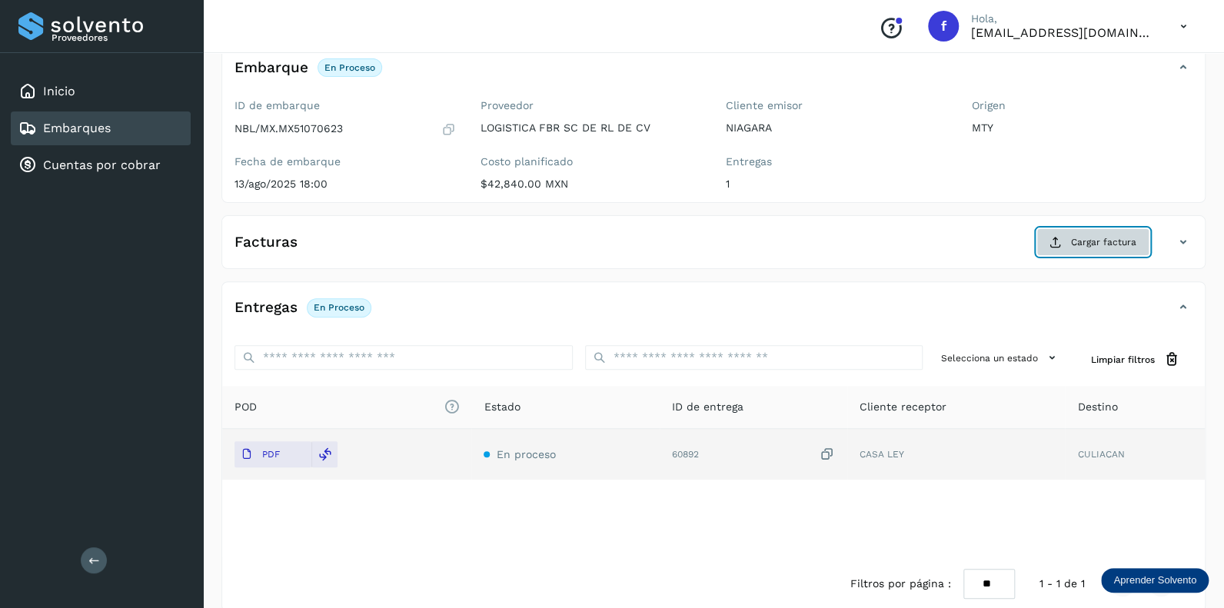
click at [1089, 238] on span "Cargar factura" at bounding box center [1103, 242] width 65 height 14
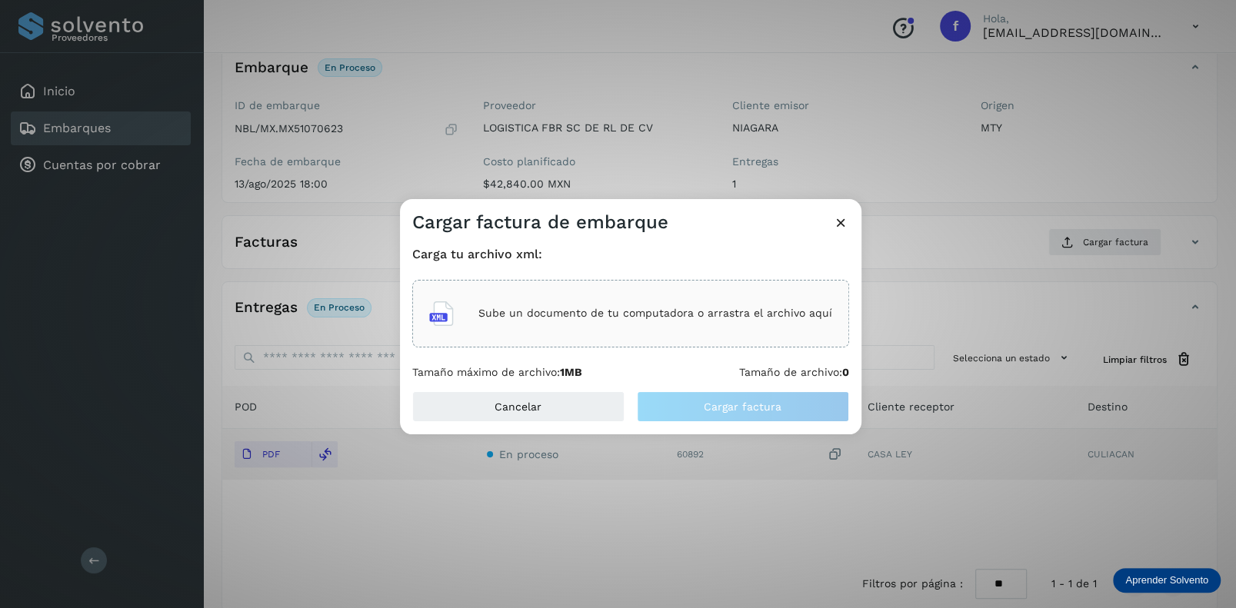
click at [551, 330] on div "Sube un documento de tu computadora o arrastra el archivo aquí" at bounding box center [630, 314] width 403 height 42
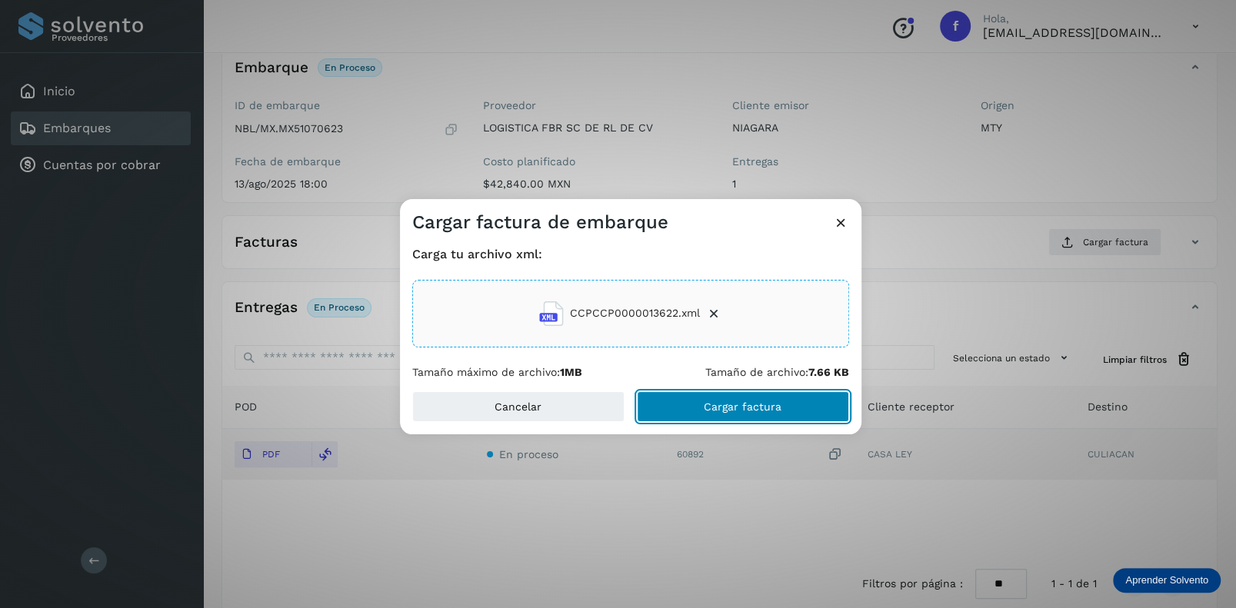
click at [734, 408] on span "Cargar factura" at bounding box center [743, 406] width 78 height 11
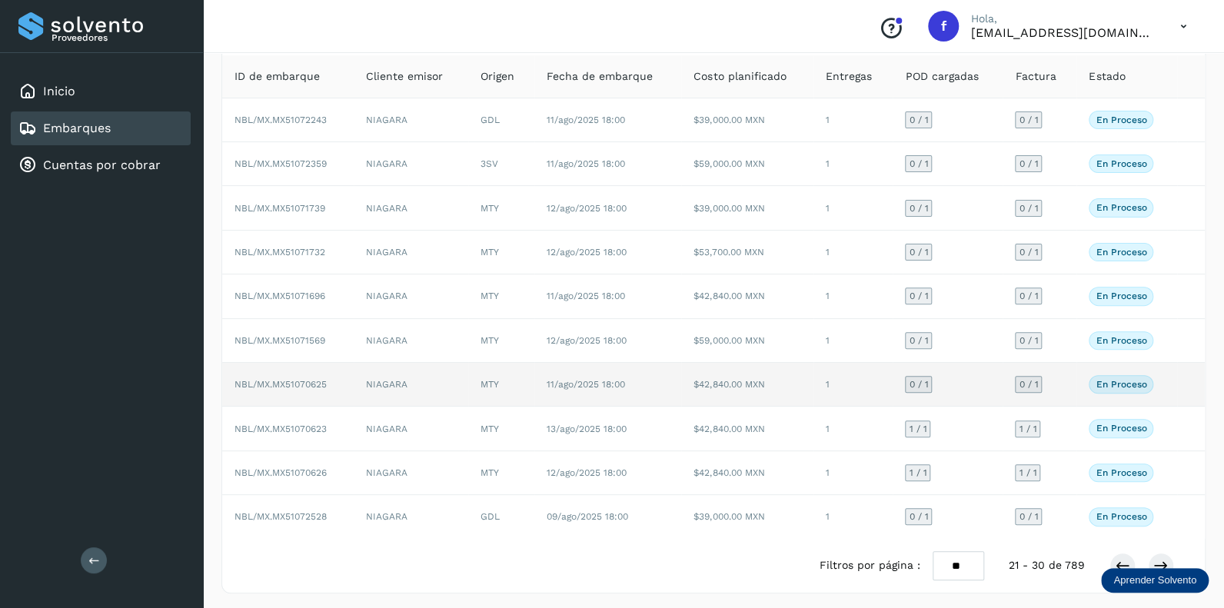
click at [921, 380] on span "0 / 1" at bounding box center [918, 384] width 19 height 9
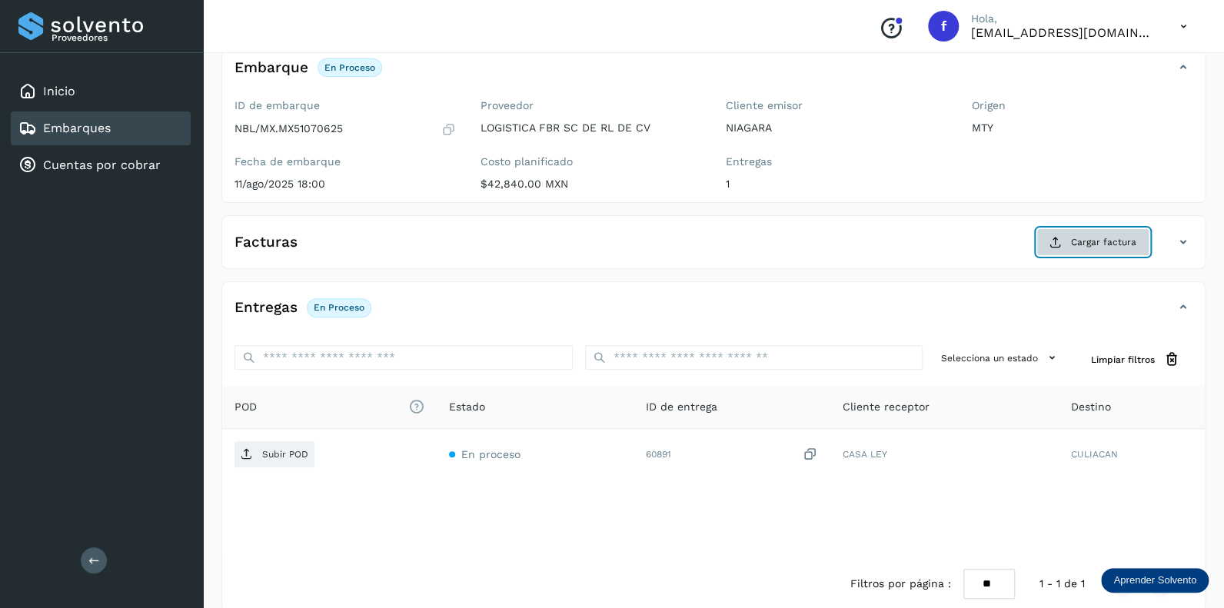
click at [1081, 236] on span "Cargar factura" at bounding box center [1103, 242] width 65 height 14
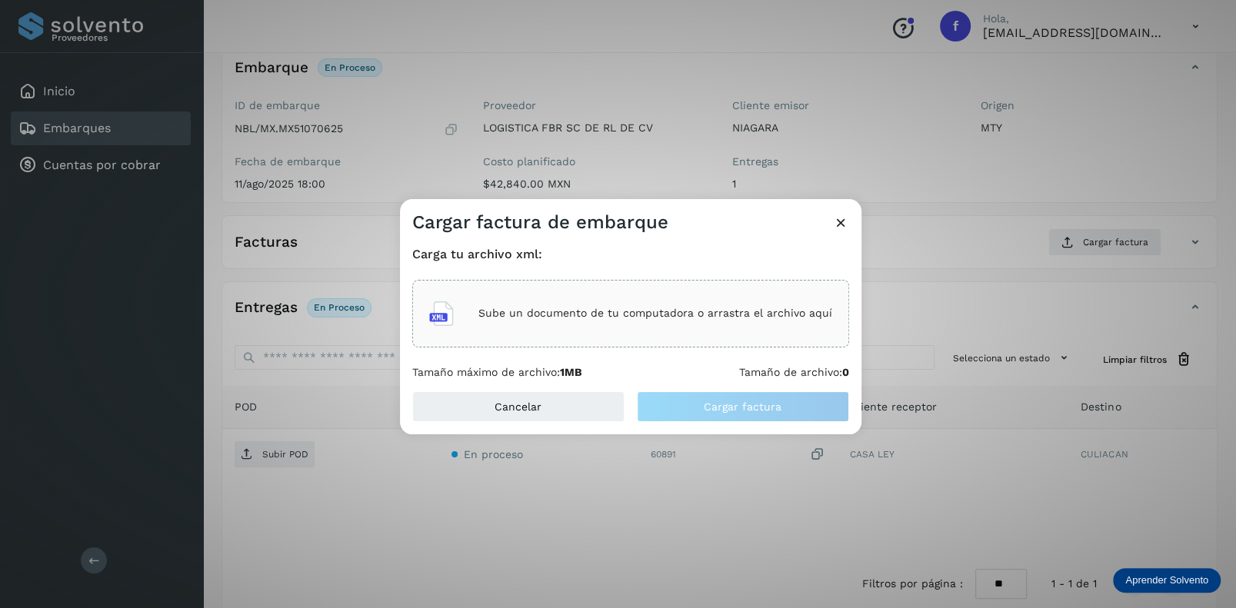
click at [543, 307] on p "Sube un documento de tu computadora o arrastra el archivo aquí" at bounding box center [655, 313] width 354 height 13
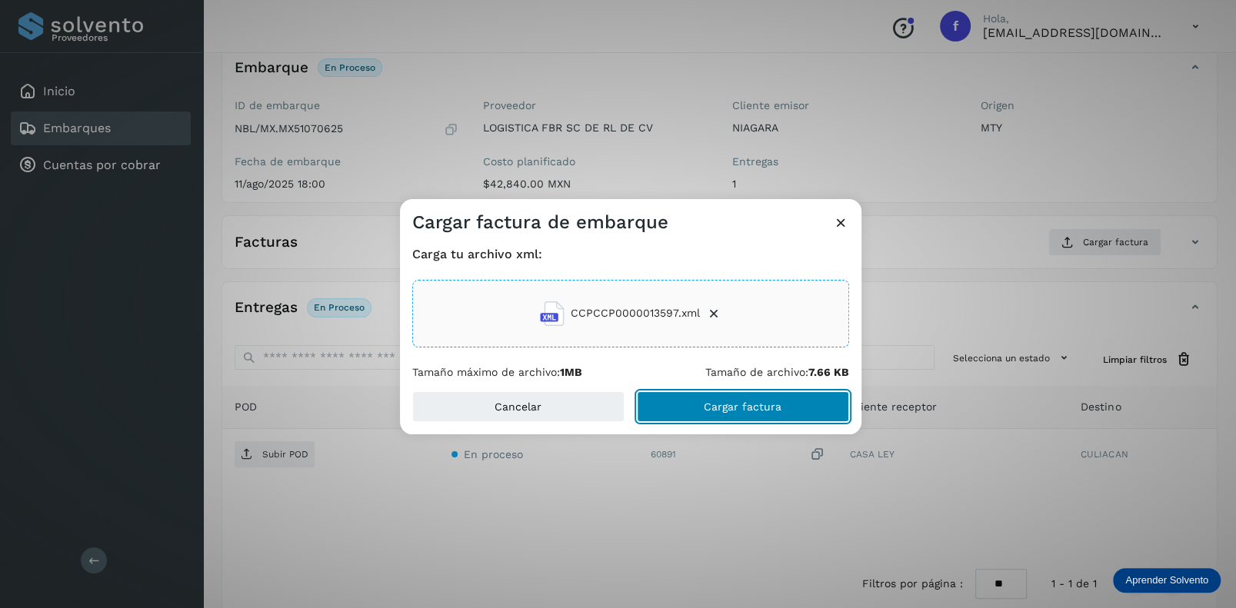
click at [720, 408] on span "Cargar factura" at bounding box center [743, 406] width 78 height 11
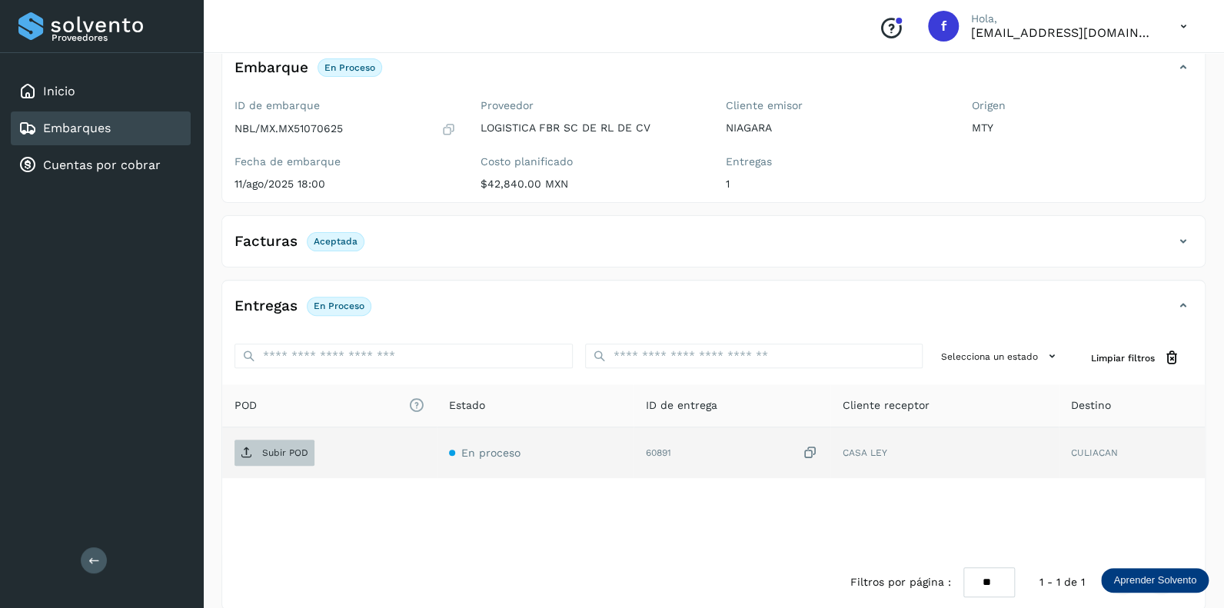
click at [288, 450] on p "Subir POD" at bounding box center [285, 452] width 46 height 11
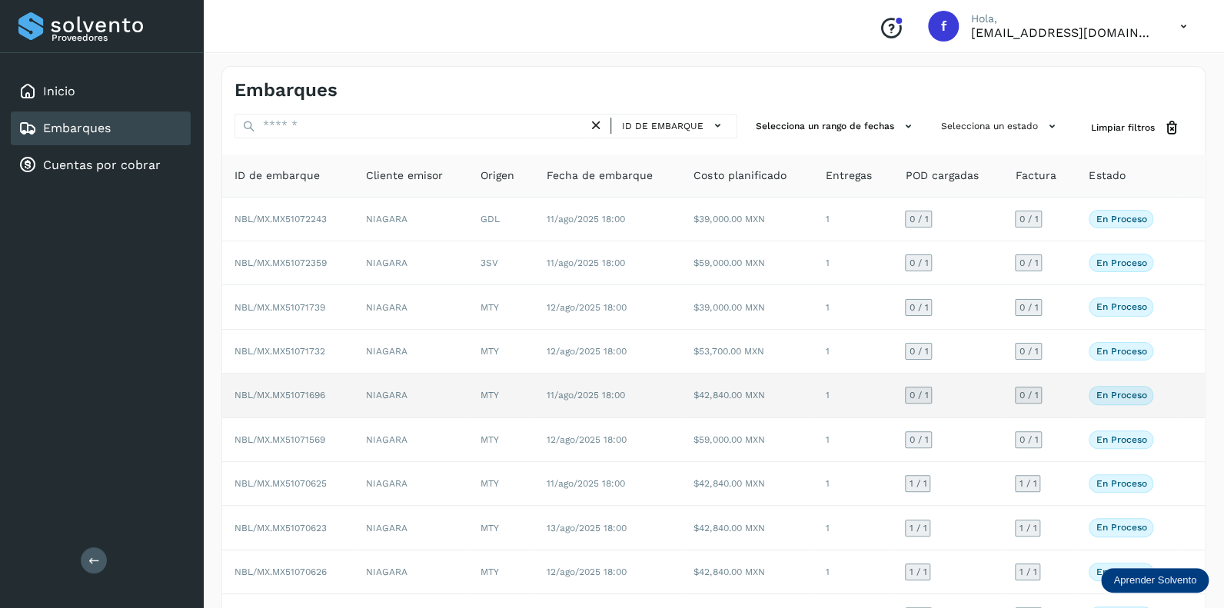
click at [925, 392] on span "0 / 1" at bounding box center [918, 395] width 19 height 9
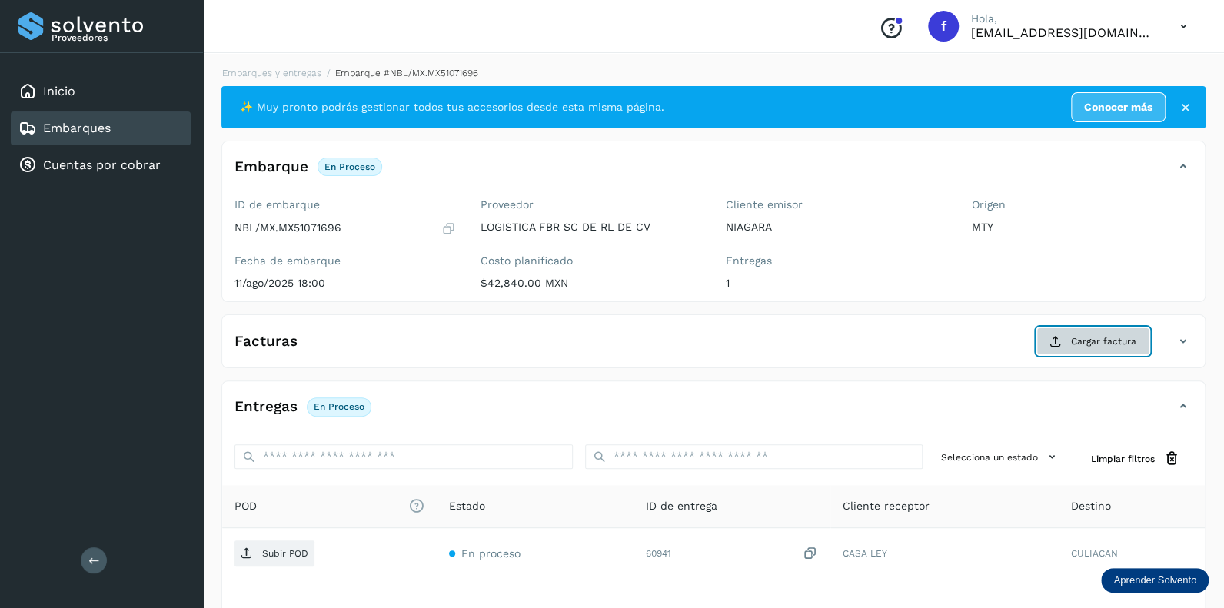
click at [1089, 338] on span "Cargar factura" at bounding box center [1103, 341] width 65 height 14
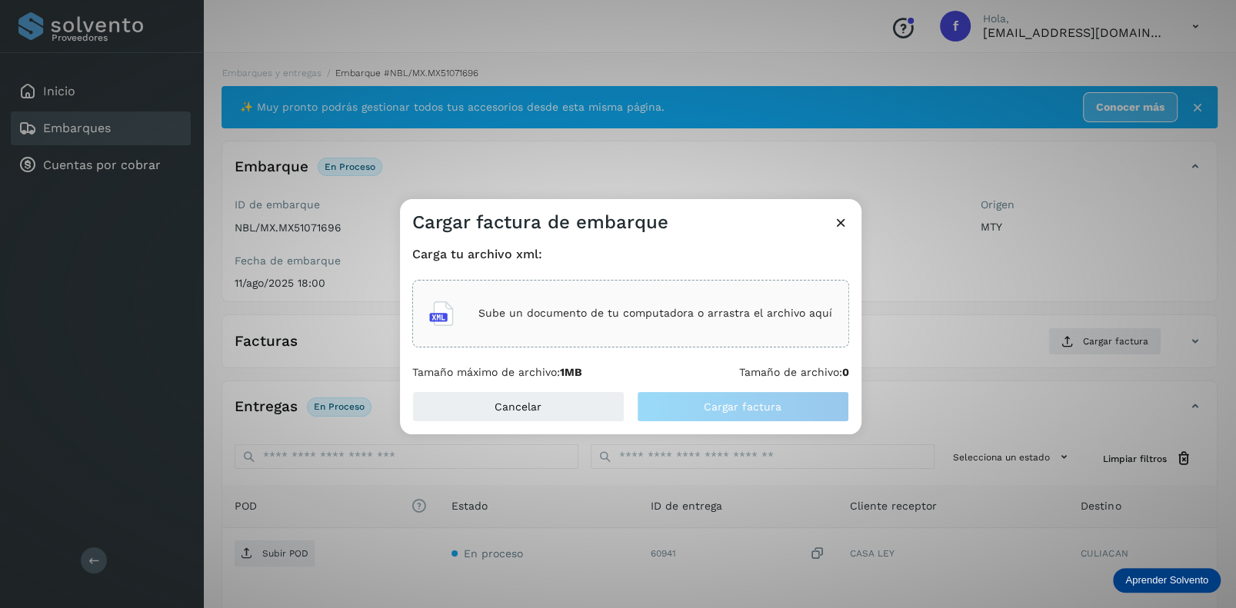
click at [547, 315] on p "Sube un documento de tu computadora o arrastra el archivo aquí" at bounding box center [655, 313] width 354 height 13
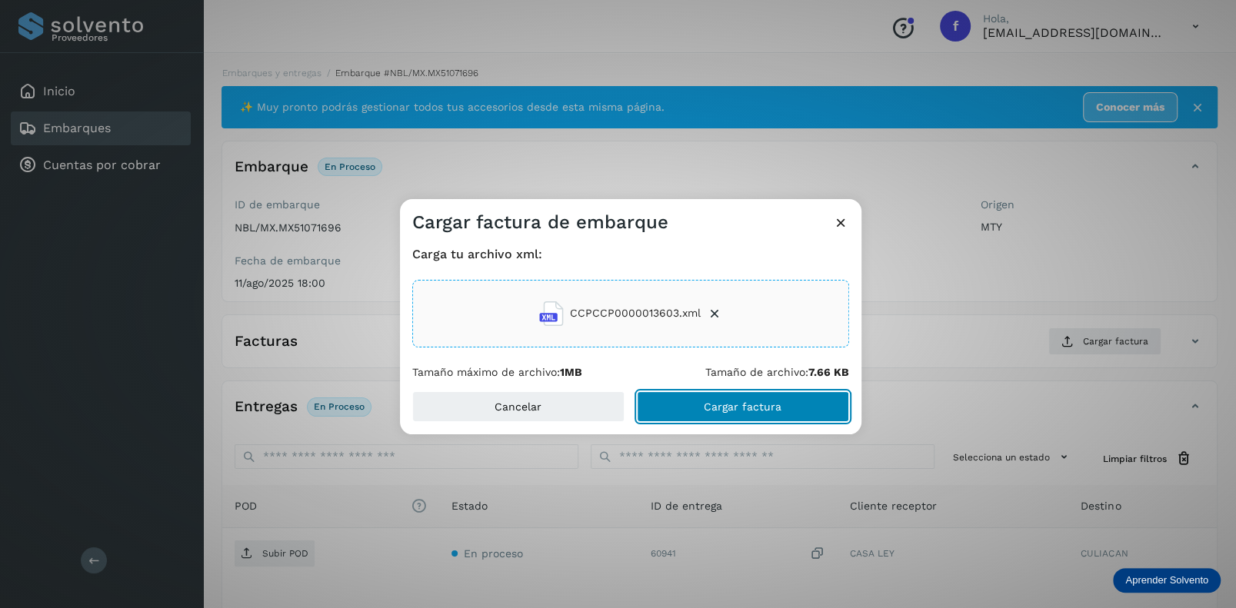
click at [705, 404] on span "Cargar factura" at bounding box center [743, 406] width 78 height 11
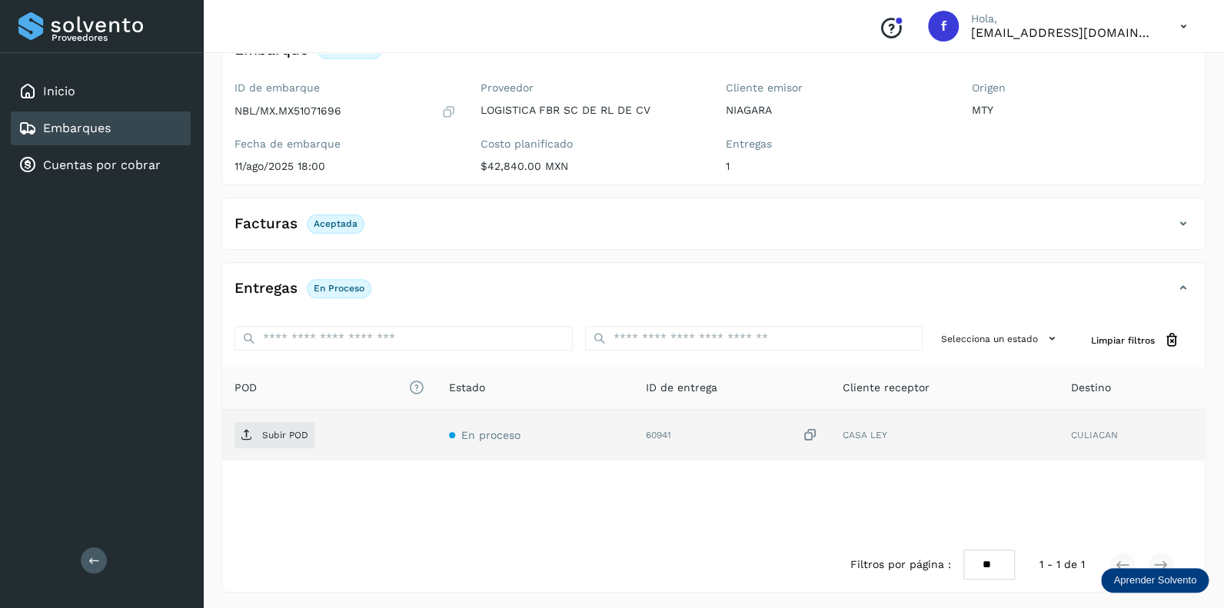
scroll to position [118, 0]
click at [282, 428] on p "Subir POD" at bounding box center [285, 433] width 46 height 11
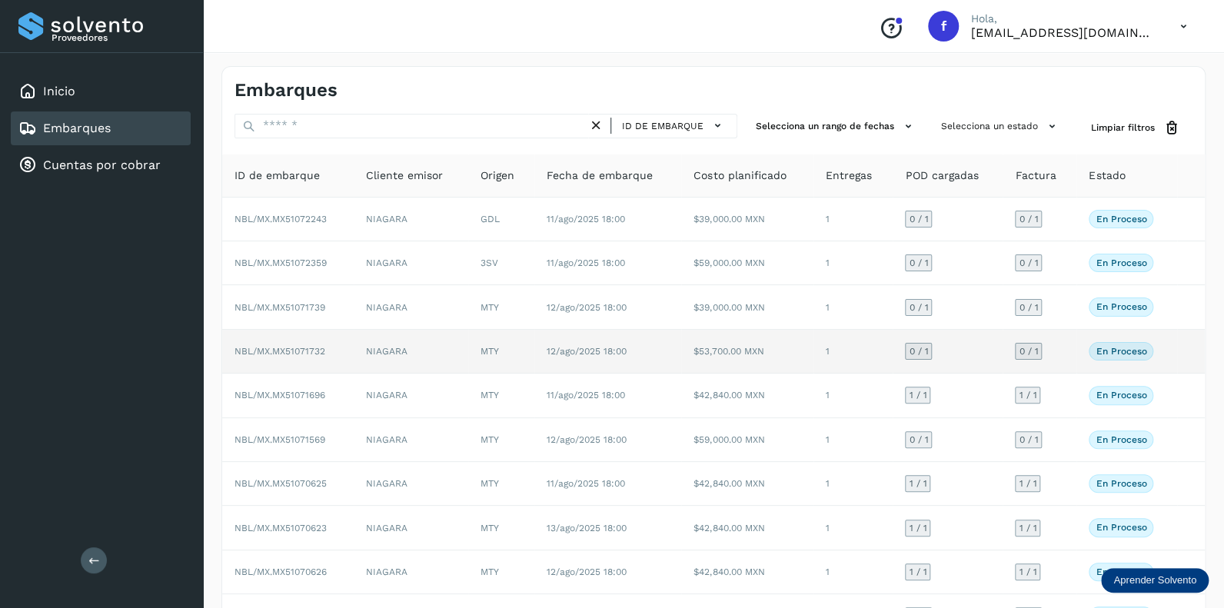
click at [926, 348] on span "0 / 1" at bounding box center [918, 351] width 19 height 9
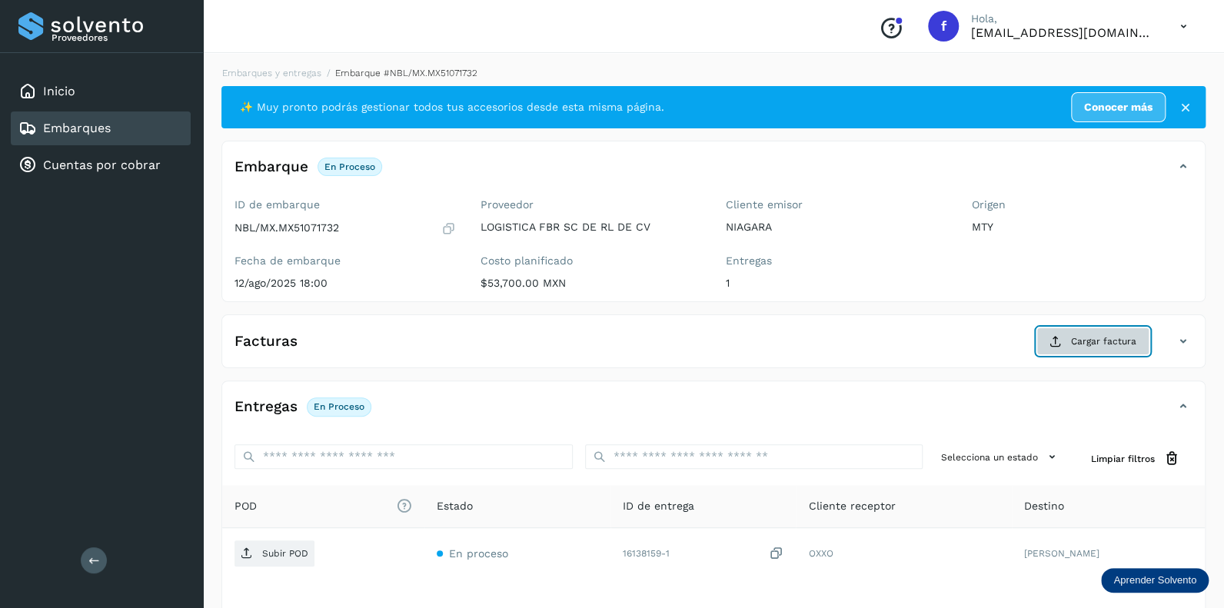
click at [1093, 344] on span "Cargar factura" at bounding box center [1103, 341] width 65 height 14
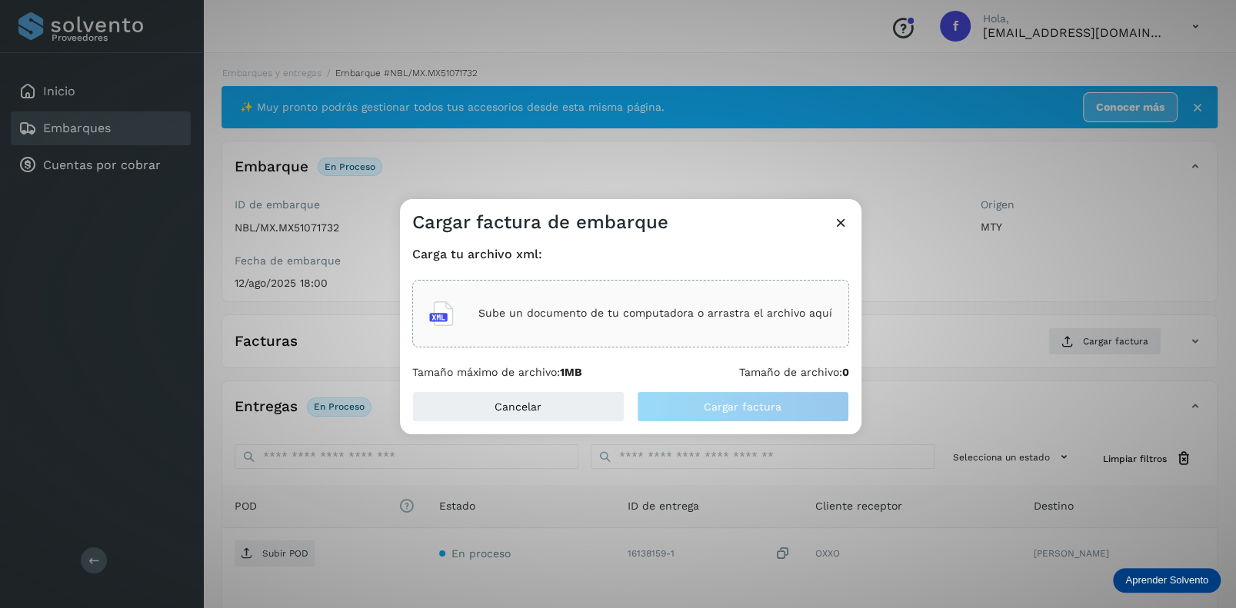
click at [590, 309] on p "Sube un documento de tu computadora o arrastra el archivo aquí" at bounding box center [655, 313] width 354 height 13
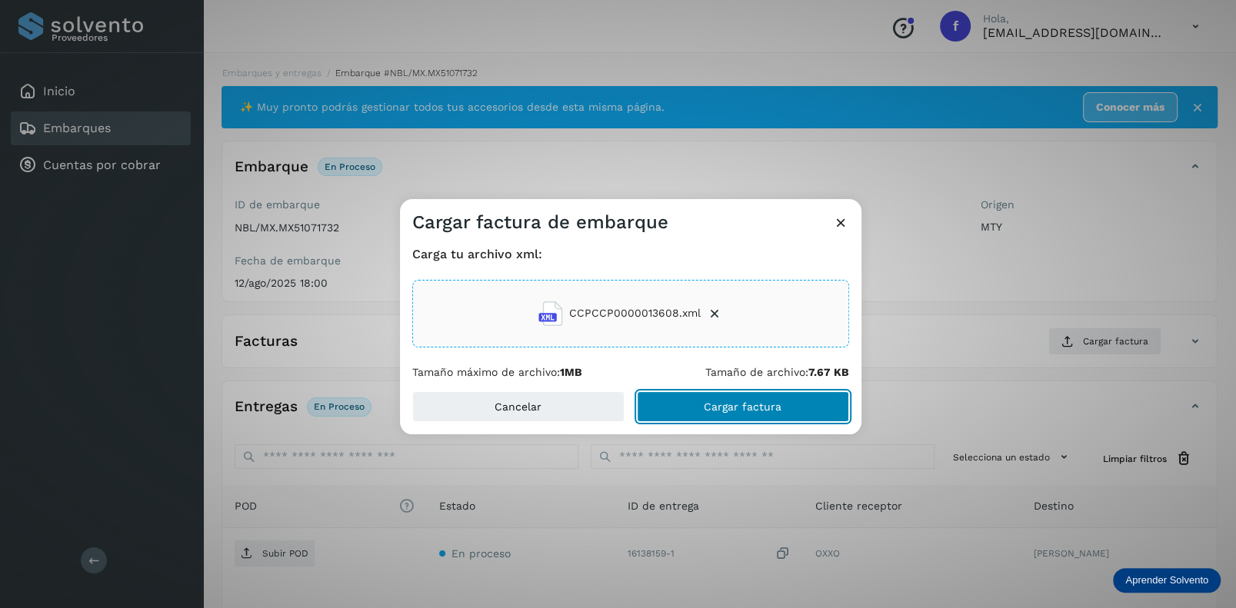
click at [719, 408] on span "Cargar factura" at bounding box center [743, 406] width 78 height 11
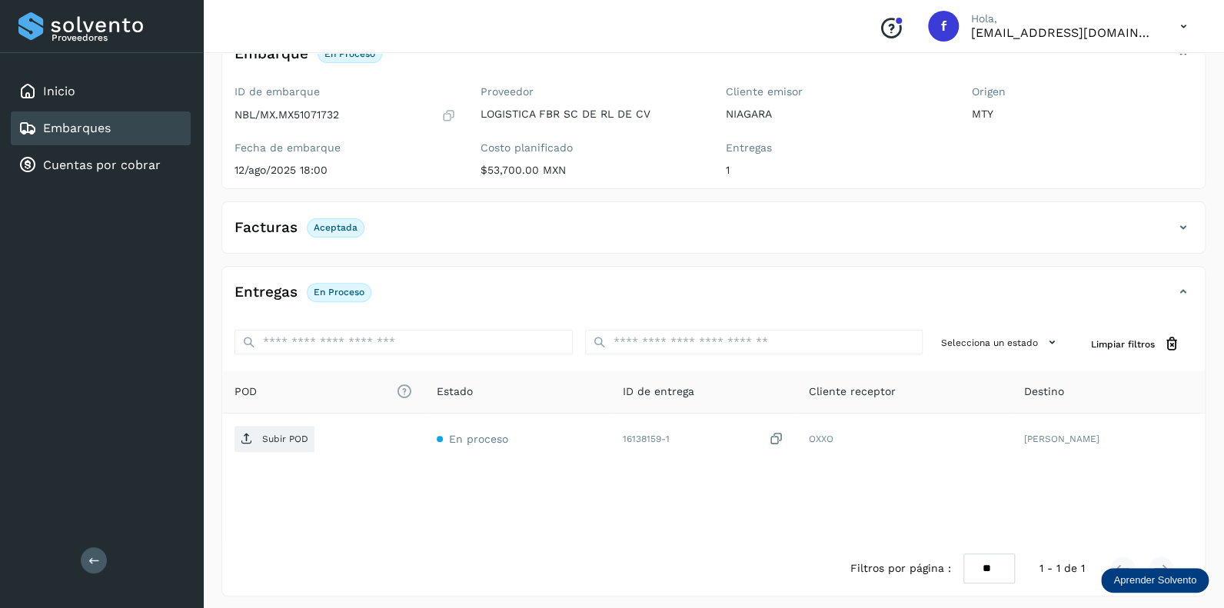
scroll to position [118, 0]
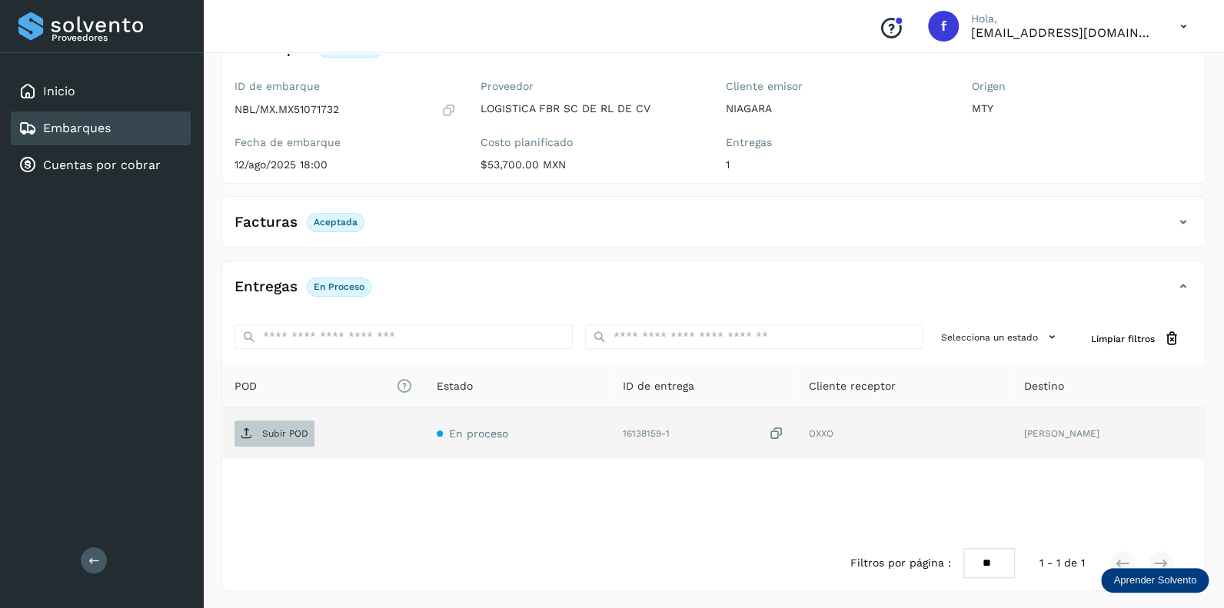
click at [284, 428] on p "Subir POD" at bounding box center [285, 433] width 46 height 11
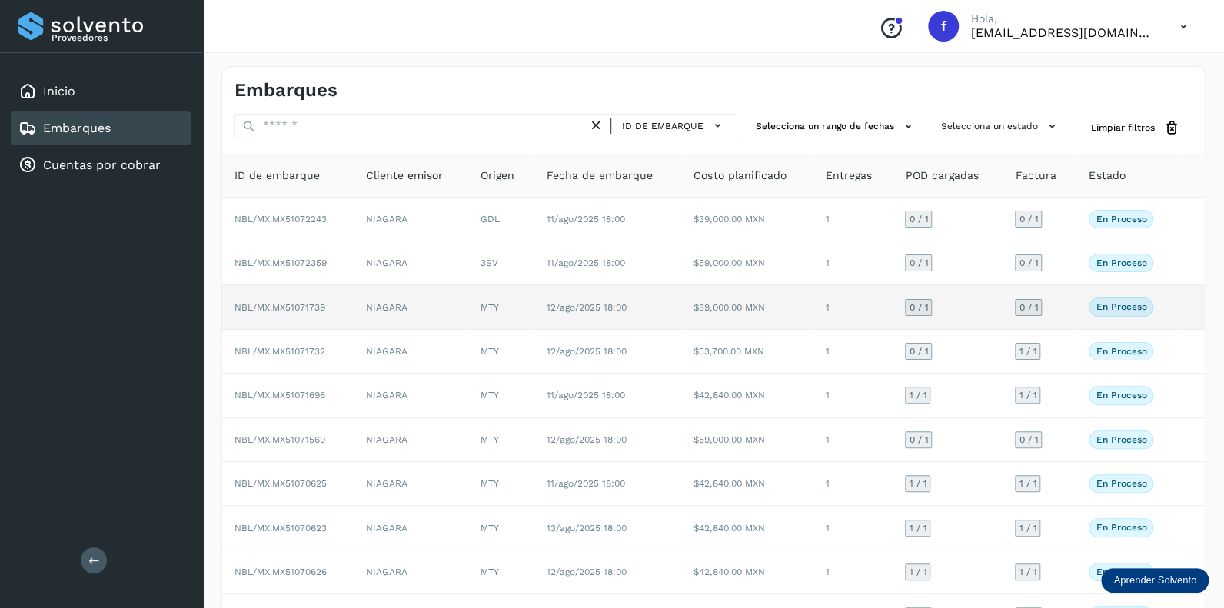
click at [931, 303] on div "0 / 1" at bounding box center [918, 307] width 27 height 17
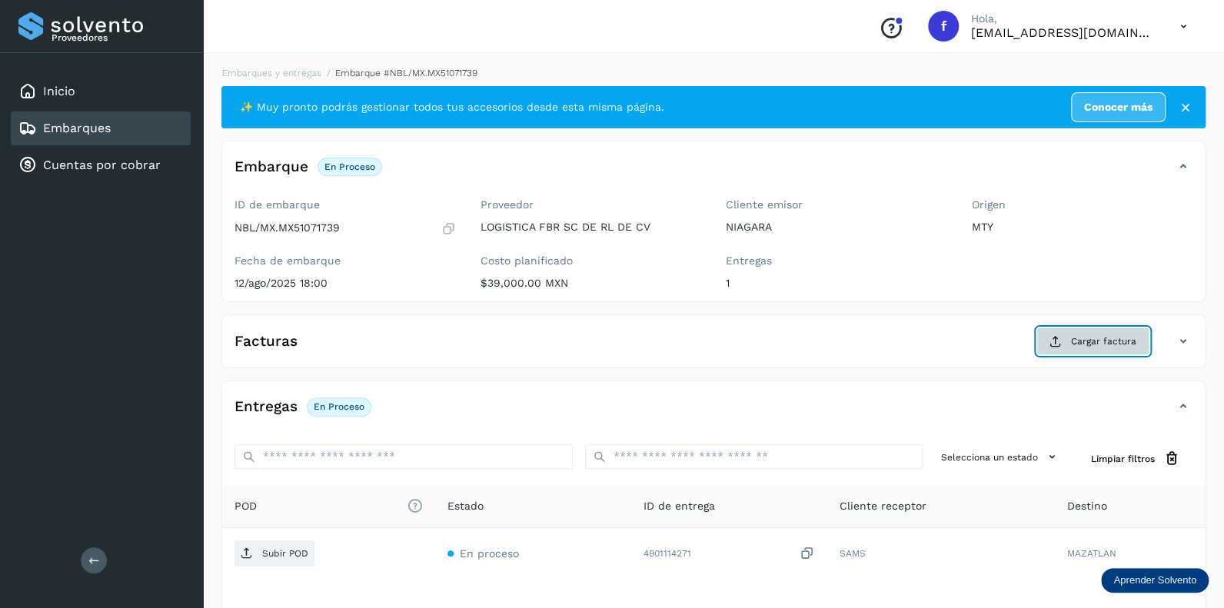
click at [1090, 344] on span "Cargar factura" at bounding box center [1103, 341] width 65 height 14
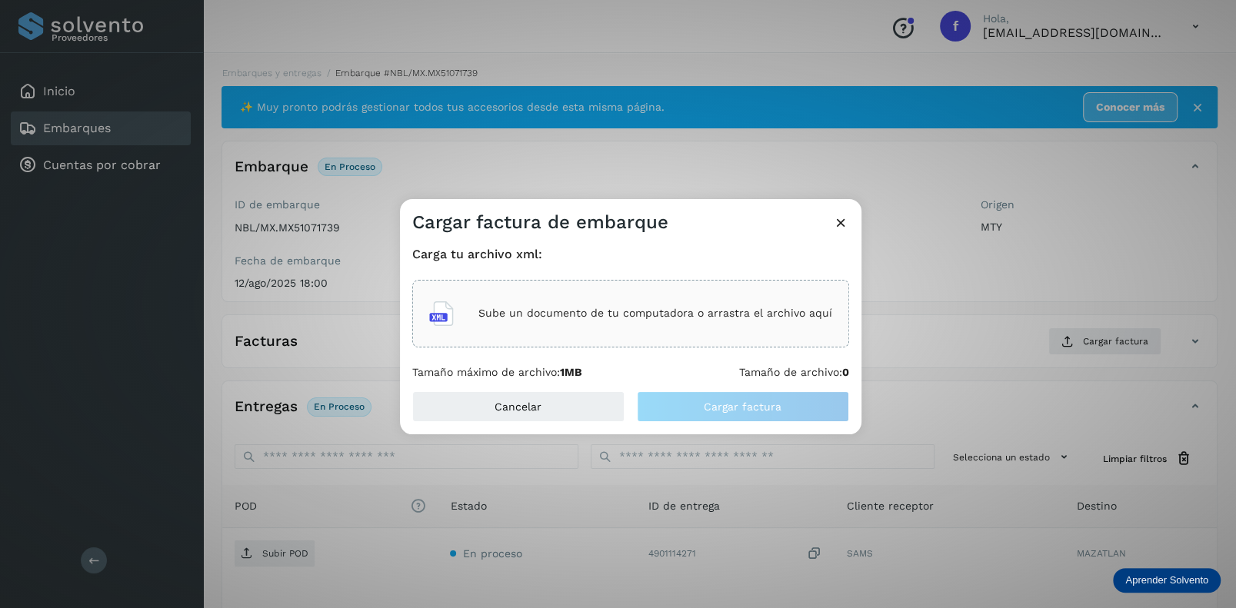
click at [551, 315] on p "Sube un documento de tu computadora o arrastra el archivo aquí" at bounding box center [655, 313] width 354 height 13
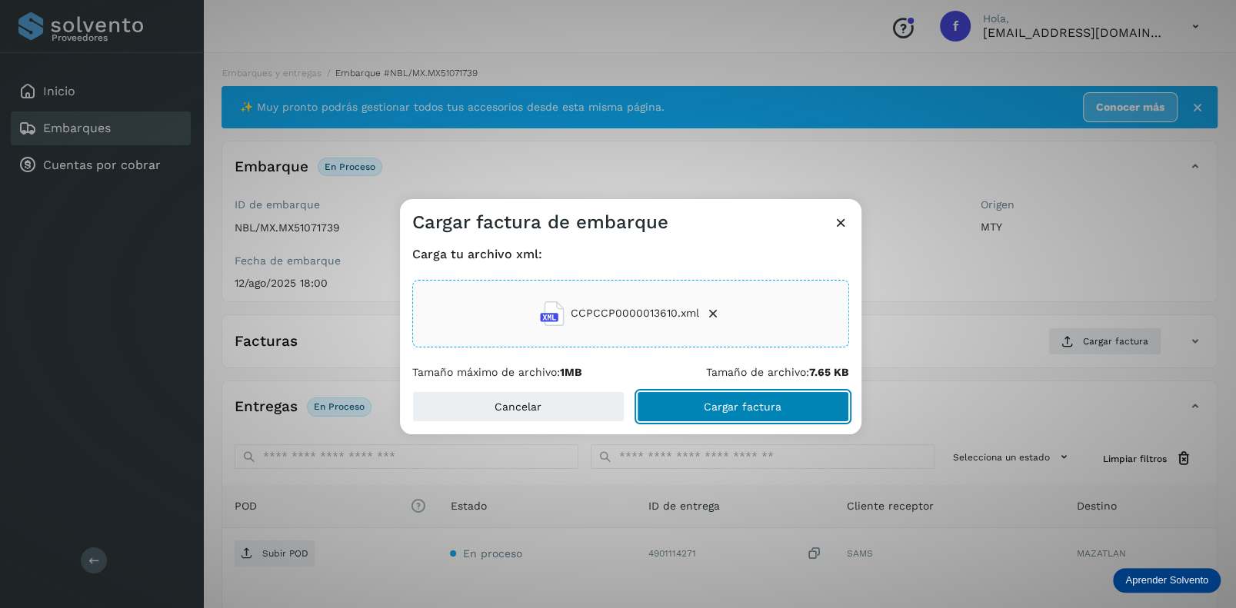
click at [717, 401] on span "Cargar factura" at bounding box center [743, 406] width 78 height 11
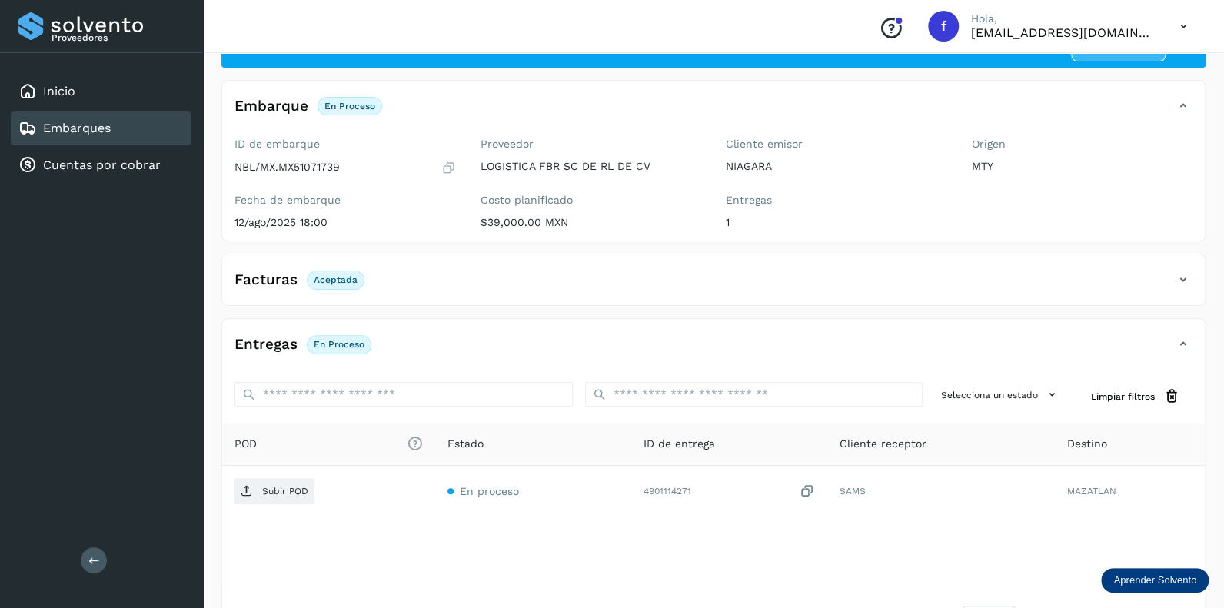
scroll to position [118, 0]
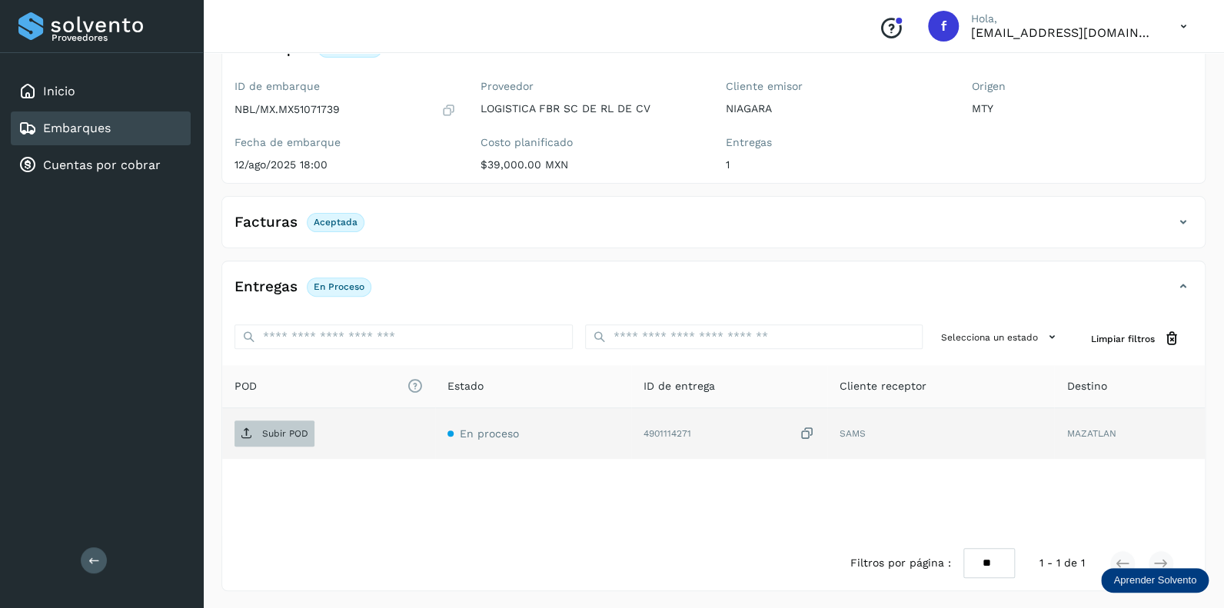
click at [271, 431] on p "Subir POD" at bounding box center [285, 433] width 46 height 11
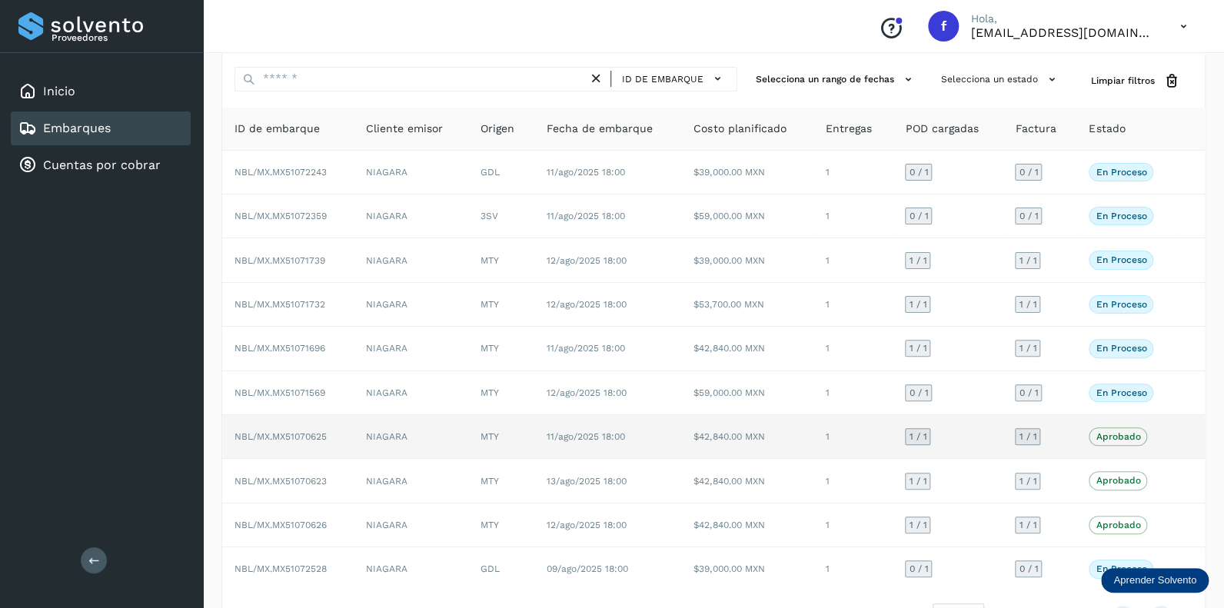
scroll to position [99, 0]
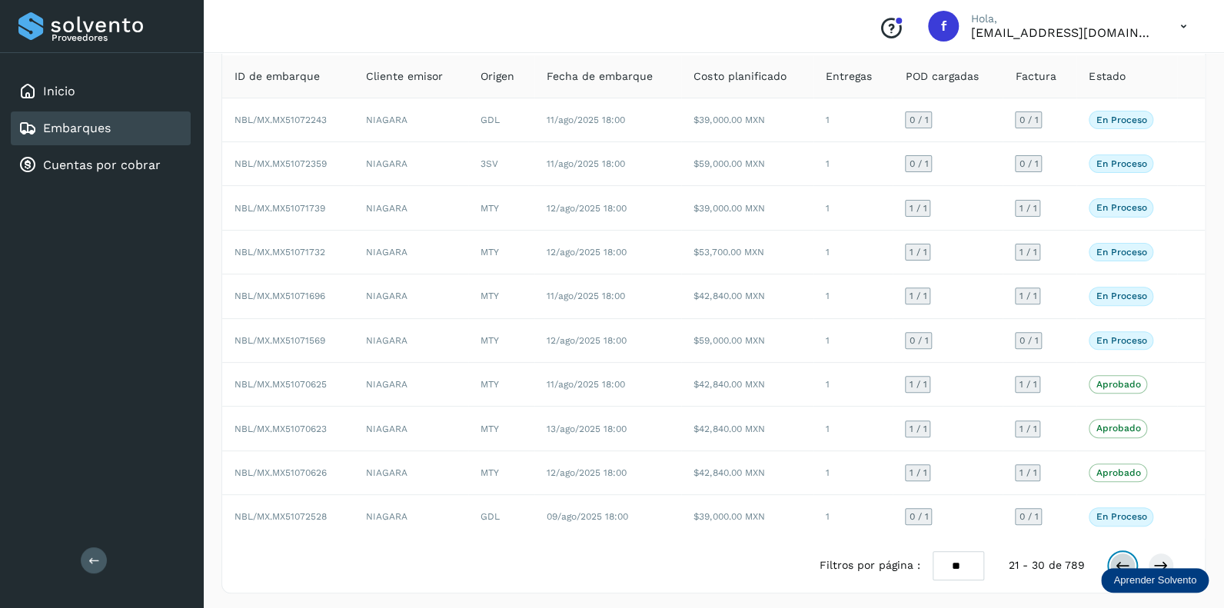
click at [1124, 561] on icon at bounding box center [1122, 565] width 15 height 15
click at [1132, 557] on button at bounding box center [1122, 566] width 26 height 26
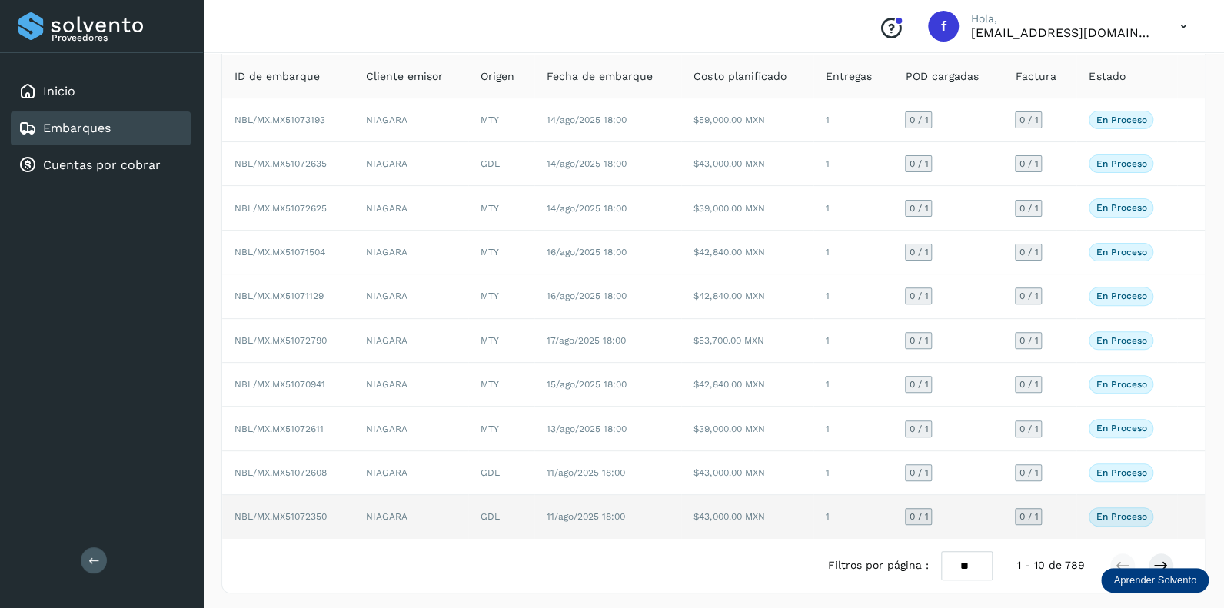
click at [913, 512] on span "0 / 1" at bounding box center [918, 516] width 19 height 9
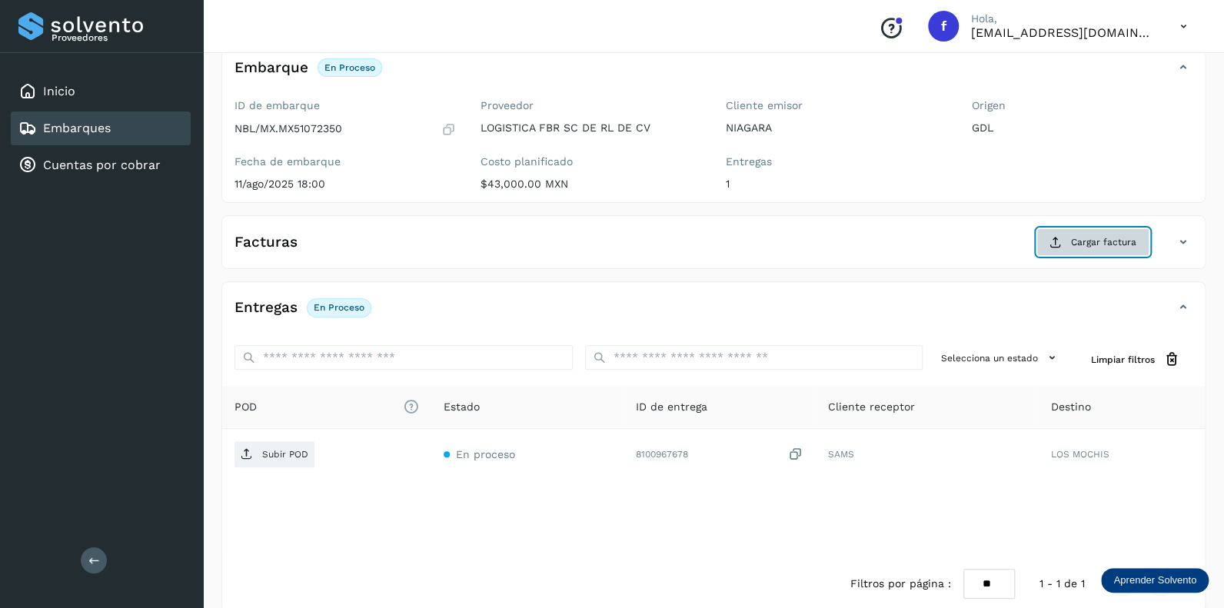
click at [1089, 232] on button "Cargar factura" at bounding box center [1092, 242] width 113 height 28
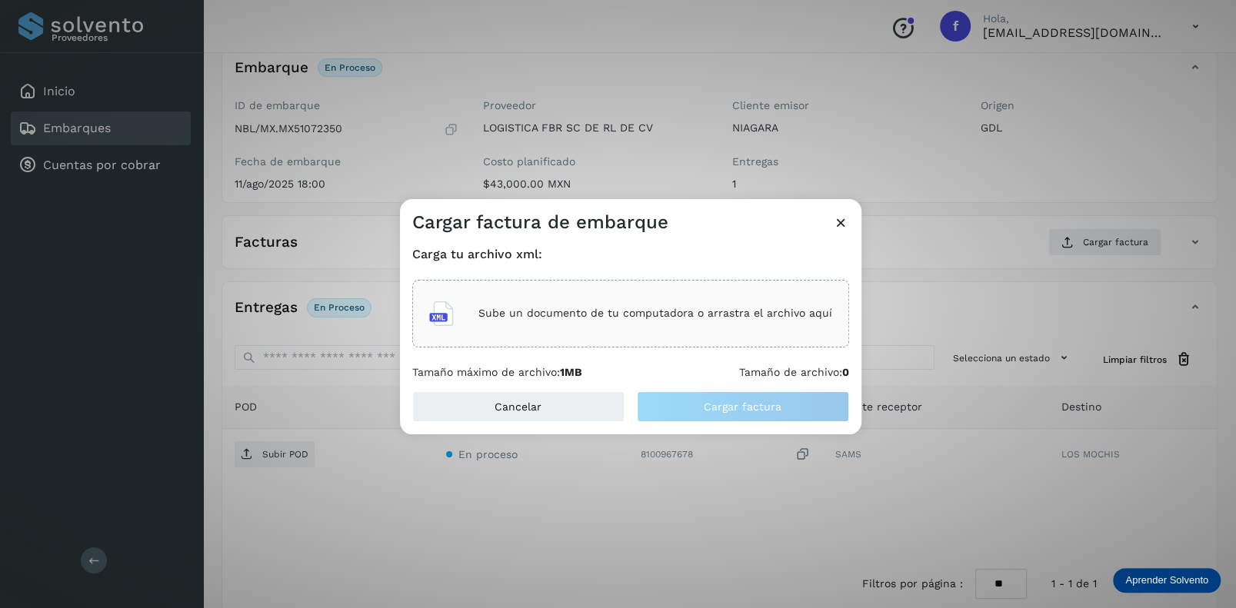
click at [591, 309] on p "Sube un documento de tu computadora o arrastra el archivo aquí" at bounding box center [655, 313] width 354 height 13
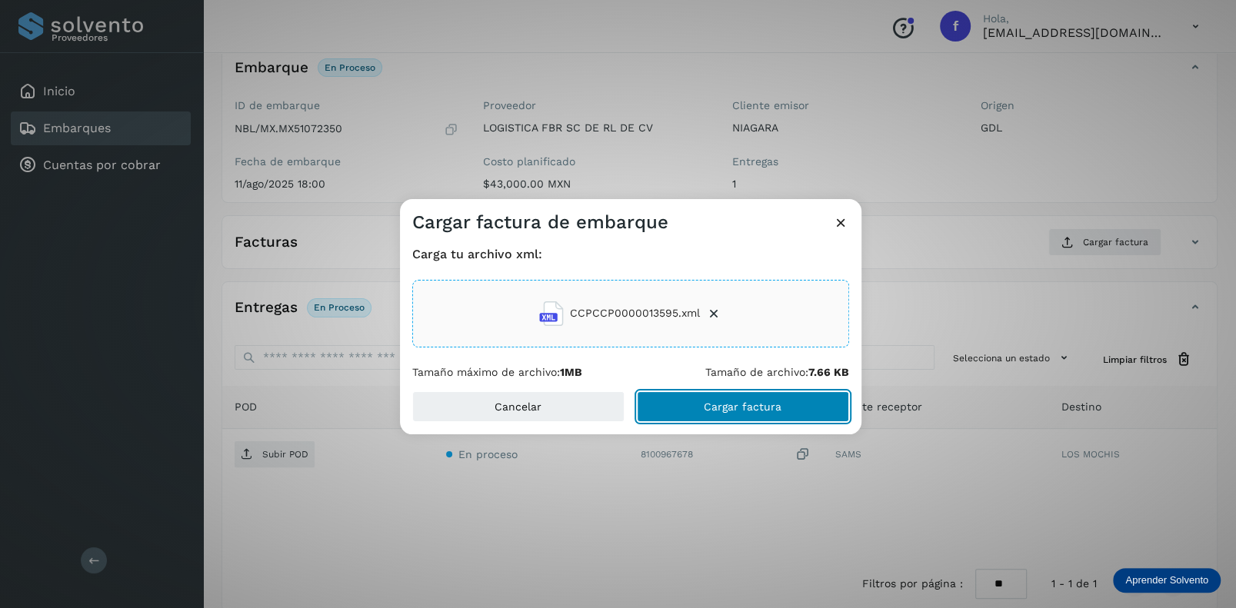
click at [728, 406] on span "Cargar factura" at bounding box center [743, 406] width 78 height 11
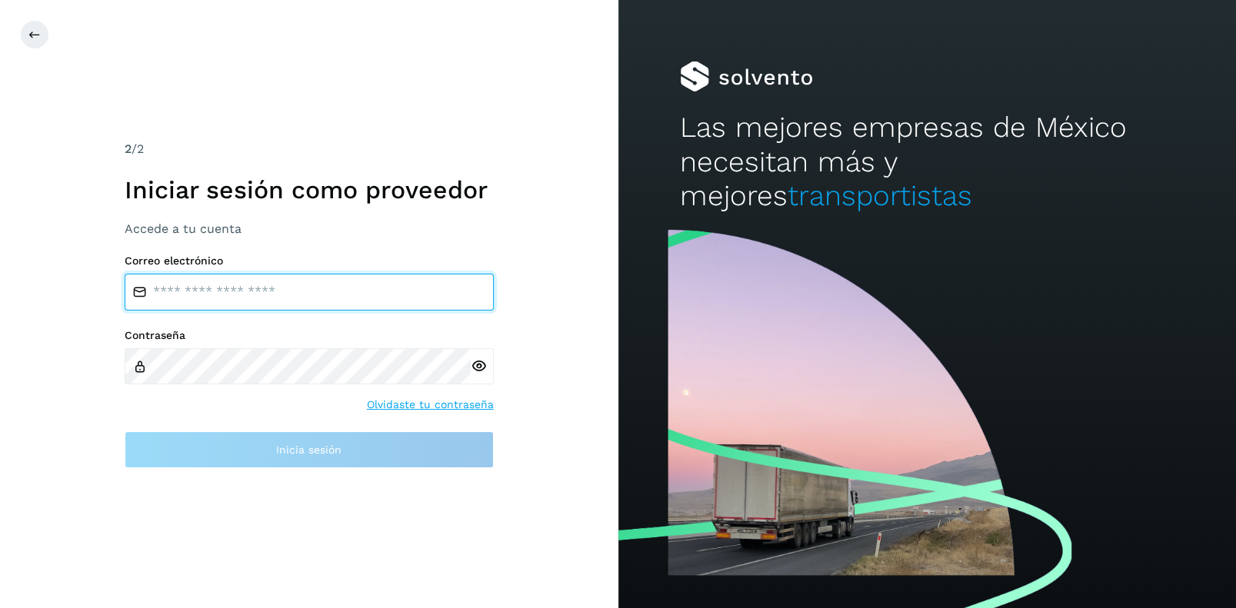
click at [205, 295] on input "email" at bounding box center [309, 292] width 369 height 37
type input "**********"
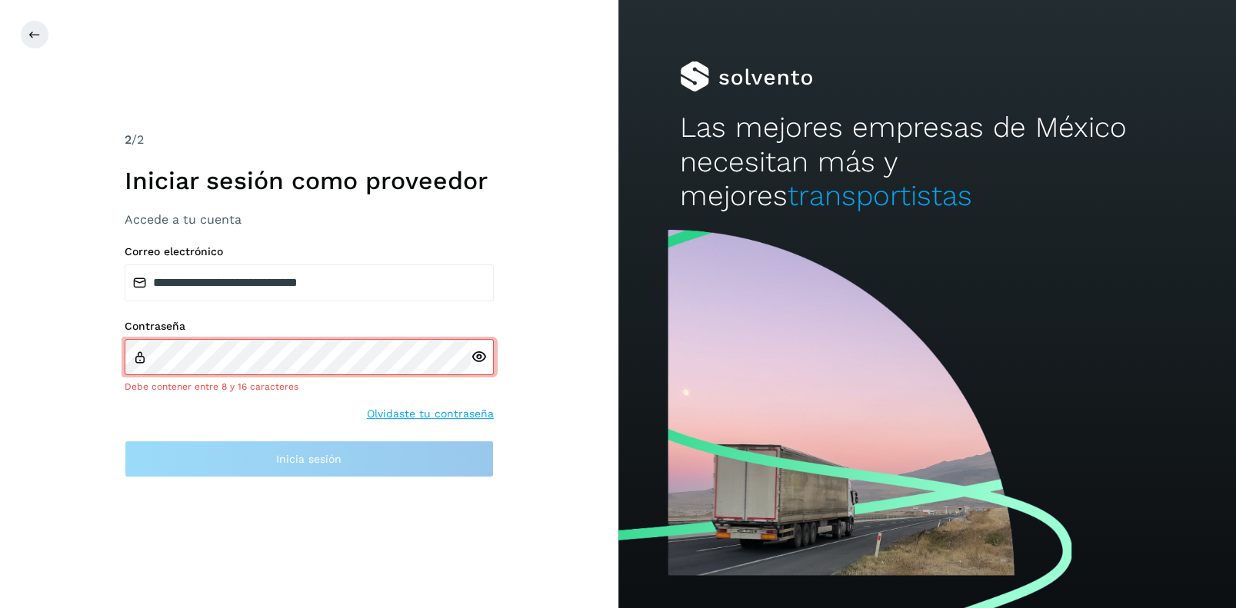
click at [477, 365] on div at bounding box center [482, 357] width 23 height 37
click at [478, 358] on icon at bounding box center [479, 357] width 16 height 16
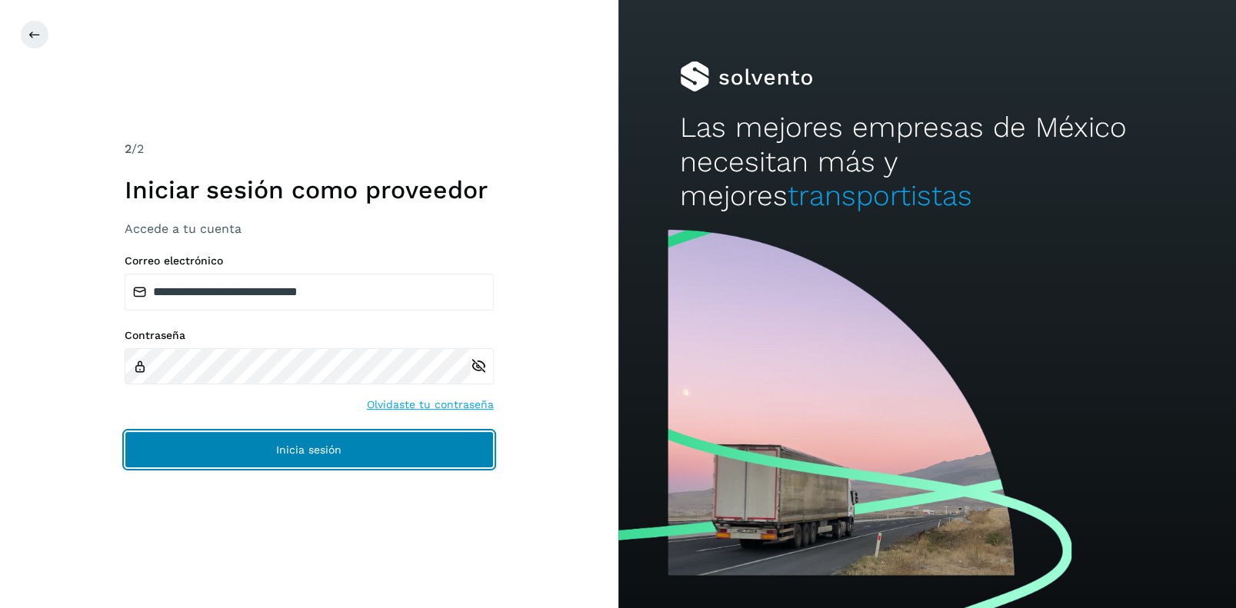
click at [294, 438] on button "Inicia sesión" at bounding box center [309, 449] width 369 height 37
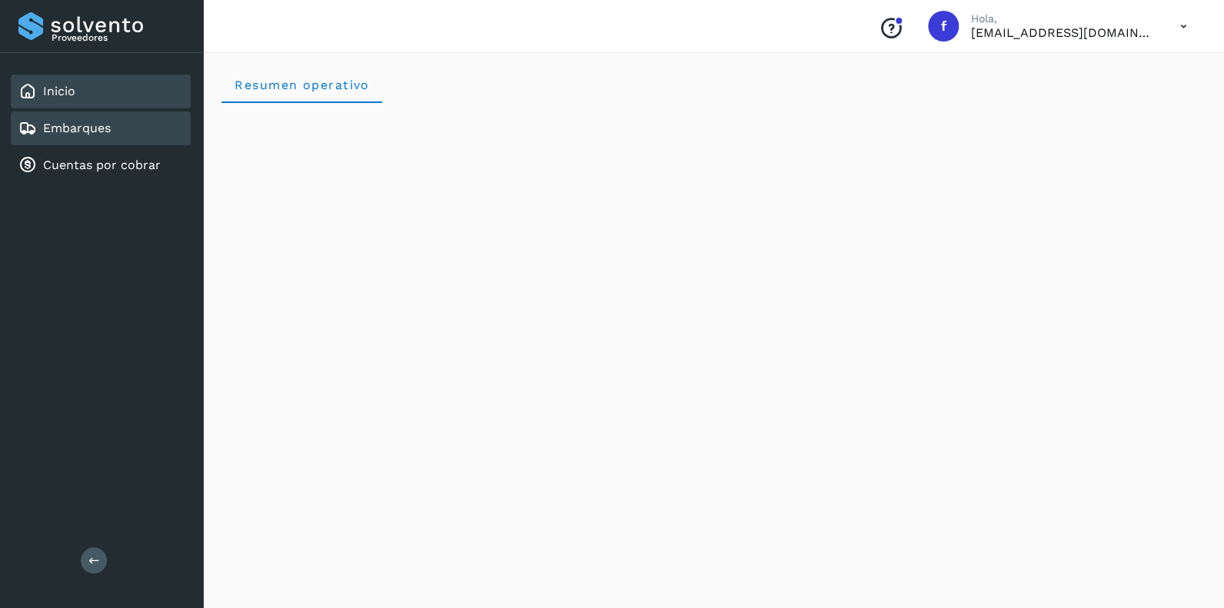
click at [58, 122] on link "Embarques" at bounding box center [77, 128] width 68 height 15
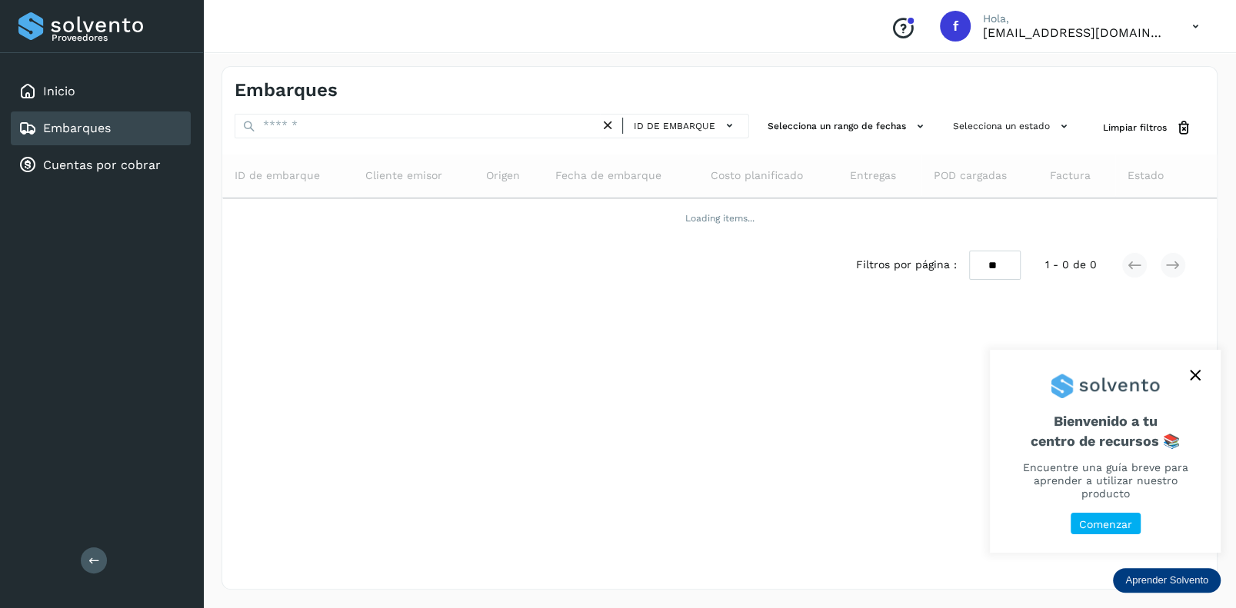
click at [1195, 381] on icon "close," at bounding box center [1194, 375] width 11 height 11
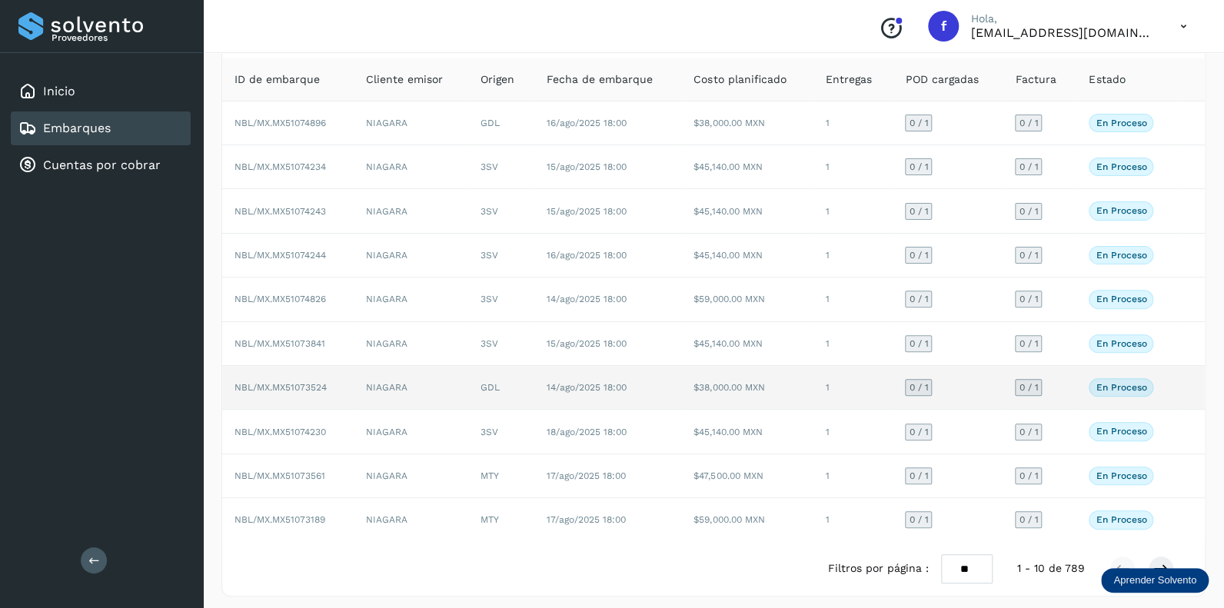
scroll to position [99, 0]
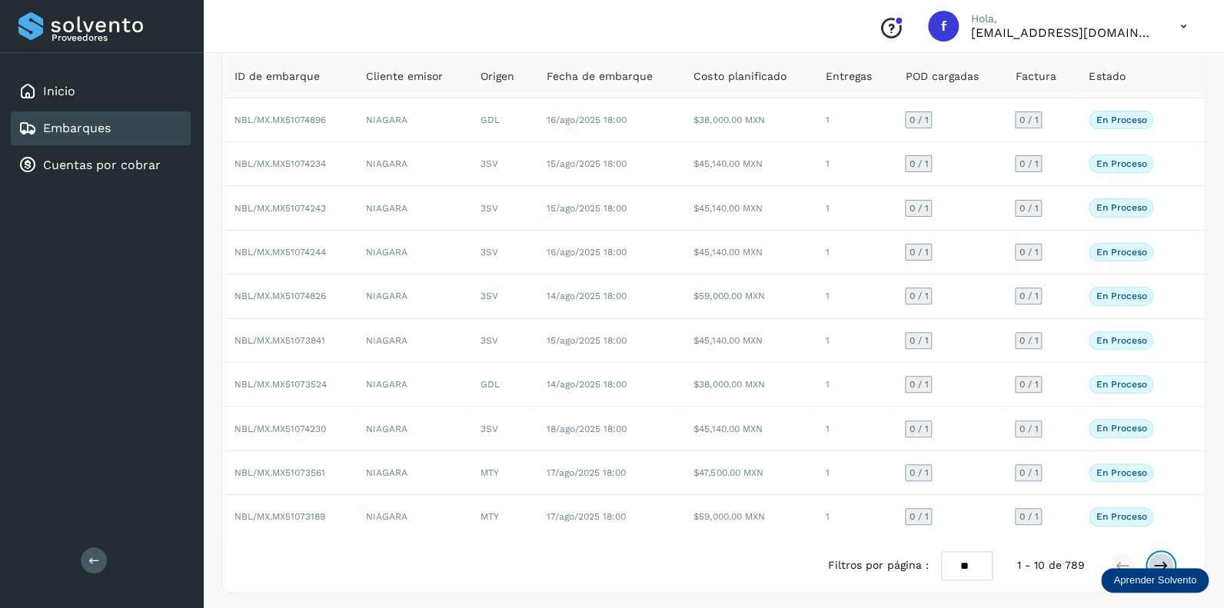
click at [1159, 558] on icon at bounding box center [1160, 565] width 15 height 15
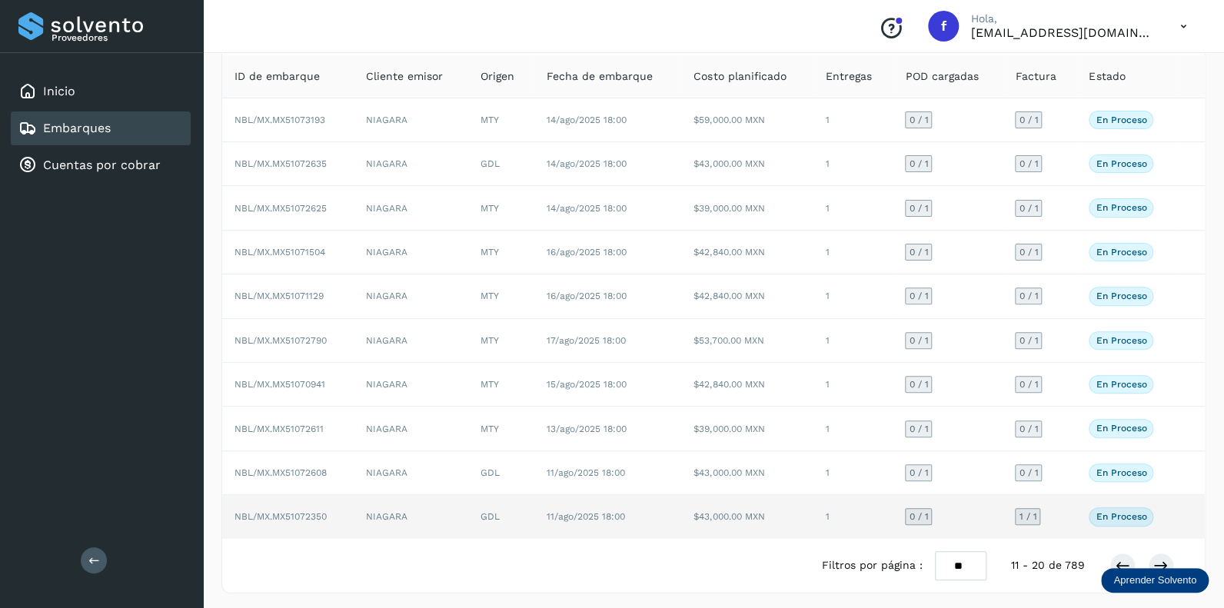
click at [919, 512] on span "0 / 1" at bounding box center [918, 516] width 19 height 9
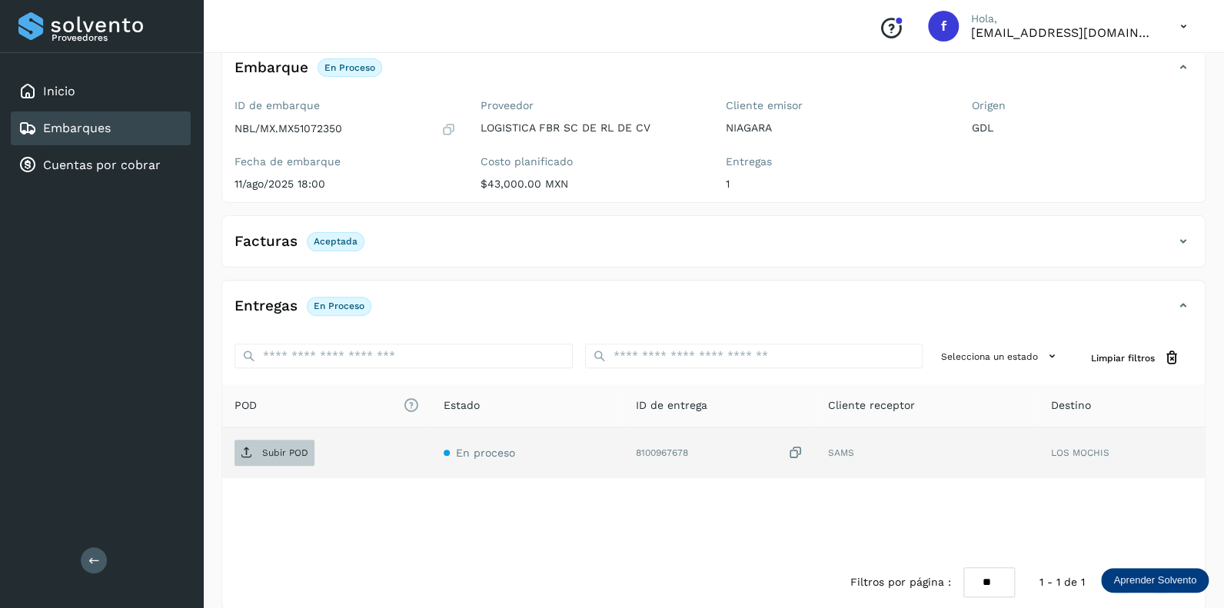
click at [281, 448] on p "Subir POD" at bounding box center [285, 452] width 46 height 11
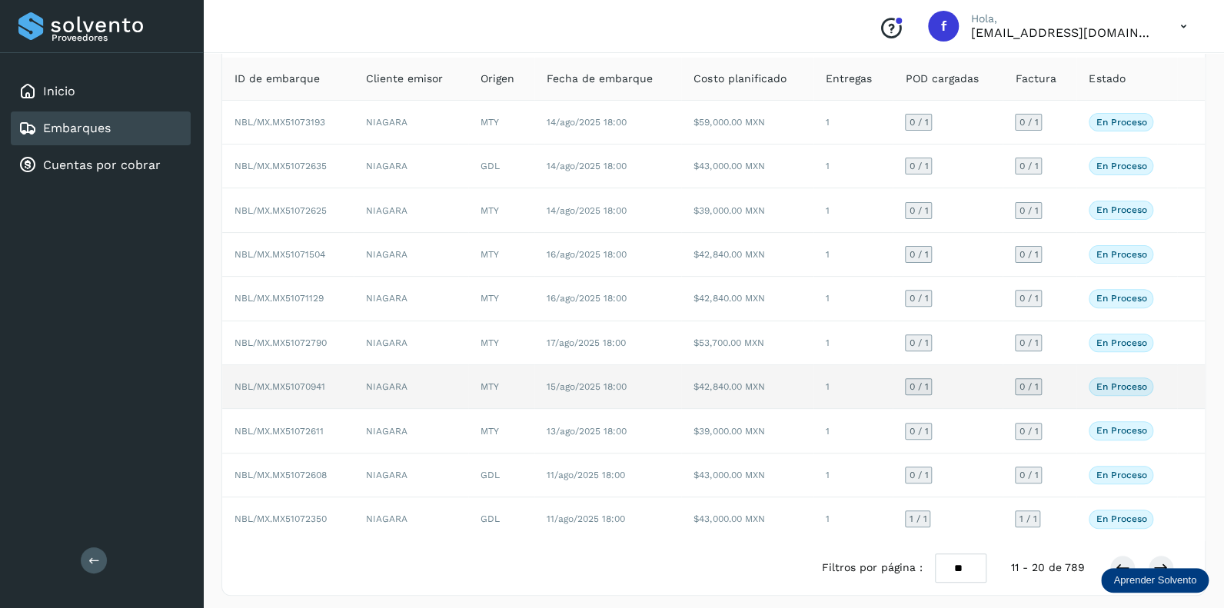
scroll to position [99, 0]
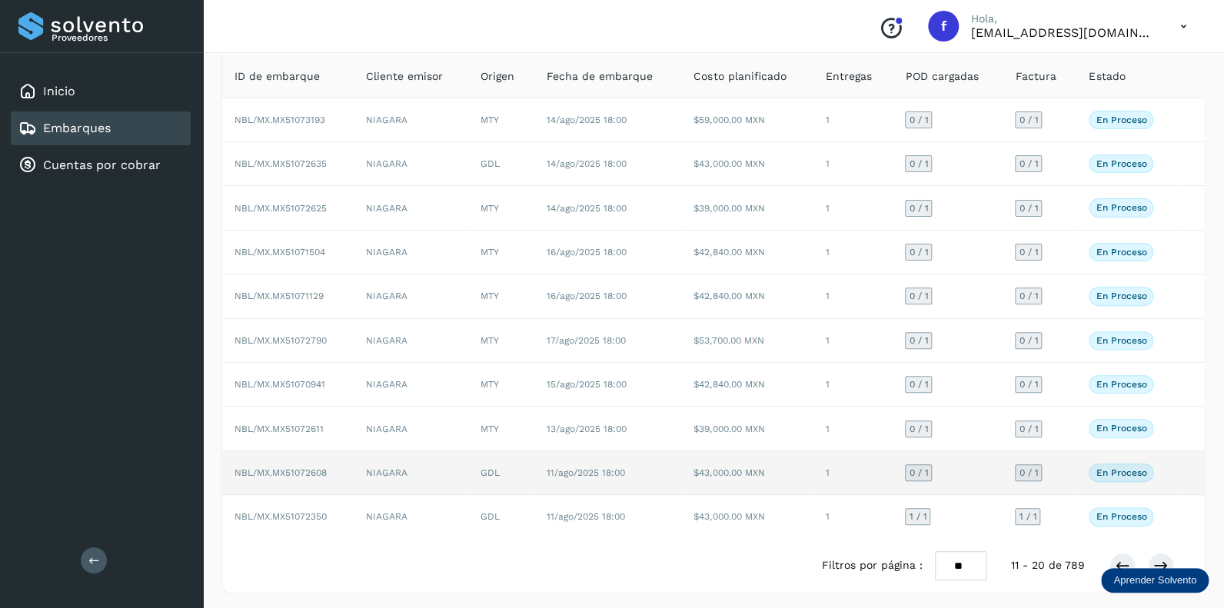
click at [916, 468] on span "0 / 1" at bounding box center [918, 472] width 19 height 9
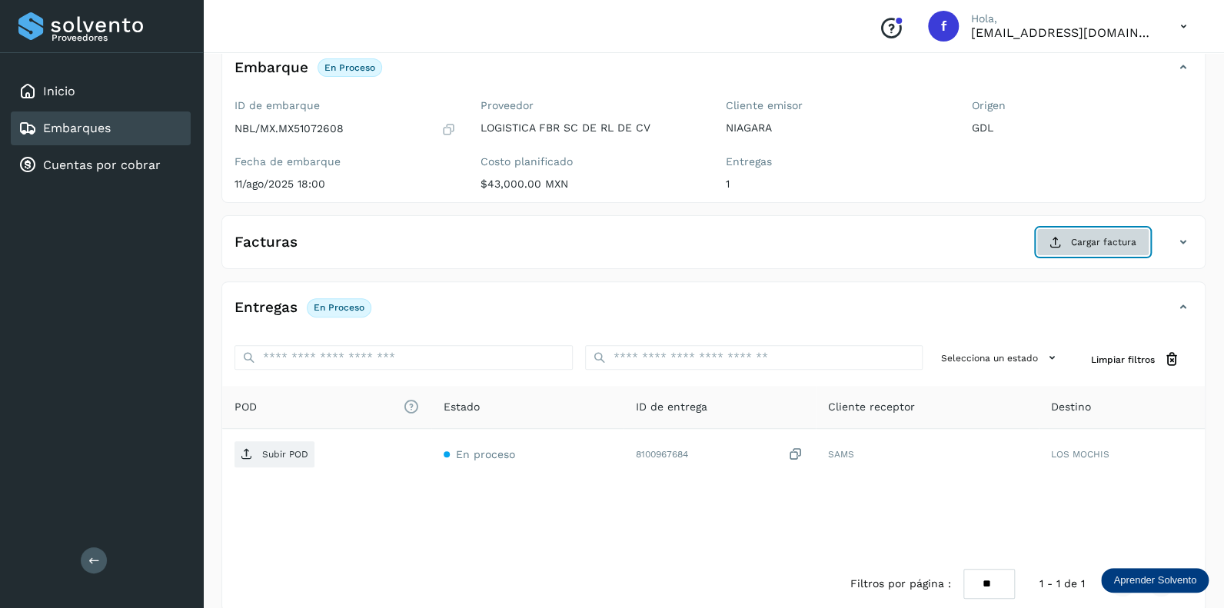
click at [1070, 237] on button "Cargar factura" at bounding box center [1092, 242] width 113 height 28
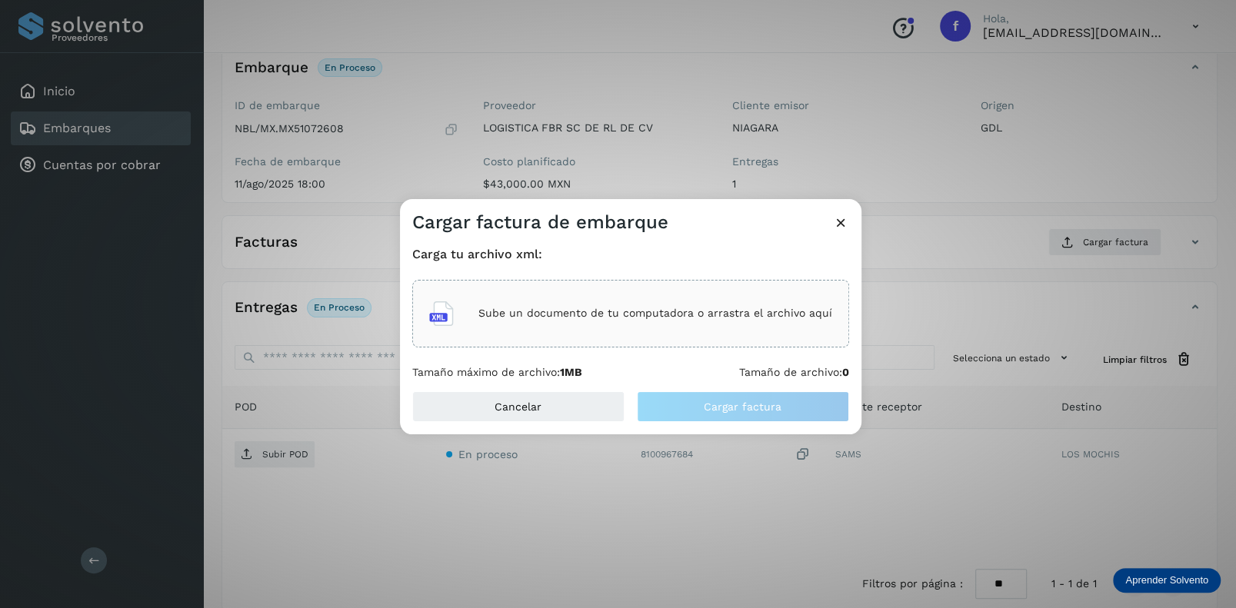
click at [575, 303] on div "Sube un documento de tu computadora o arrastra el archivo aquí" at bounding box center [630, 314] width 403 height 42
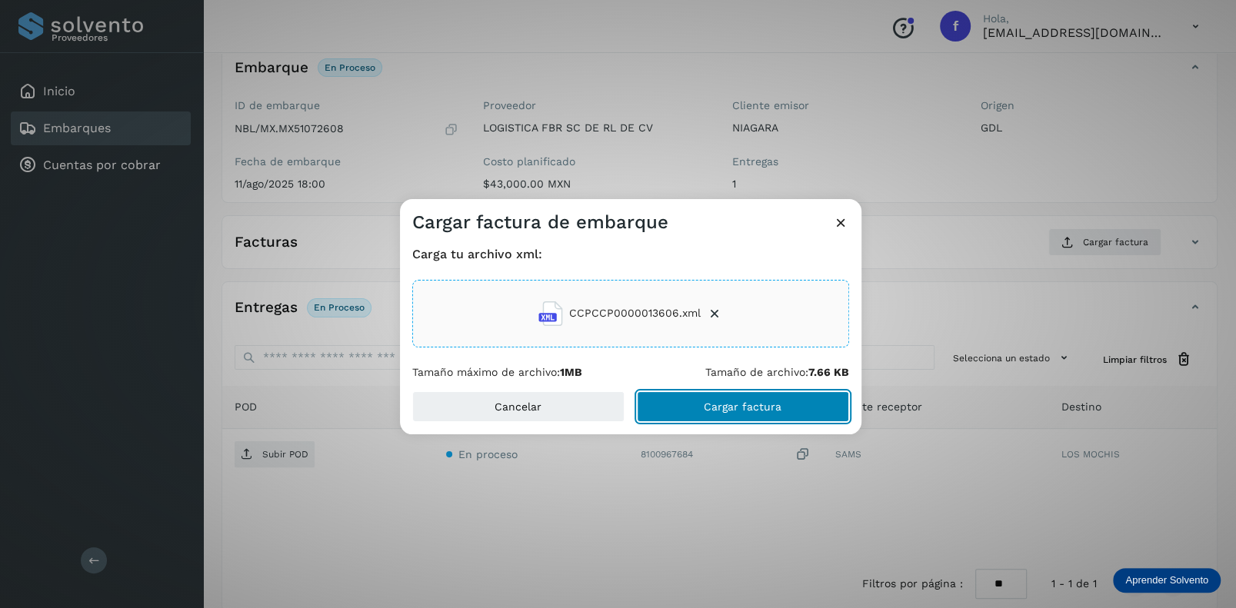
click at [733, 396] on button "Cargar factura" at bounding box center [743, 406] width 212 height 31
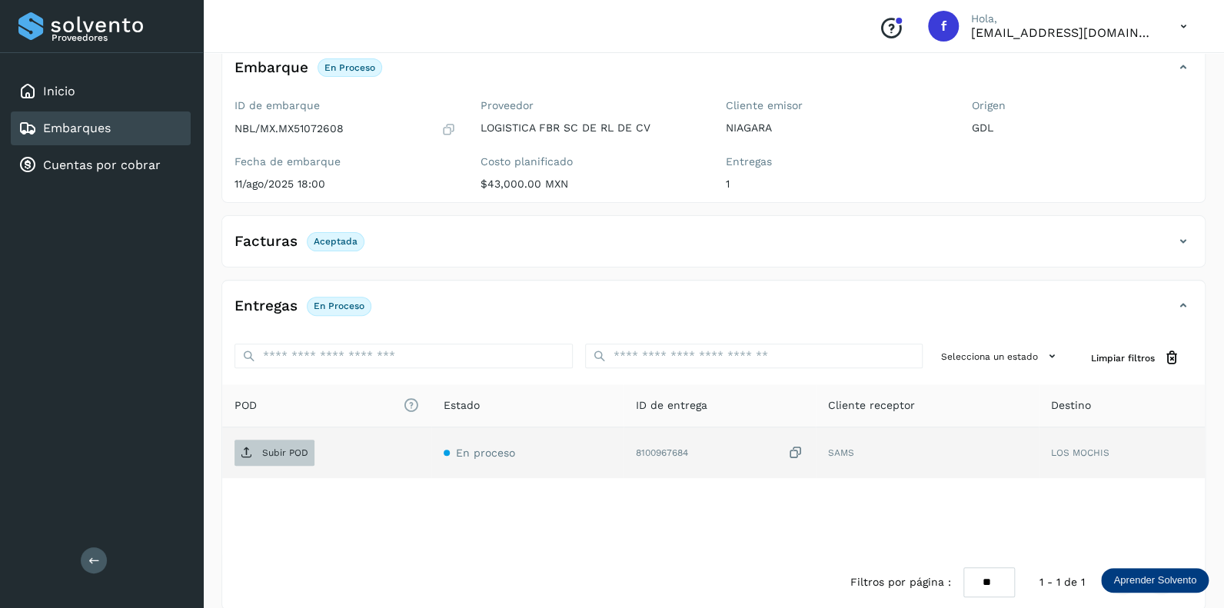
click at [290, 447] on p "Subir POD" at bounding box center [285, 452] width 46 height 11
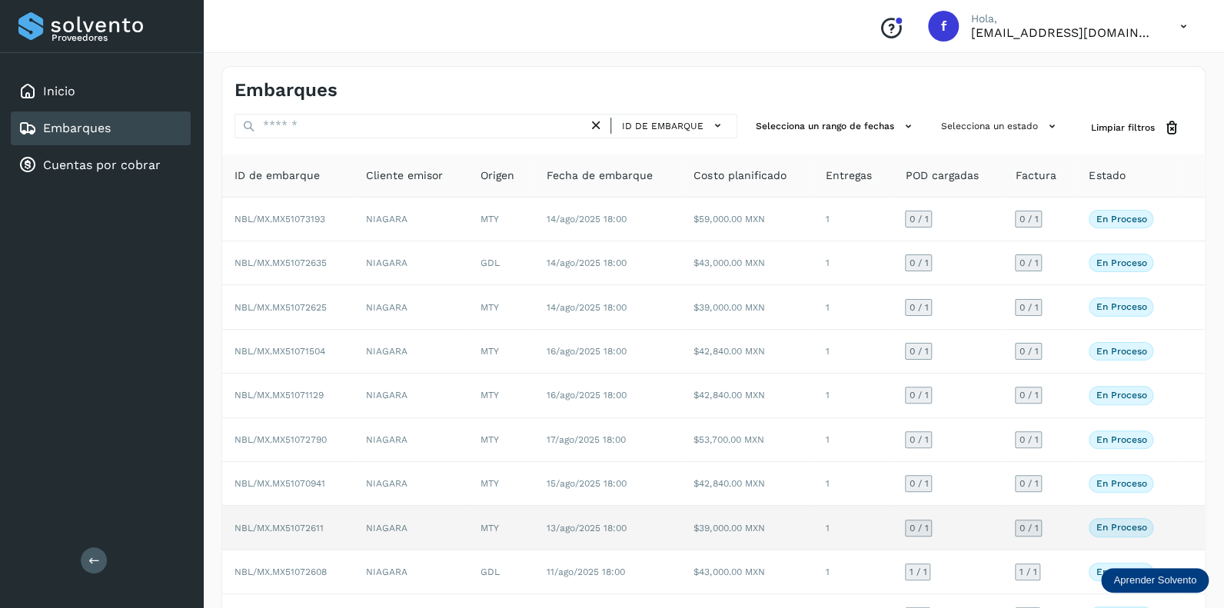
click at [913, 525] on span "0 / 1" at bounding box center [918, 528] width 19 height 9
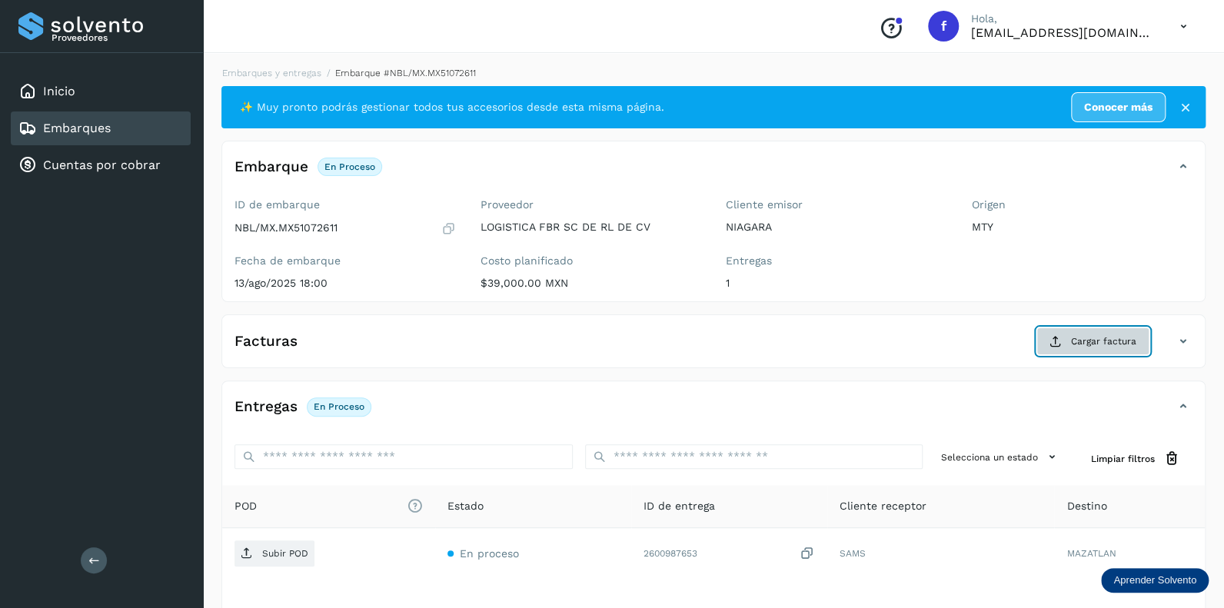
click at [1087, 336] on span "Cargar factura" at bounding box center [1103, 341] width 65 height 14
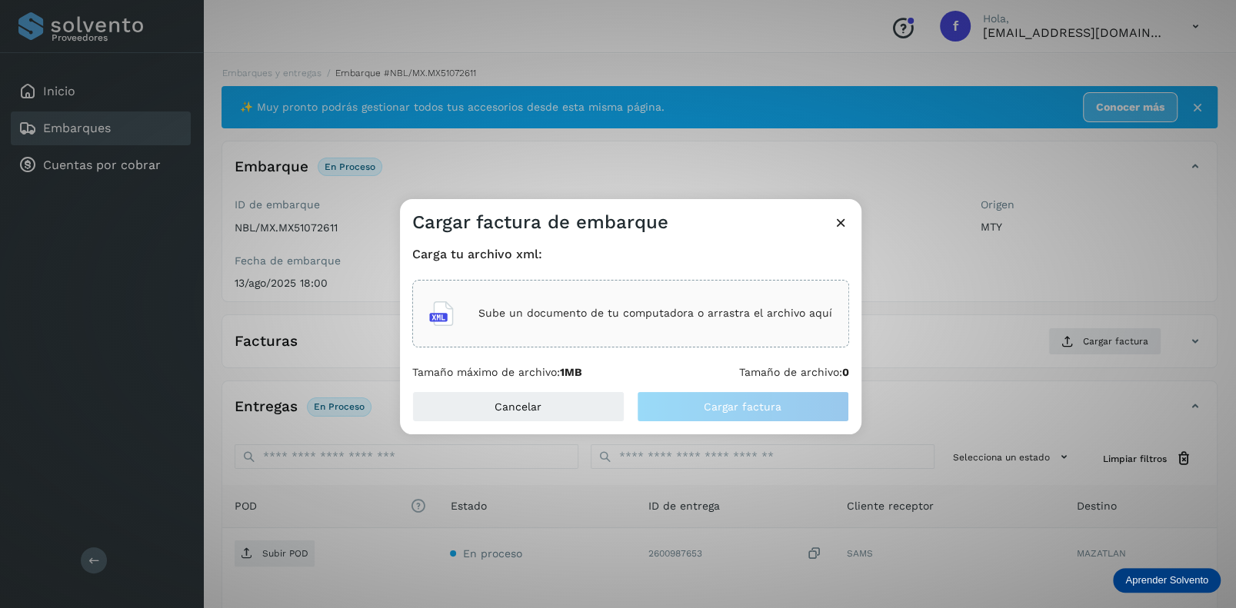
click at [585, 309] on p "Sube un documento de tu computadora o arrastra el archivo aquí" at bounding box center [655, 313] width 354 height 13
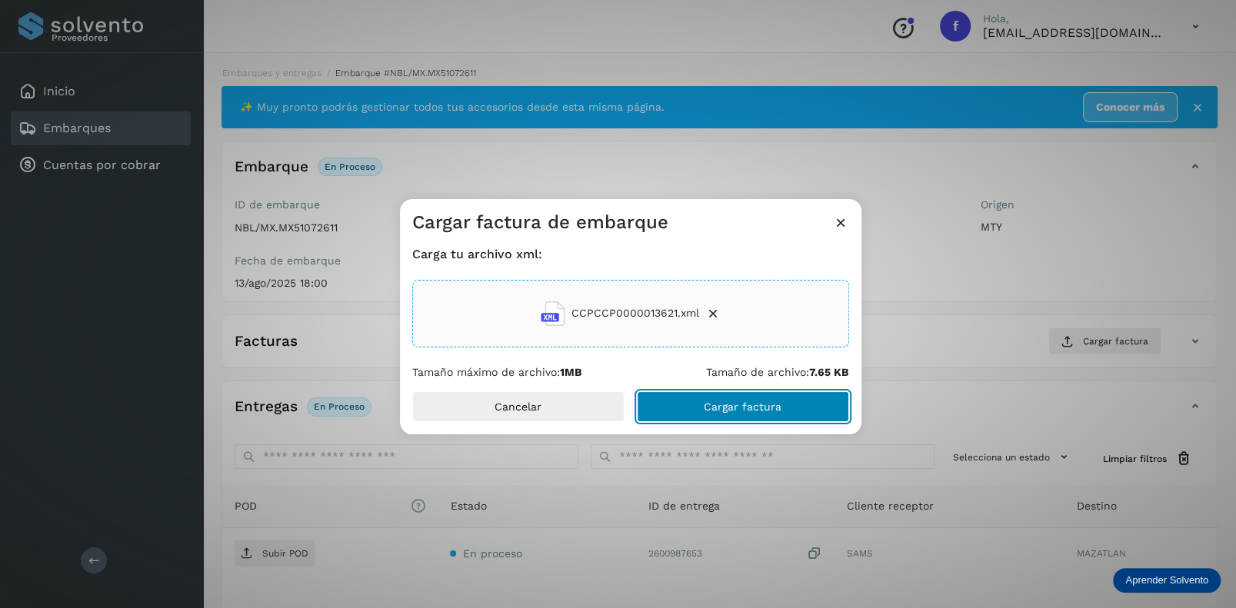
click at [727, 408] on span "Cargar factura" at bounding box center [743, 406] width 78 height 11
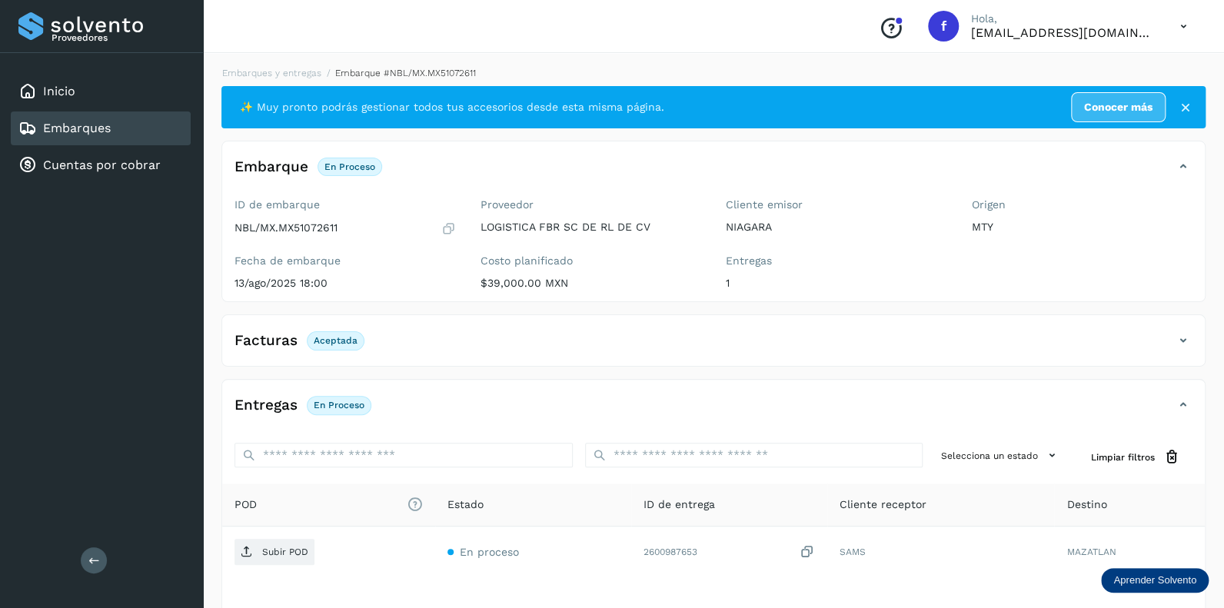
scroll to position [118, 0]
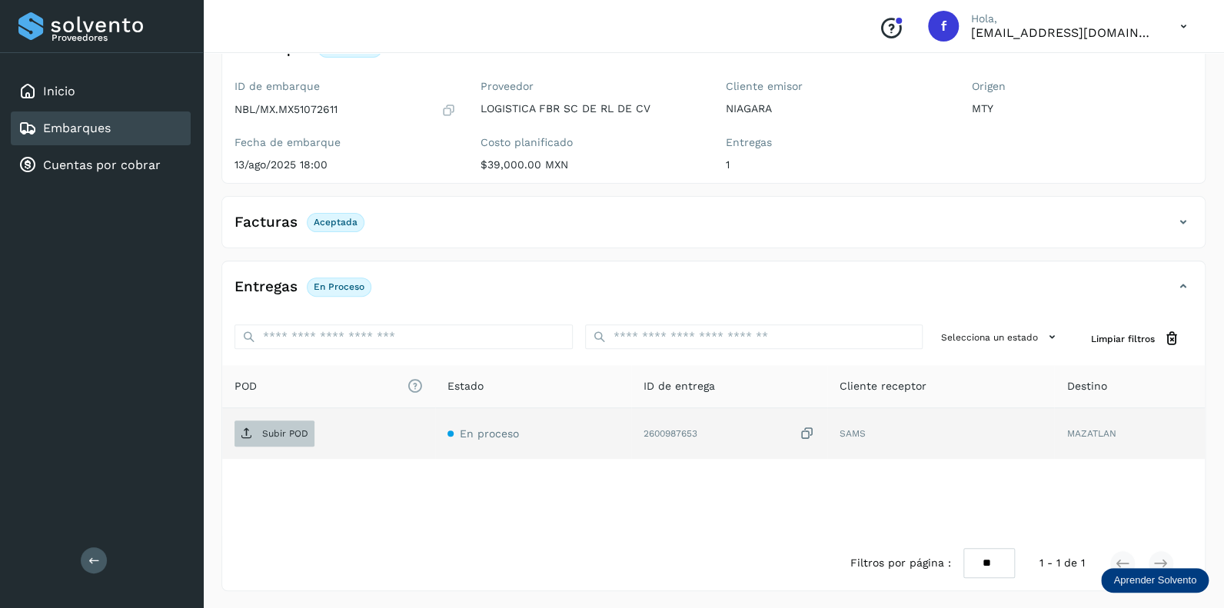
click at [278, 437] on span "Subir POD" at bounding box center [275, 433] width 80 height 25
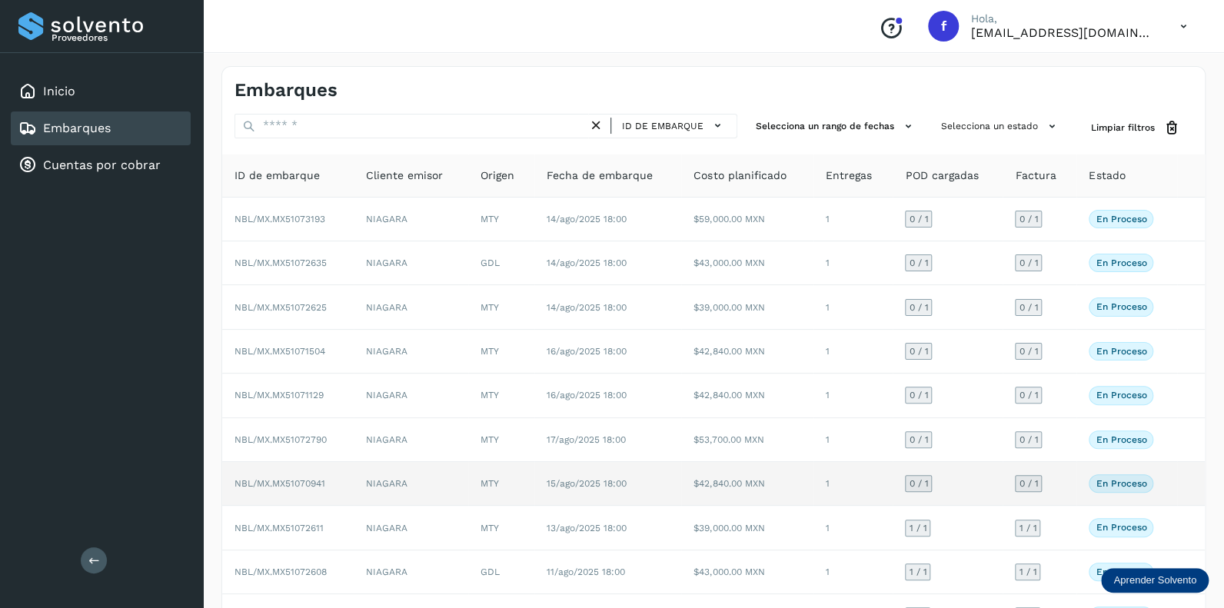
click at [919, 481] on span "0 / 1" at bounding box center [918, 483] width 19 height 9
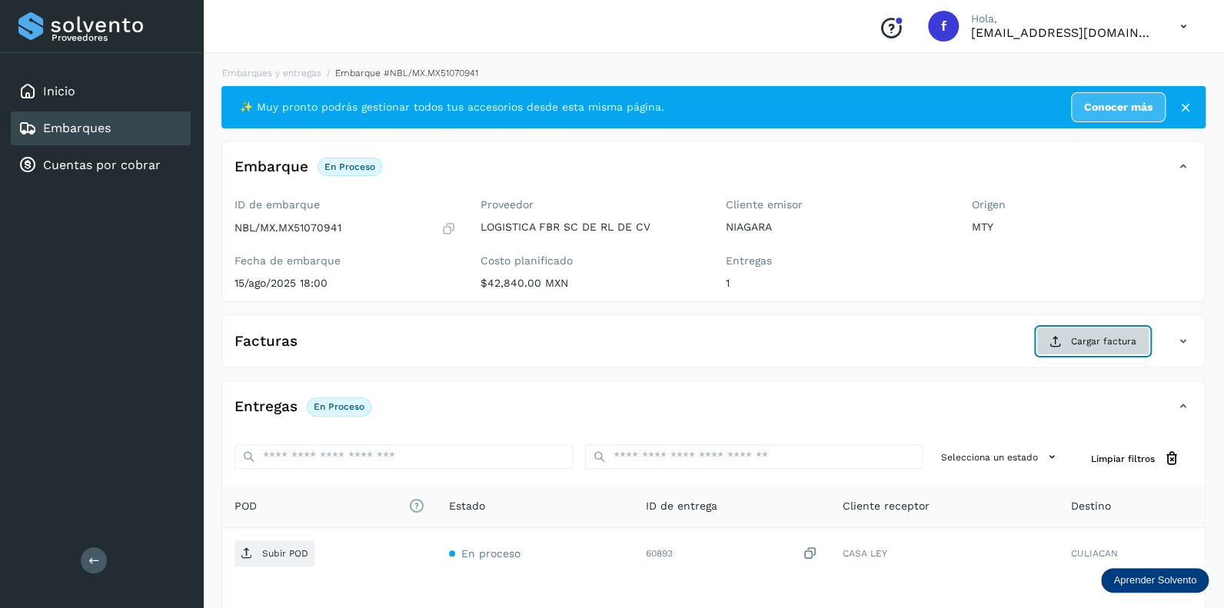
click at [1103, 338] on span "Cargar factura" at bounding box center [1103, 341] width 65 height 14
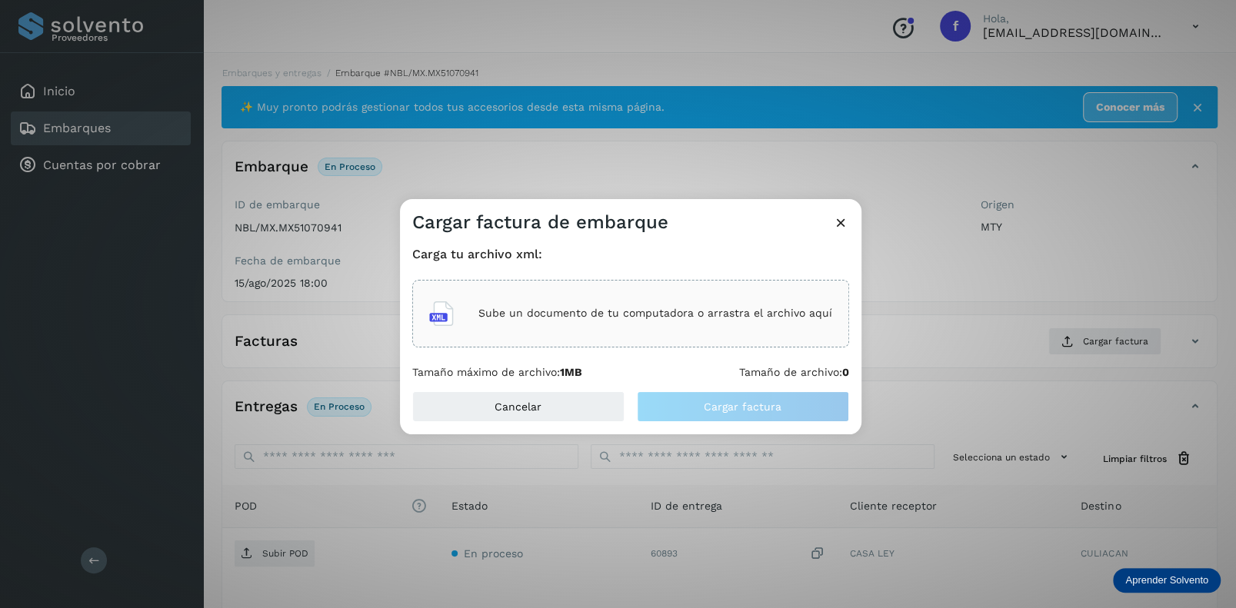
click at [594, 309] on p "Sube un documento de tu computadora o arrastra el archivo aquí" at bounding box center [655, 313] width 354 height 13
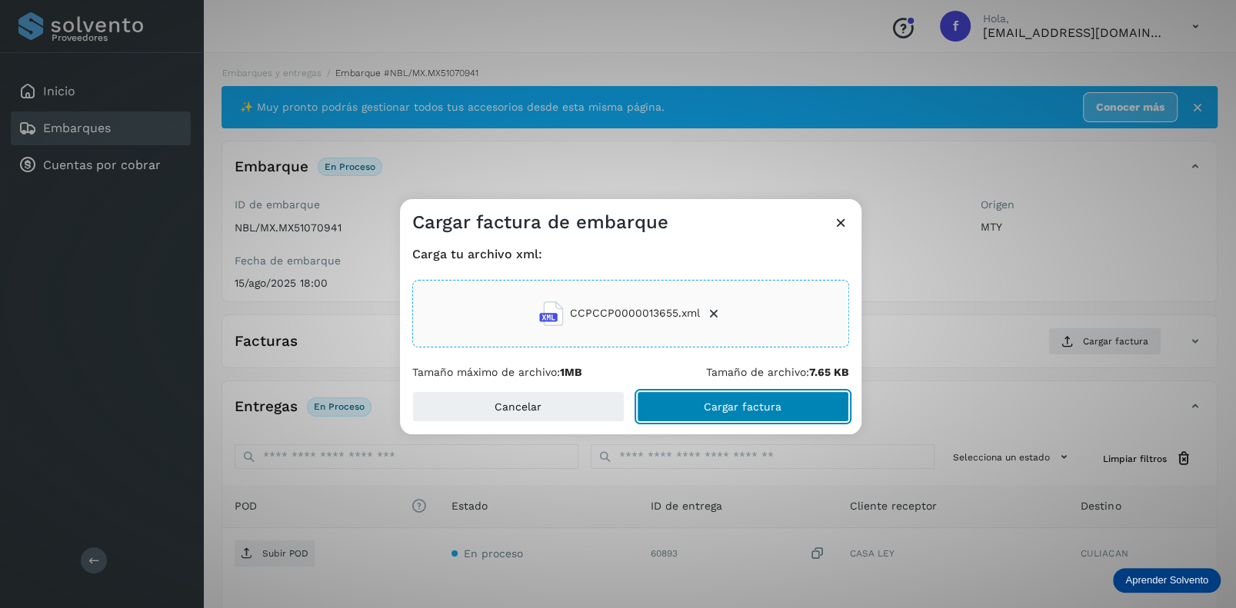
click at [725, 404] on span "Cargar factura" at bounding box center [743, 406] width 78 height 11
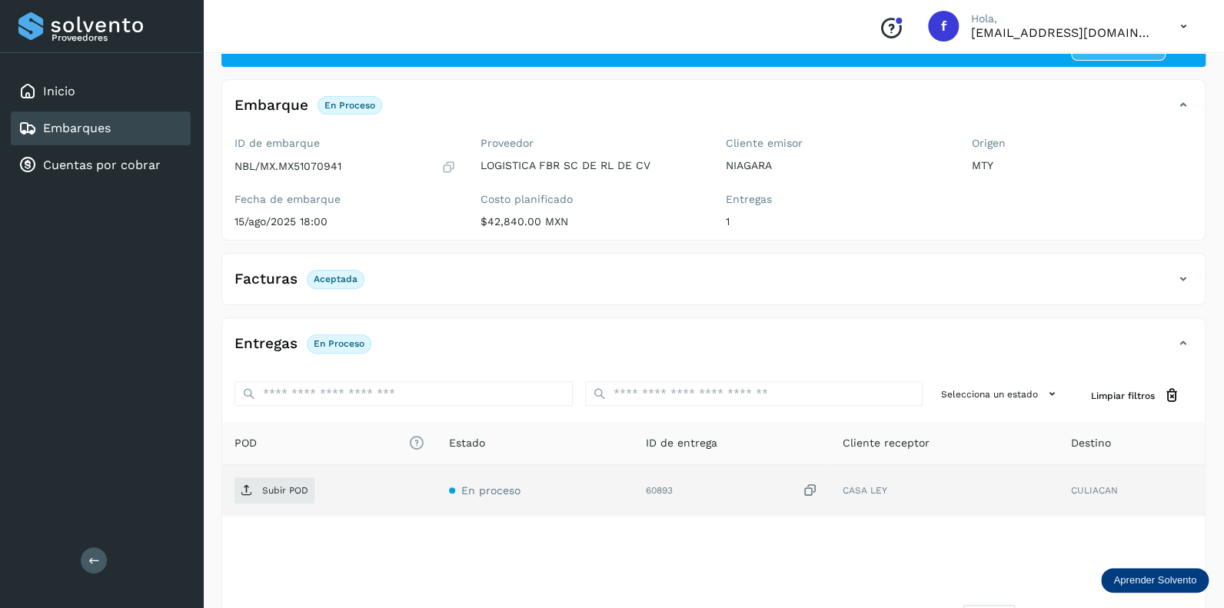
scroll to position [118, 0]
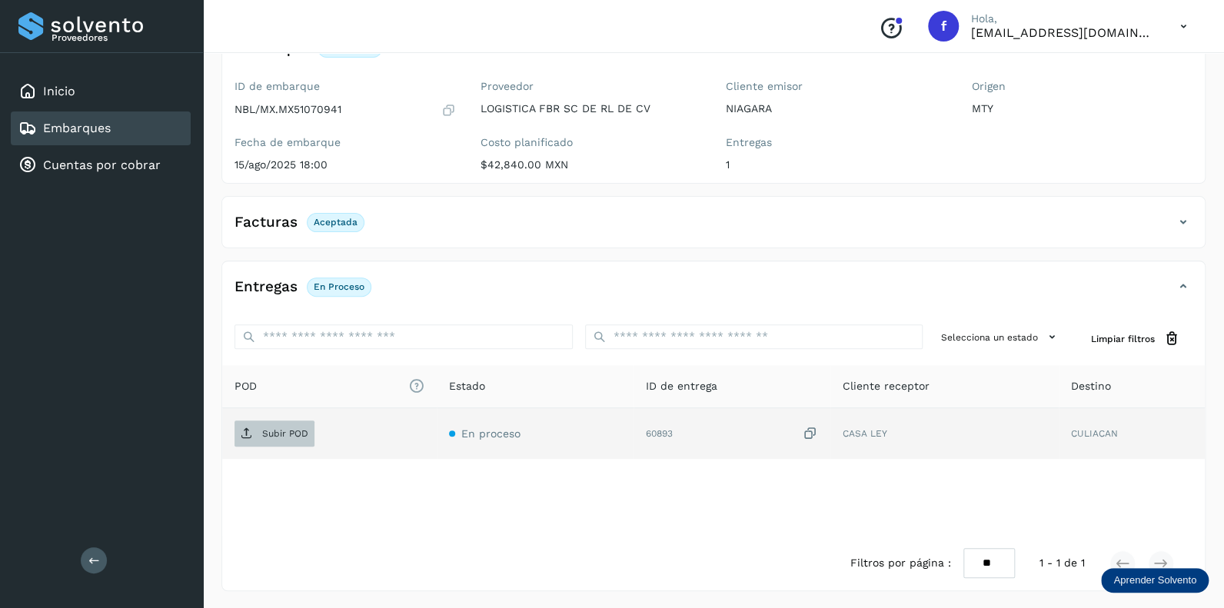
click at [280, 431] on p "Subir POD" at bounding box center [285, 433] width 46 height 11
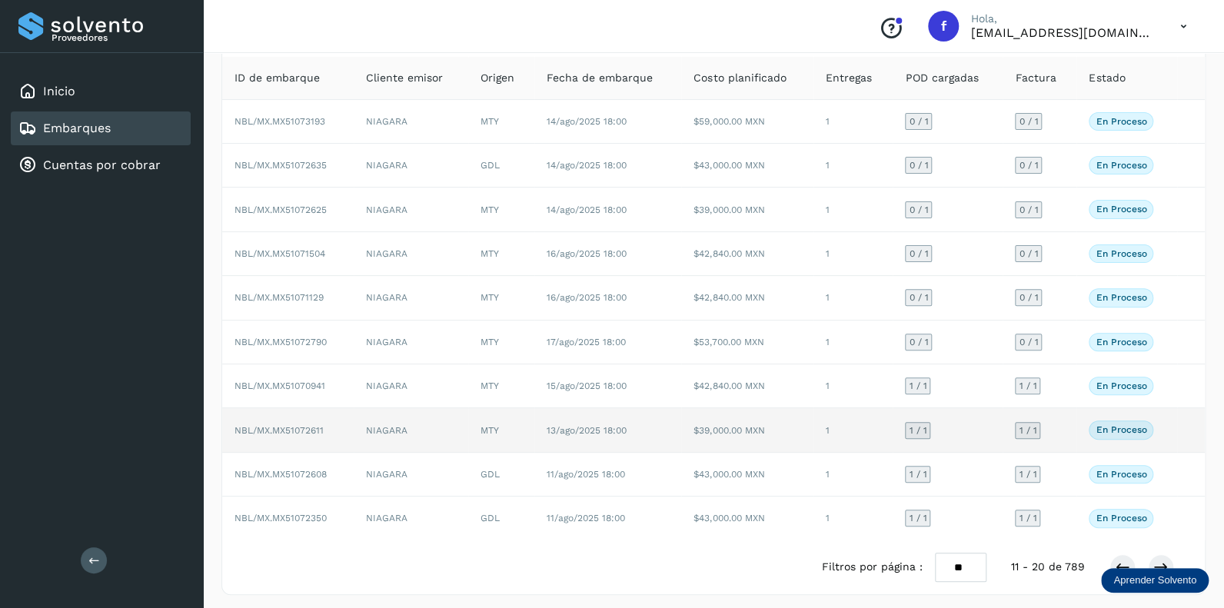
scroll to position [99, 0]
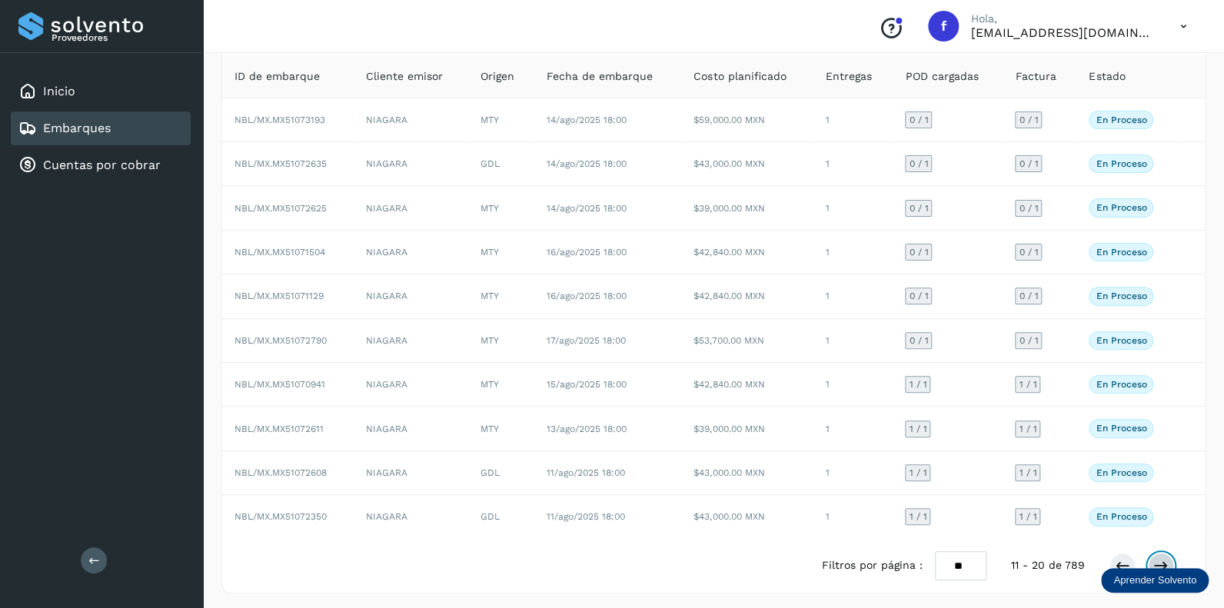
click at [1162, 558] on icon at bounding box center [1160, 565] width 15 height 15
click at [1158, 558] on icon at bounding box center [1160, 565] width 15 height 15
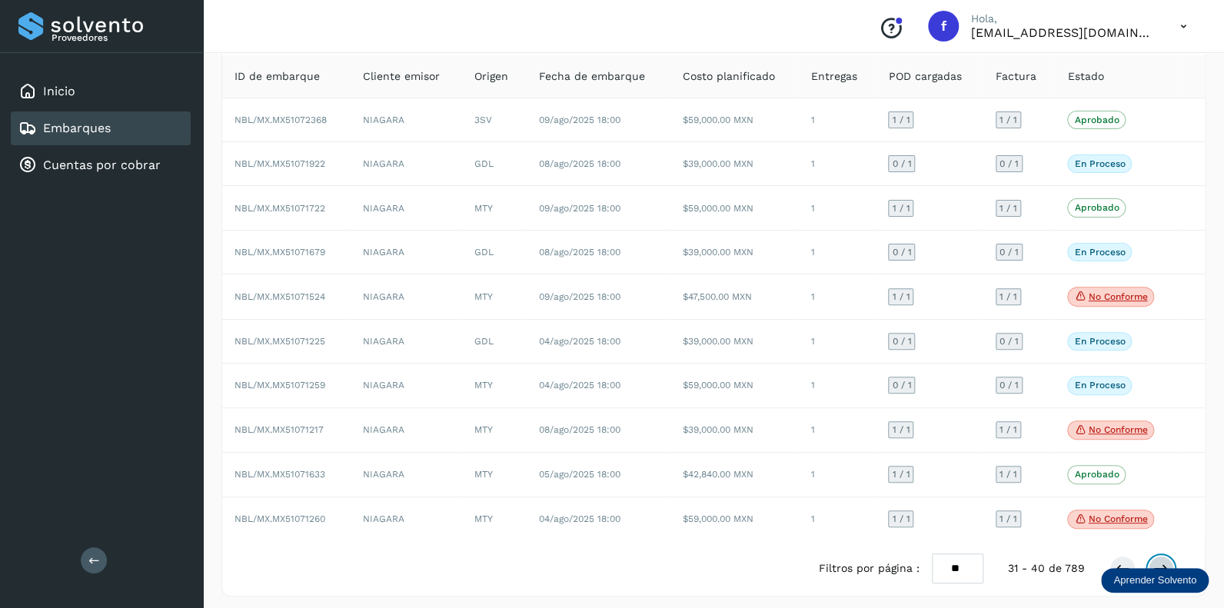
click at [1163, 561] on icon at bounding box center [1160, 568] width 15 height 15
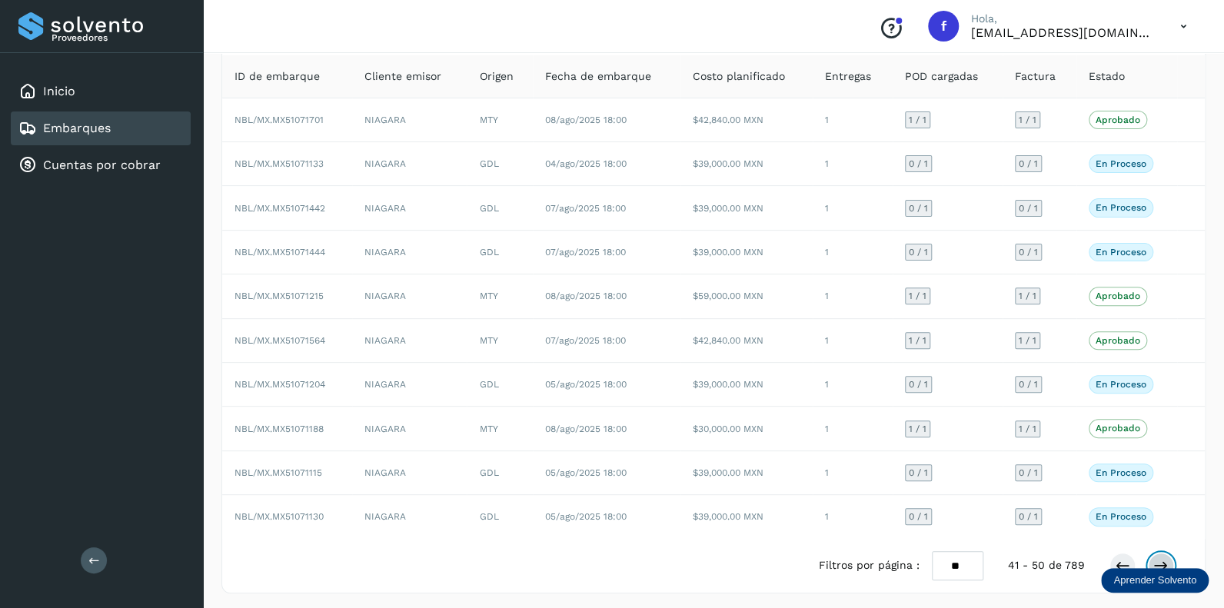
click at [1158, 558] on icon at bounding box center [1160, 565] width 15 height 15
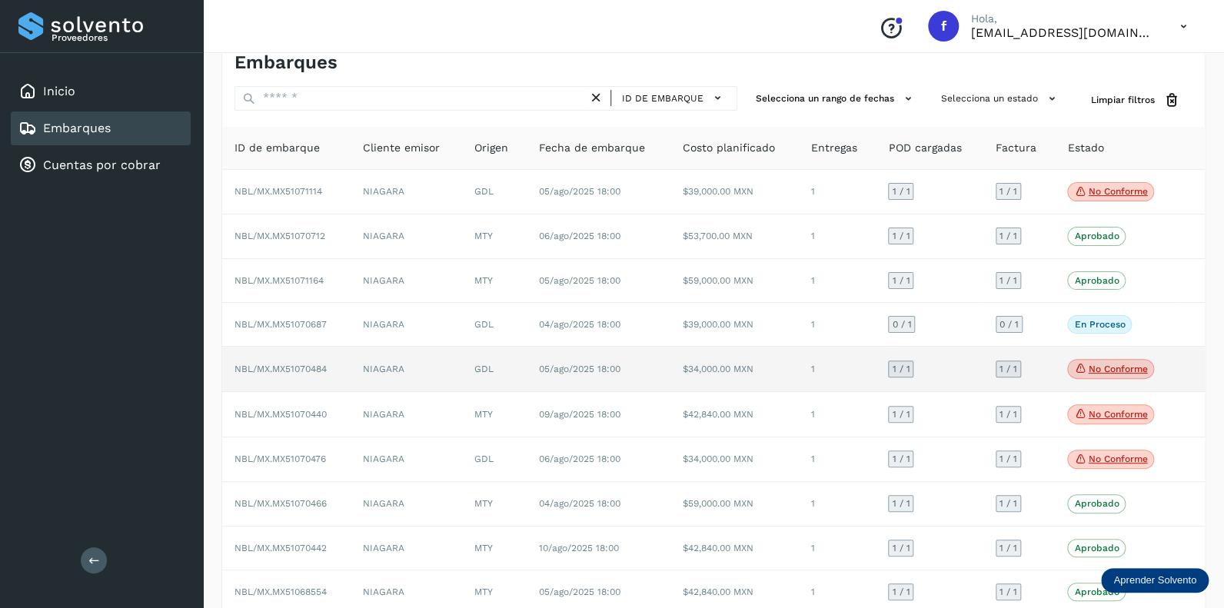
scroll to position [105, 0]
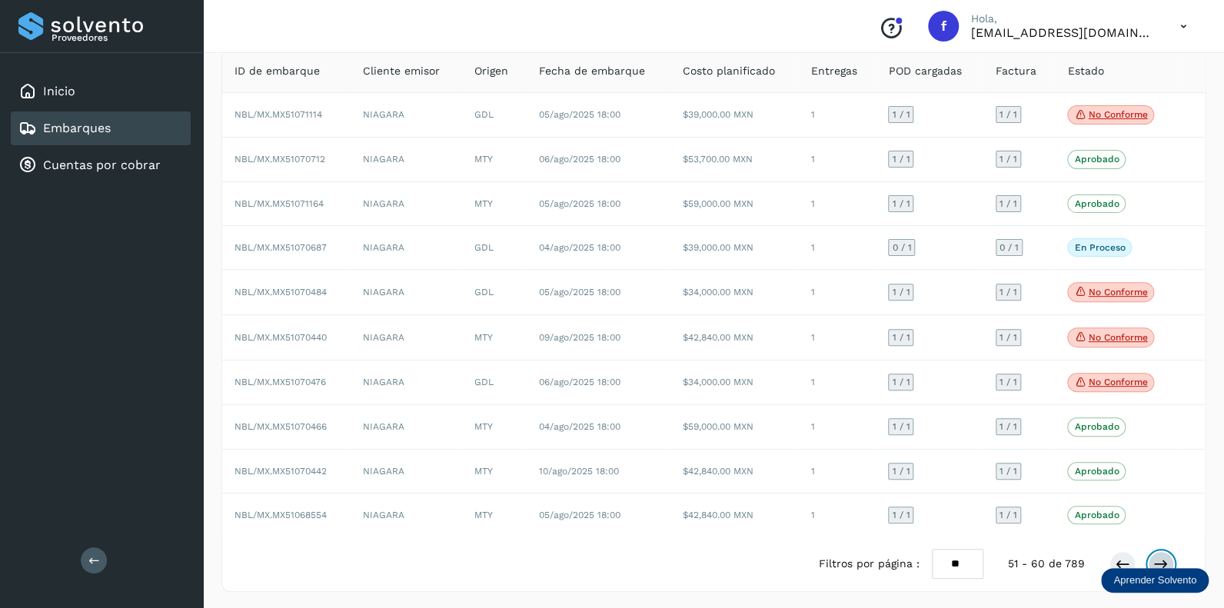
click at [1163, 557] on icon at bounding box center [1160, 564] width 15 height 15
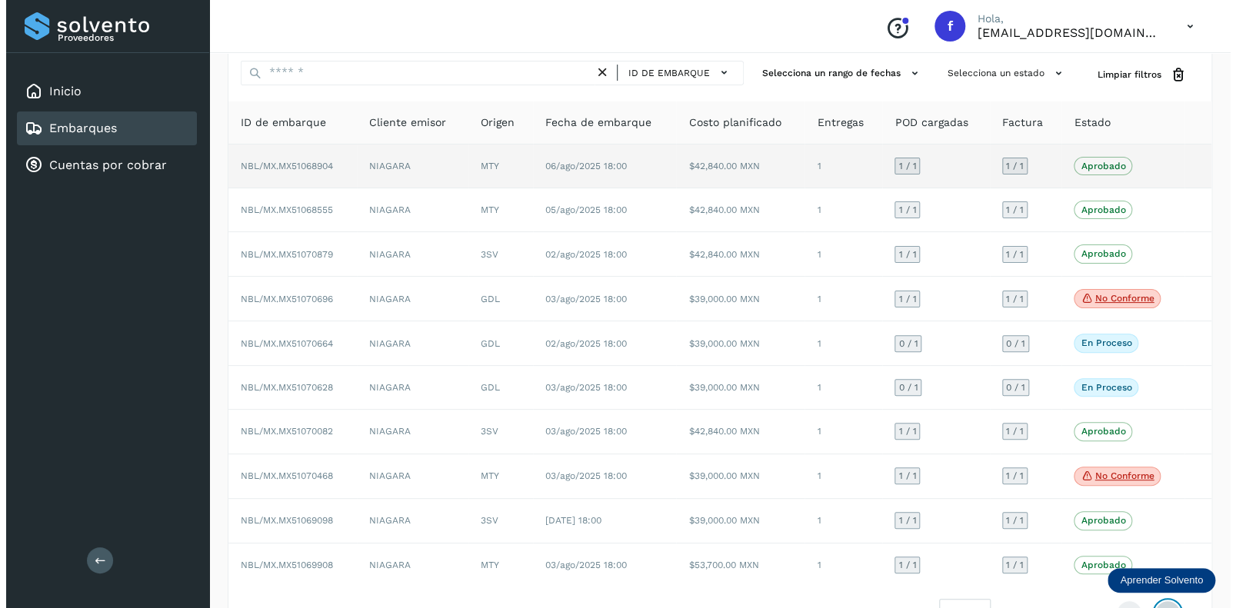
scroll to position [0, 0]
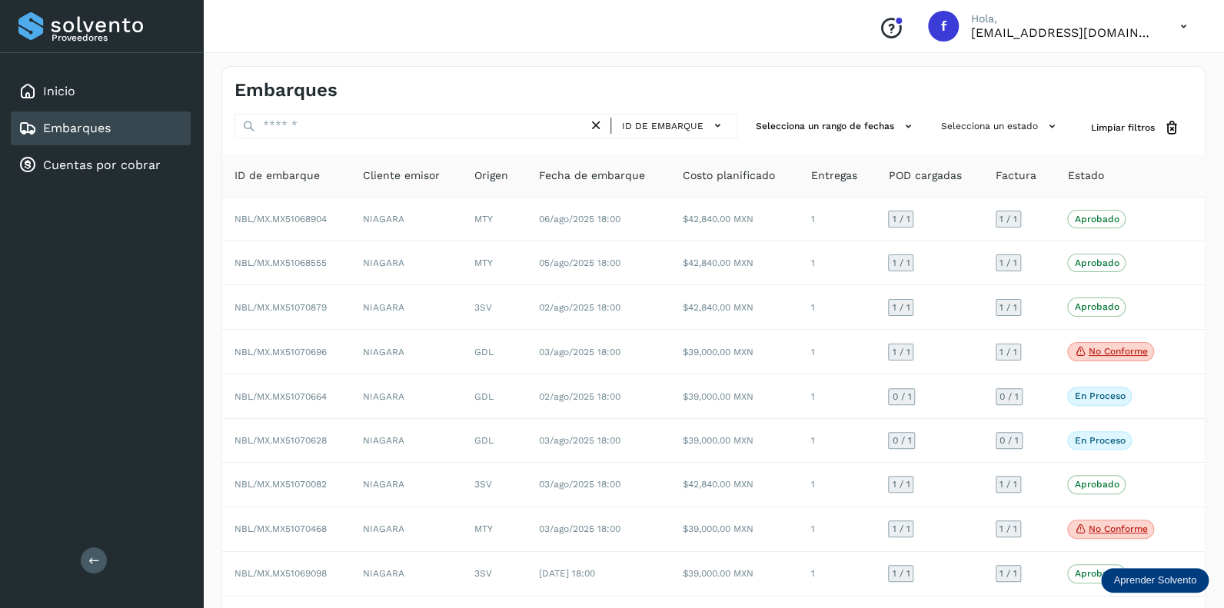
click at [1181, 26] on icon at bounding box center [1184, 27] width 32 height 32
click at [1082, 72] on div "Cerrar sesión" at bounding box center [1107, 69] width 183 height 29
